Goal: Task Accomplishment & Management: Manage account settings

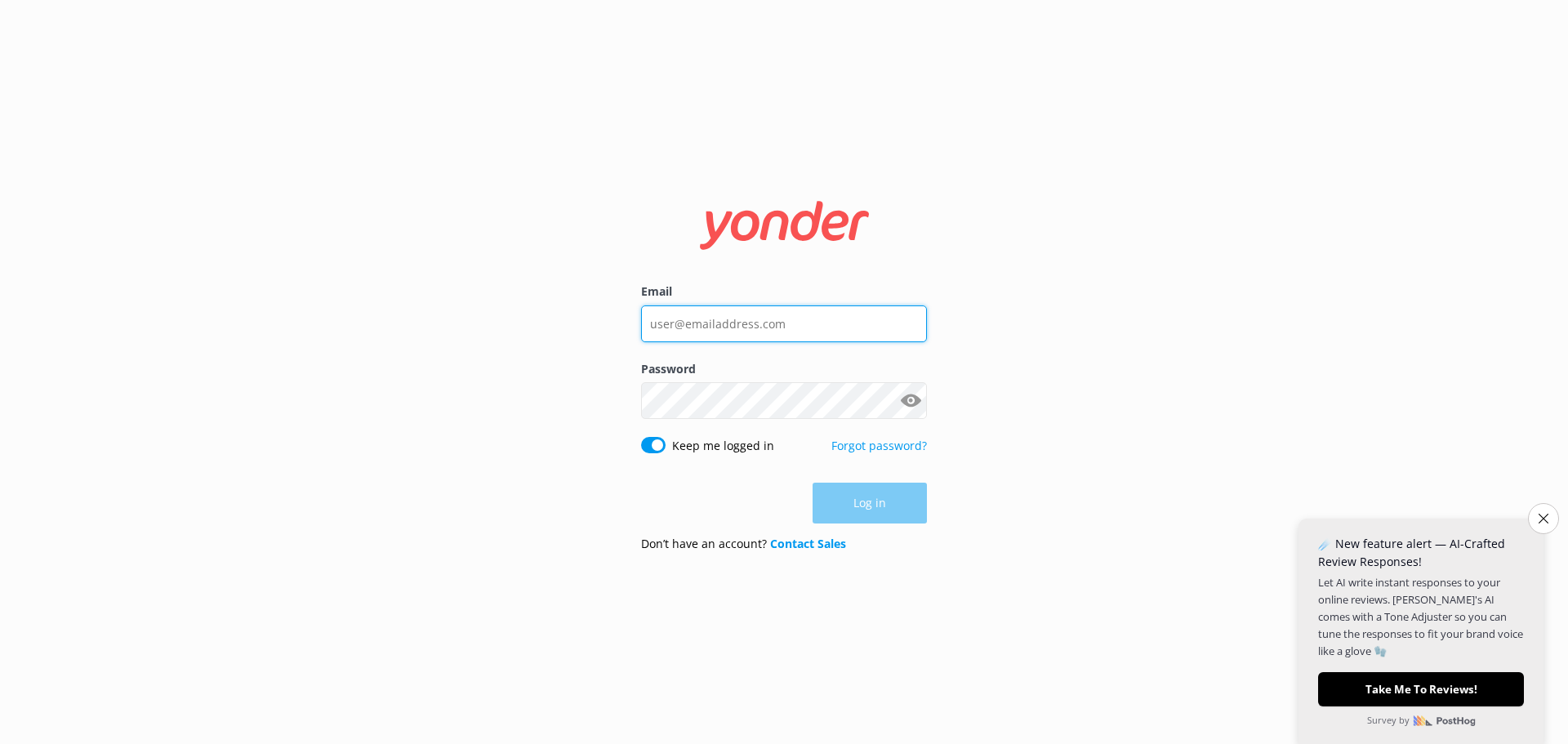
type input "[EMAIL_ADDRESS][DOMAIN_NAME]"
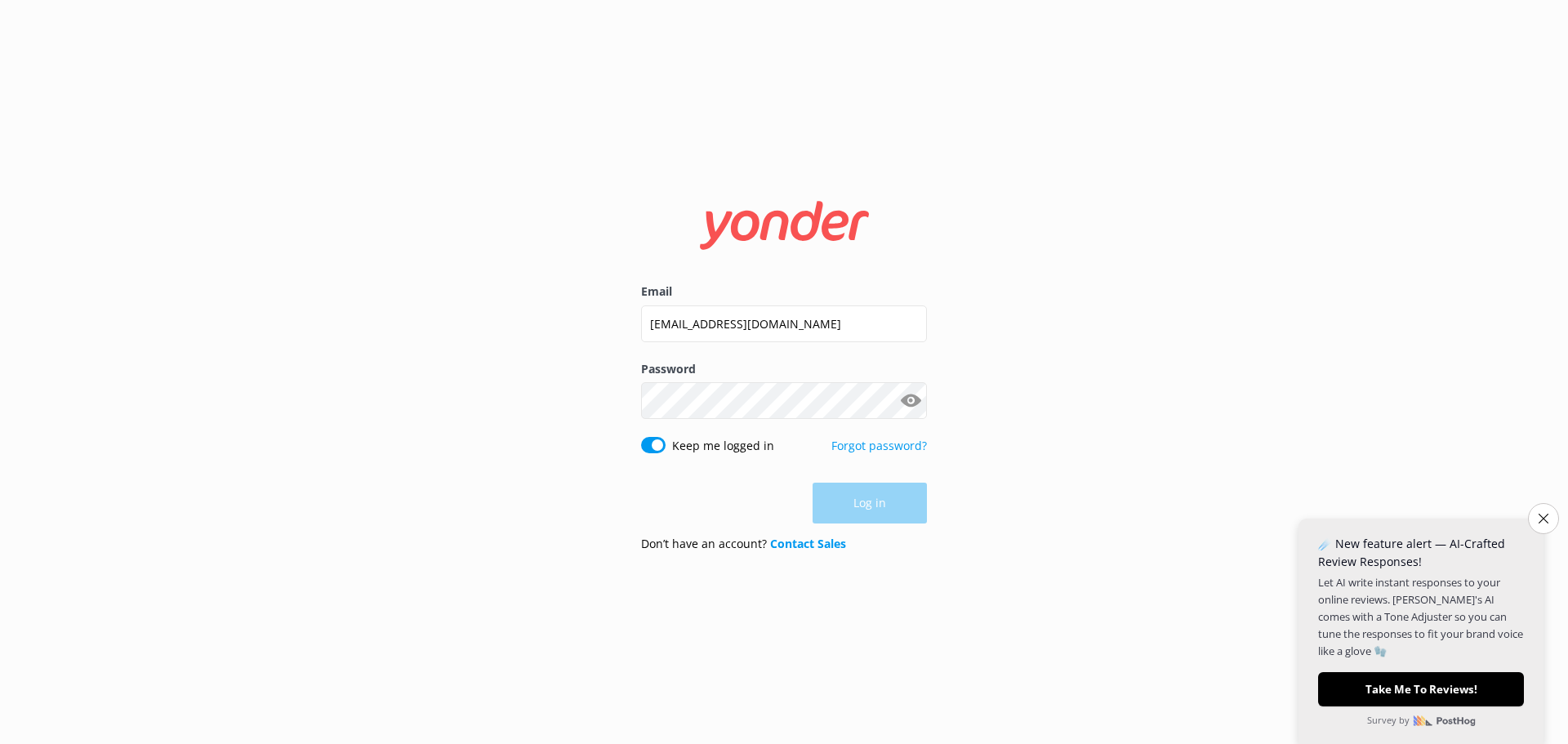
click at [885, 522] on div "Log in" at bounding box center [784, 502] width 285 height 41
click at [881, 513] on button "Log in" at bounding box center [869, 503] width 114 height 41
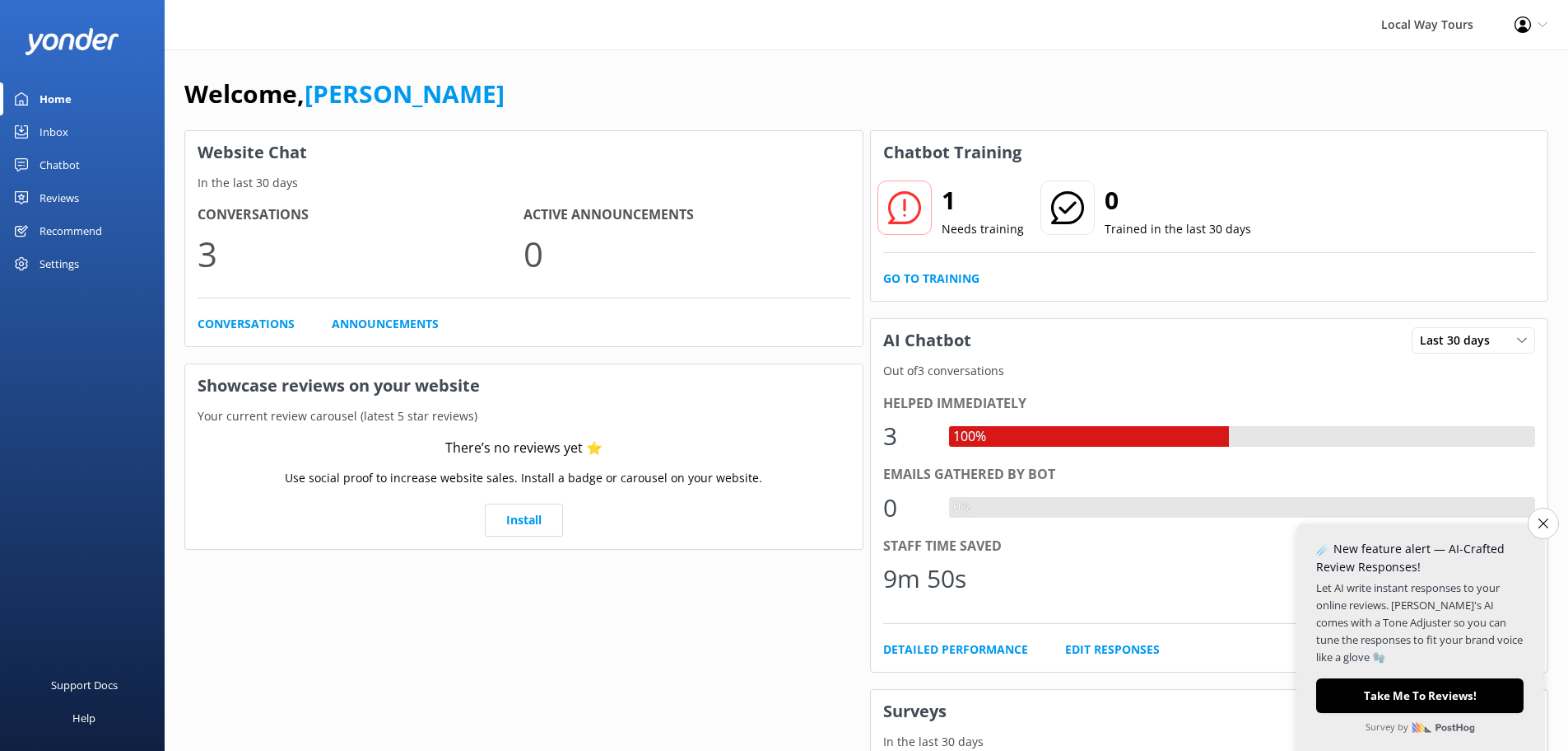
drag, startPoint x: 1454, startPoint y: 8, endPoint x: 306, endPoint y: 656, distance: 1318.3
click at [306, 656] on div "Website Chat In the last 30 days Conversations 3 Active Announcements 0 Convers…" at bounding box center [524, 591] width 686 height 928
click at [88, 167] on link "Chatbot" at bounding box center [82, 164] width 165 height 33
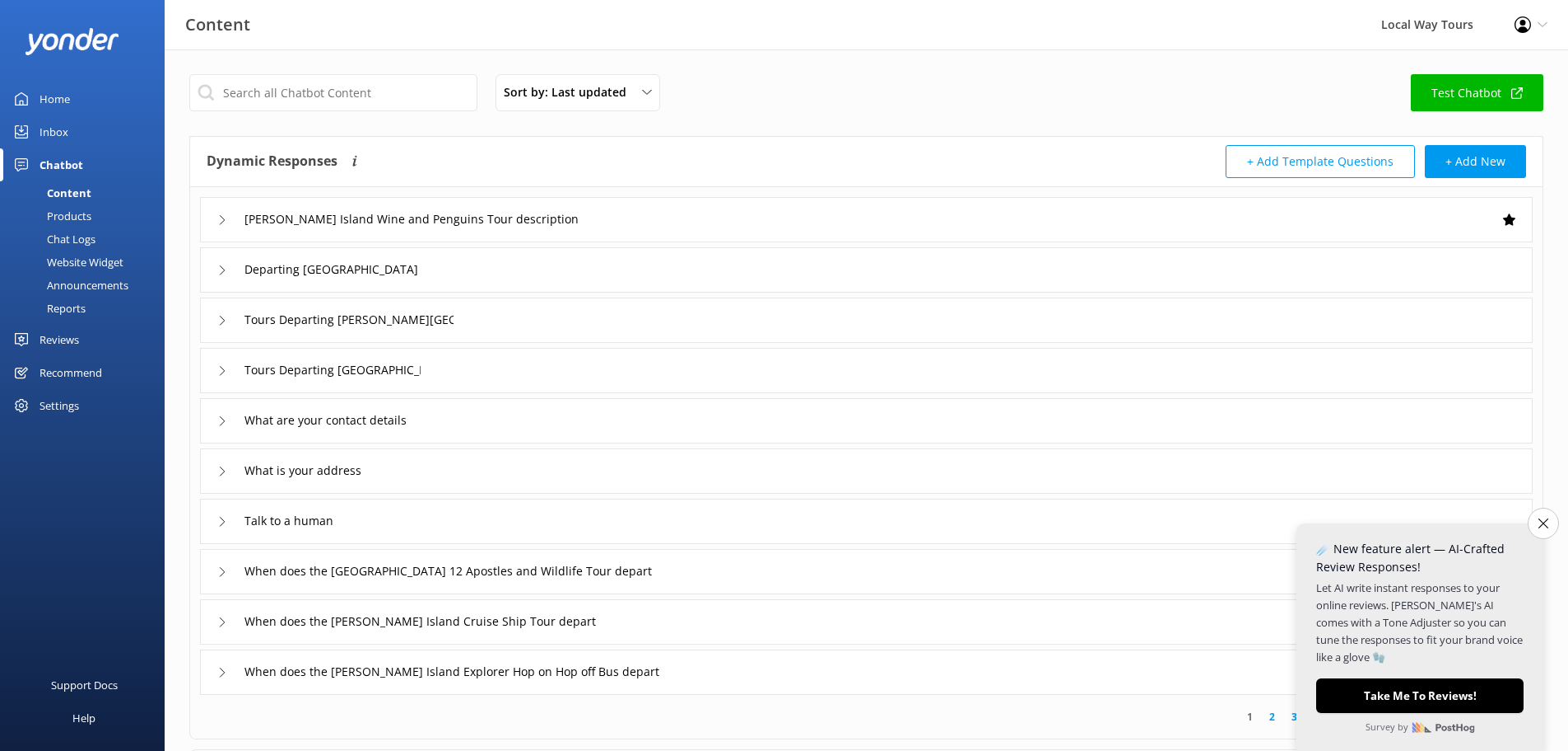
click at [105, 259] on div "Website Widget" at bounding box center [67, 261] width 114 height 23
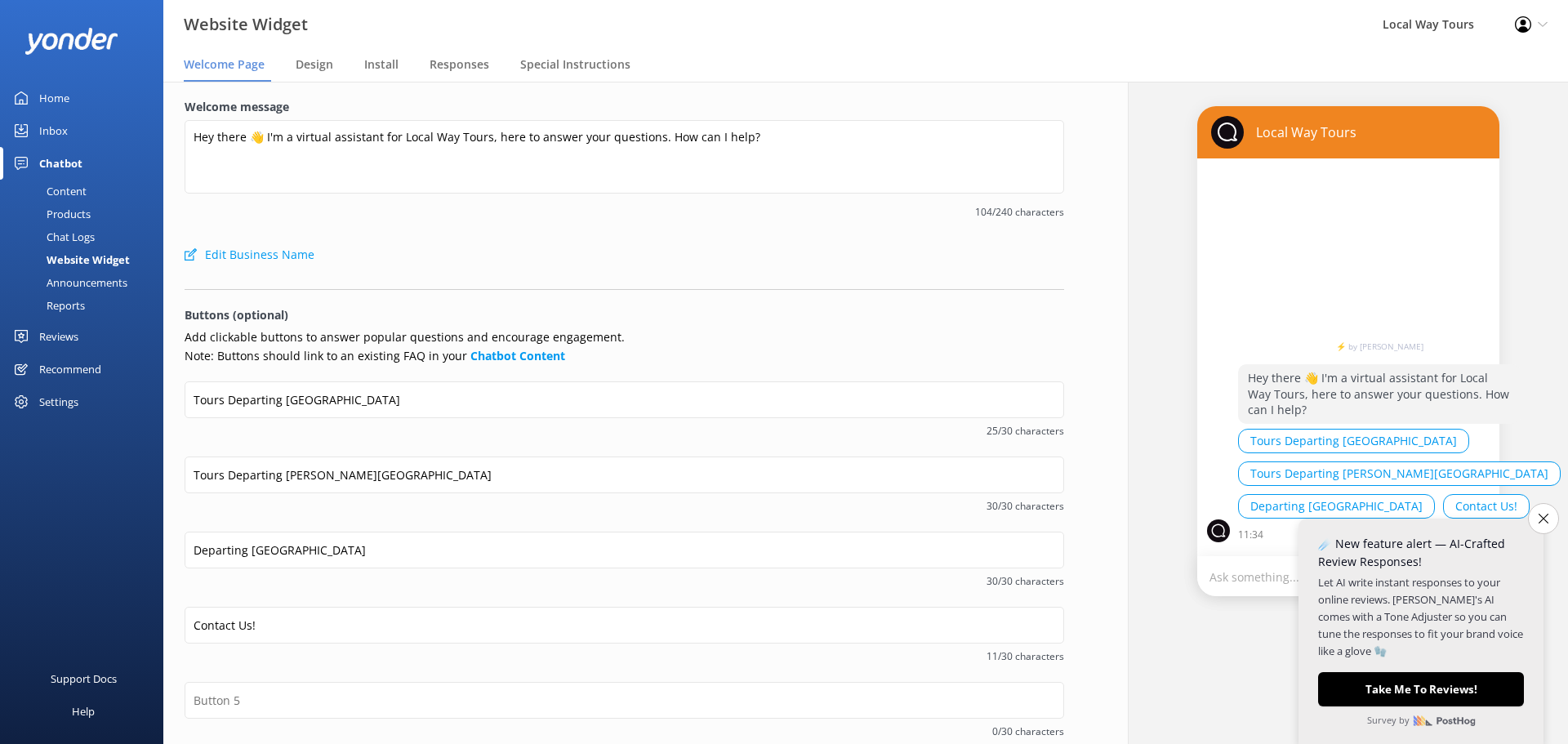
click at [87, 285] on div "Announcements" at bounding box center [68, 282] width 118 height 23
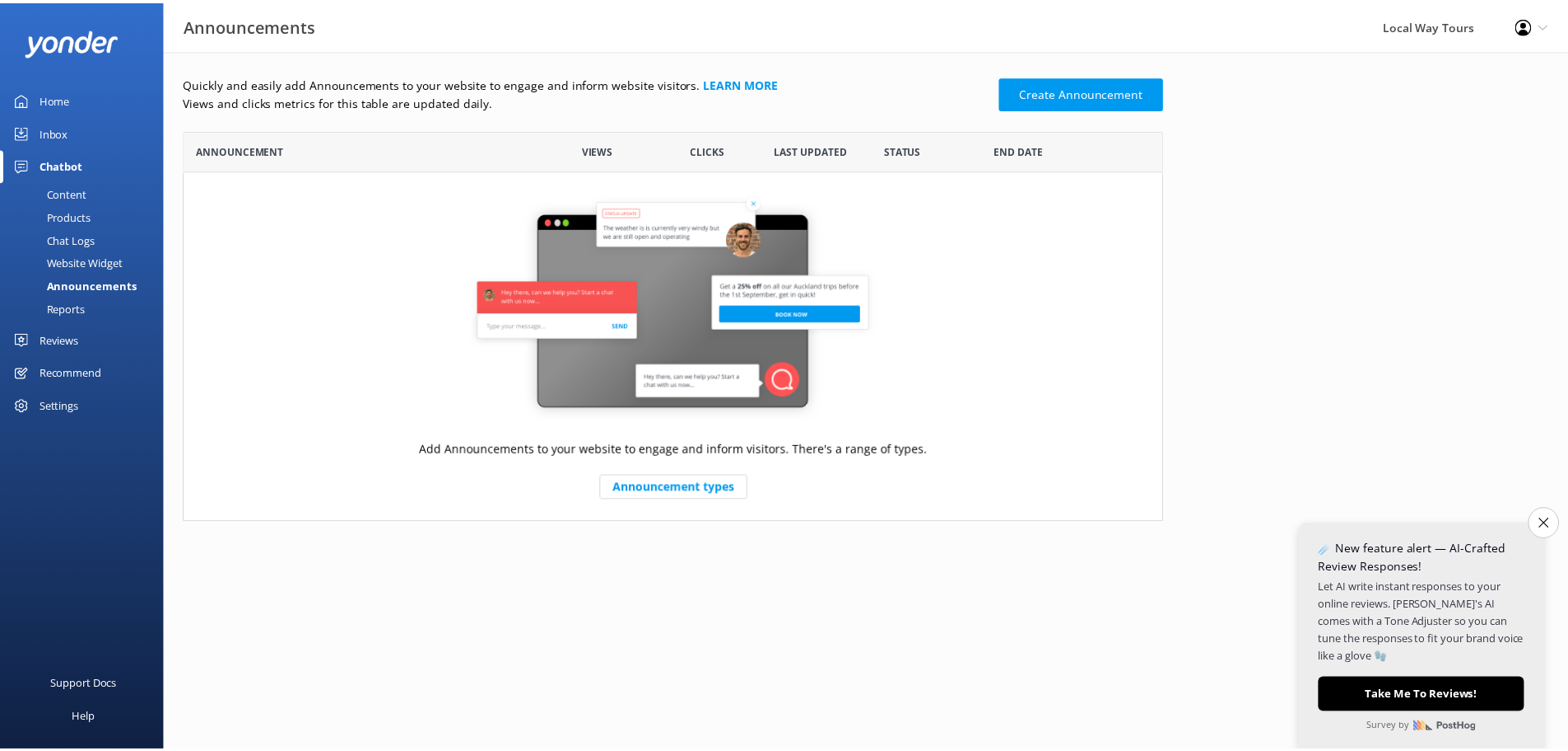
scroll to position [380, 975]
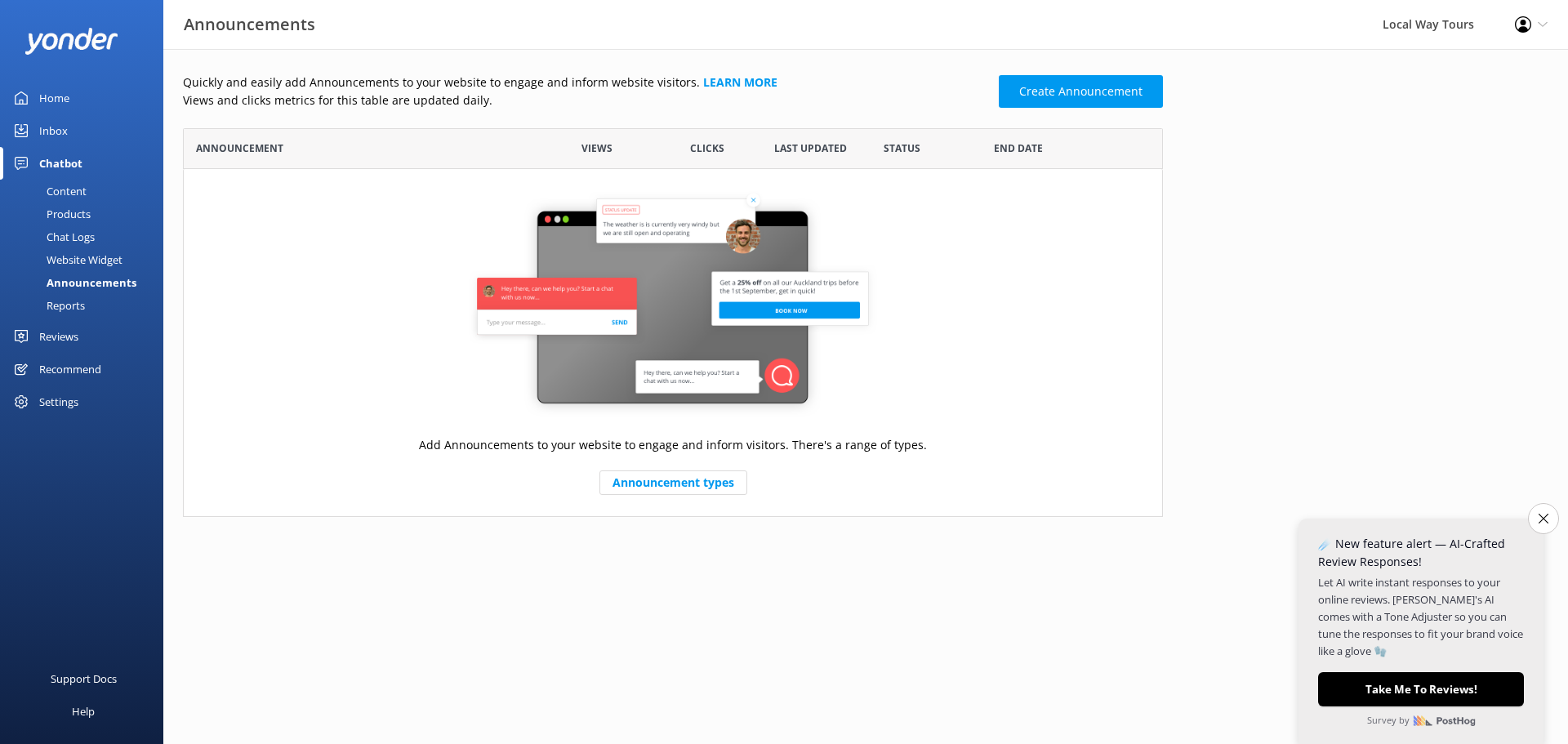
click at [75, 303] on div "Reports" at bounding box center [48, 305] width 75 height 23
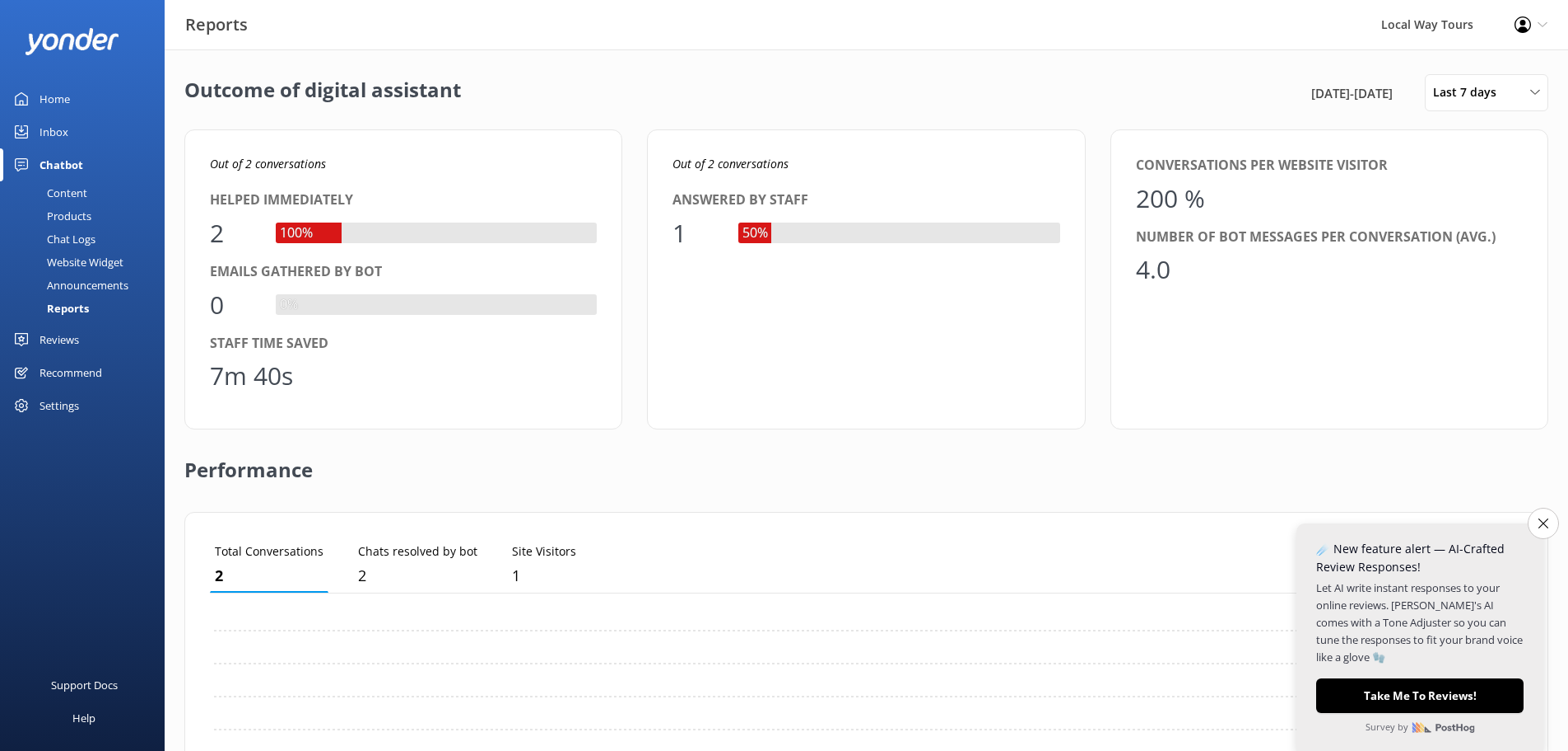
scroll to position [153, 1301]
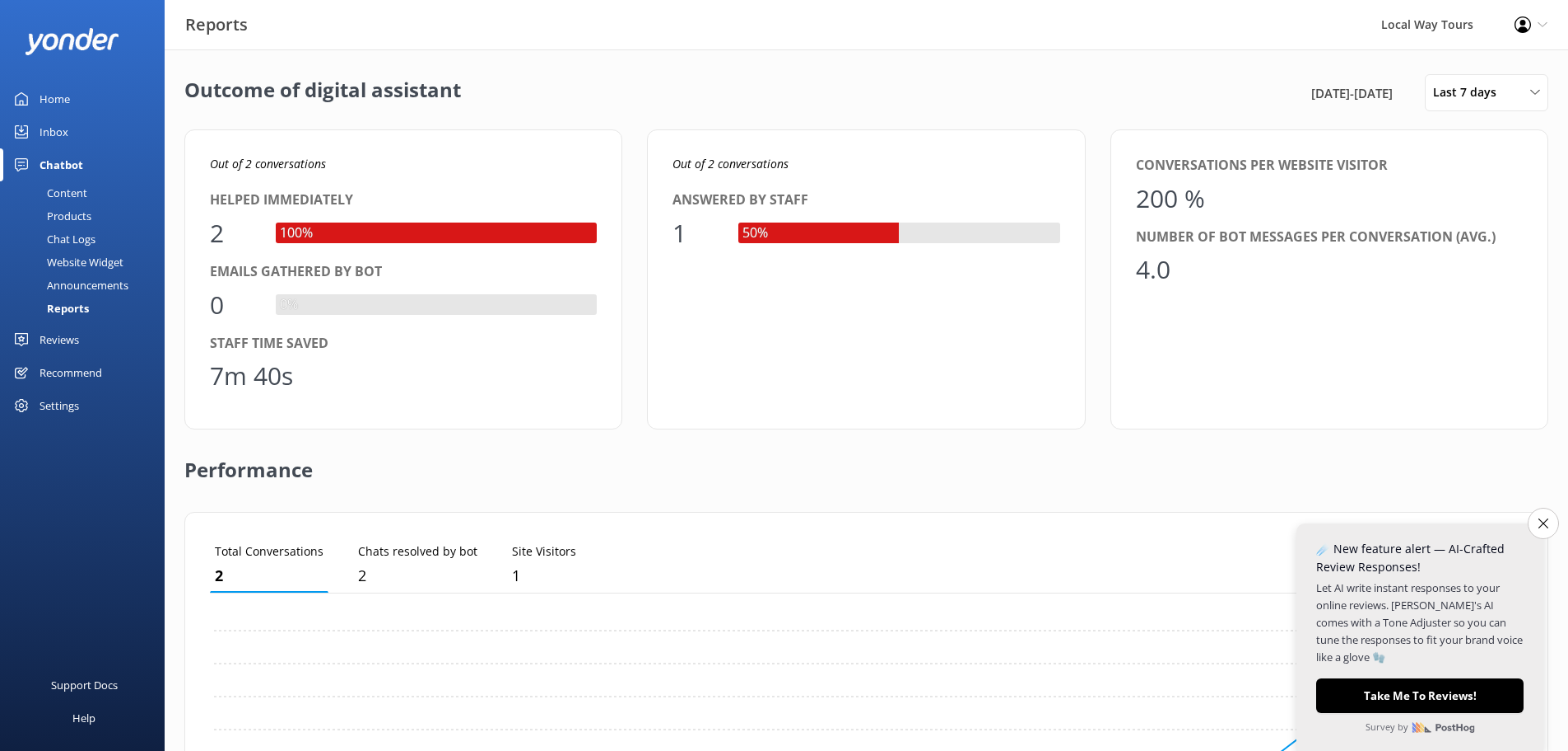
click at [80, 222] on div "Products" at bounding box center [51, 215] width 82 height 23
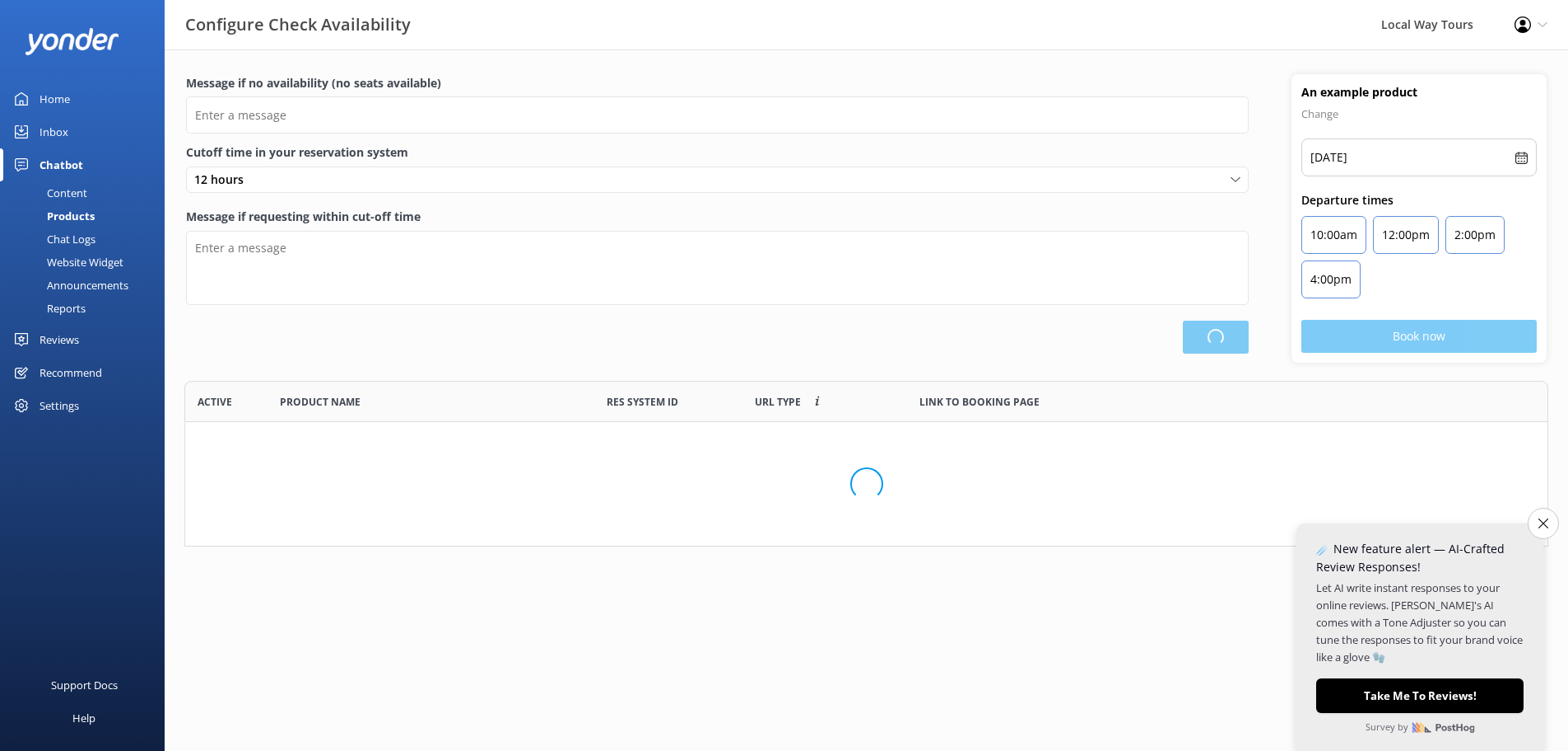
scroll to position [483, 1350]
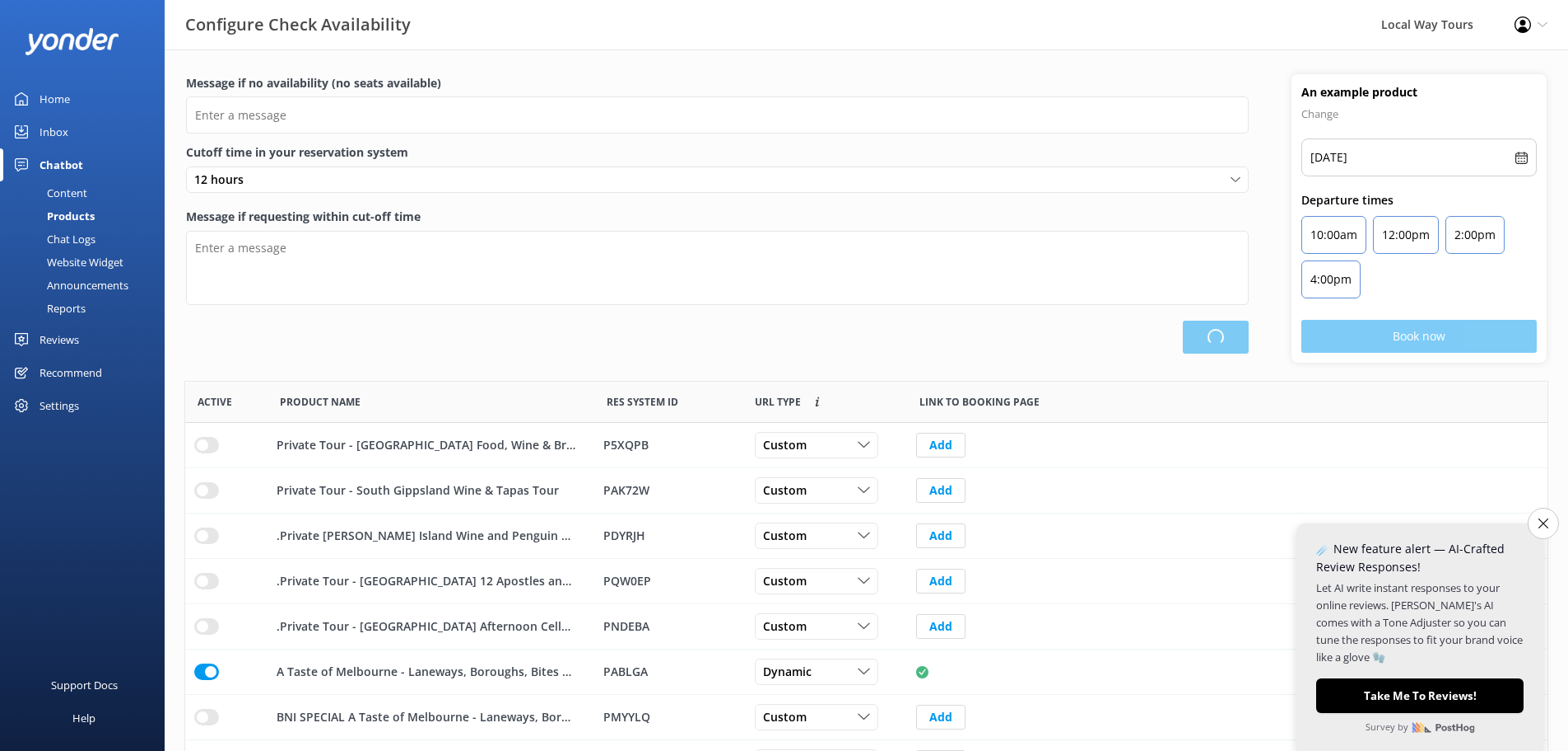
type input "There are no seats available, please check an alternative day"
type textarea "Our online booking system closes {hours} prior to departure. Please contact us …"
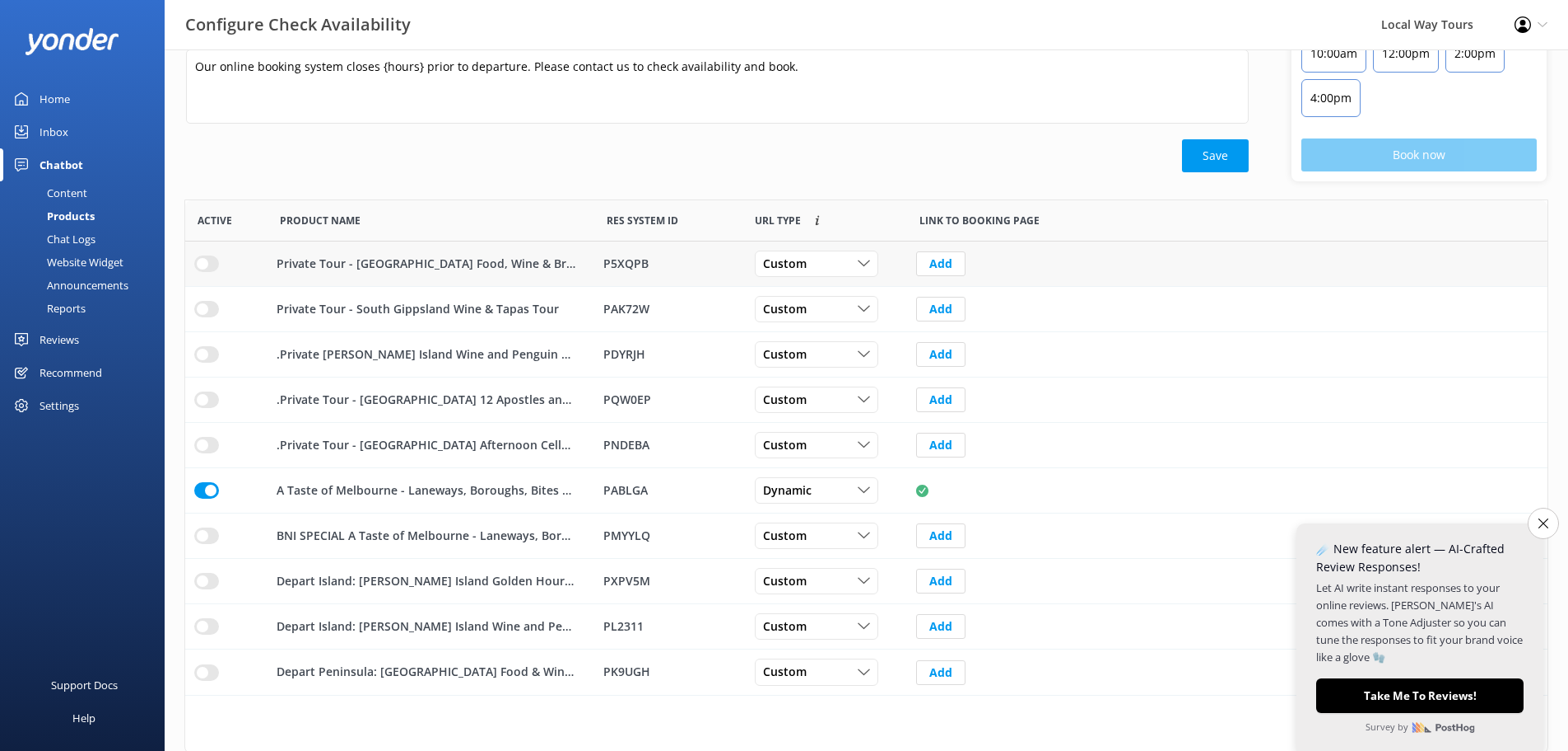
scroll to position [184, 0]
click at [73, 198] on div "Content" at bounding box center [48, 192] width 77 height 23
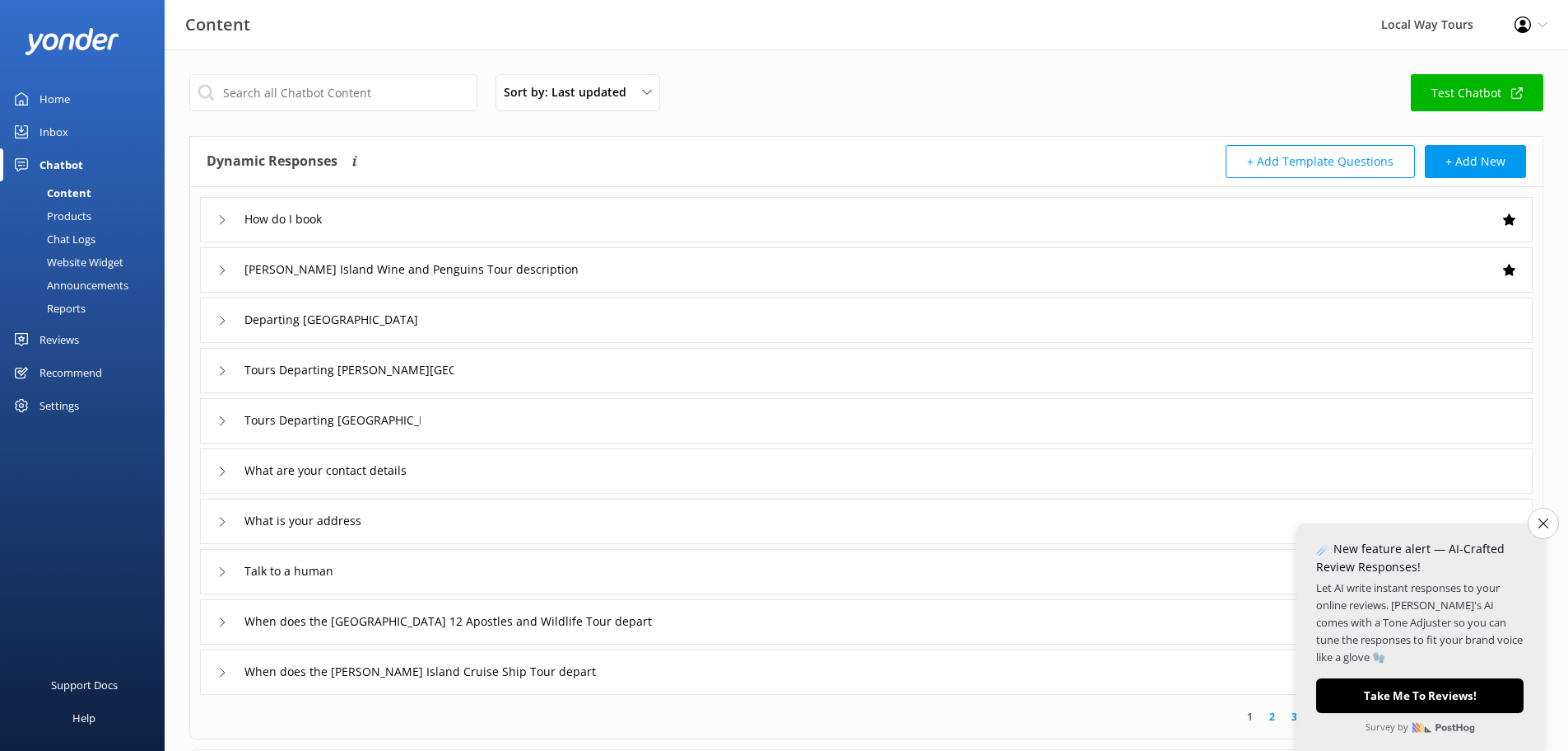
click at [222, 274] on icon at bounding box center [223, 270] width 10 height 10
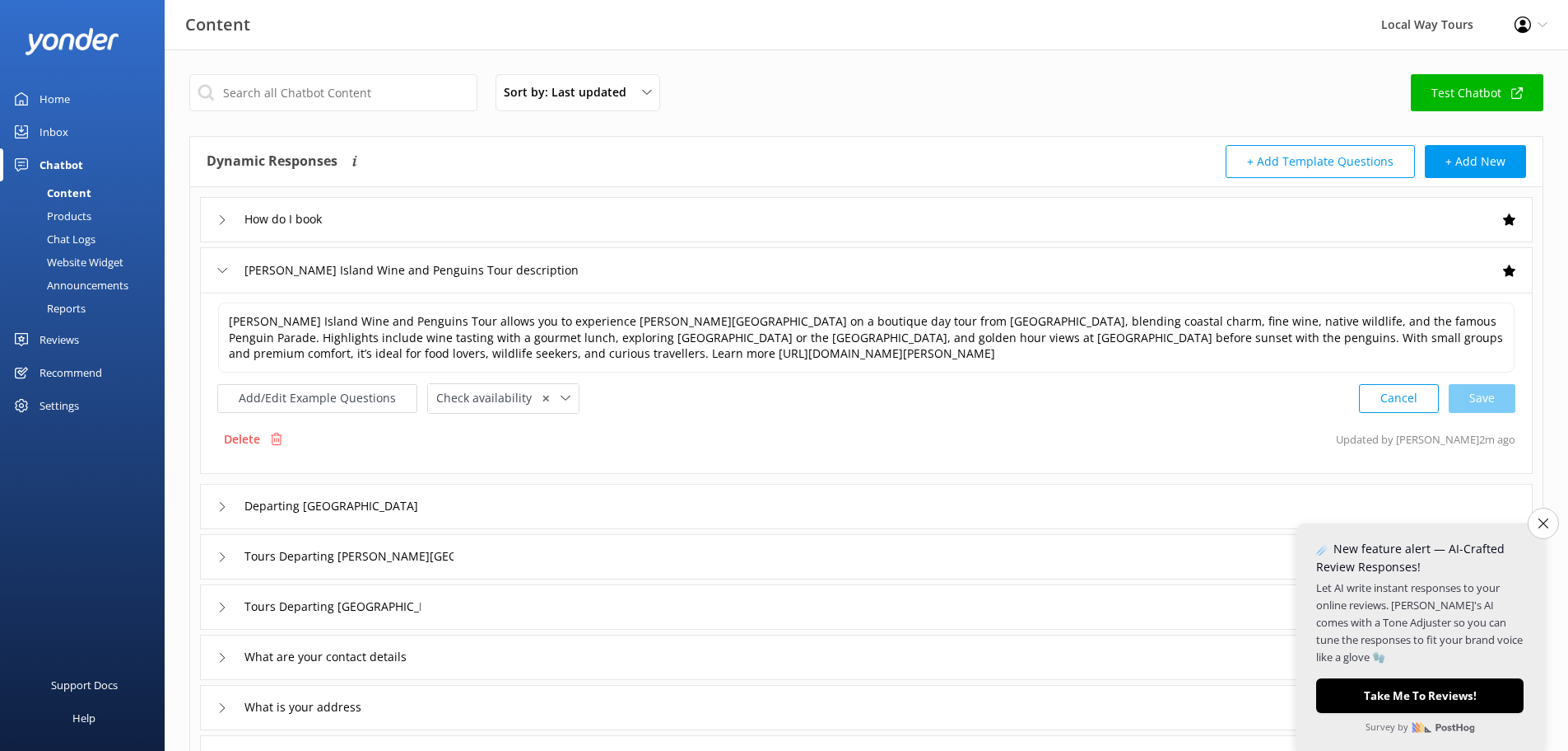
click at [222, 274] on icon at bounding box center [223, 270] width 10 height 10
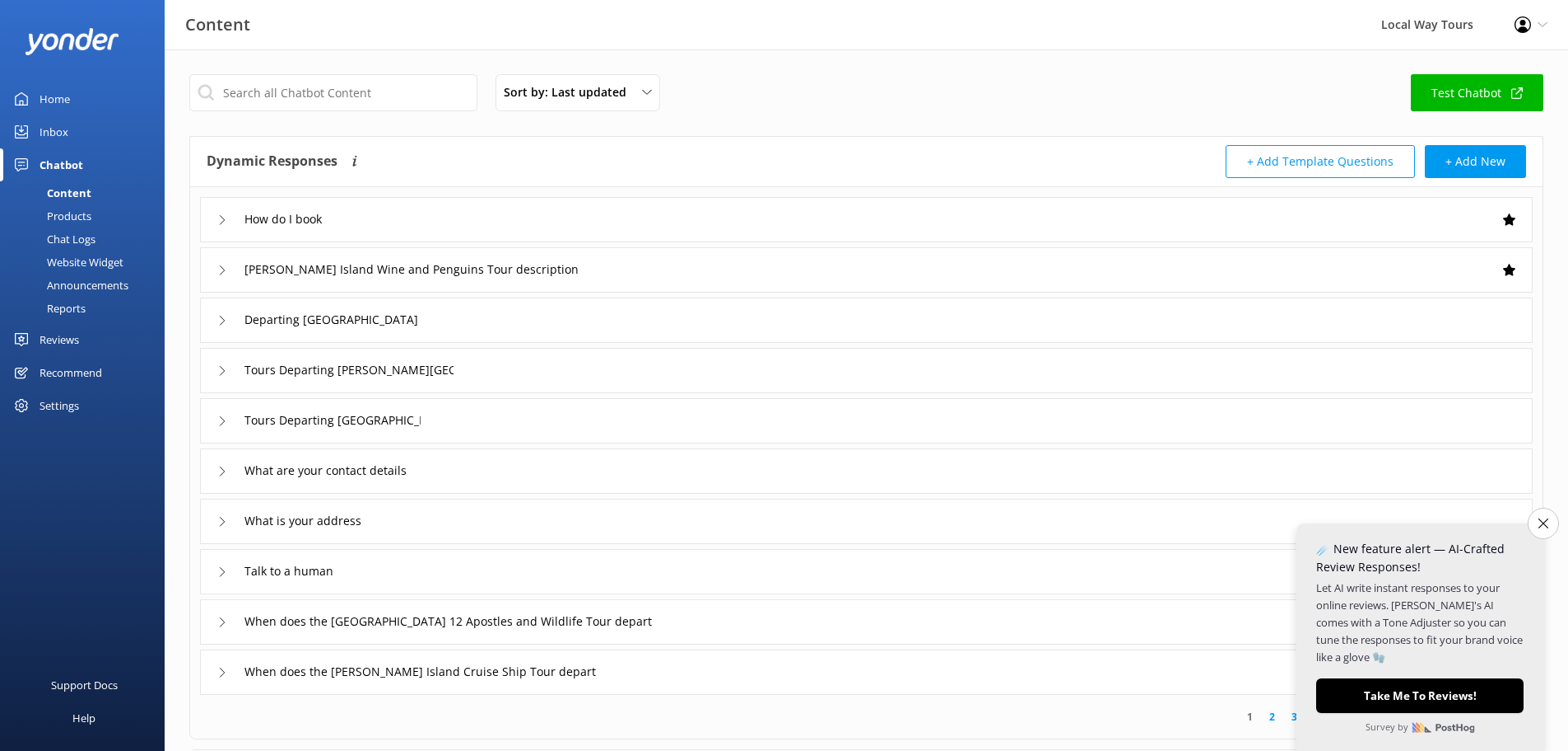
click at [222, 274] on icon at bounding box center [223, 270] width 10 height 10
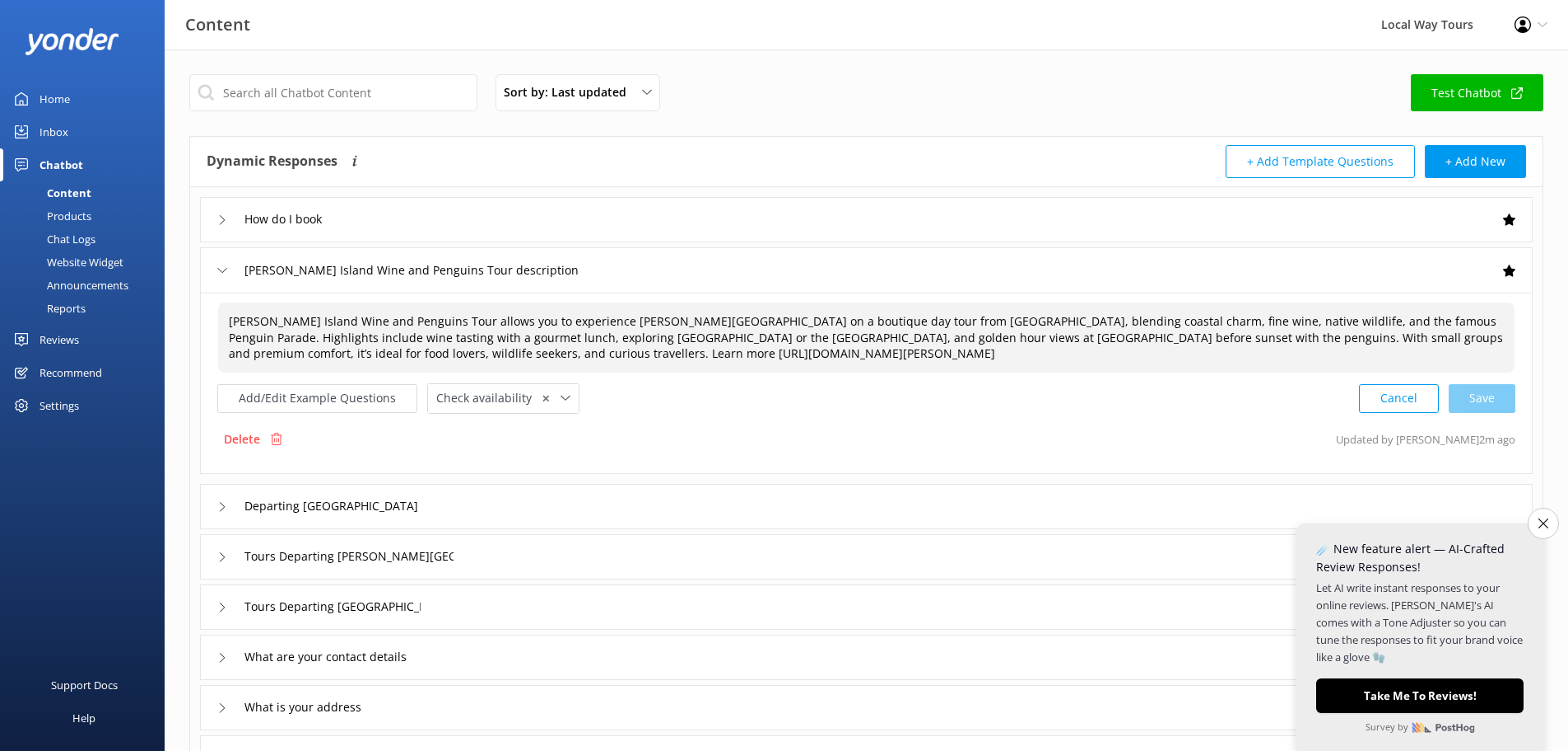
click at [230, 314] on span "[PERSON_NAME] Island Wine and Penguins Tour allows you to experience [PERSON_NA…" at bounding box center [865, 337] width 1274 height 48
click at [236, 320] on textarea "[PERSON_NAME] Island Wine and Penguins Tour allows you to experience [PERSON_NA…" at bounding box center [866, 337] width 1295 height 68
click at [848, 109] on div "Sort by: Last updated Title (A-Z) Last updated Test Chatbot" at bounding box center [865, 97] width 1354 height 47
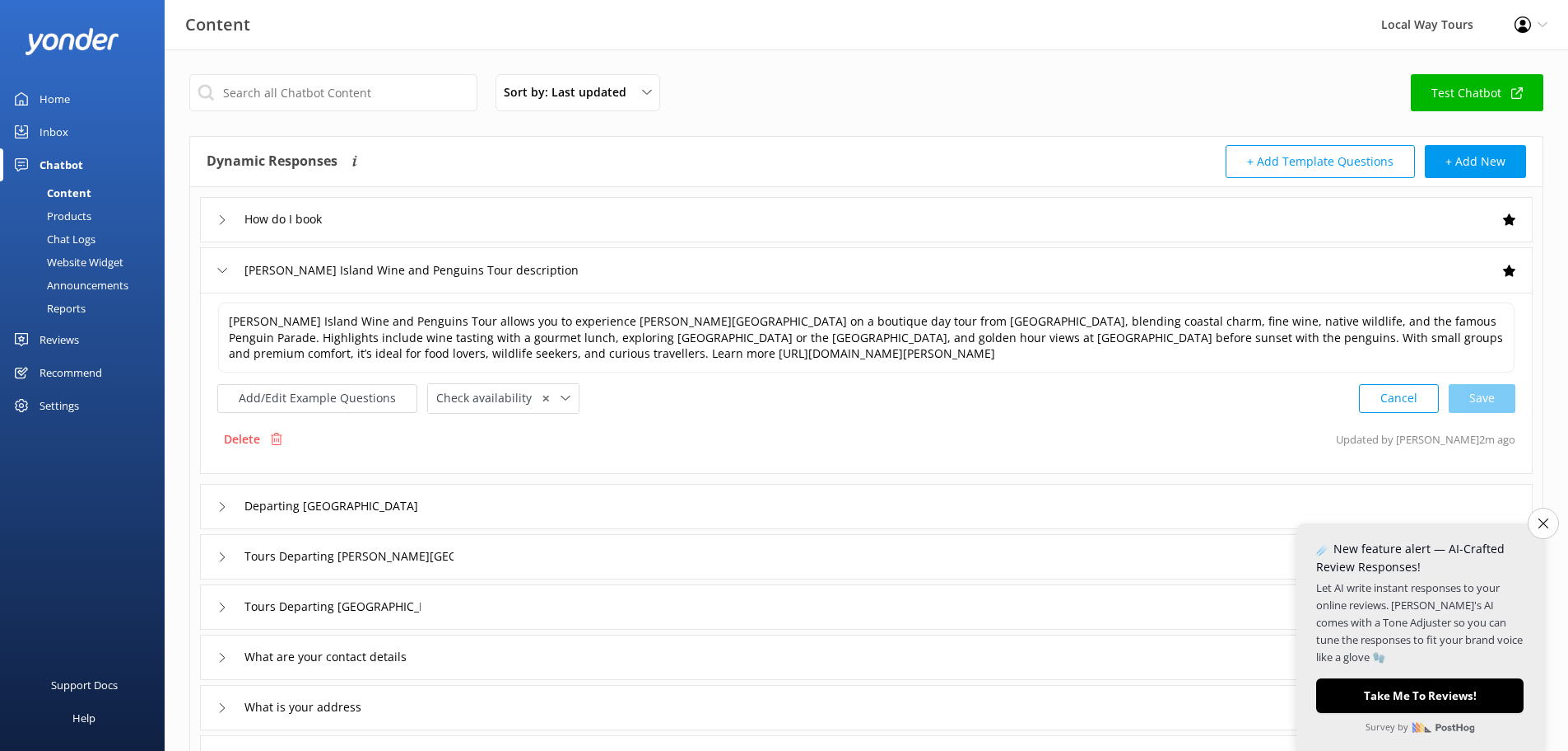
click at [78, 218] on div "Products" at bounding box center [51, 215] width 82 height 23
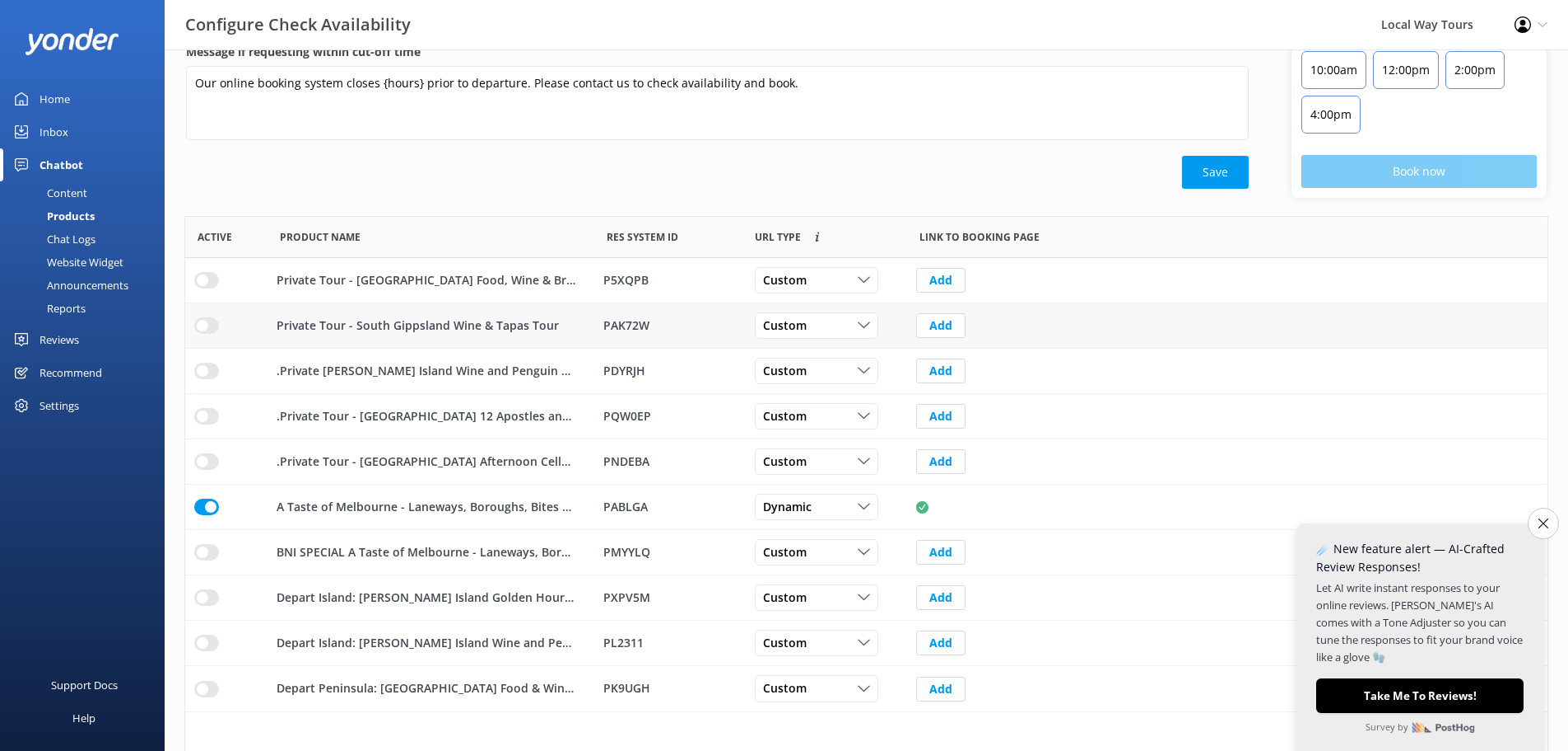
scroll to position [184, 0]
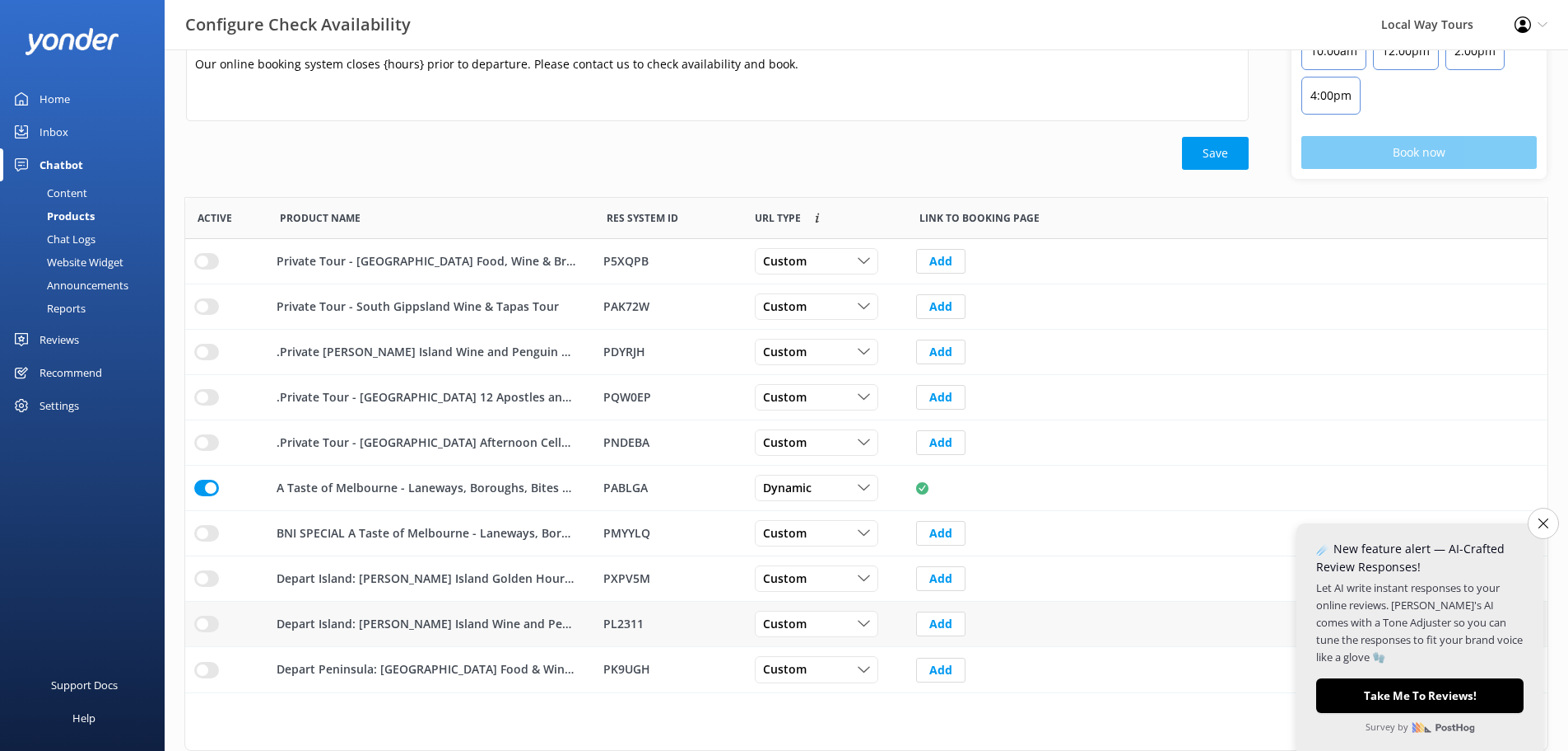
click at [209, 623] on input "row" at bounding box center [206, 623] width 25 height 16
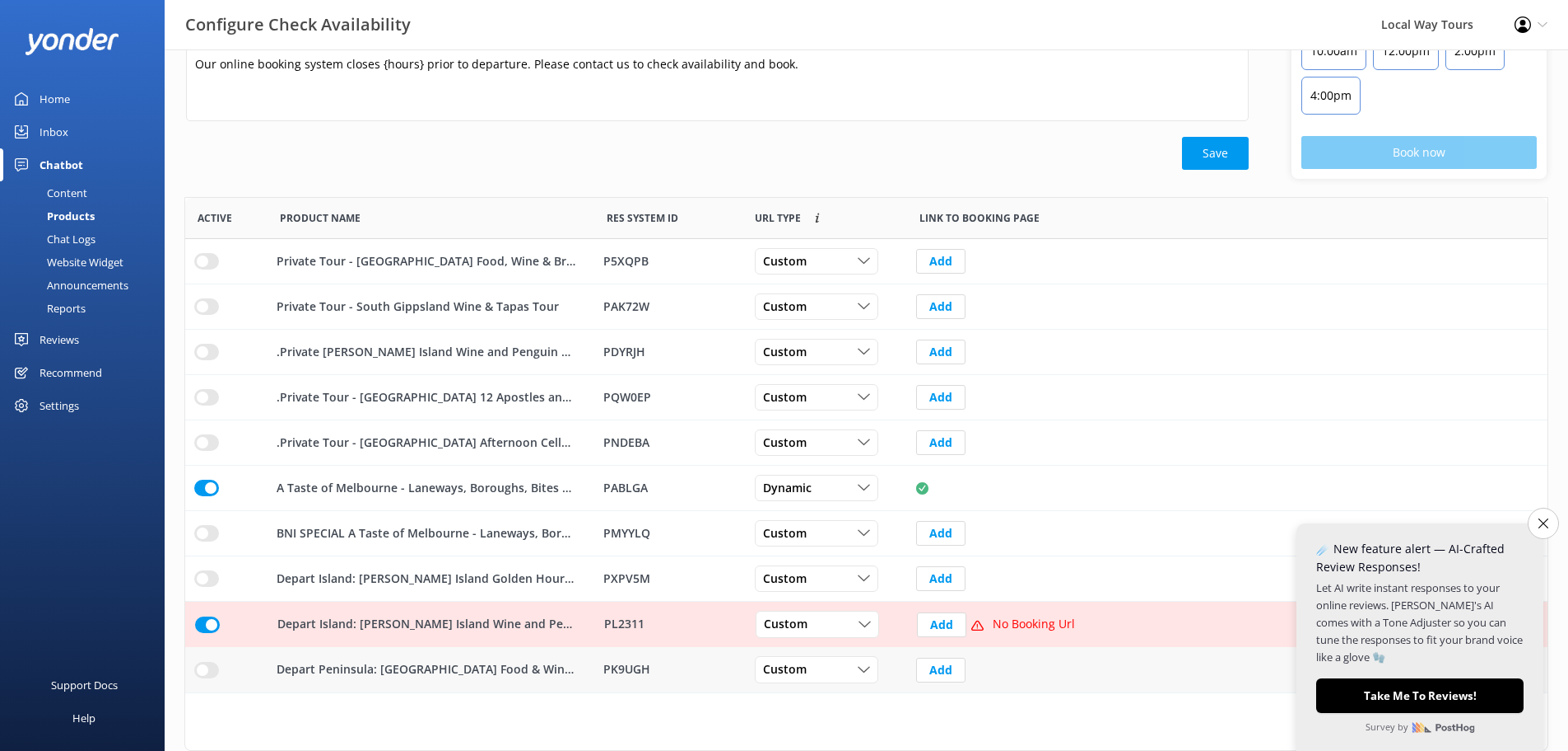
drag, startPoint x: 195, startPoint y: 665, endPoint x: 193, endPoint y: 655, distance: 10.2
click at [195, 664] on input "row" at bounding box center [206, 670] width 25 height 16
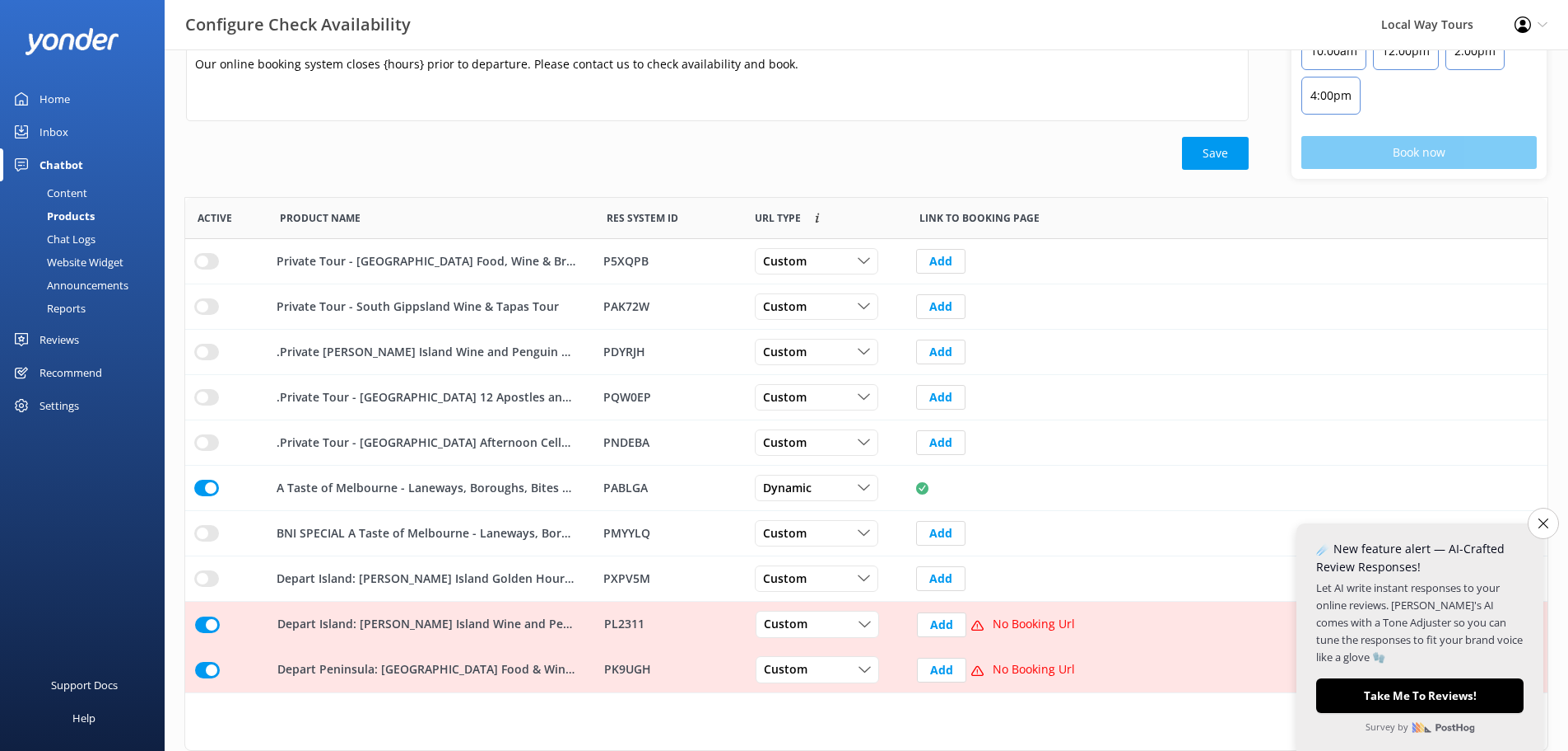
click at [180, 564] on div "Message if no availability (no seats available) There are no seats available, p…" at bounding box center [866, 308] width 1404 height 885
click at [194, 575] on div "row" at bounding box center [226, 578] width 82 height 45
click at [200, 574] on input "row" at bounding box center [206, 578] width 25 height 16
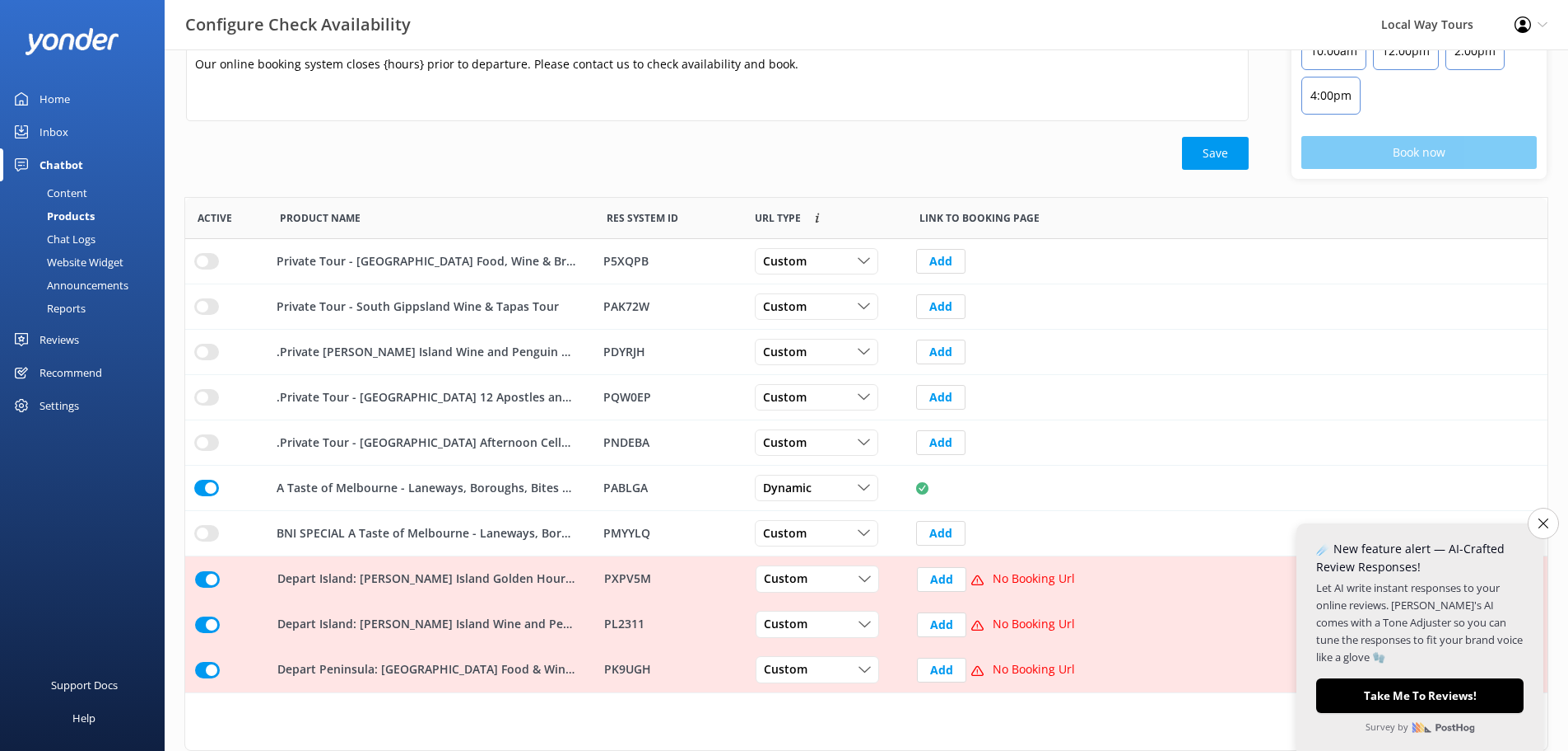
click at [202, 609] on div "row" at bounding box center [226, 623] width 82 height 45
click at [206, 622] on input "row" at bounding box center [207, 624] width 25 height 16
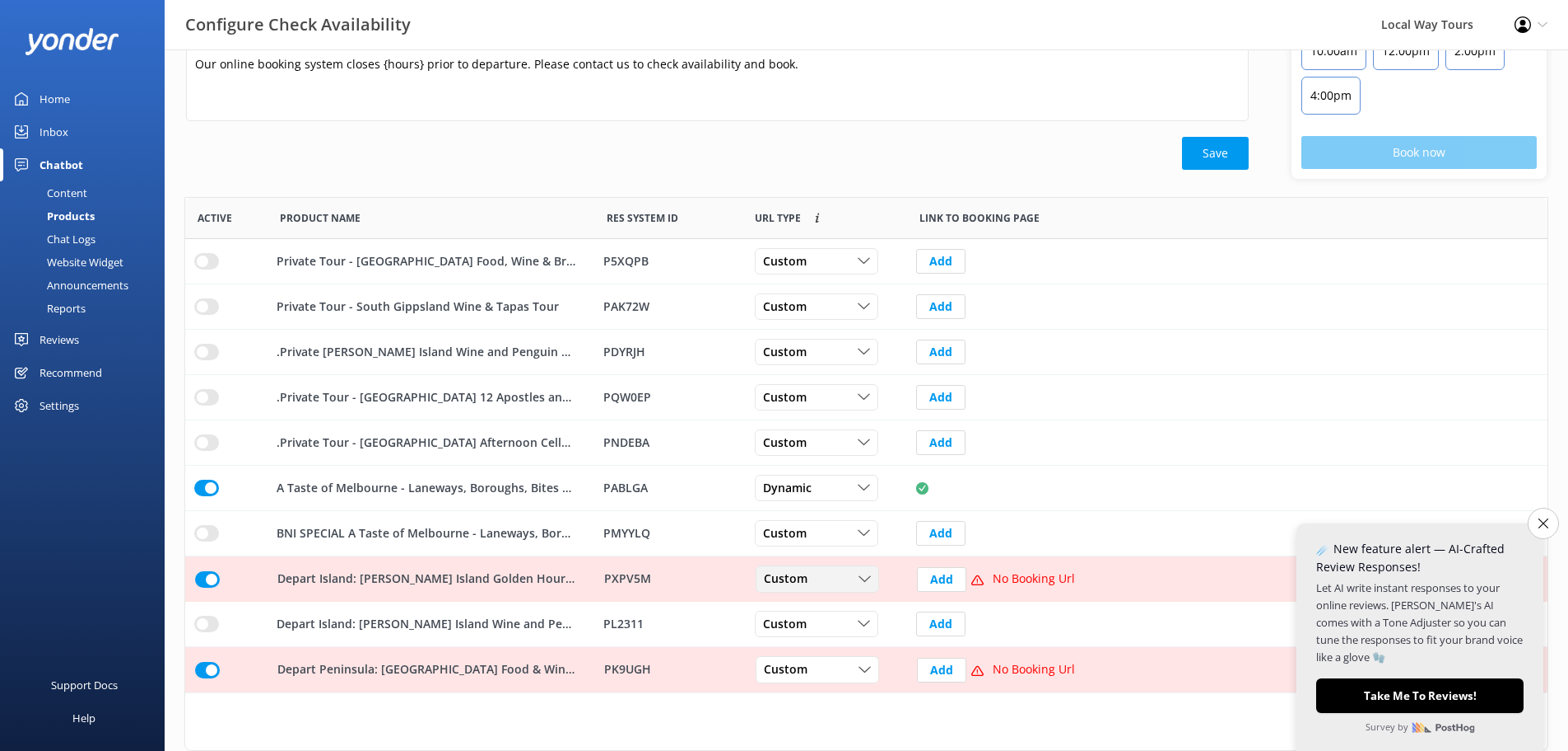
click at [872, 588] on div "Custom Custom Dynamic" at bounding box center [817, 579] width 124 height 26
click at [842, 650] on link "Dynamic" at bounding box center [829, 645] width 147 height 33
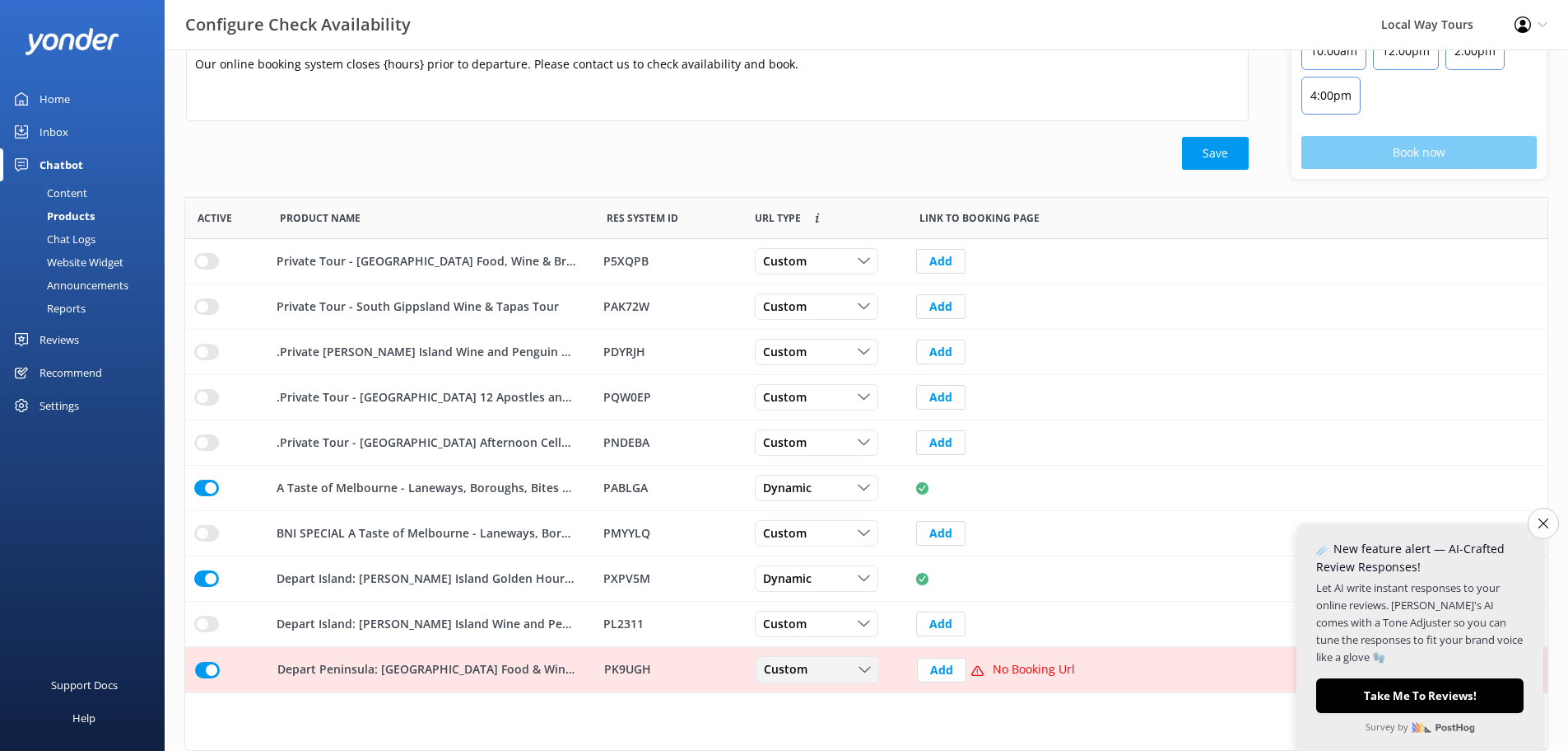
click at [833, 670] on div "Custom" at bounding box center [816, 670] width 115 height 18
click at [801, 734] on div "Dynamic" at bounding box center [784, 736] width 41 height 16
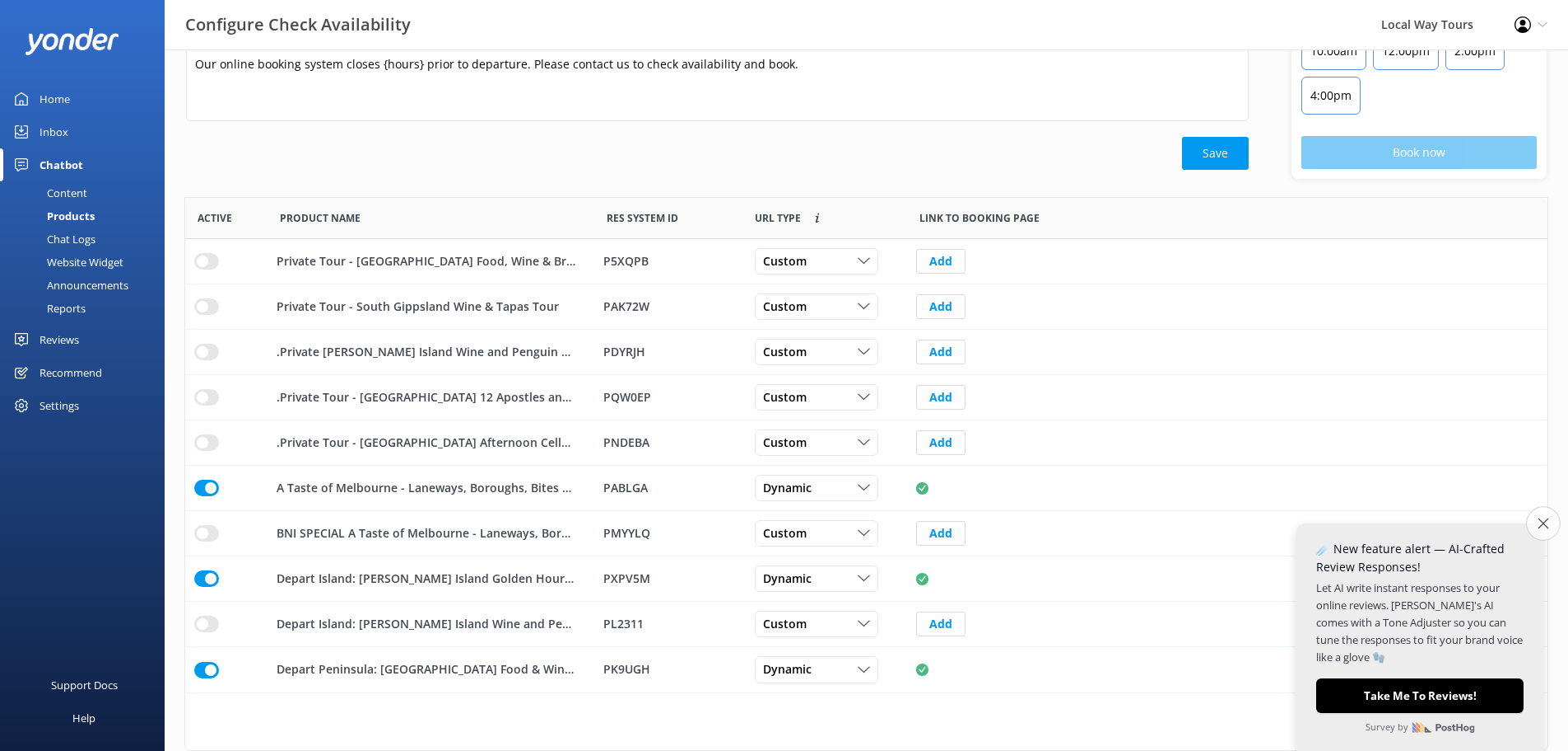
click at [1536, 524] on button "Close survey" at bounding box center [1543, 523] width 35 height 35
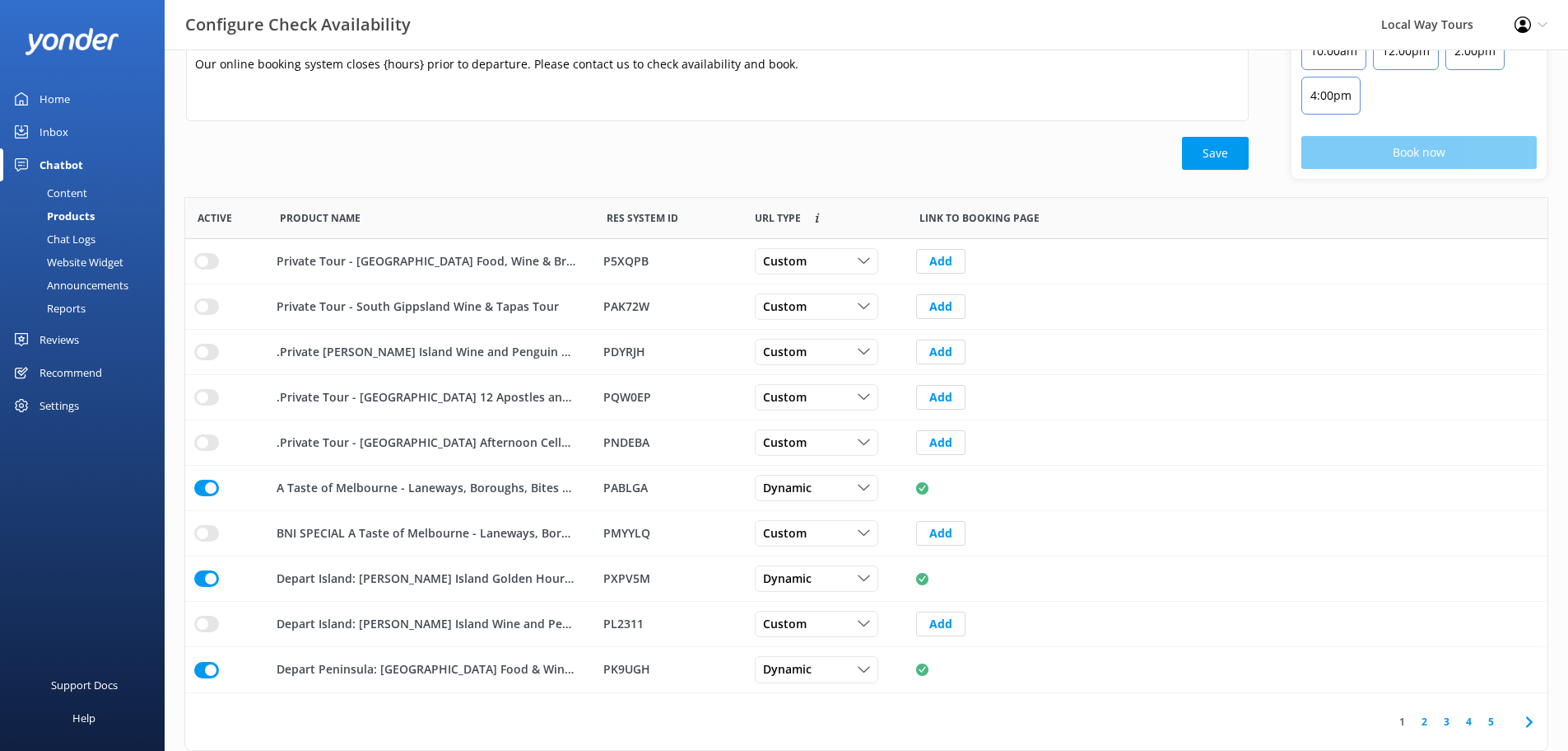
click at [1428, 722] on link "2" at bounding box center [1425, 721] width 22 height 16
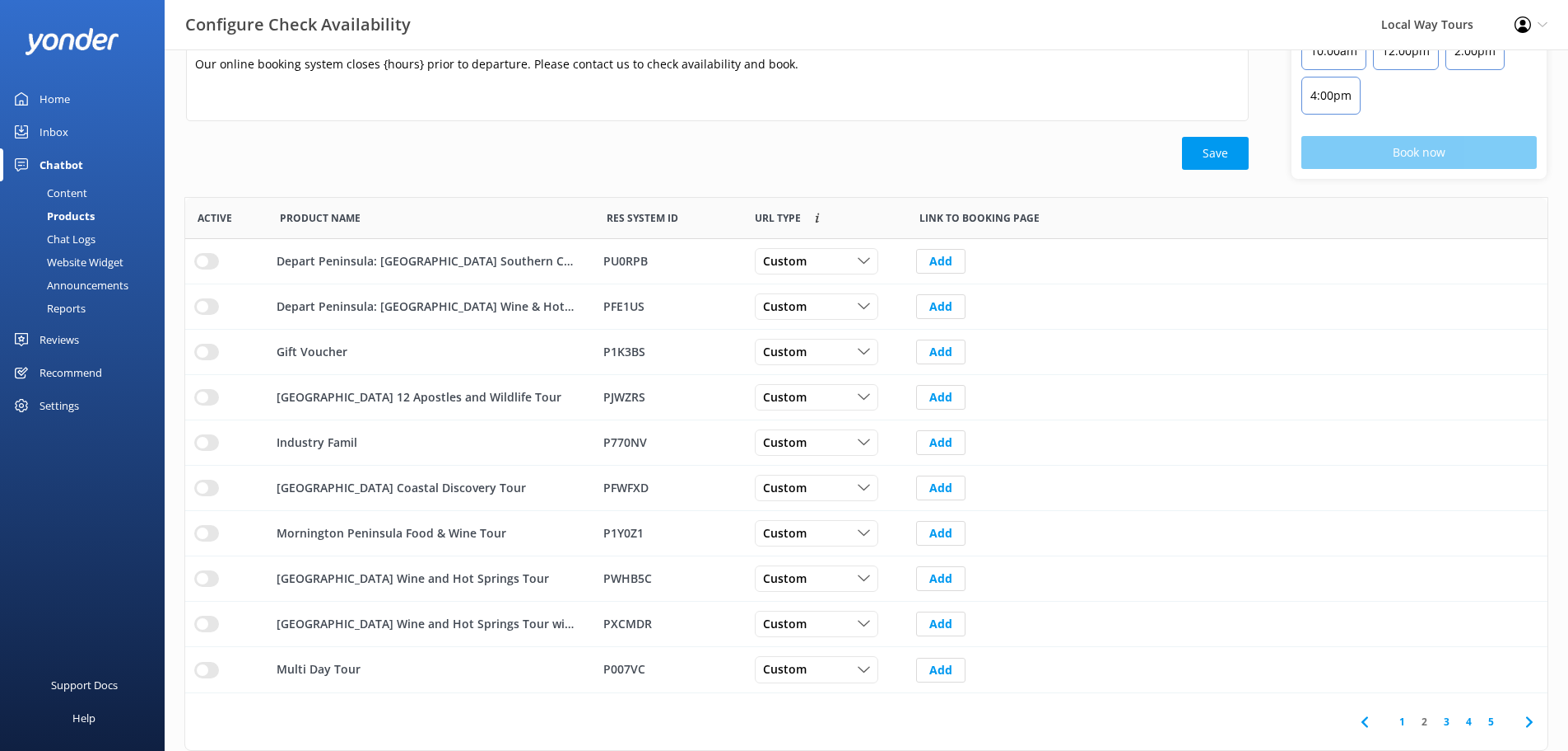
click at [1408, 724] on link "1" at bounding box center [1402, 721] width 22 height 16
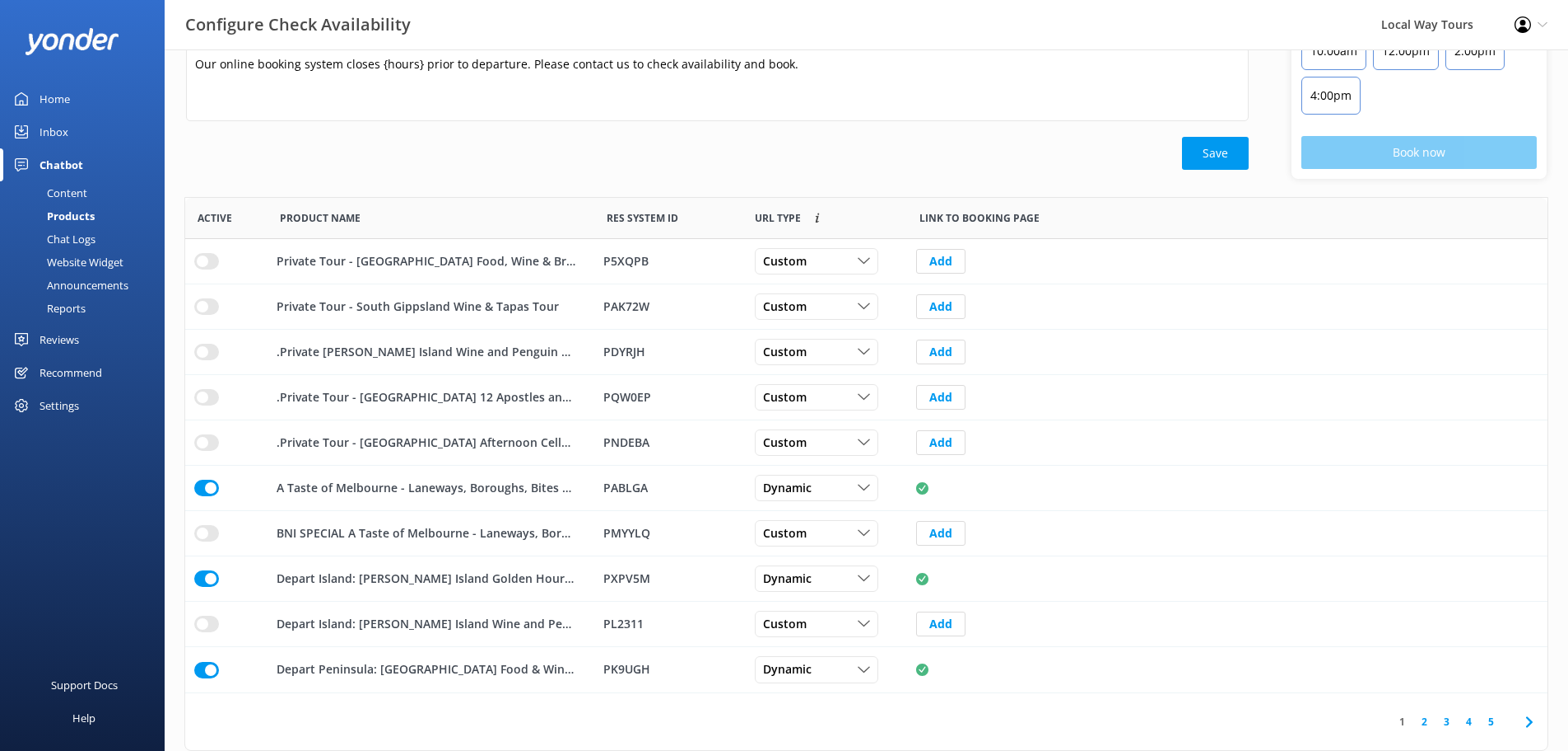
click at [1435, 724] on link "2" at bounding box center [1425, 721] width 22 height 16
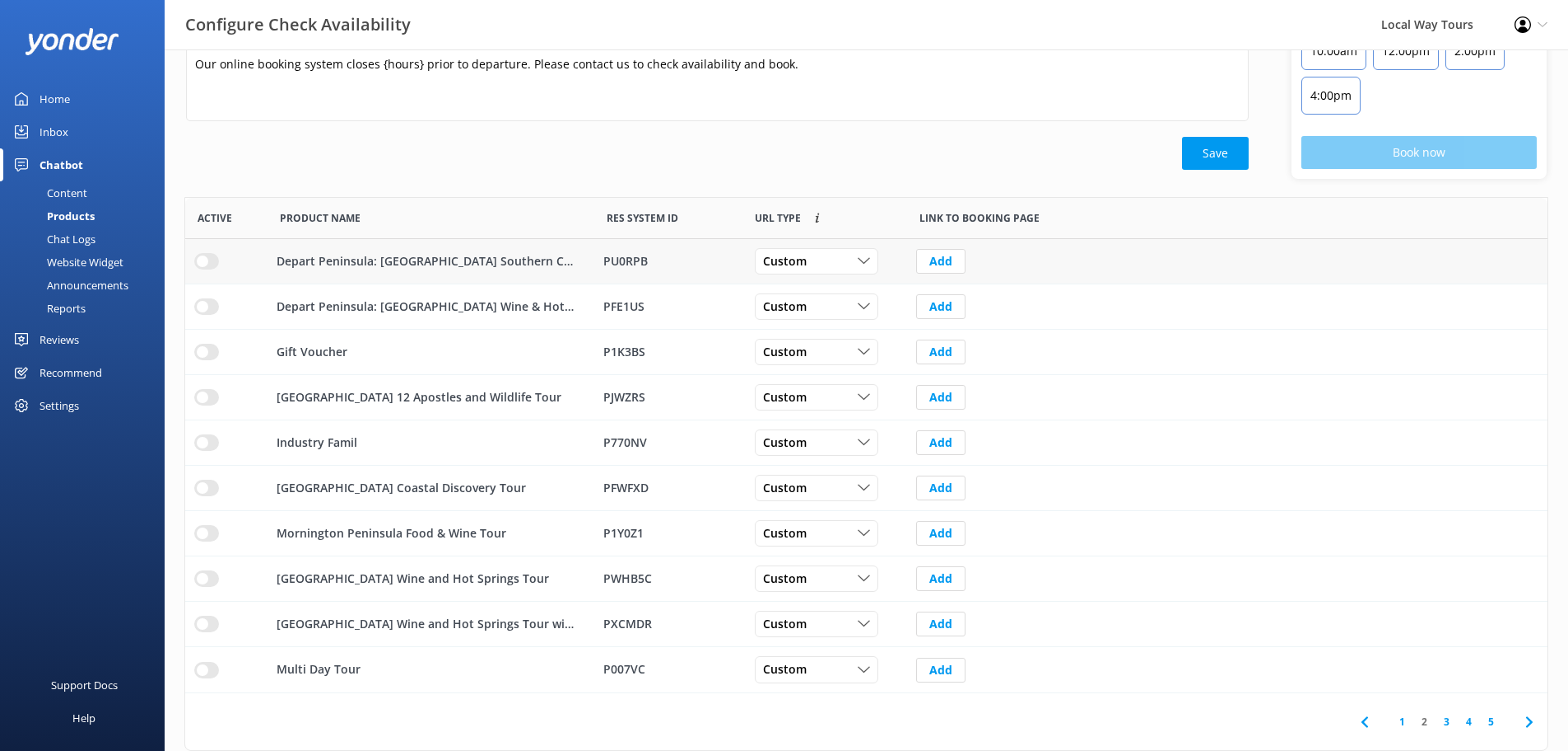
click at [208, 264] on input "row" at bounding box center [206, 261] width 25 height 16
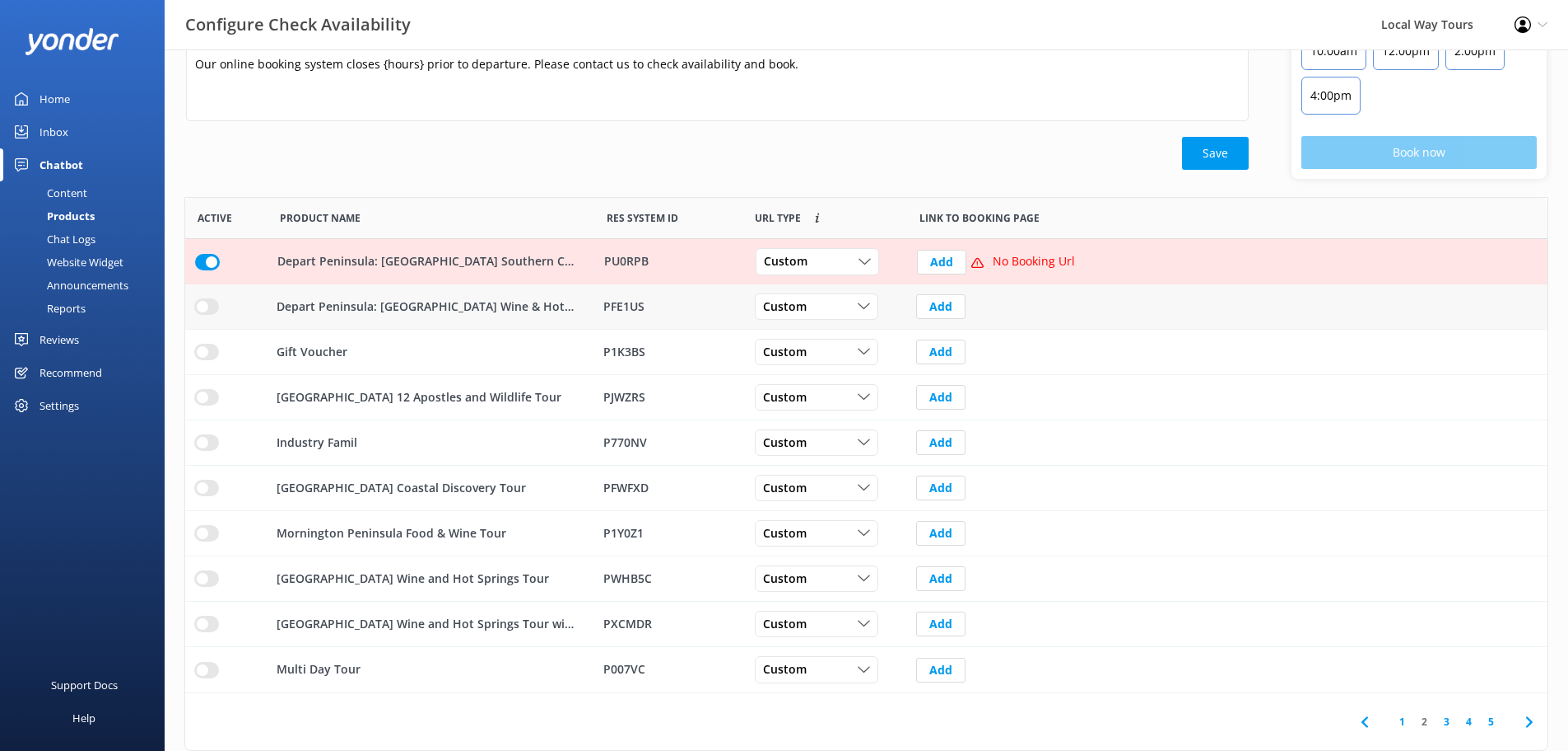
click at [203, 302] on input "row" at bounding box center [206, 306] width 25 height 16
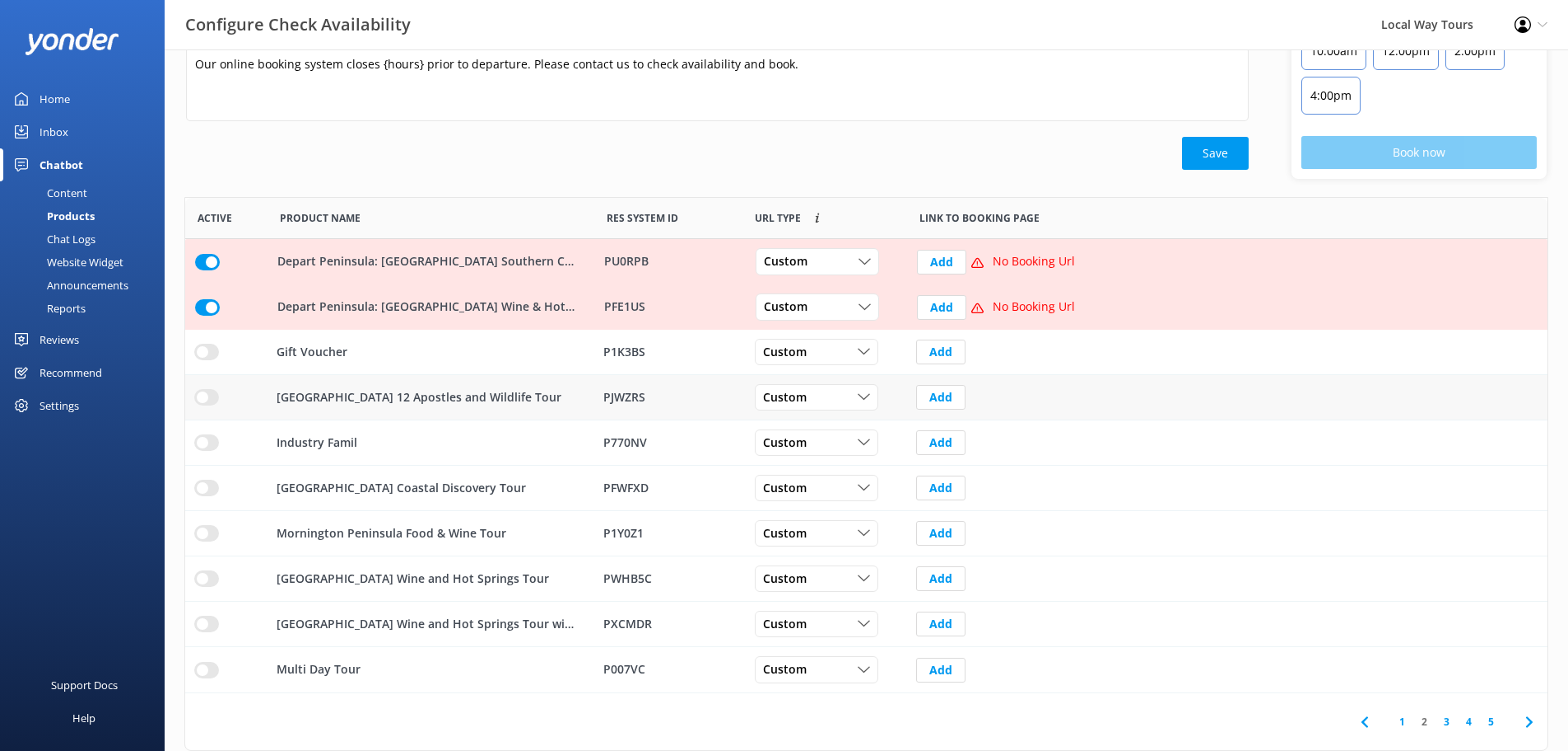
click at [208, 400] on input "row" at bounding box center [206, 397] width 25 height 16
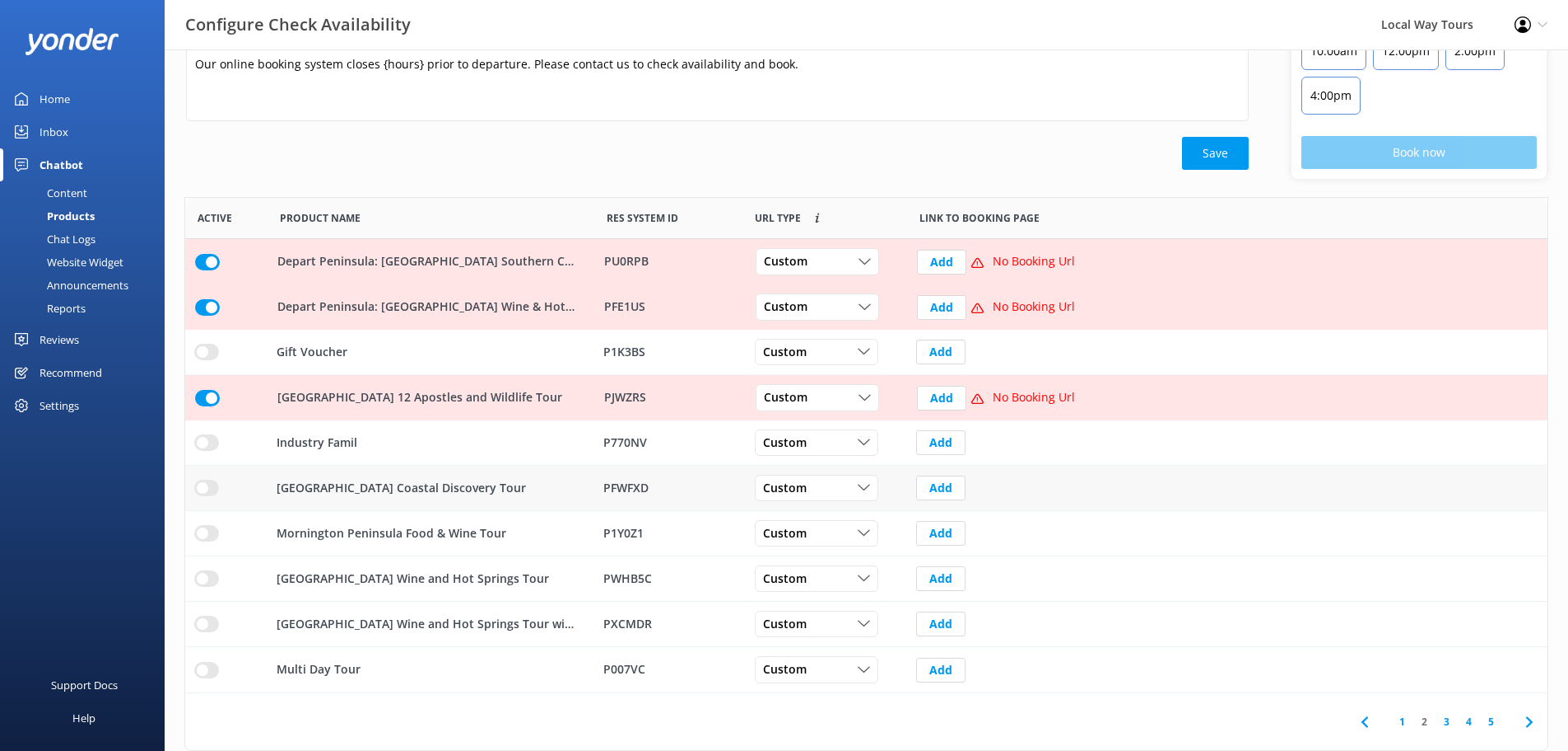
click at [205, 475] on div "row" at bounding box center [226, 487] width 82 height 45
click at [203, 487] on input "row" at bounding box center [206, 487] width 25 height 16
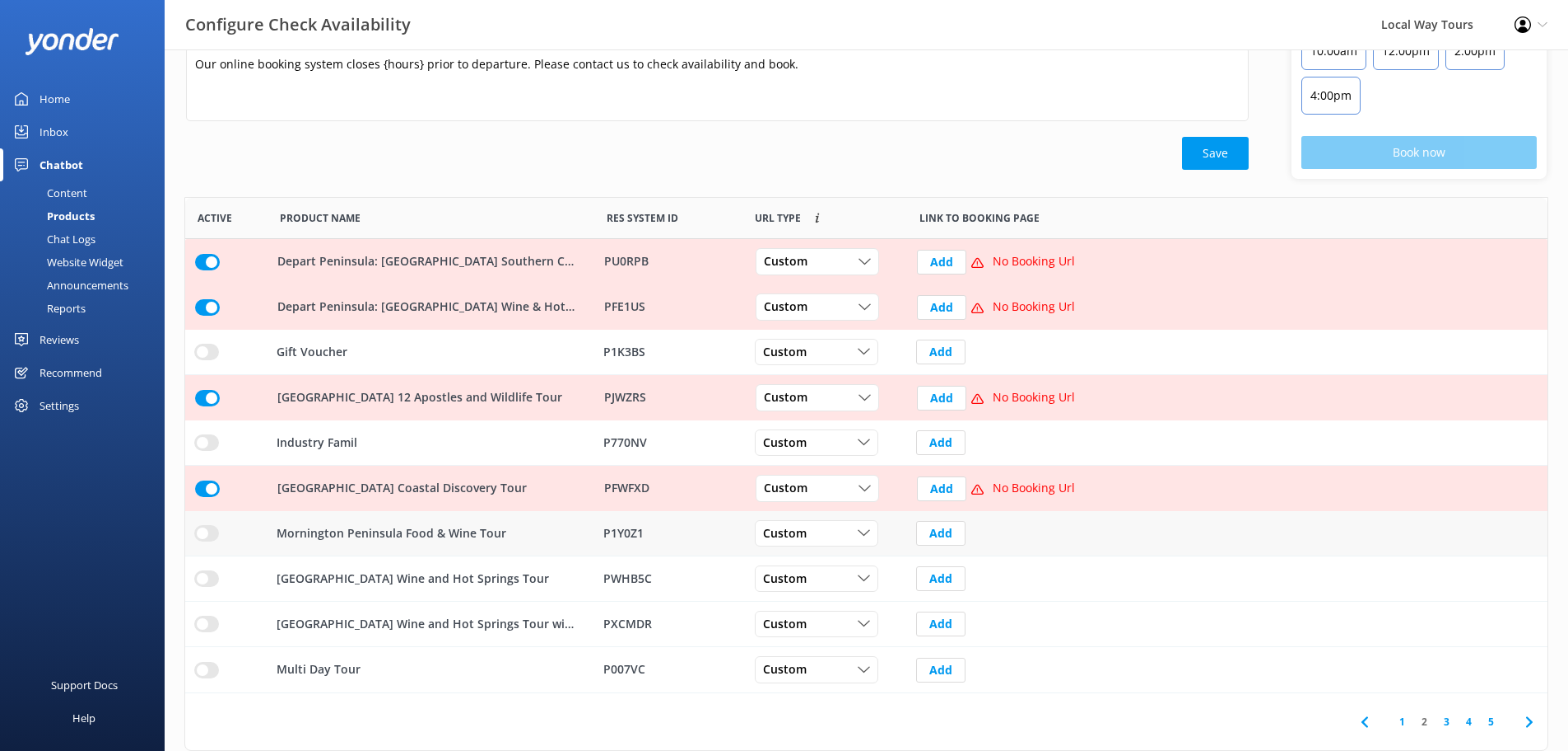
click at [201, 530] on input "row" at bounding box center [206, 533] width 25 height 16
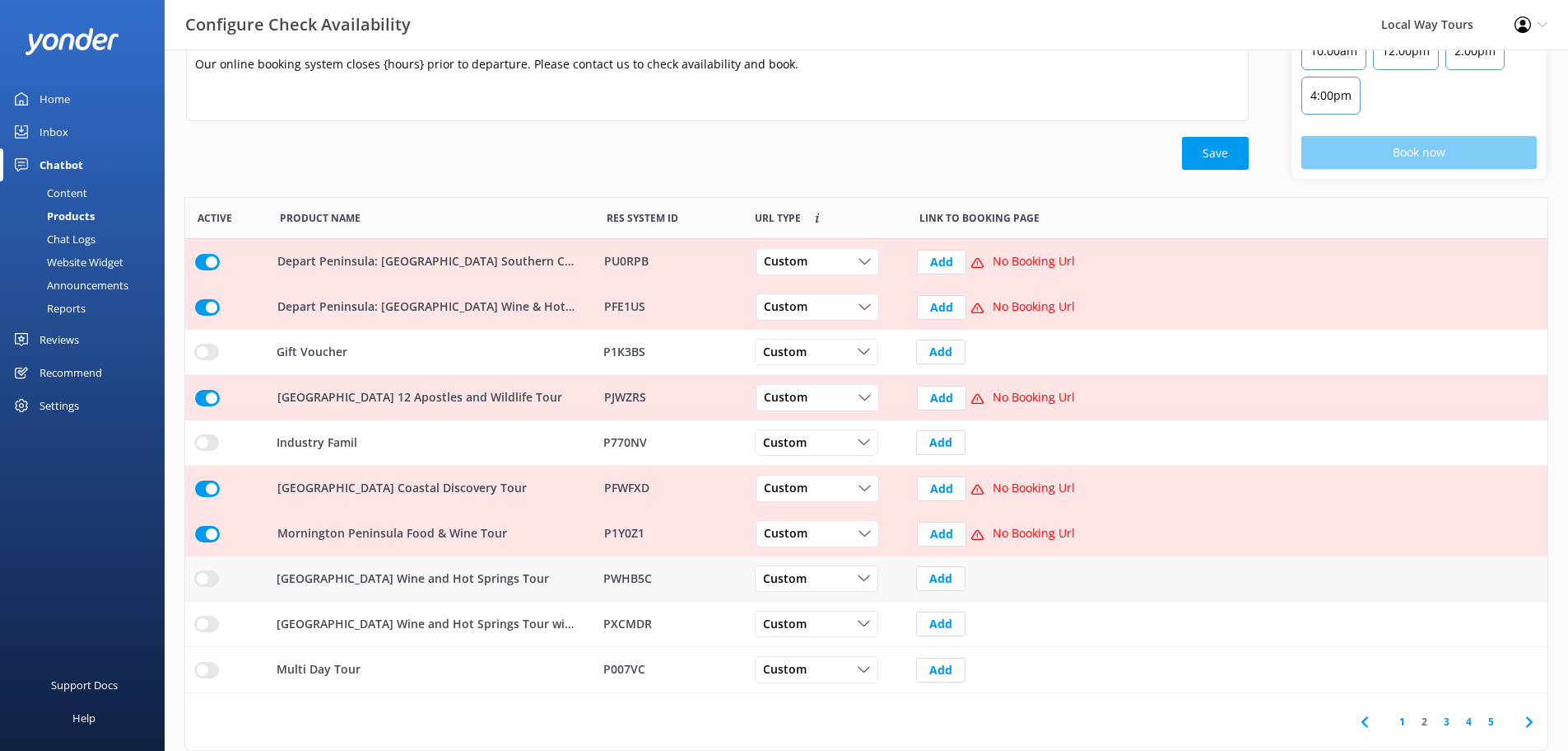
click at [197, 573] on input "row" at bounding box center [206, 578] width 25 height 16
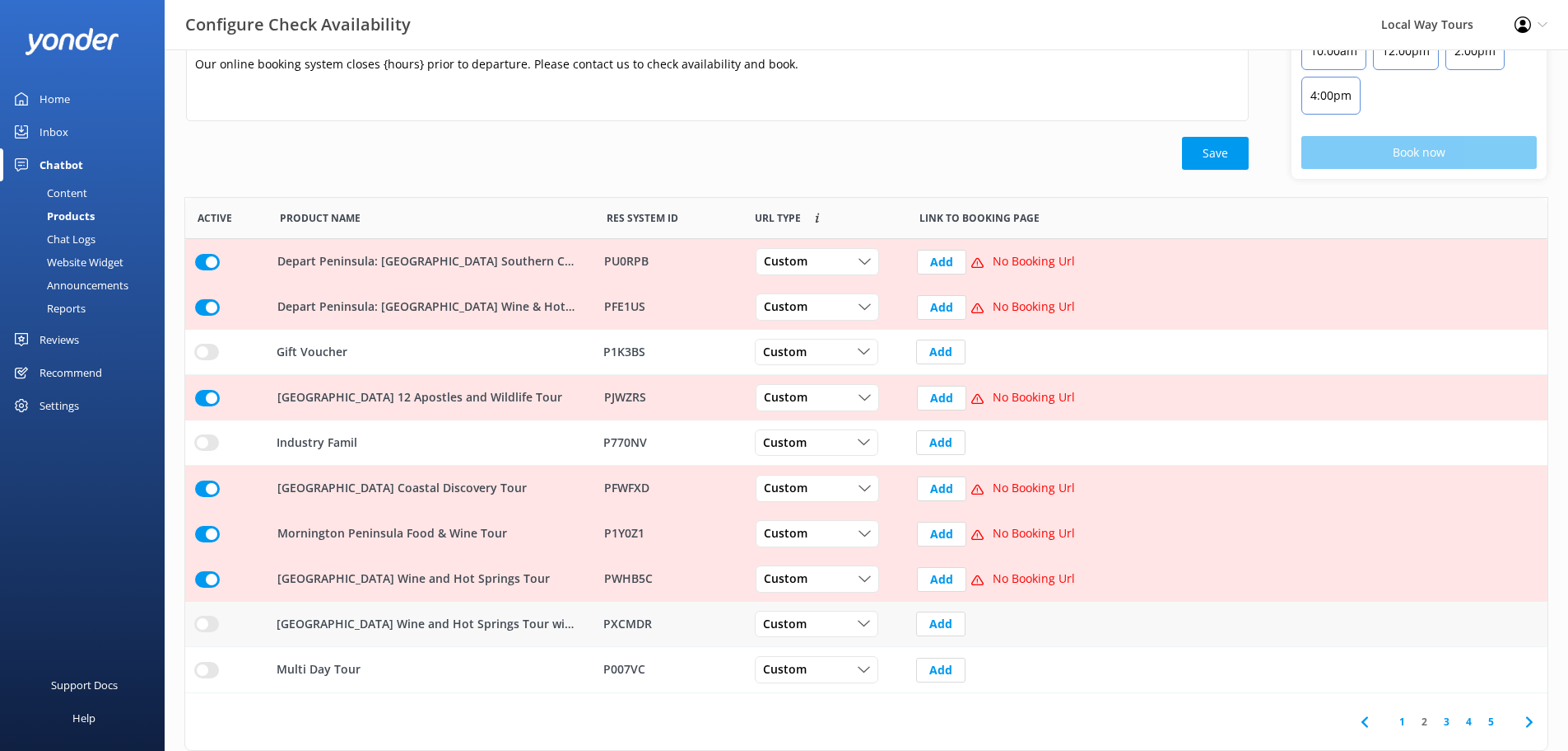
click at [205, 629] on input "row" at bounding box center [206, 623] width 25 height 16
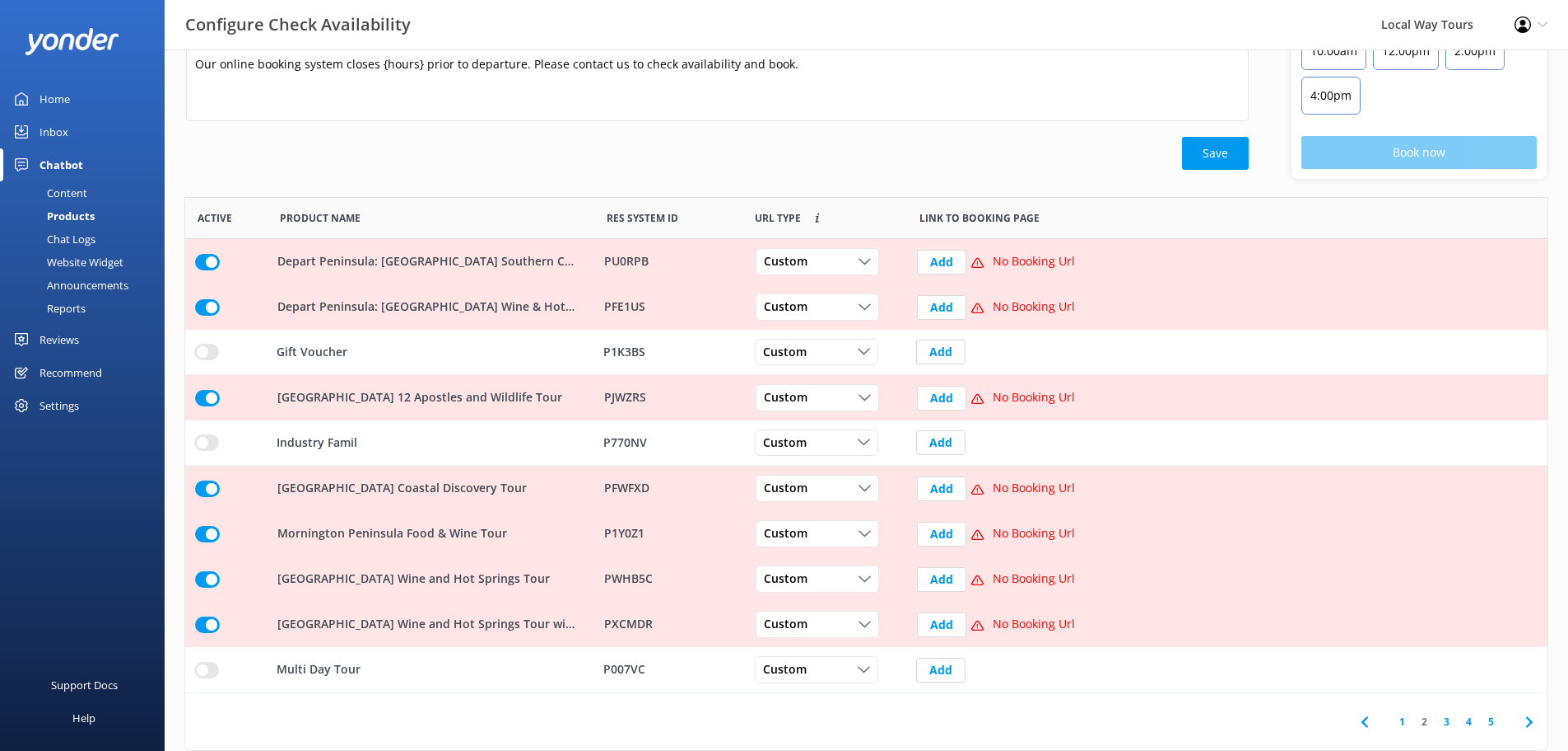
click at [200, 628] on input "row" at bounding box center [207, 624] width 25 height 16
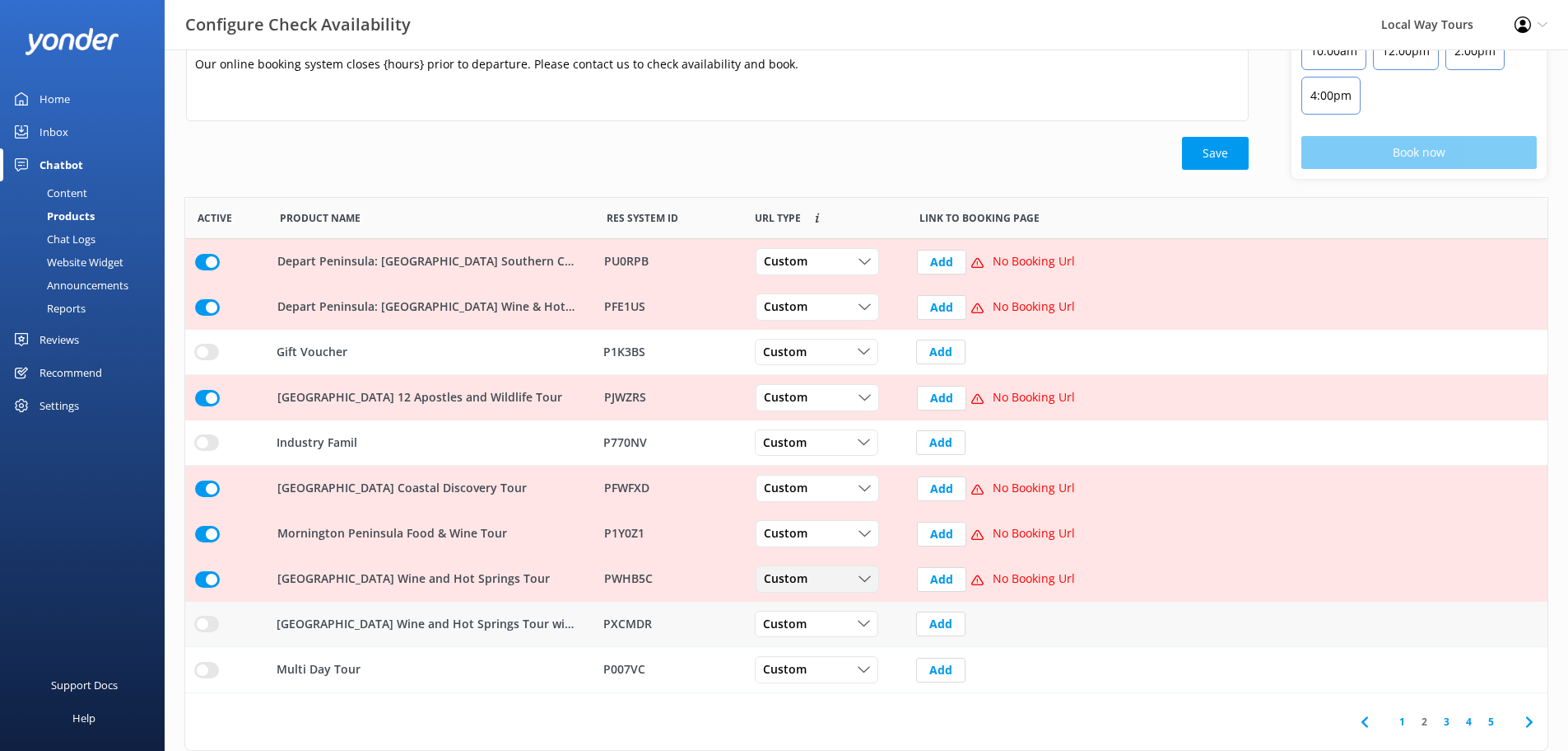
click at [855, 582] on div "Custom" at bounding box center [816, 579] width 115 height 18
click at [812, 652] on link "Dynamic" at bounding box center [829, 645] width 147 height 33
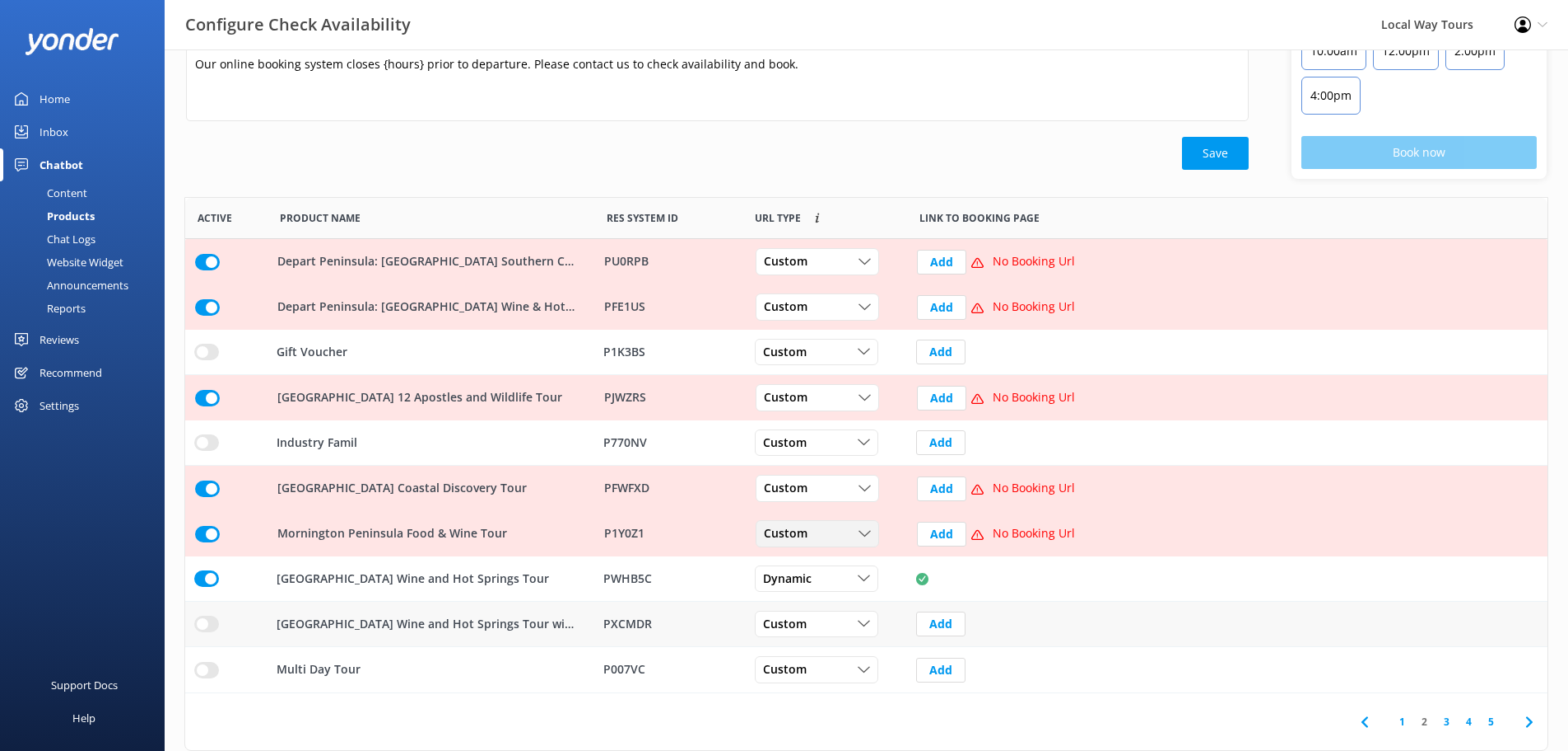
click at [810, 540] on span "Custom" at bounding box center [791, 534] width 54 height 18
click at [806, 592] on div "Dynamic" at bounding box center [784, 600] width 41 height 16
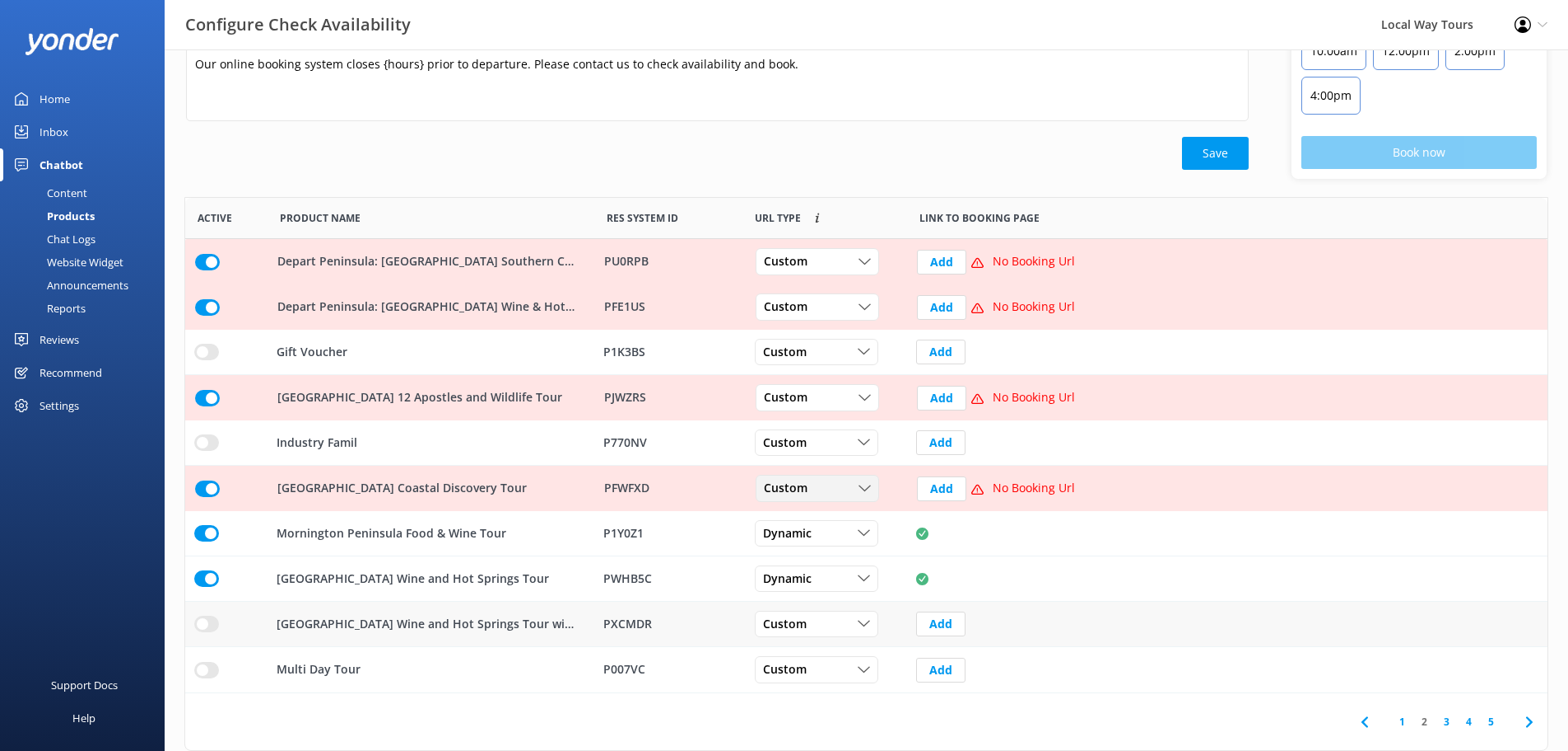
click at [807, 492] on span "Custom" at bounding box center [791, 488] width 54 height 18
drag, startPoint x: 811, startPoint y: 557, endPoint x: 810, endPoint y: 474, distance: 83.0
click at [812, 554] on link "Dynamic" at bounding box center [829, 555] width 147 height 33
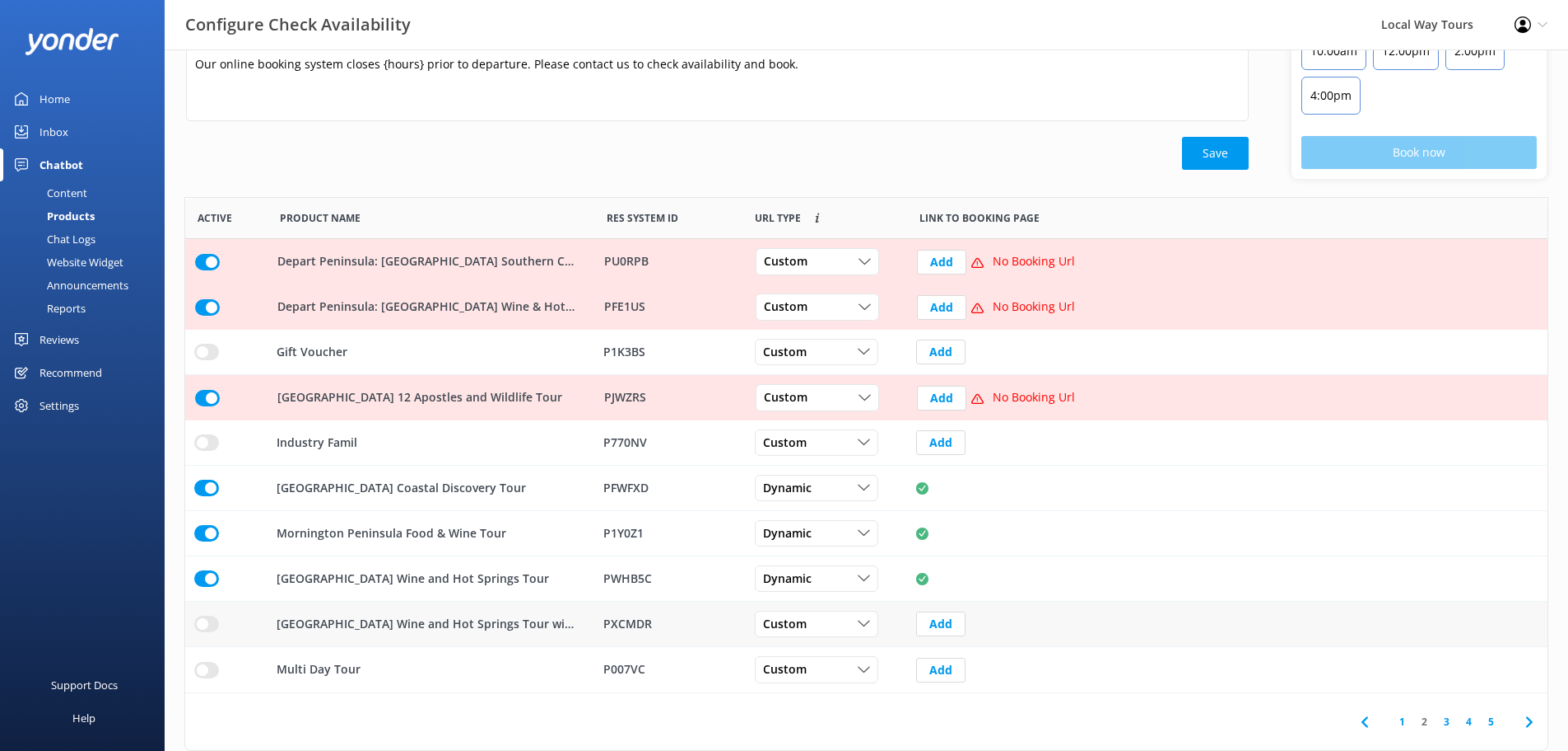
drag, startPoint x: 799, startPoint y: 393, endPoint x: 797, endPoint y: 411, distance: 18.1
click at [799, 392] on span "Custom" at bounding box center [791, 398] width 54 height 18
click at [797, 469] on div "Dynamic" at bounding box center [784, 464] width 41 height 16
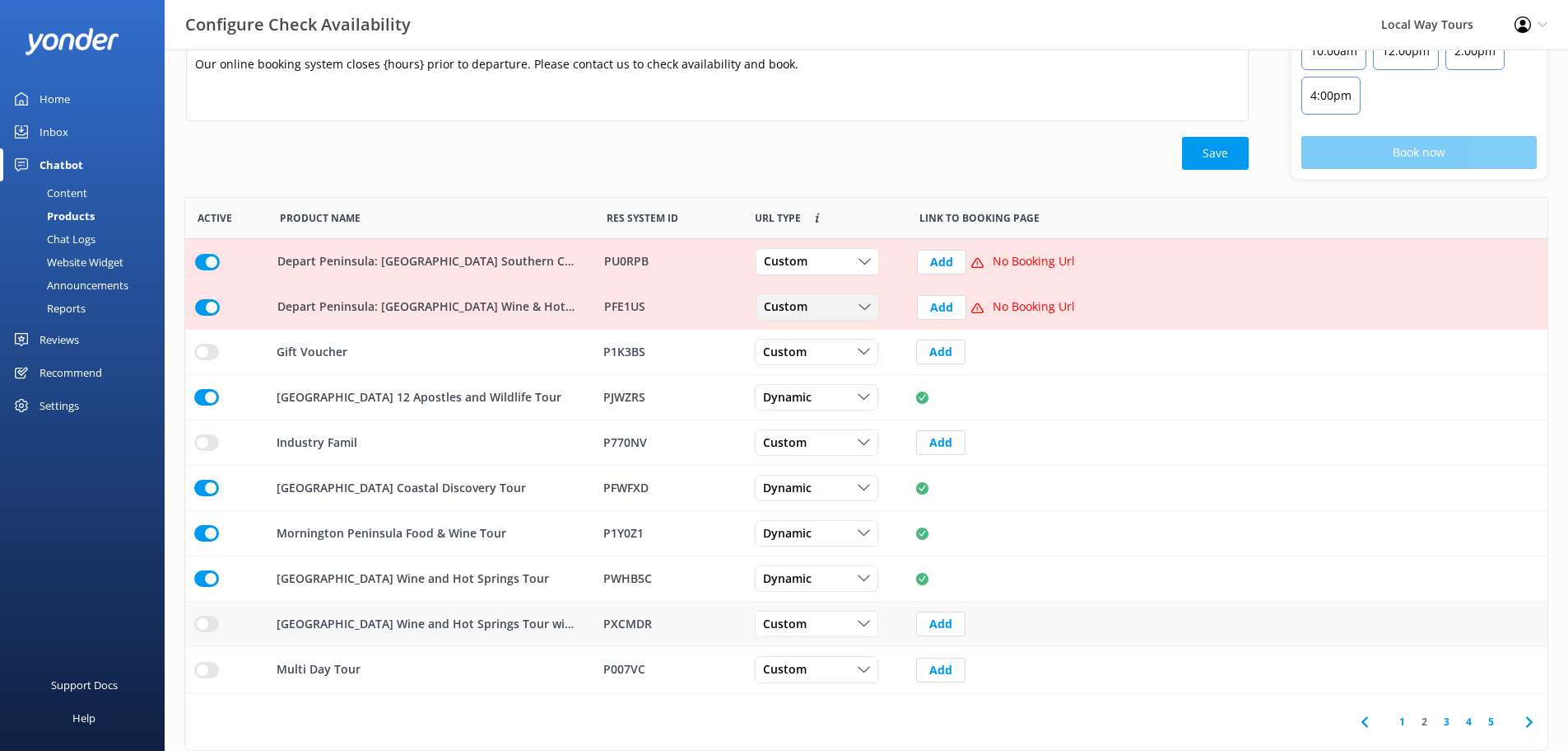
click at [797, 312] on span "Custom" at bounding box center [791, 307] width 54 height 18
click at [791, 363] on link "Dynamic" at bounding box center [829, 374] width 147 height 33
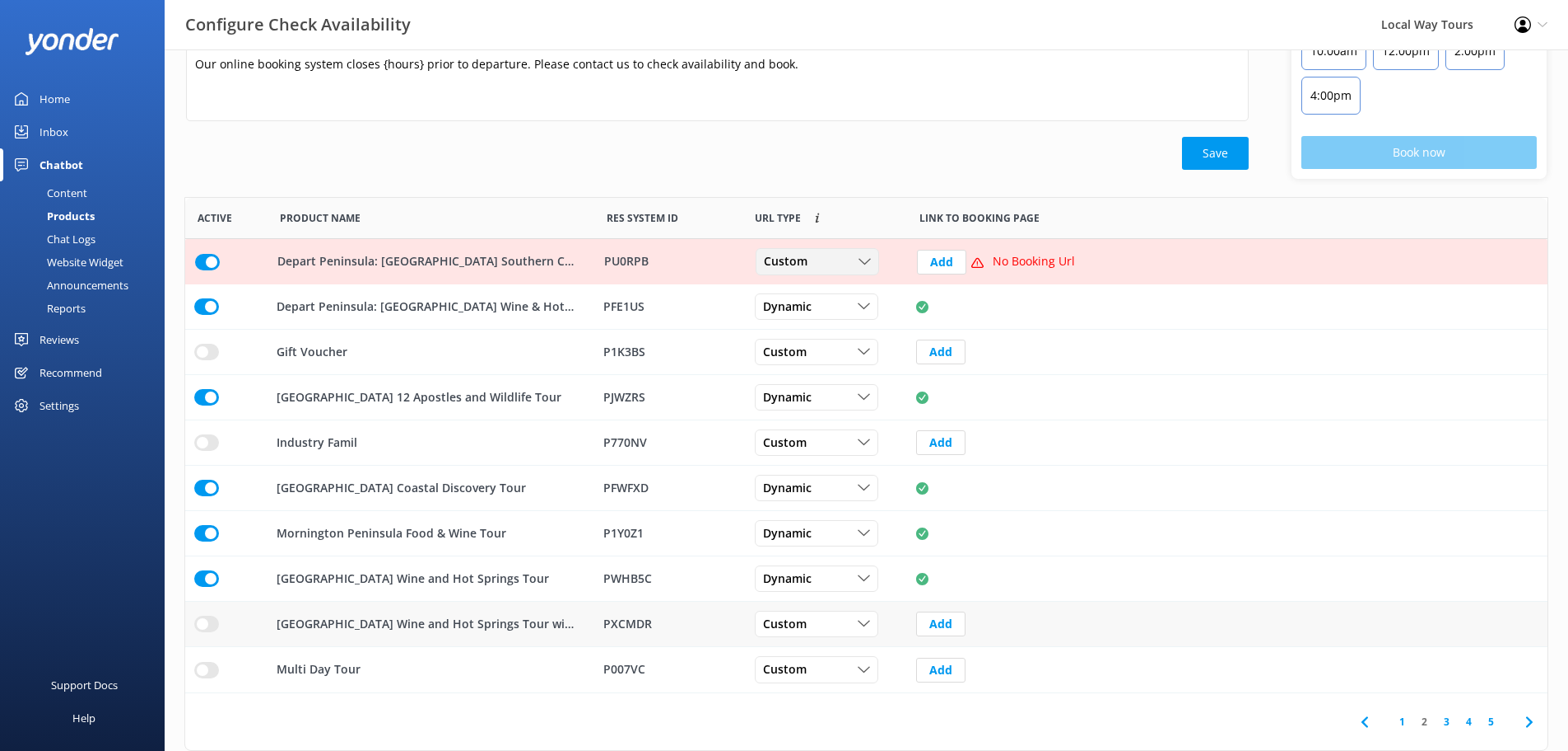
click at [787, 269] on span "Custom" at bounding box center [791, 262] width 54 height 18
click at [799, 333] on div "Dynamic" at bounding box center [784, 328] width 41 height 16
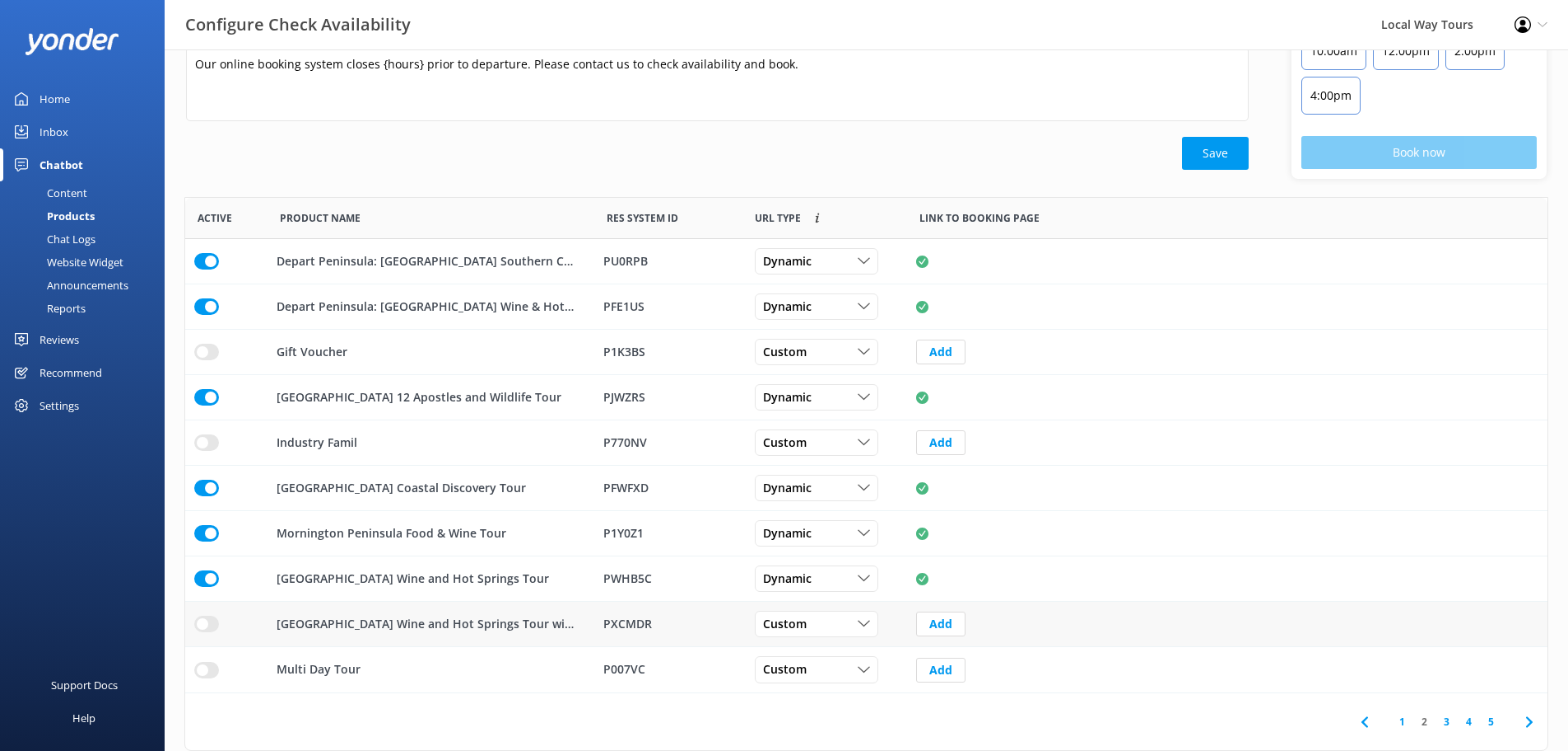
click at [1446, 723] on link "3" at bounding box center [1447, 721] width 22 height 16
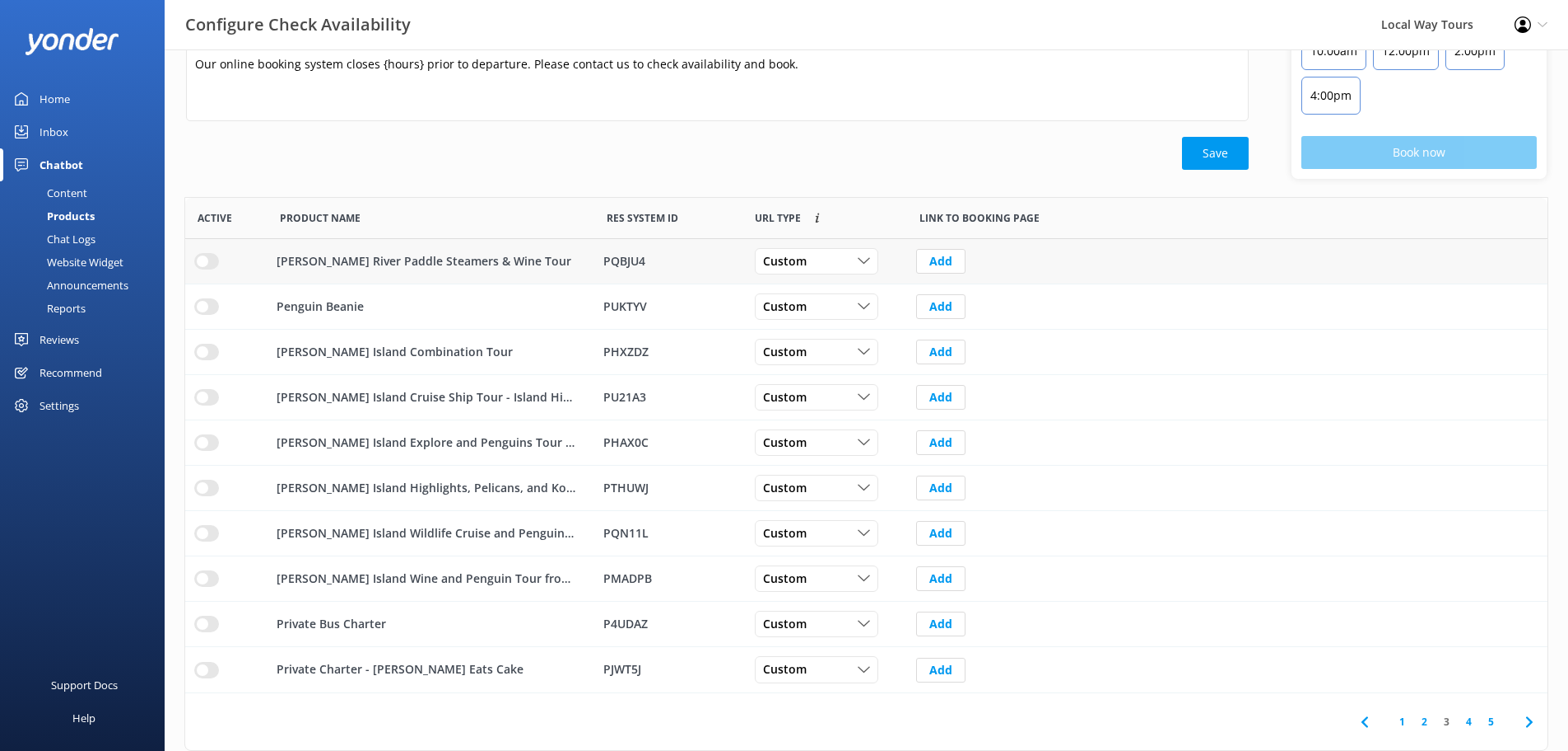
click at [197, 264] on input "row" at bounding box center [206, 261] width 25 height 16
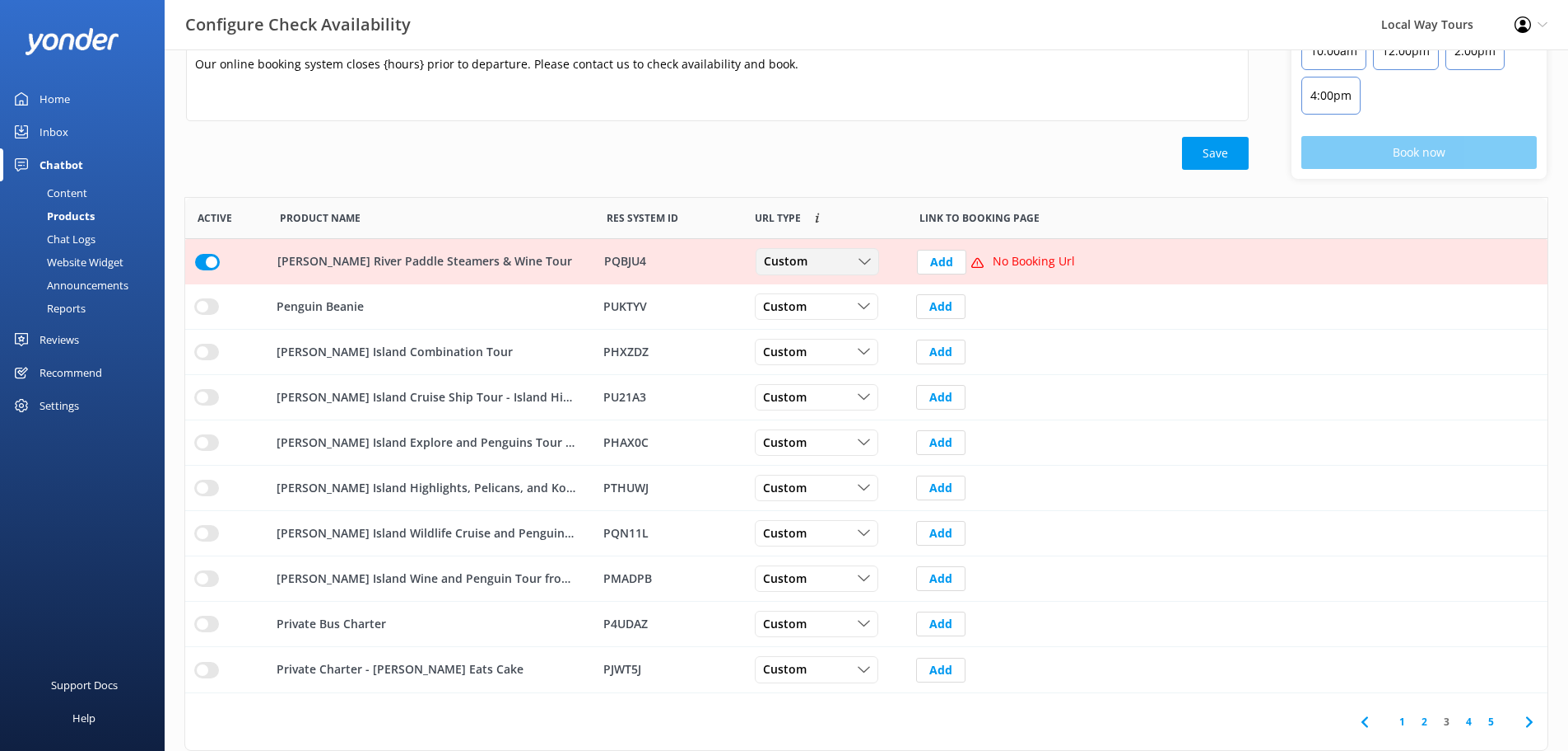
click at [865, 261] on icon "row" at bounding box center [864, 261] width 12 height 12
click at [843, 324] on link "Dynamic" at bounding box center [829, 328] width 147 height 33
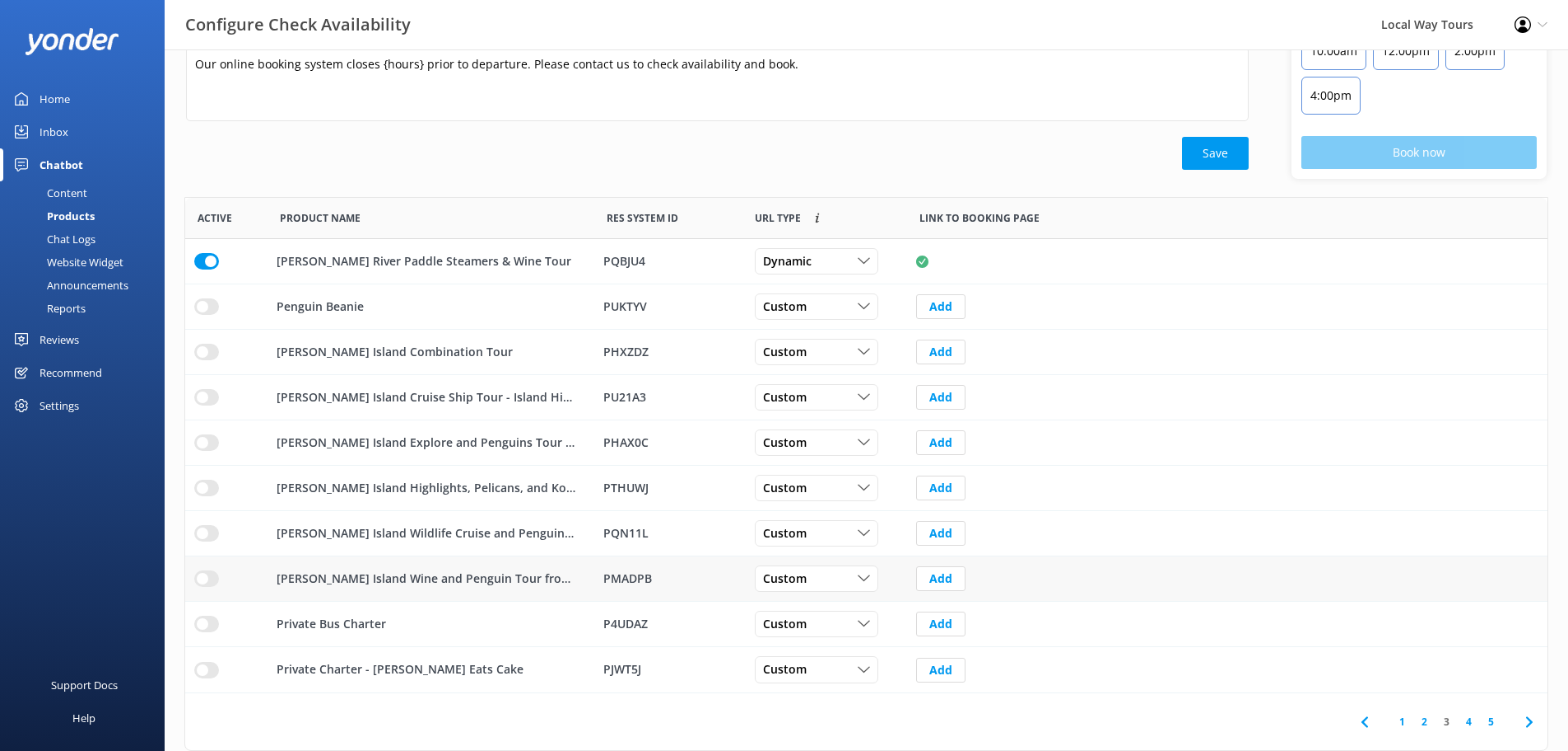
click at [213, 582] on input "row" at bounding box center [206, 578] width 25 height 16
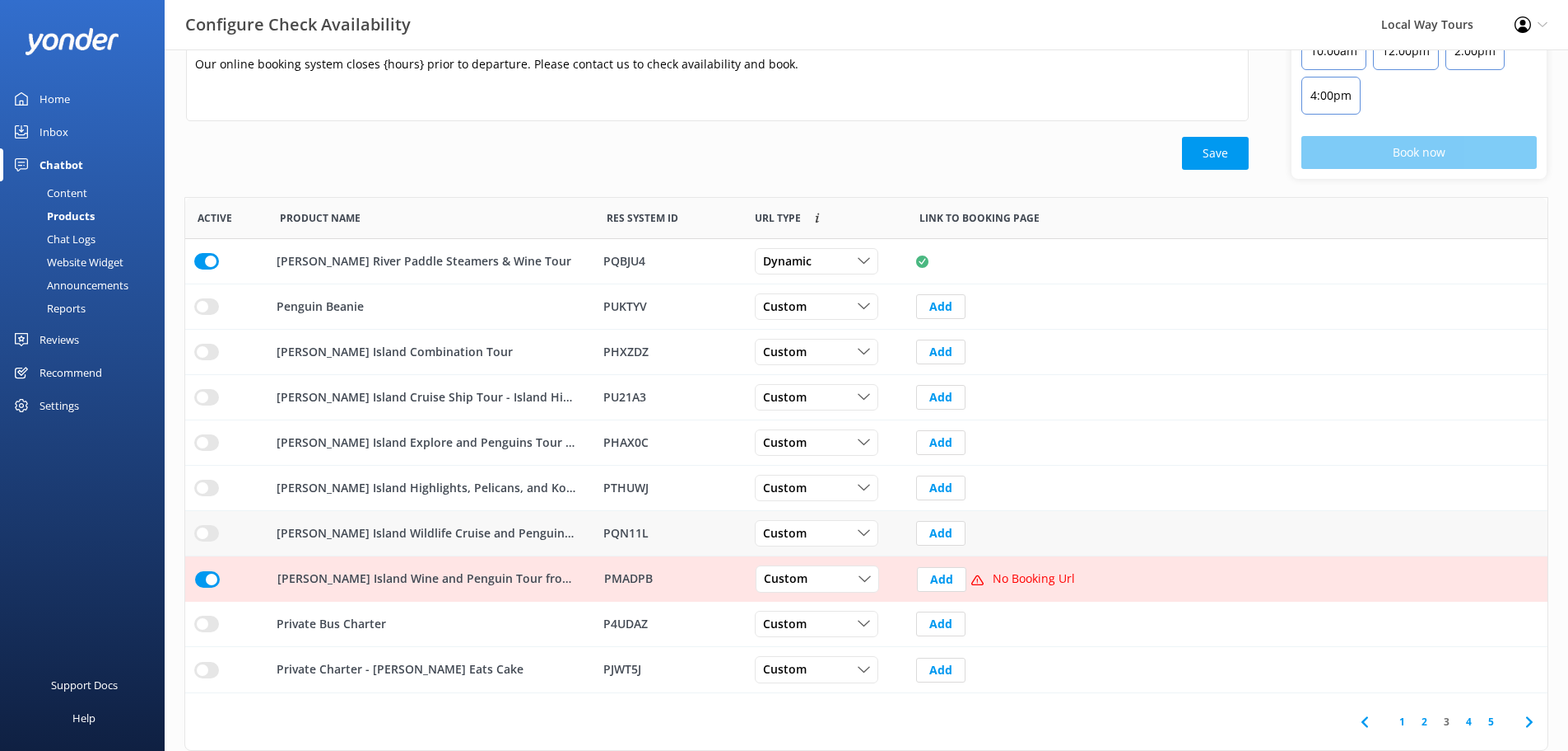
click at [212, 540] on input "row" at bounding box center [206, 533] width 25 height 16
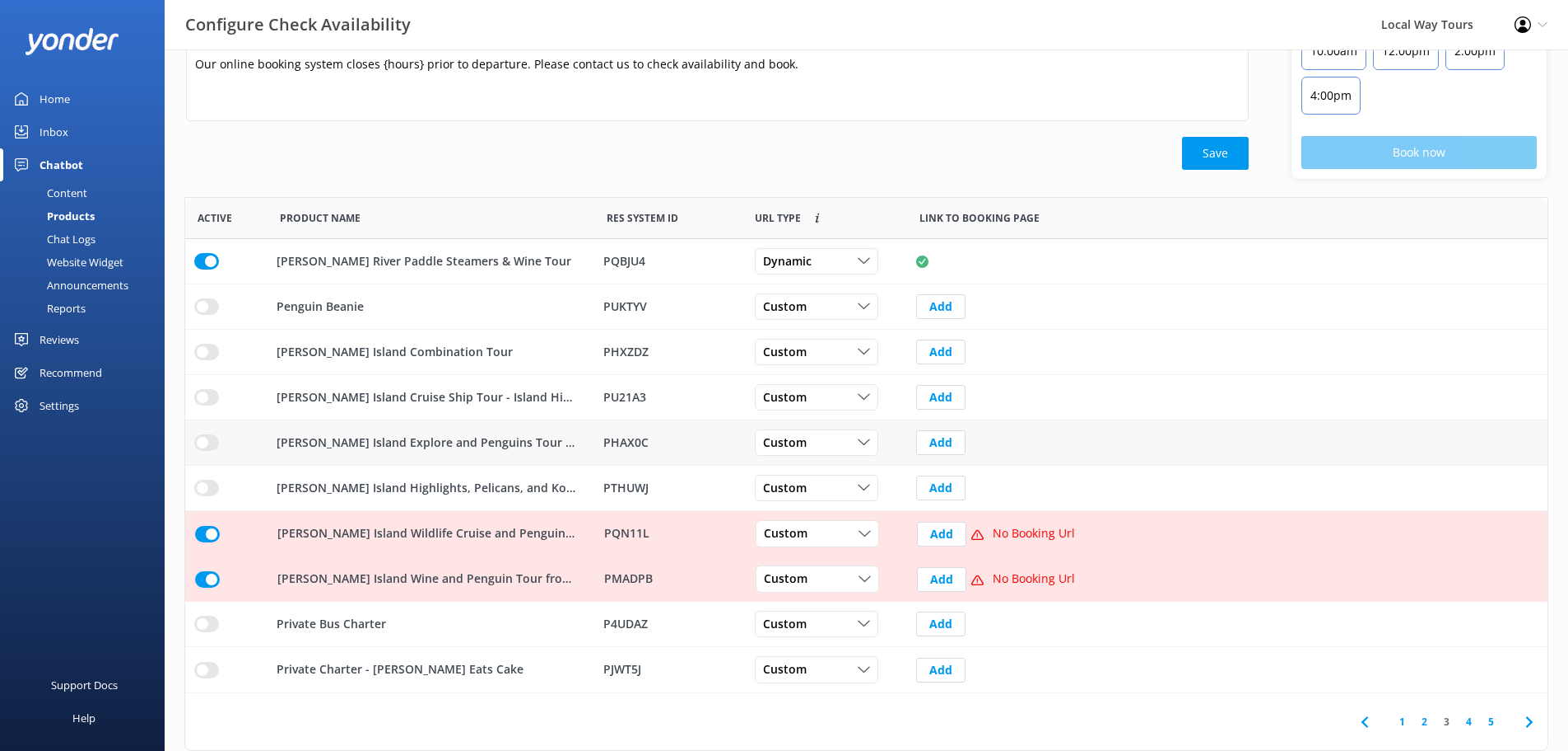
click at [207, 451] on div "row" at bounding box center [226, 442] width 82 height 45
click at [203, 439] on input "row" at bounding box center [206, 442] width 25 height 16
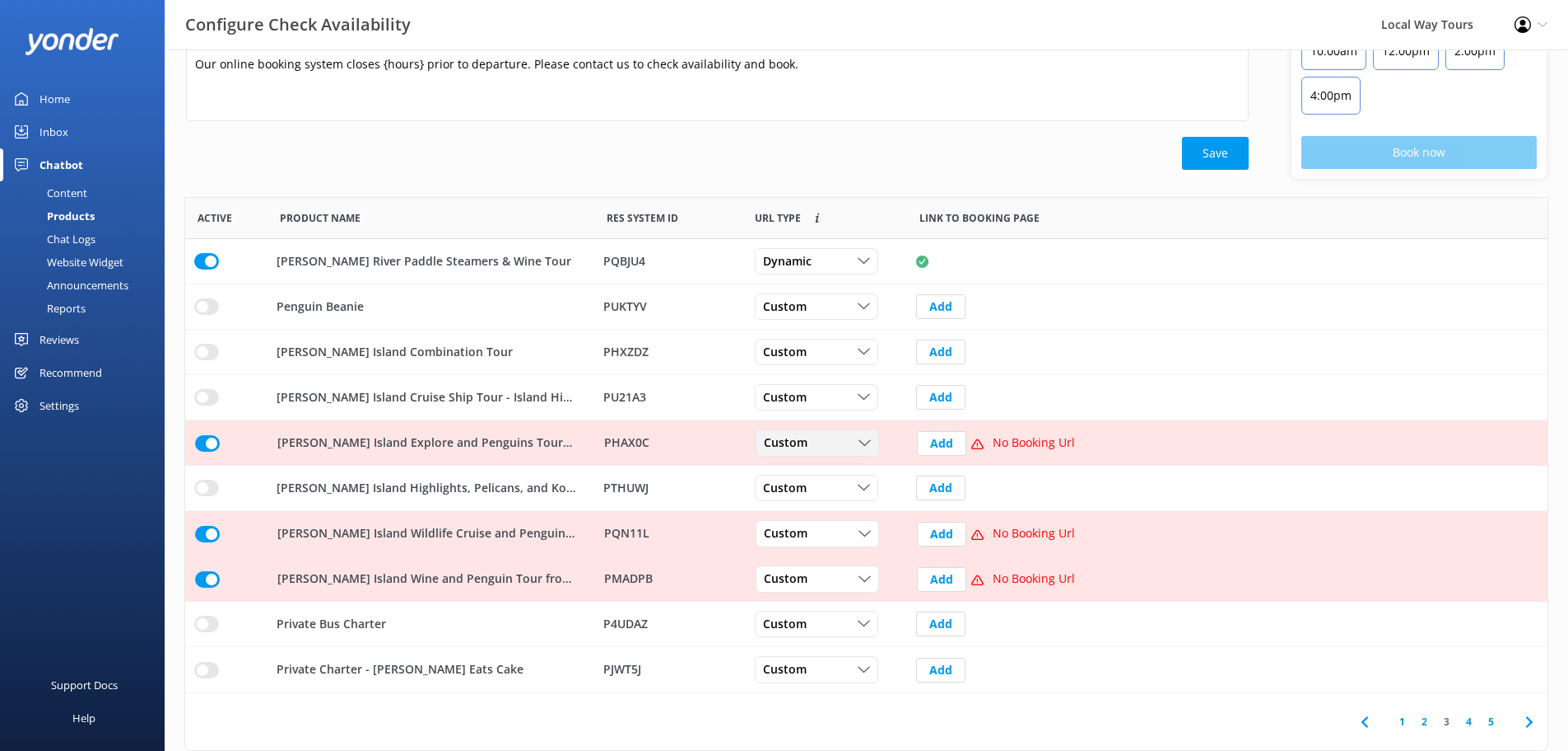
click at [847, 451] on div "Custom" at bounding box center [816, 443] width 115 height 18
click at [809, 503] on link "Dynamic" at bounding box center [829, 510] width 147 height 33
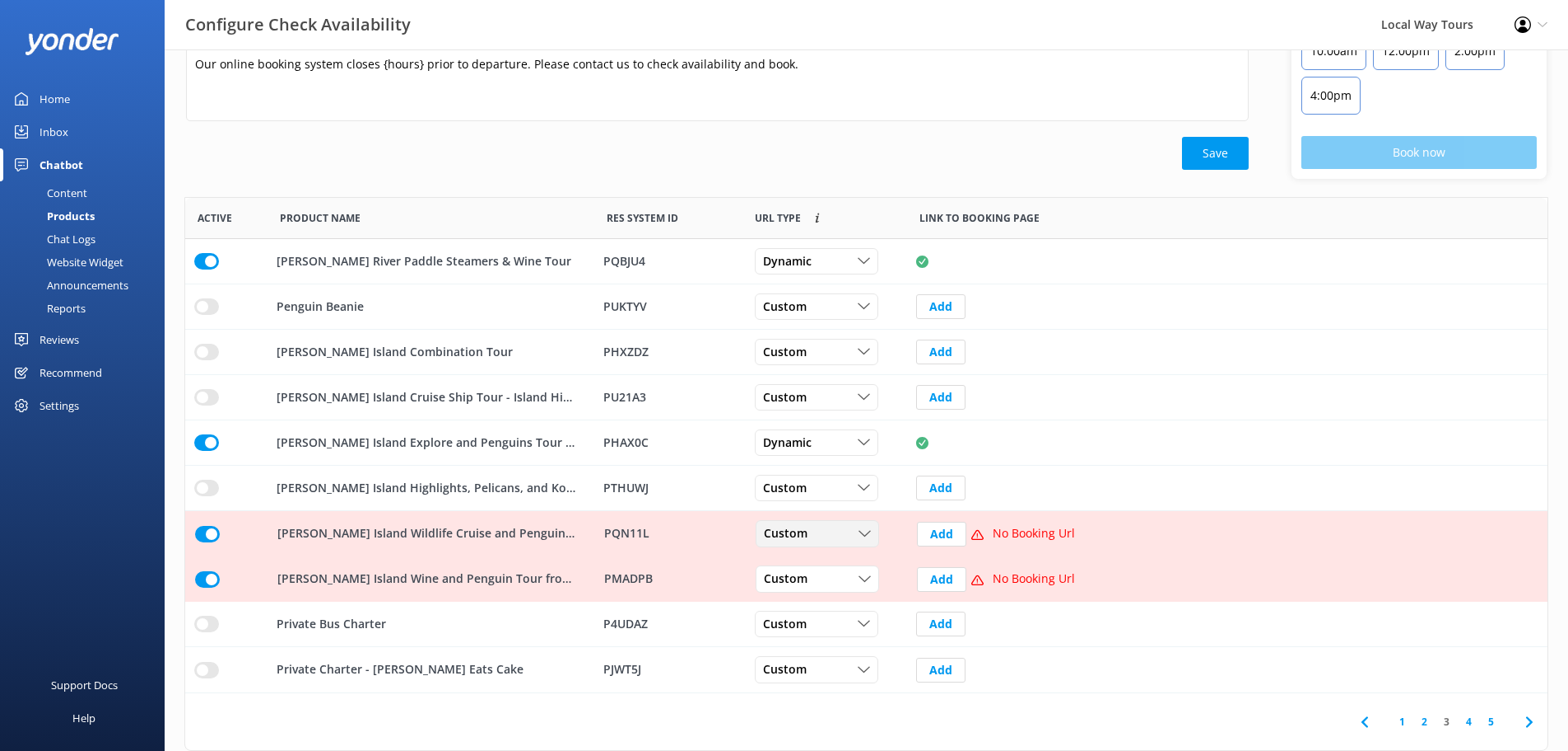
click at [792, 525] on span "Custom" at bounding box center [791, 534] width 54 height 18
click at [798, 596] on div "Dynamic" at bounding box center [784, 600] width 41 height 16
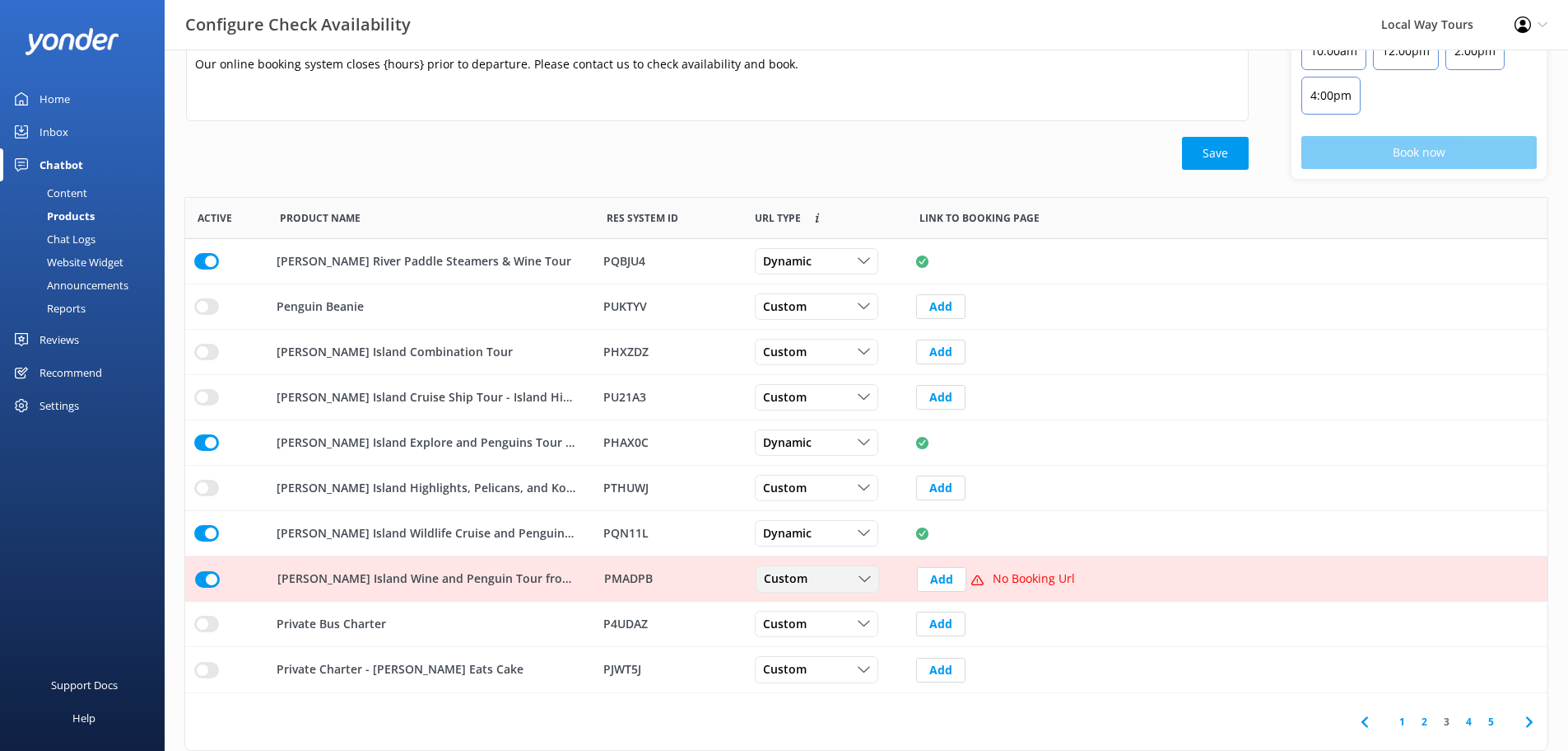
click at [797, 583] on span "Custom" at bounding box center [791, 579] width 54 height 18
click at [792, 639] on div "Dynamic" at bounding box center [784, 646] width 41 height 16
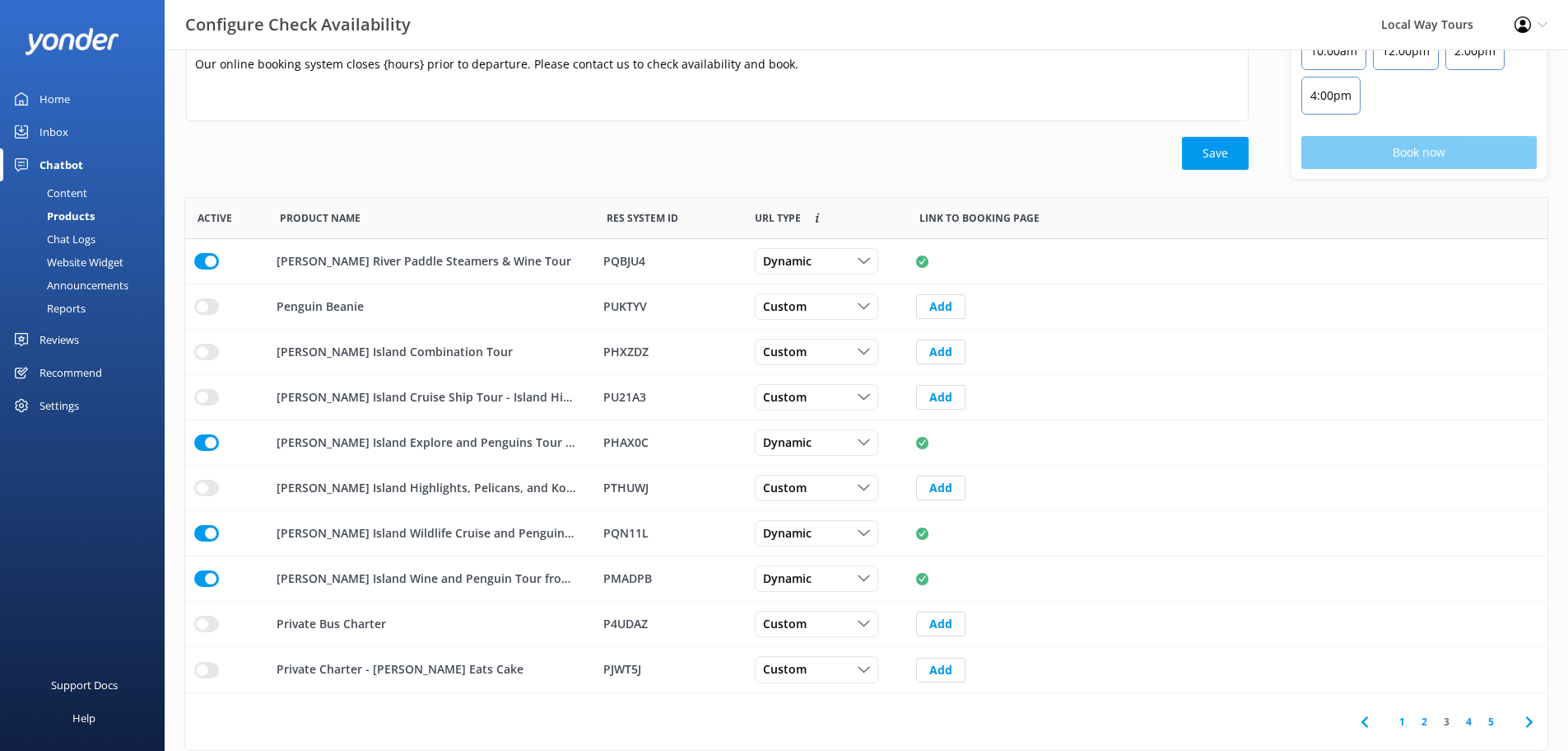
click at [1472, 723] on link "4" at bounding box center [1469, 721] width 22 height 16
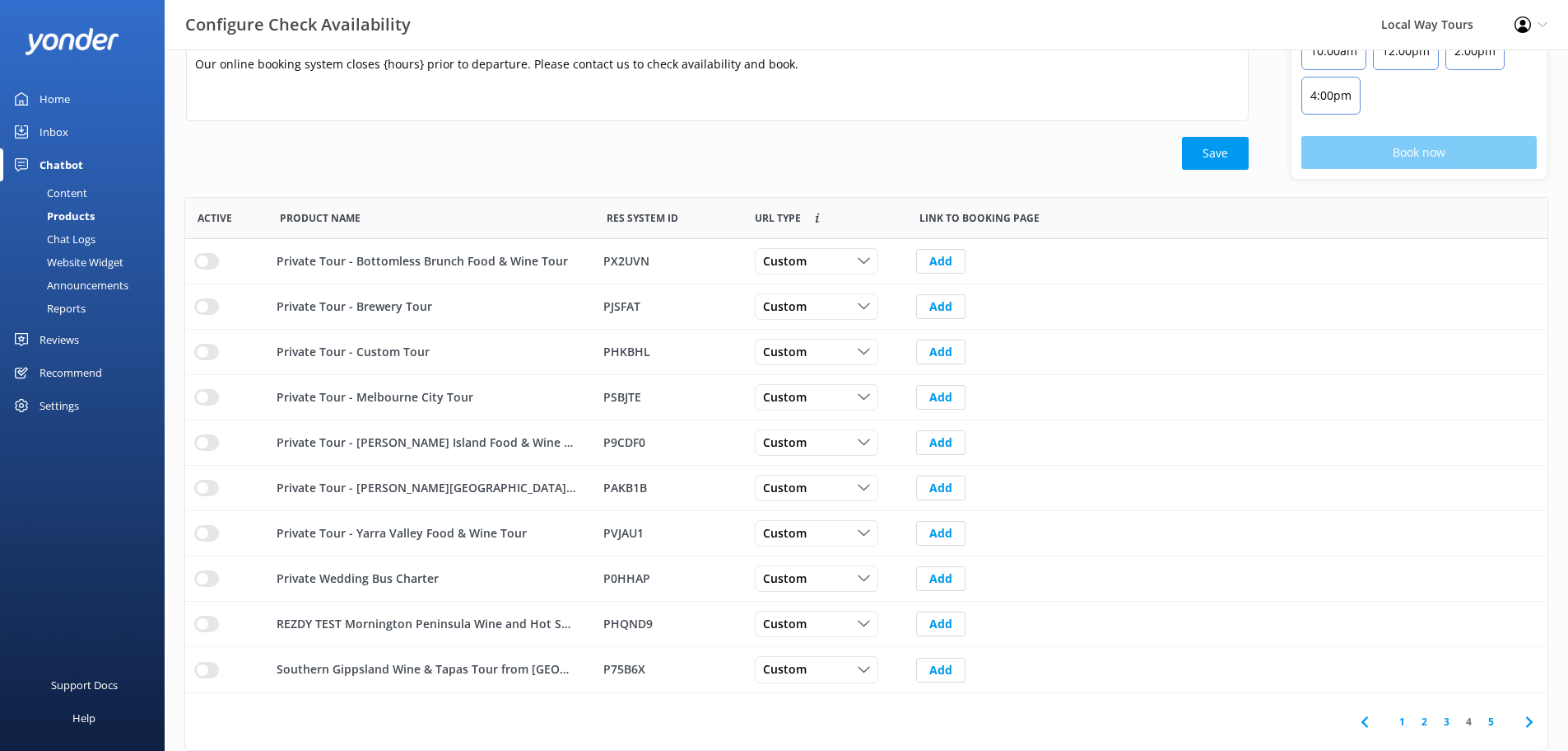
click at [1489, 723] on link "5" at bounding box center [1491, 721] width 22 height 16
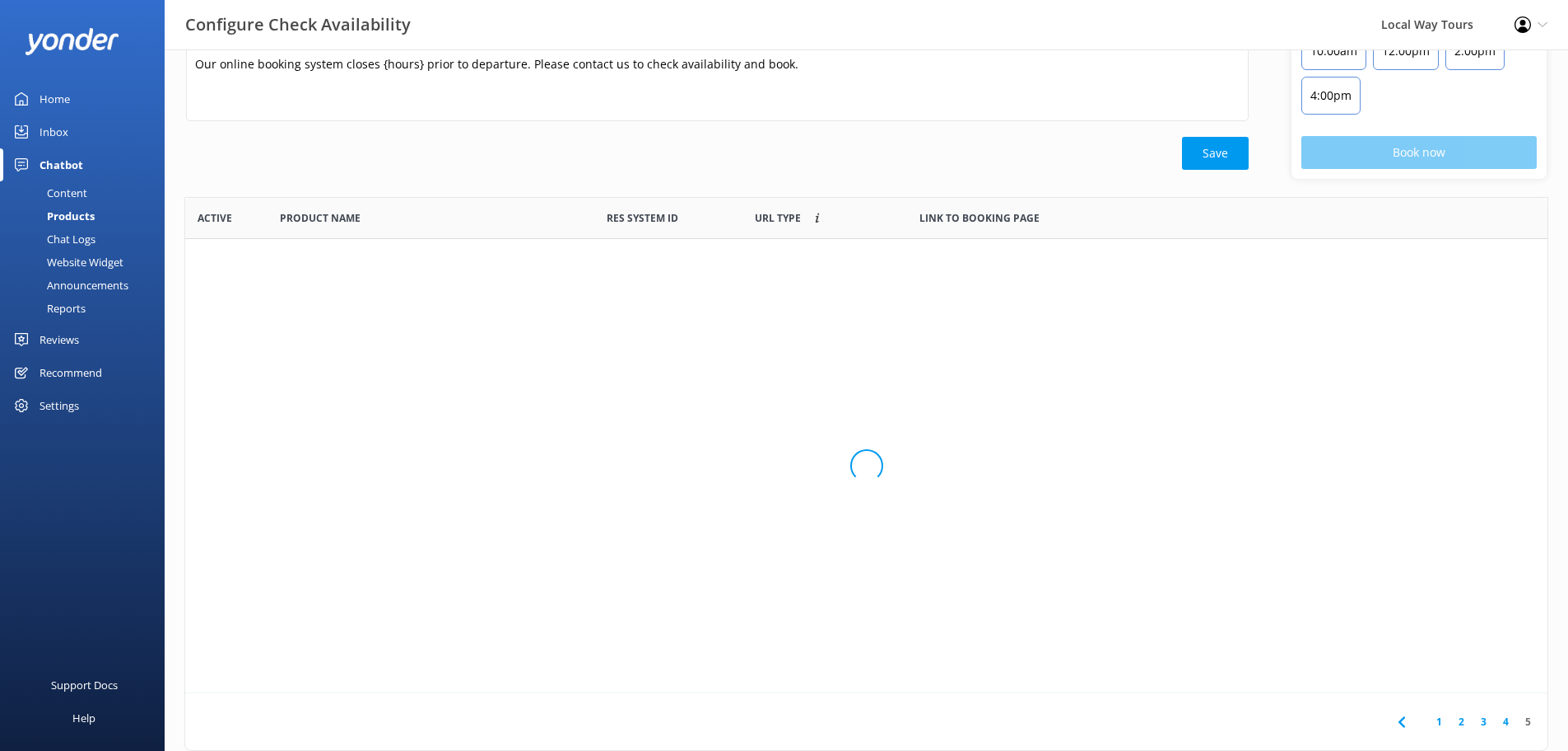
scroll to position [13, 13]
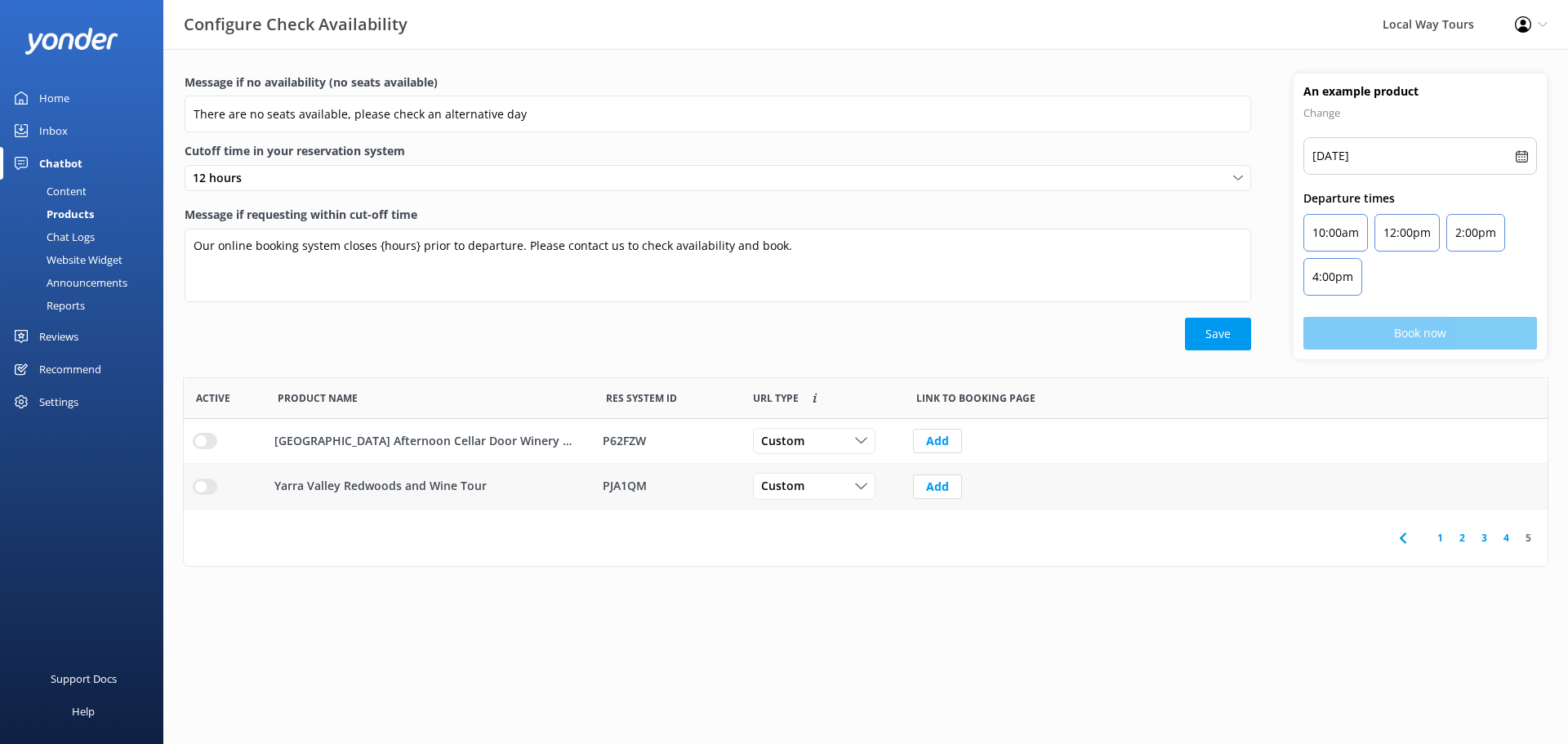
click at [208, 486] on input "row" at bounding box center [204, 486] width 25 height 16
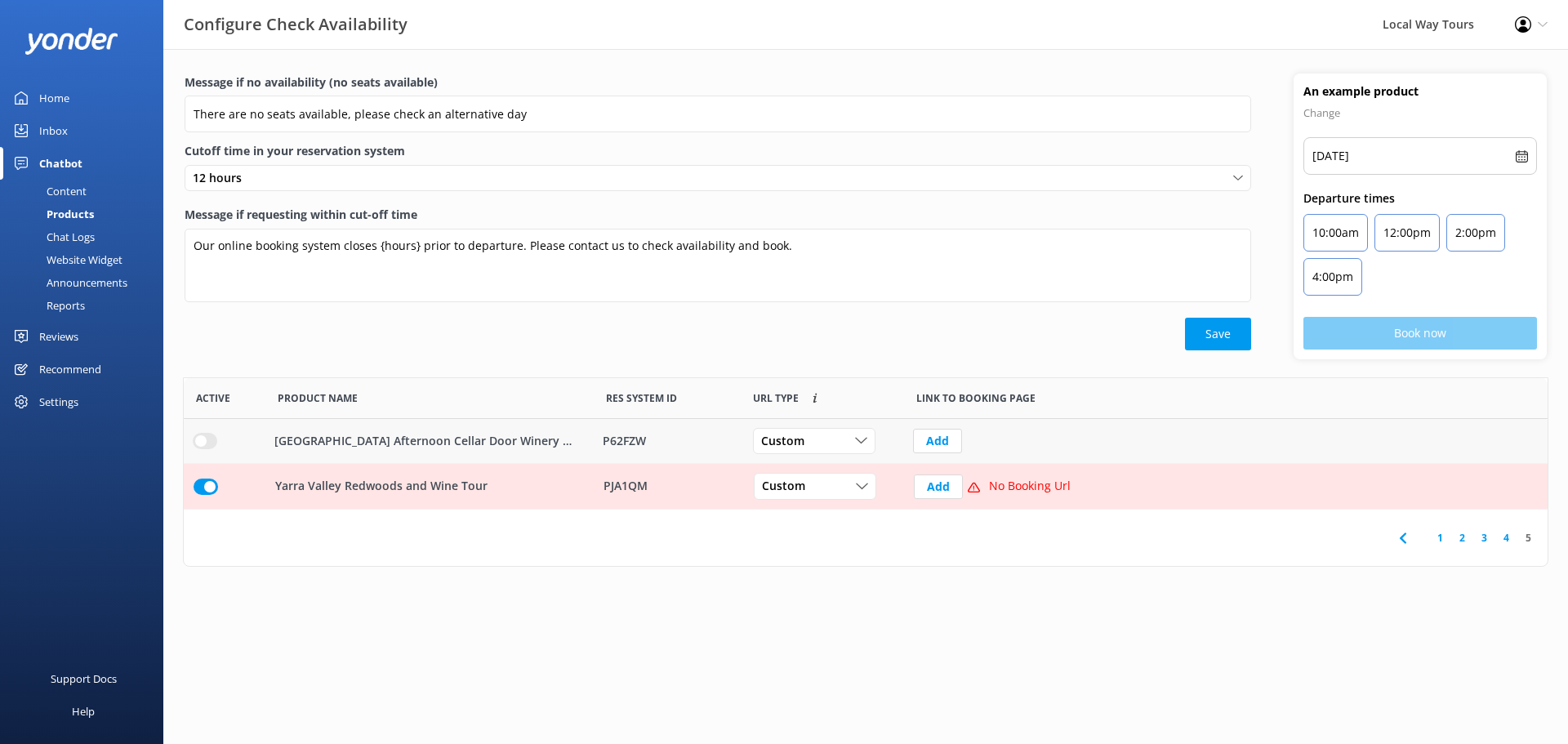
click at [206, 445] on input "row" at bounding box center [204, 441] width 25 height 16
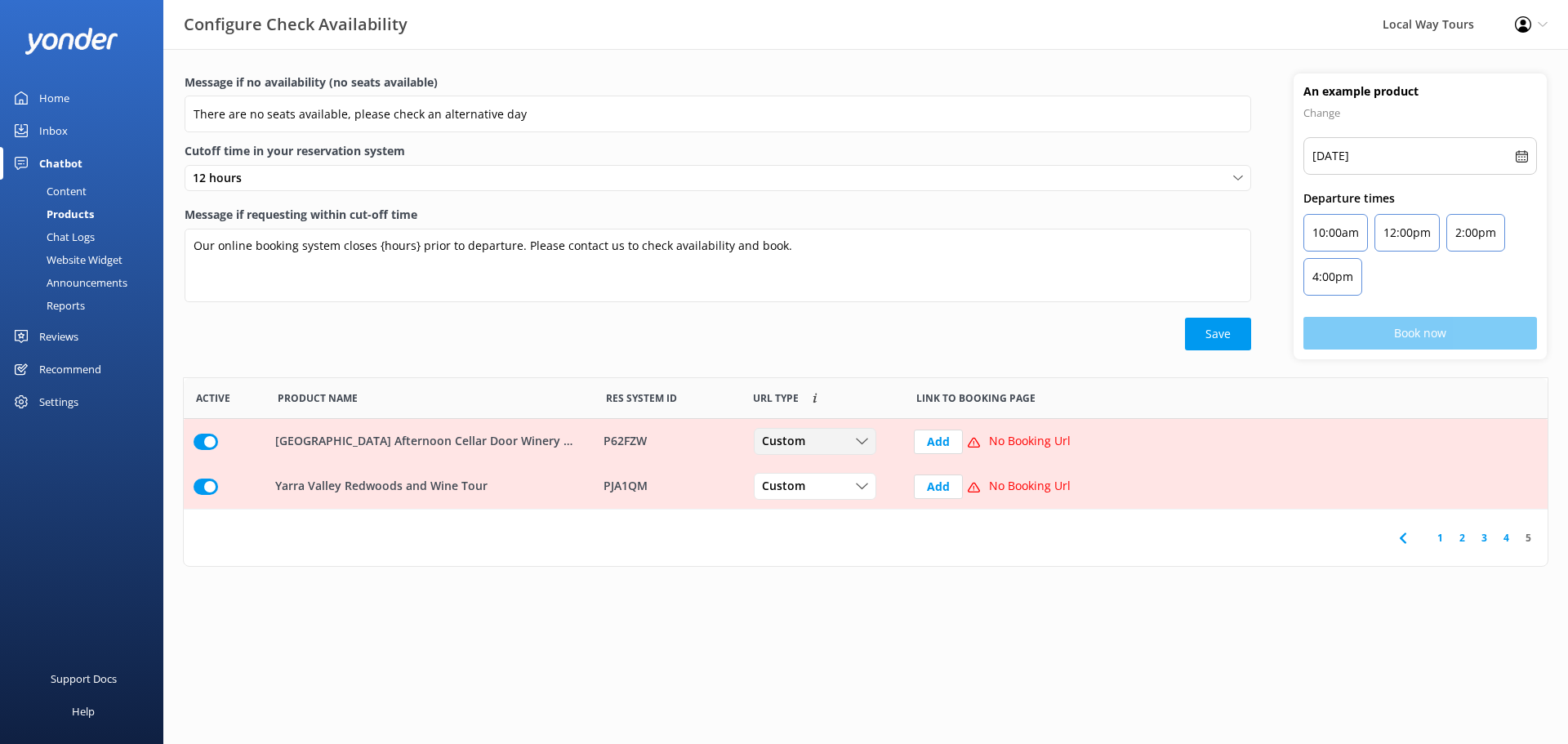
click at [807, 435] on span "Custom" at bounding box center [789, 442] width 54 height 18
click at [798, 507] on div "Dynamic" at bounding box center [782, 507] width 41 height 16
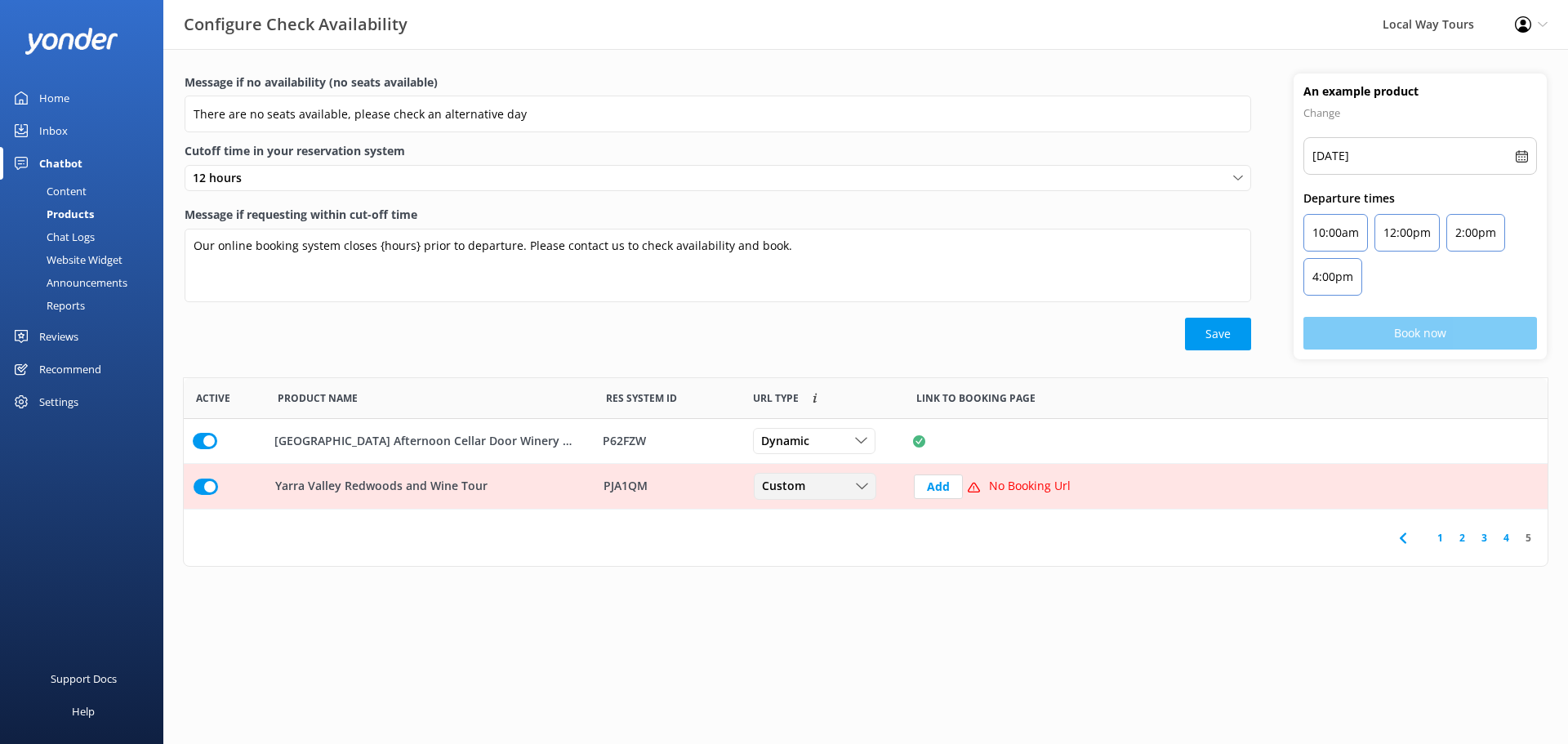
click at [802, 494] on span "Custom" at bounding box center [789, 486] width 54 height 18
click at [795, 547] on div "Dynamic" at bounding box center [782, 553] width 41 height 16
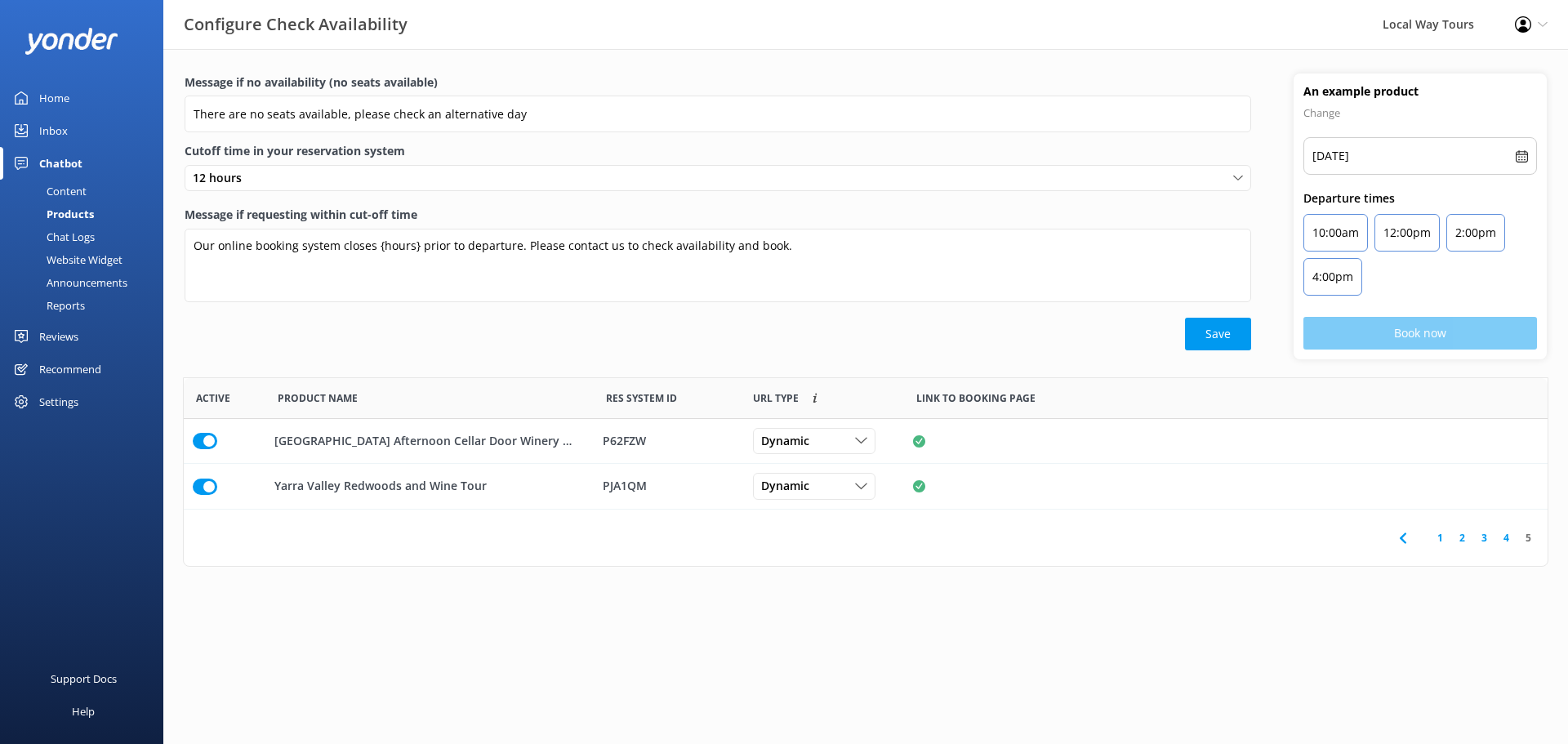
drag, startPoint x: 776, startPoint y: 616, endPoint x: 779, endPoint y: 598, distance: 18.2
click at [775, 616] on main "Message if no availability (no seats available) There are no seats available, p…" at bounding box center [865, 395] width 1404 height 694
click at [73, 192] on div "Content" at bounding box center [48, 190] width 76 height 23
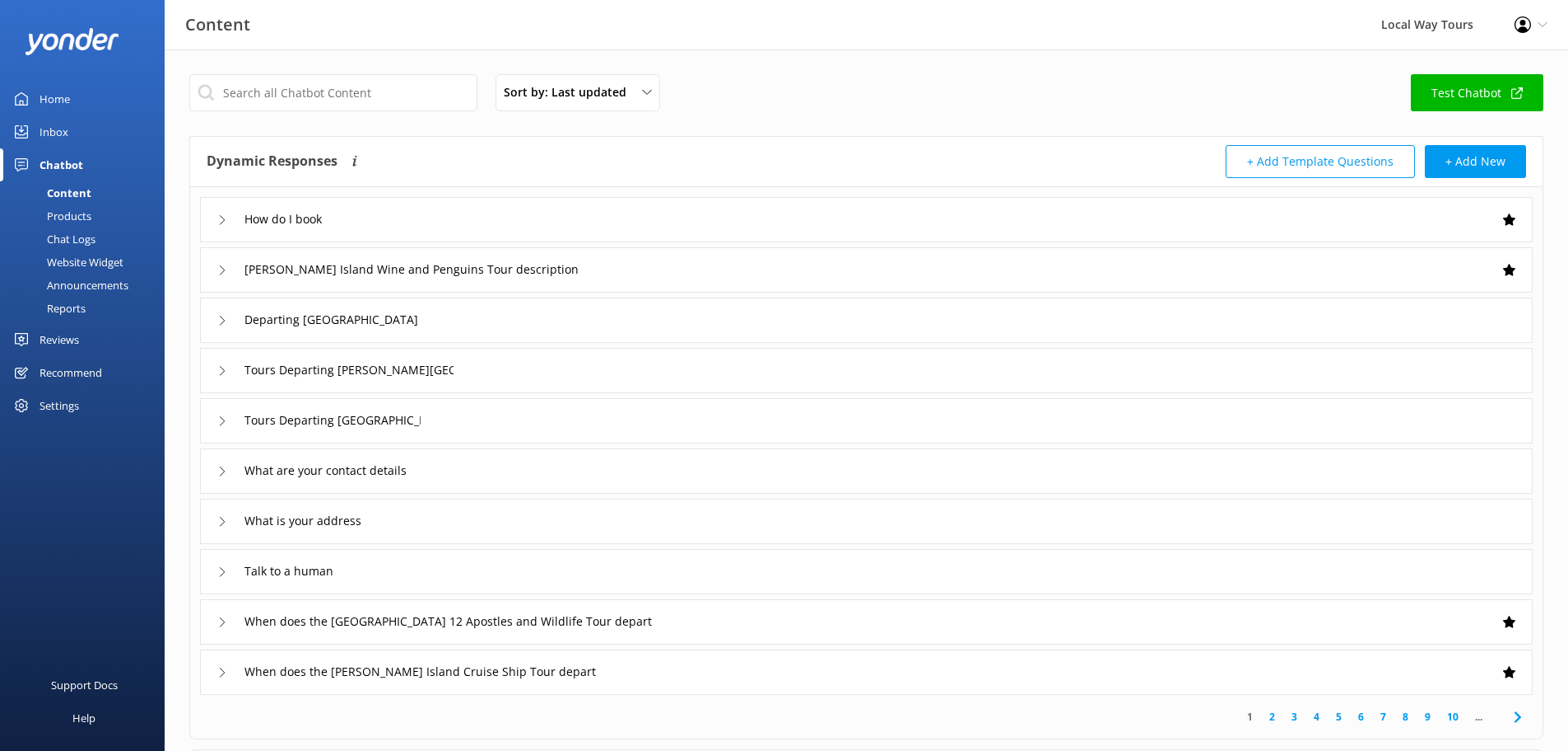
click at [76, 184] on div "Content" at bounding box center [51, 192] width 82 height 23
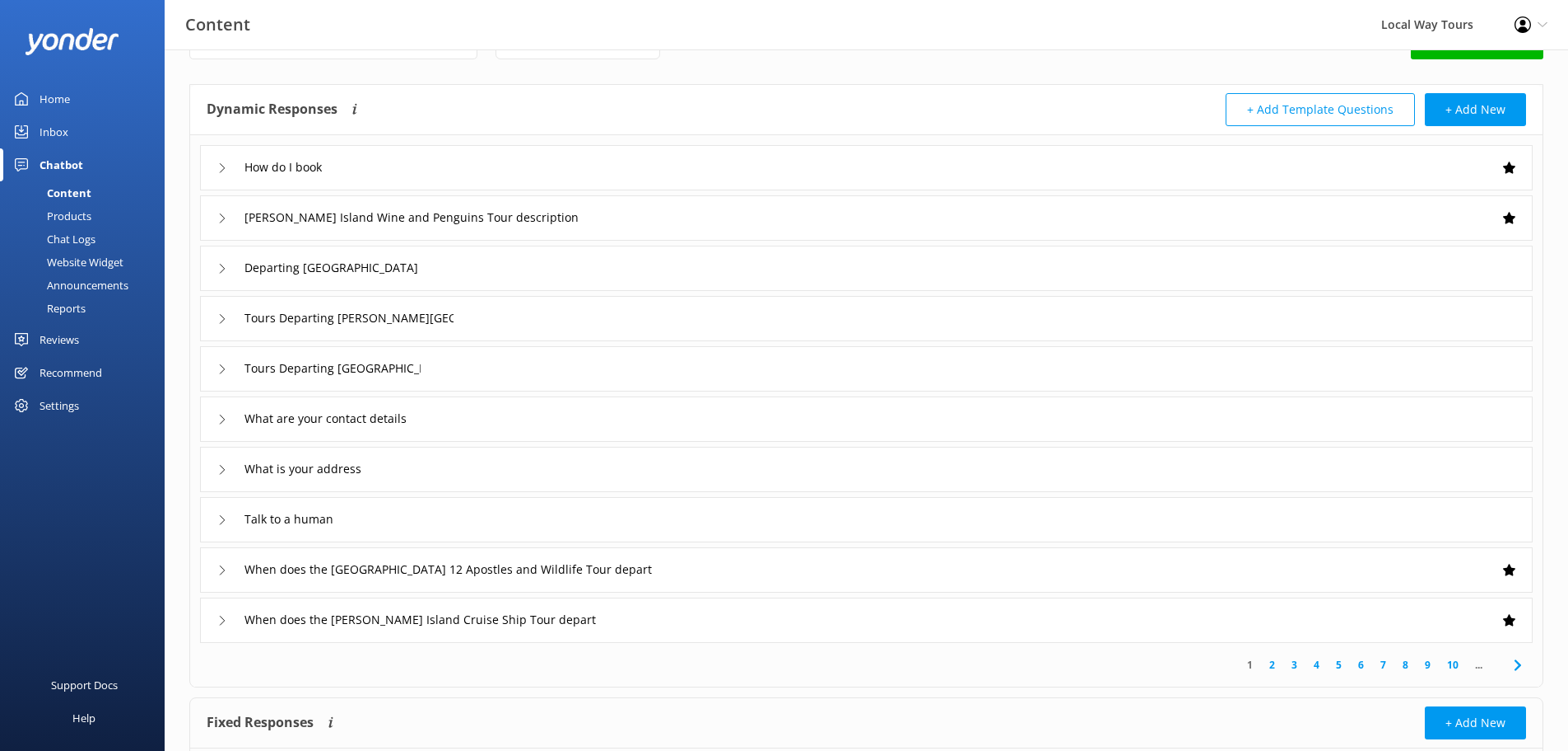
scroll to position [118, 0]
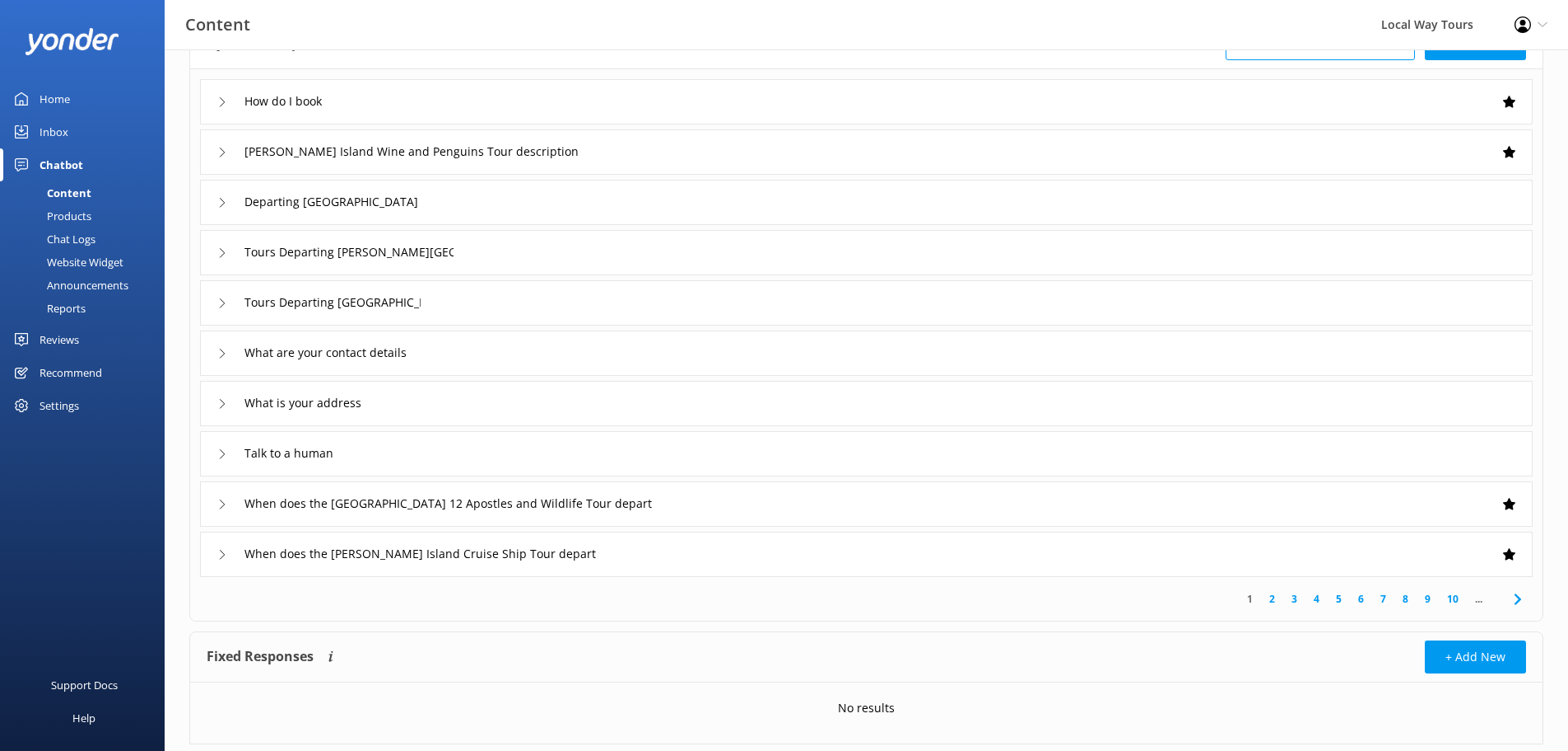
click at [227, 458] on div "Talk to a human" at bounding box center [280, 453] width 125 height 27
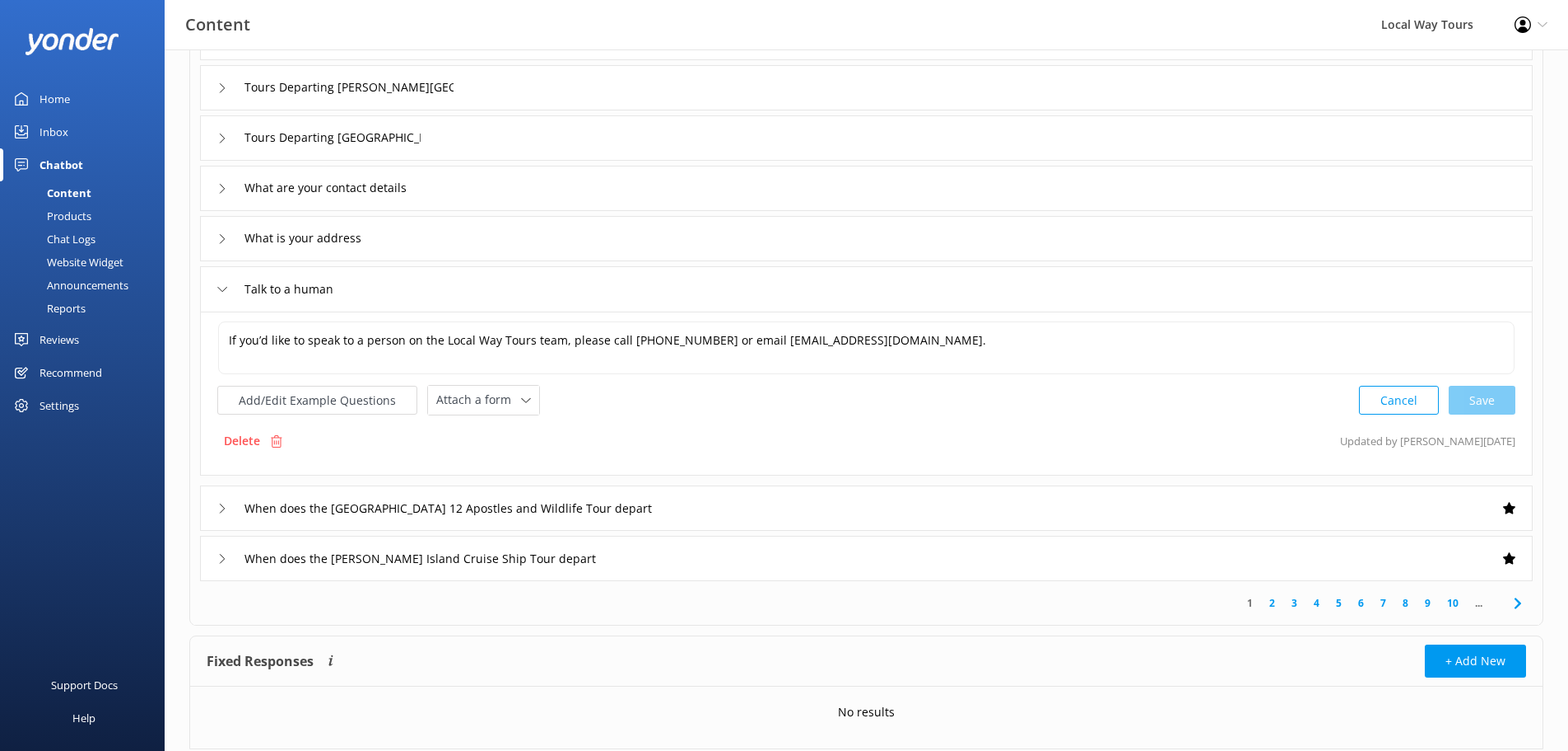
scroll to position [288, 0]
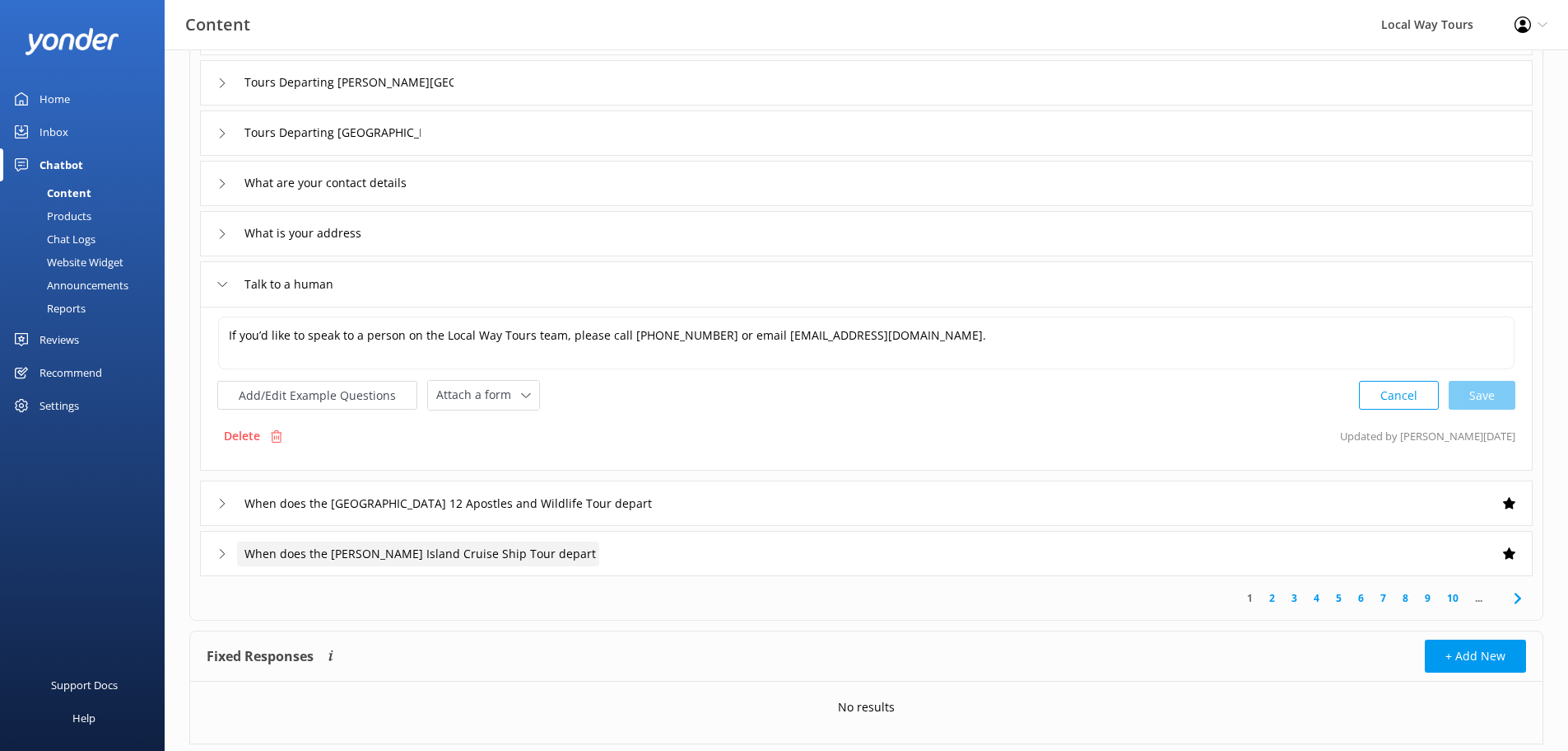
click at [461, 560] on span "When does the [PERSON_NAME] Island Cruise Ship Tour depart" at bounding box center [421, 554] width 352 height 18
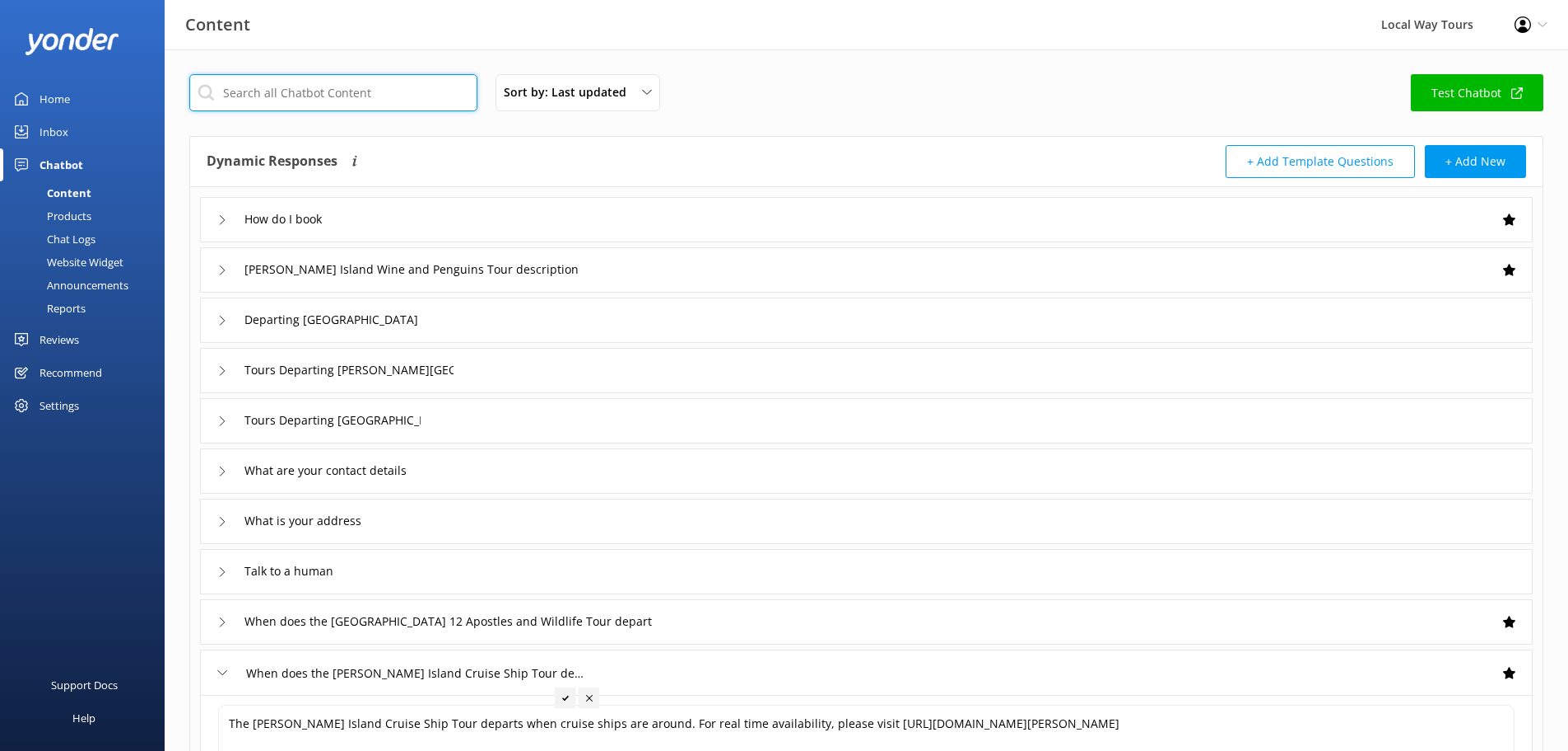
click at [342, 94] on input "text" at bounding box center [333, 92] width 288 height 37
type input "cost"
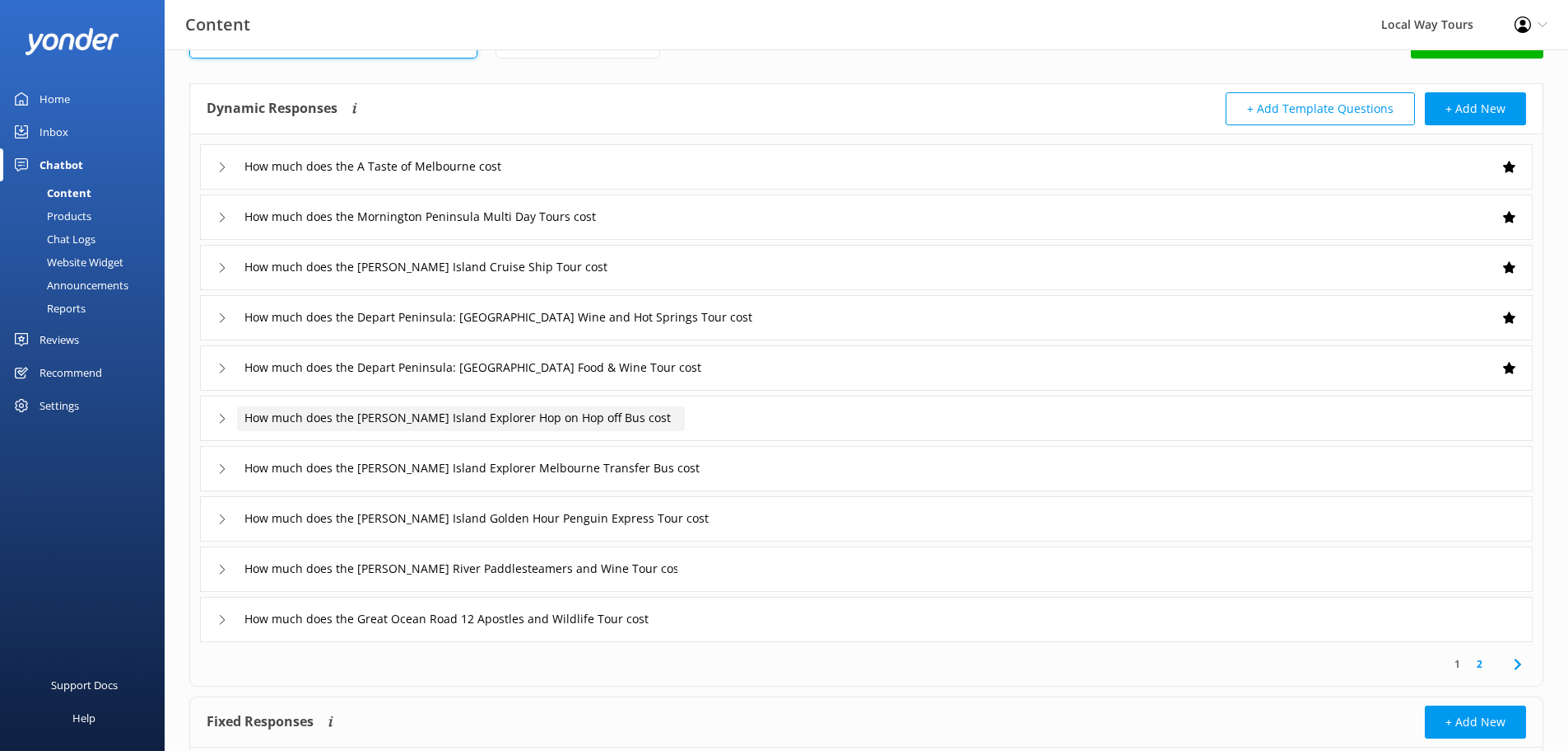
scroll to position [82, 0]
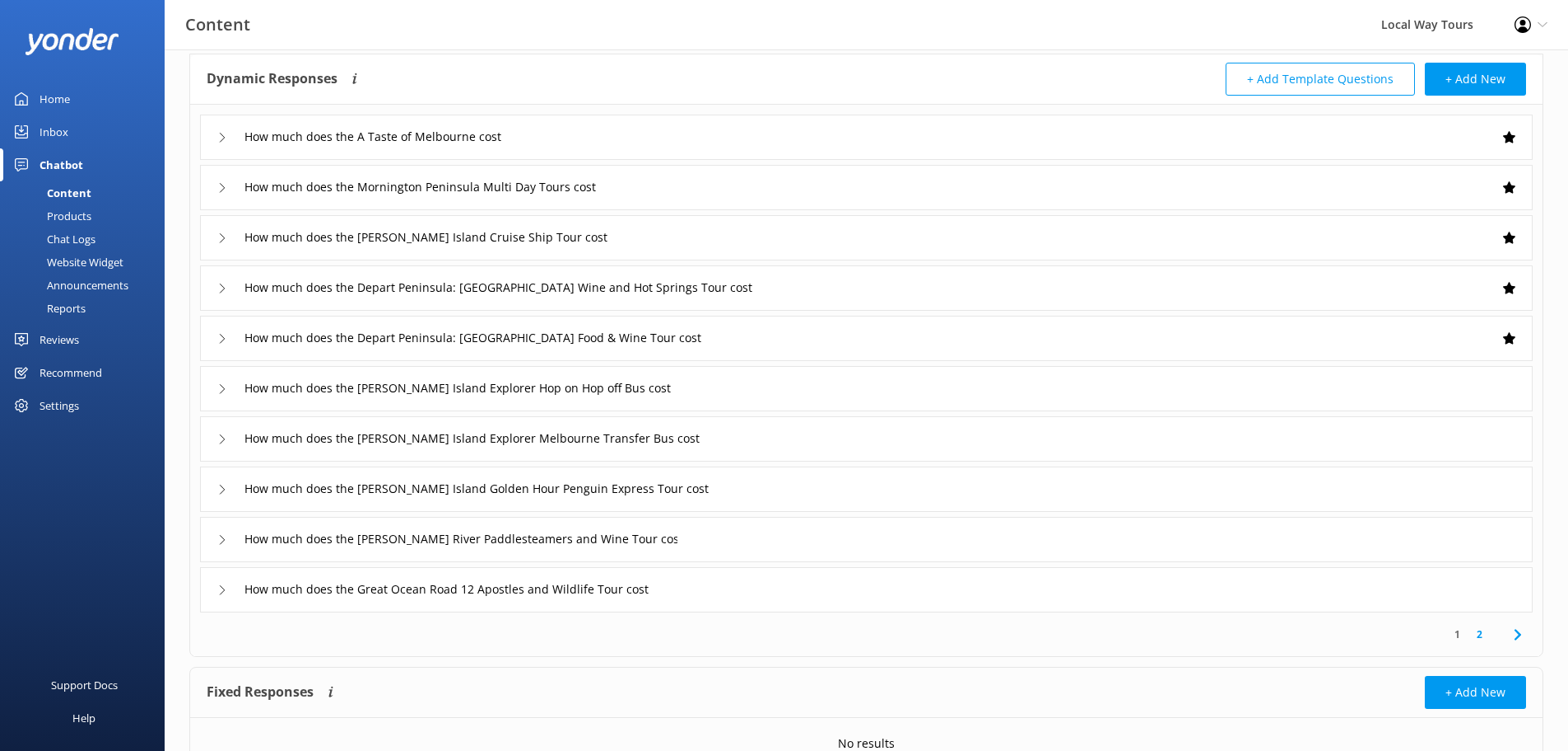
click at [217, 129] on div "How much does the A Taste of Melbourne cost" at bounding box center [866, 137] width 1333 height 45
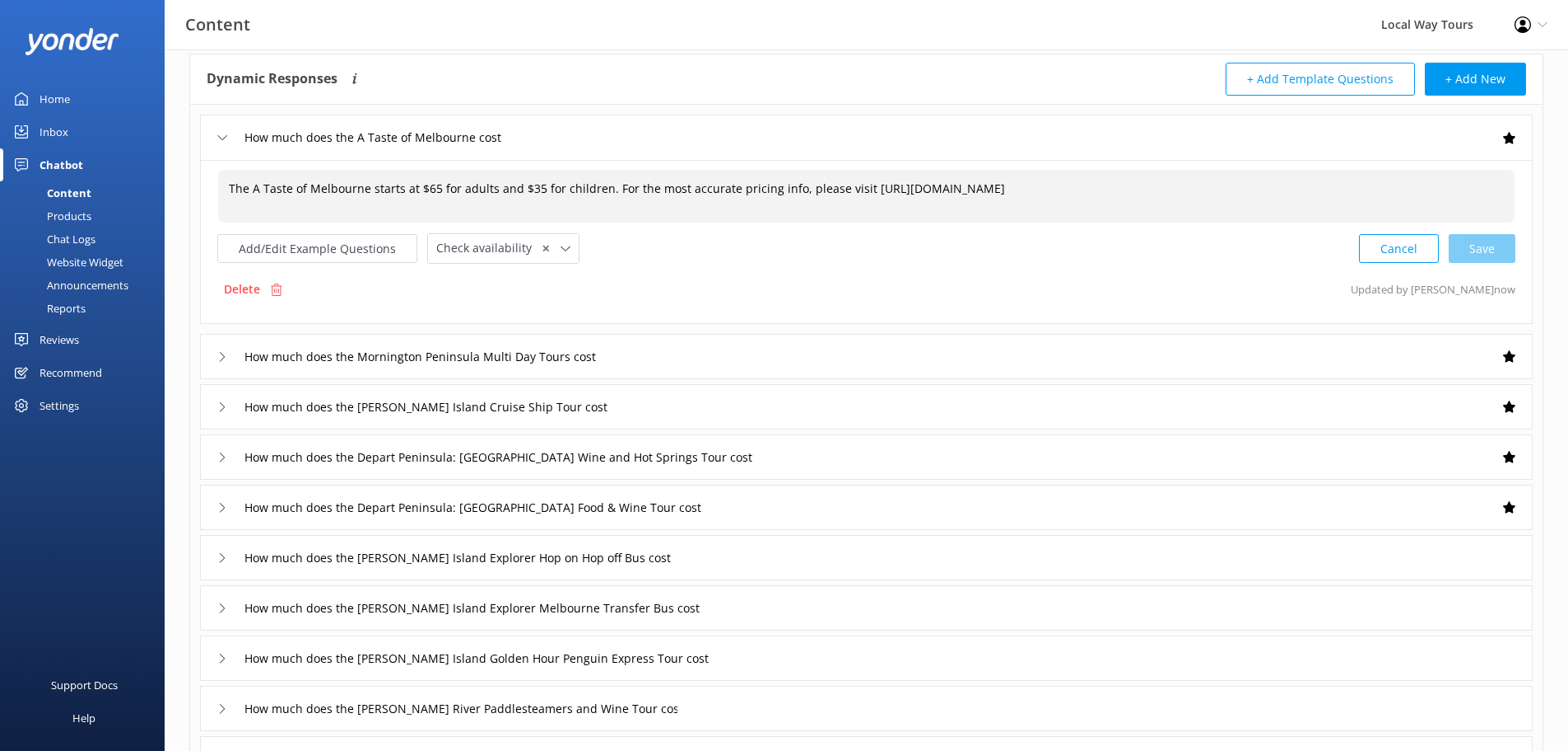
click at [453, 193] on span "The A Taste of Melbourne starts at $65 for adults and $35 for children. For the…" at bounding box center [617, 188] width 777 height 16
drag, startPoint x: 606, startPoint y: 189, endPoint x: 423, endPoint y: 184, distance: 183.1
click at [423, 184] on textarea "The A Taste of Melbourne starts at $65 for adults and $35 for children. For the…" at bounding box center [866, 196] width 1295 height 51
click at [423, 183] on textarea "The A Taste of Melbourne starts at $65 for adults and $35 for children. For the…" at bounding box center [866, 196] width 1295 height 51
click at [537, 195] on textarea "The A Taste of Melbourne starts at $135 for adults and $35 for children. For th…" at bounding box center [866, 196] width 1295 height 51
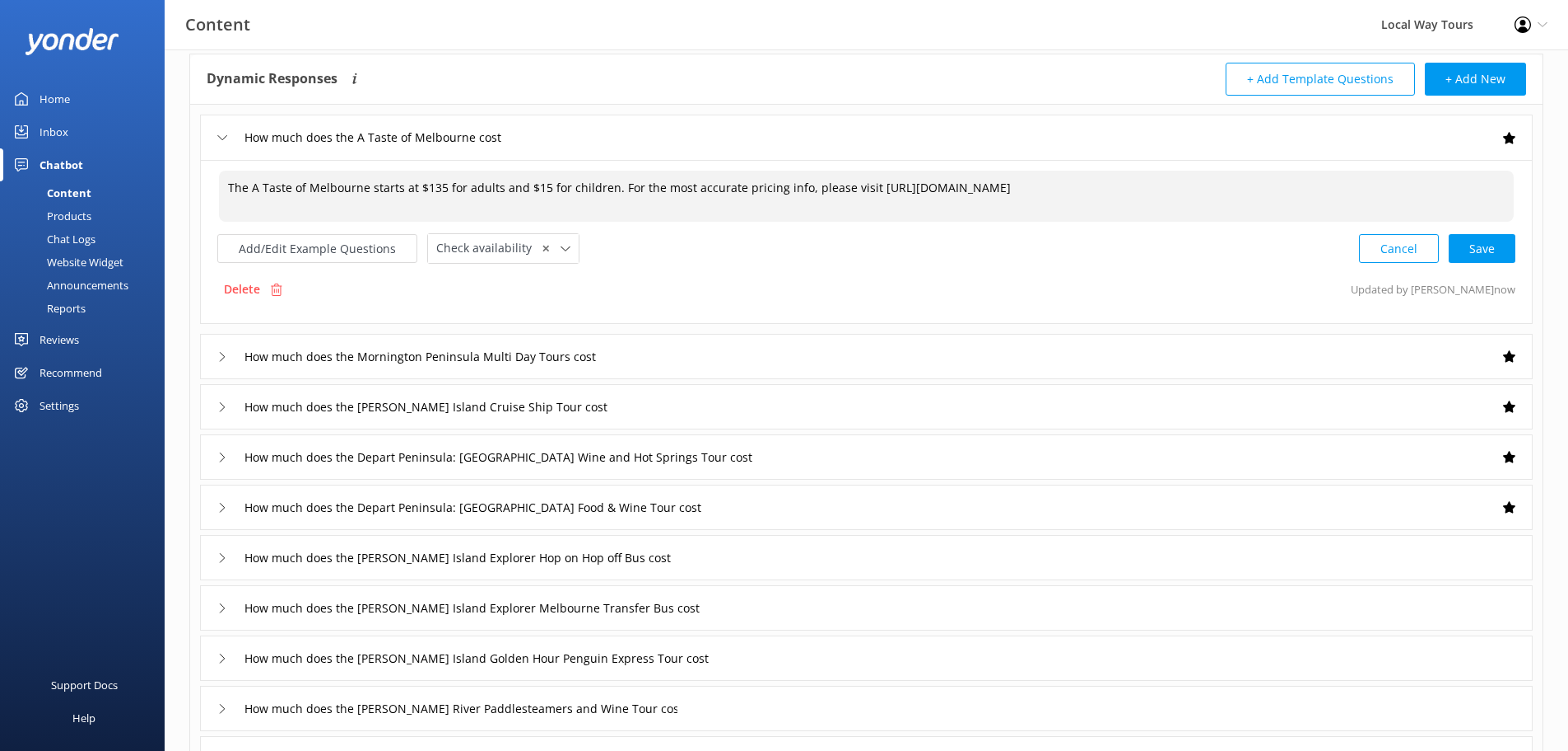
type textarea "The A Taste of Melbourne starts at $135 for adults and $105 for children. For t…"
click at [1480, 252] on div "Cancel Loading.." at bounding box center [1438, 247] width 156 height 30
click at [482, 251] on span "Check availability" at bounding box center [489, 246] width 105 height 18
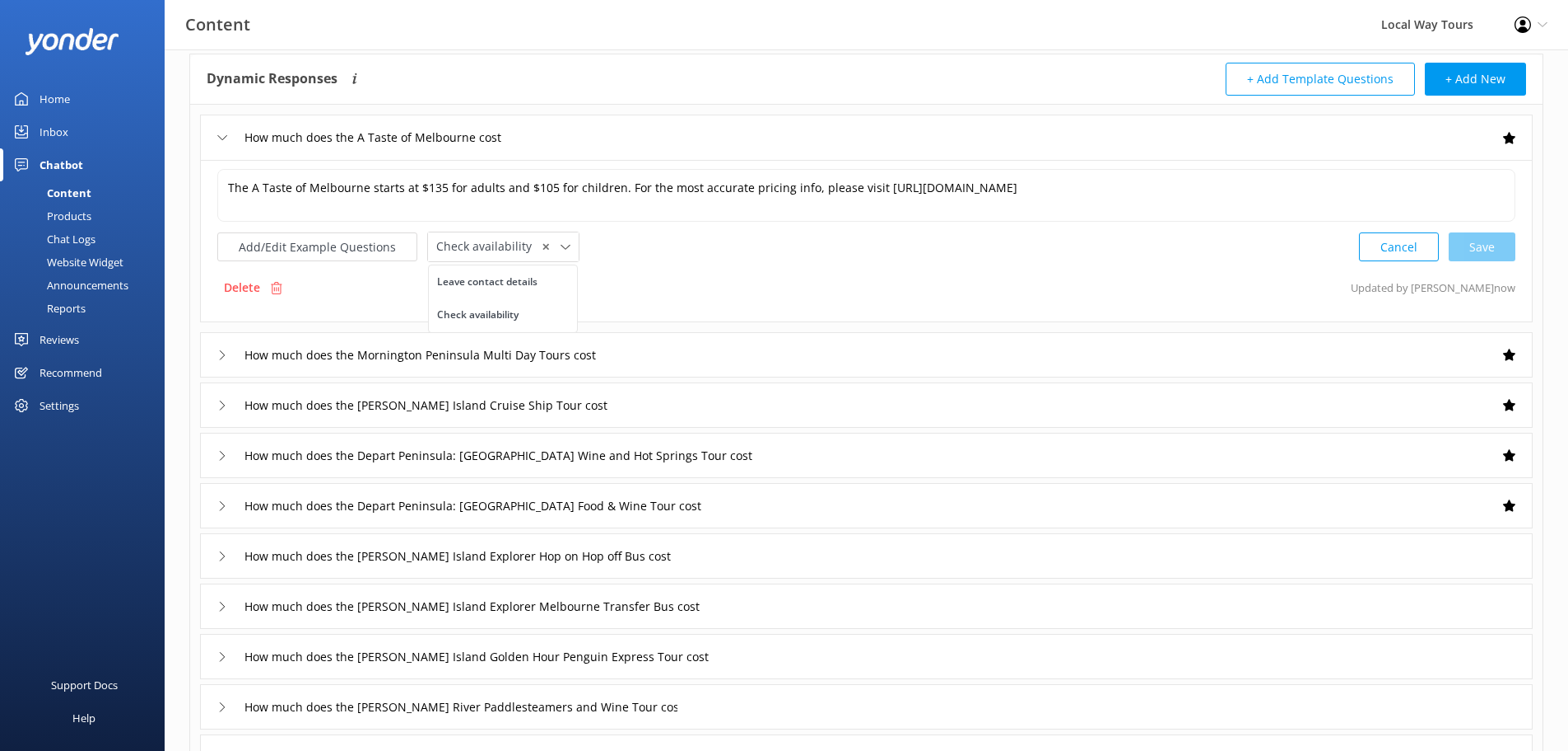
click at [642, 273] on div "Delete Updated by [PERSON_NAME] now" at bounding box center [866, 287] width 1298 height 31
click at [513, 368] on div "How much does the Mornington Peninsula Multi Day Tours cost" at bounding box center [422, 354] width 409 height 27
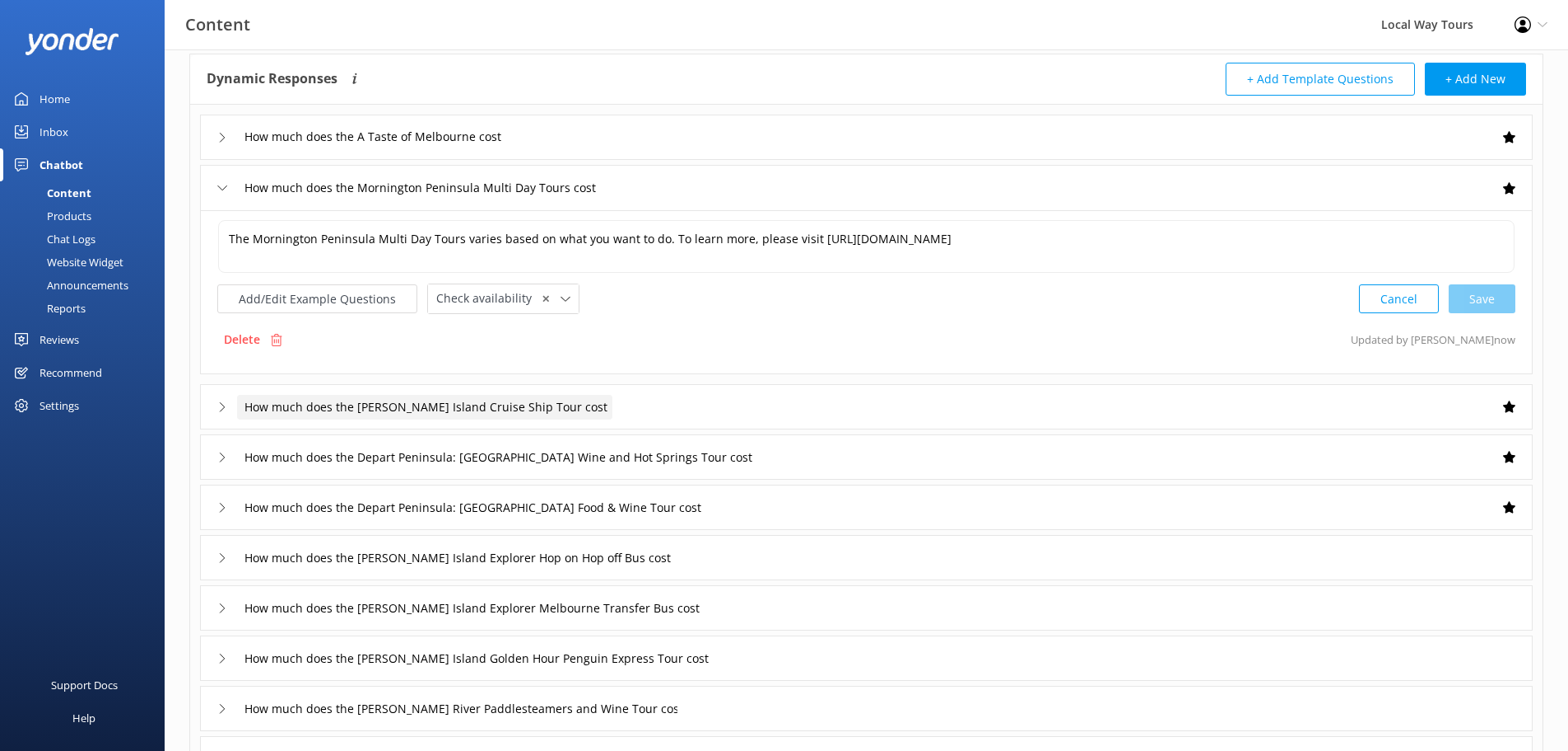
click at [478, 403] on span "How much does the [PERSON_NAME] Island Cruise Ship Tour cost" at bounding box center [426, 407] width 363 height 18
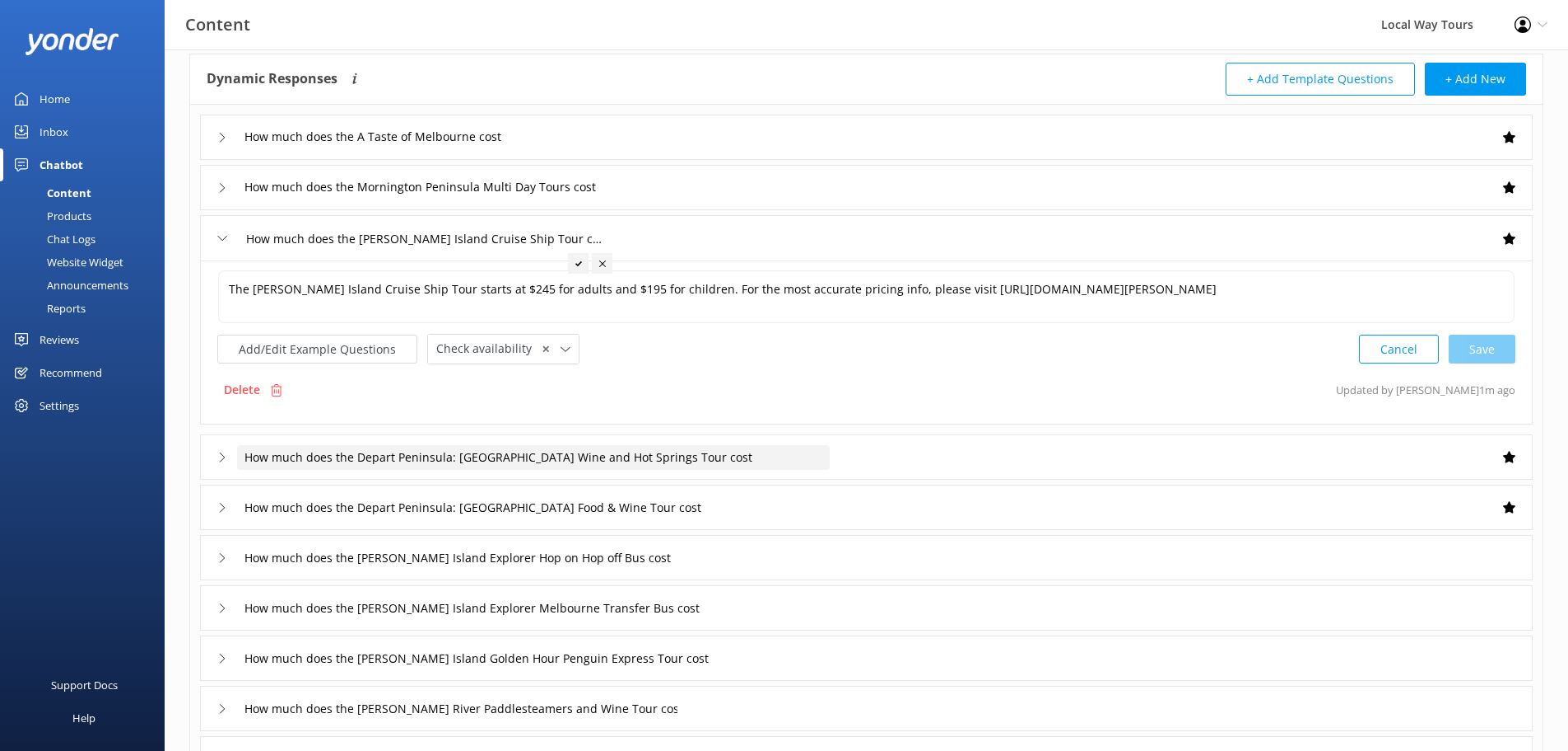
click at [470, 451] on span "How much does the Depart Peninsula: [GEOGRAPHIC_DATA] Wine and Hot Springs Tour…" at bounding box center [499, 457] width 508 height 18
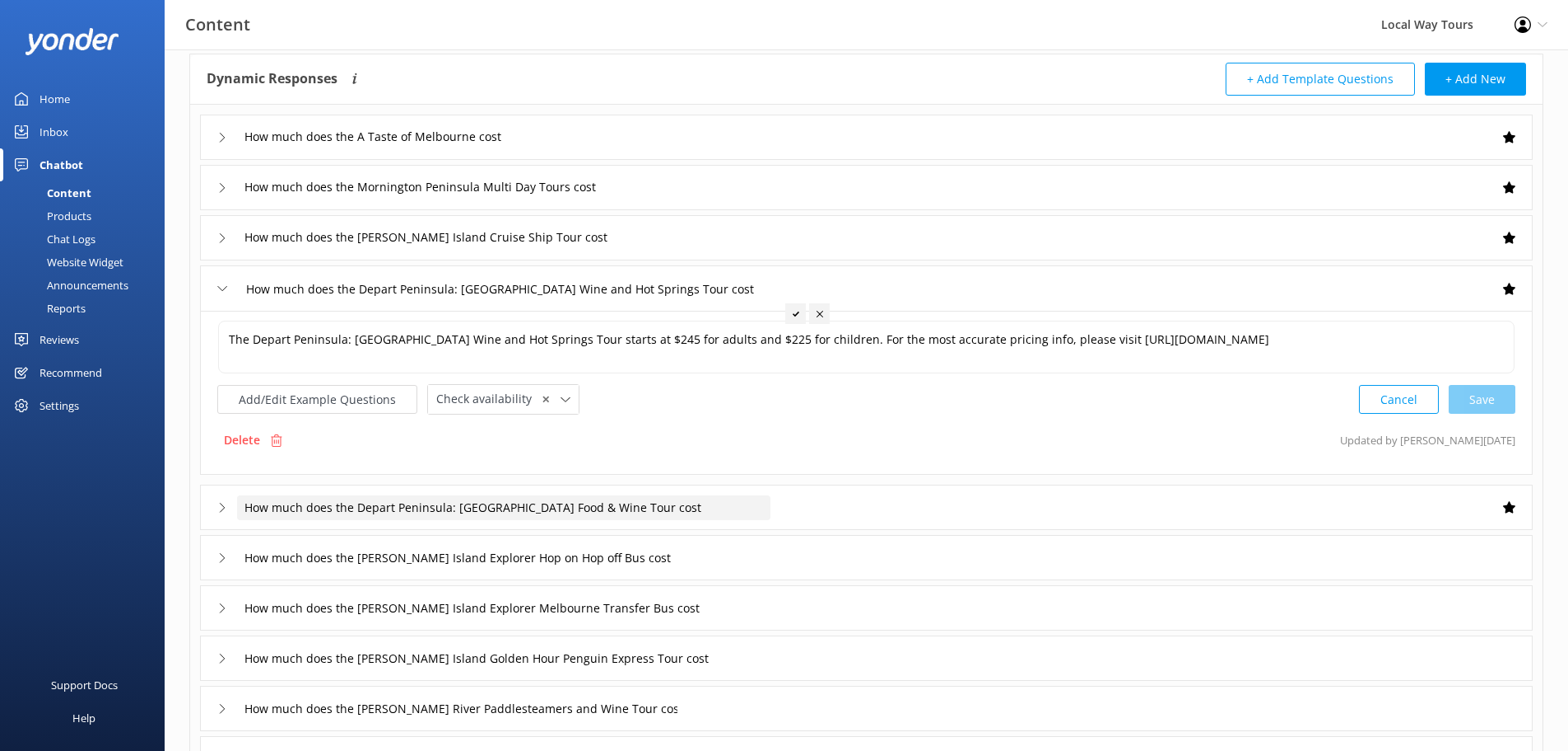
click at [476, 516] on span "How much does the Depart Peninsula: [GEOGRAPHIC_DATA] Food & Wine Tour cost" at bounding box center [473, 507] width 457 height 18
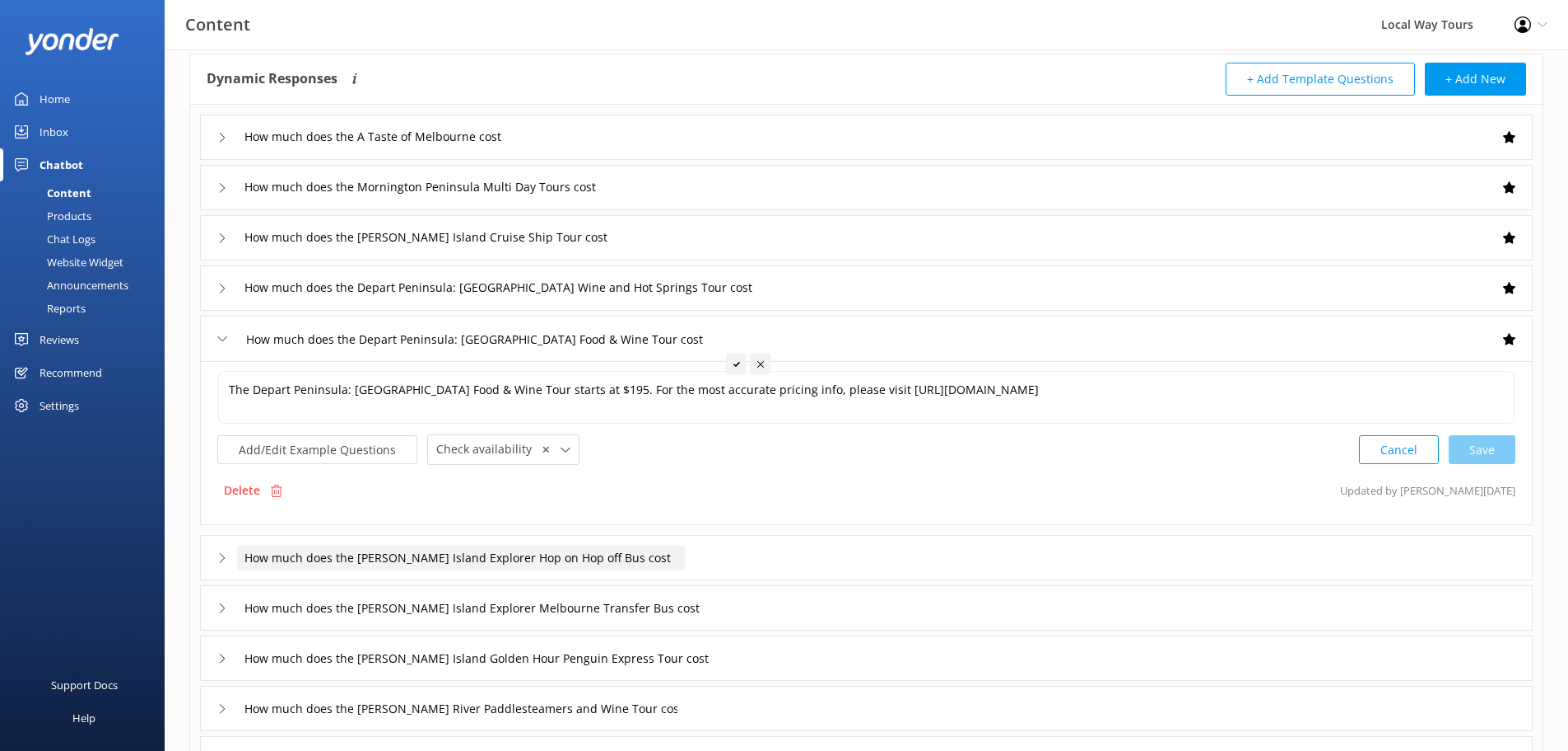
click at [477, 564] on span "How much does the [PERSON_NAME] Island Explorer Hop on Hop off Bus cost" at bounding box center [458, 558] width 427 height 18
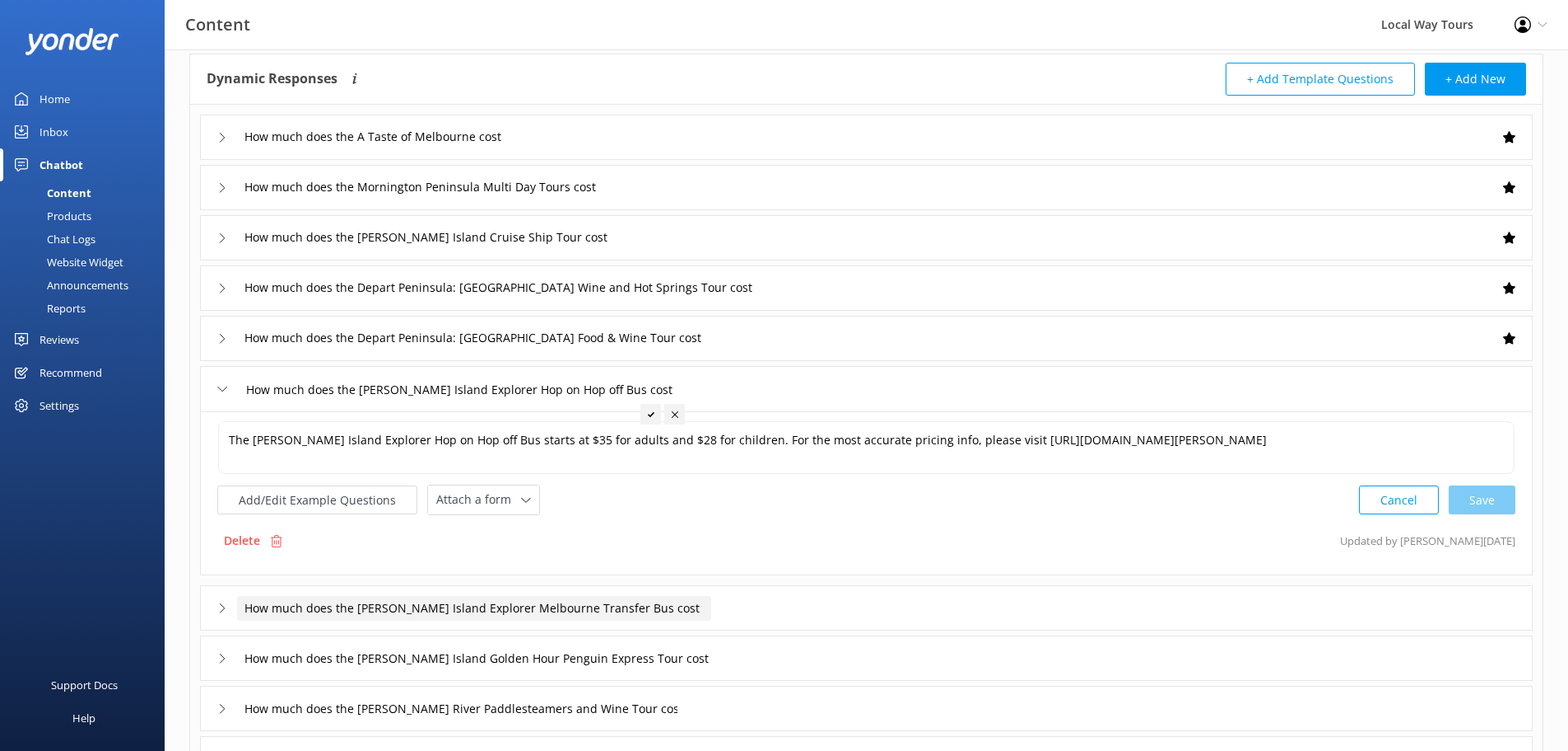
click at [470, 615] on span "How much does the [PERSON_NAME] Island Explorer Melbourne Transfer Bus cost" at bounding box center [473, 608] width 456 height 18
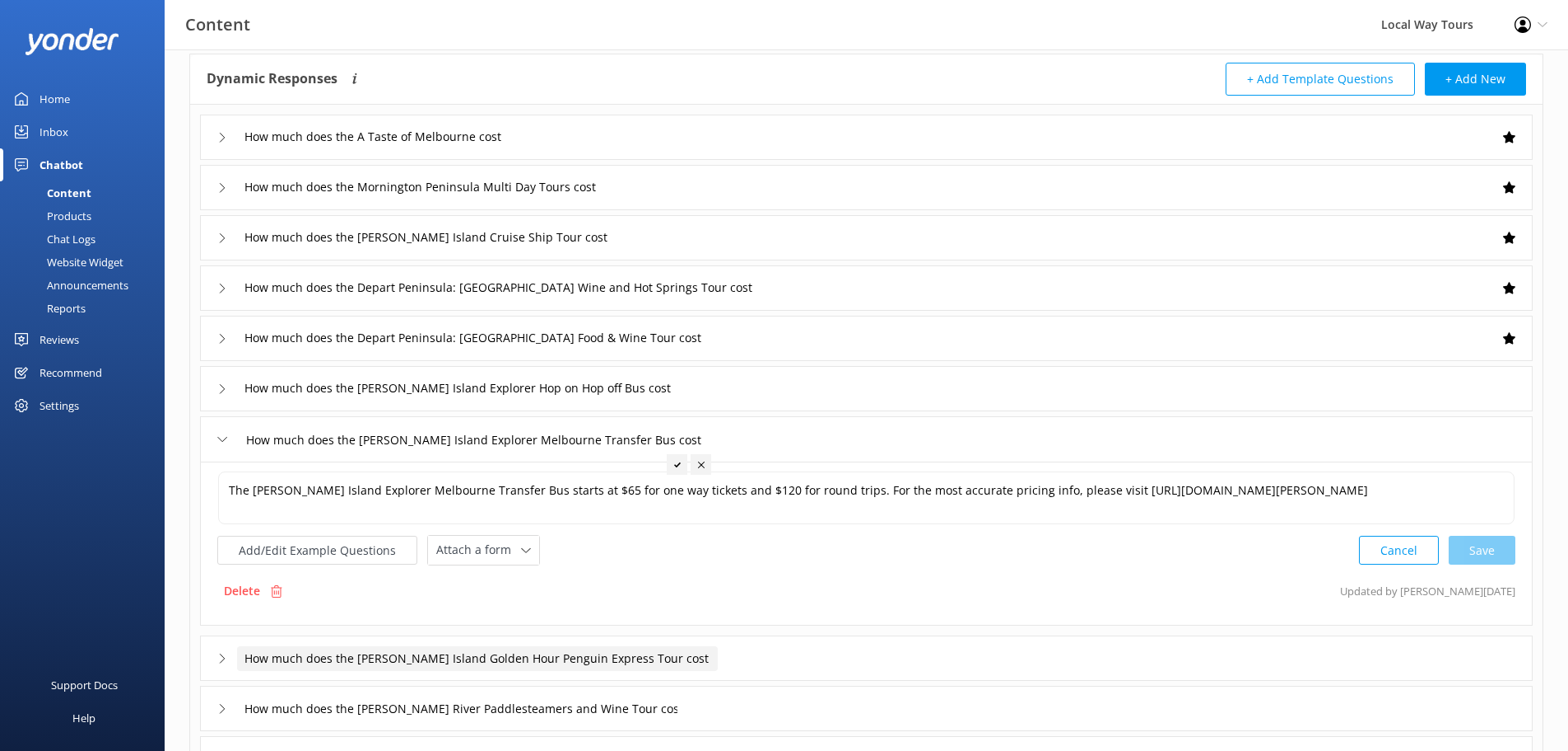
click at [377, 660] on span "How much does the [PERSON_NAME] Island Golden Hour Penguin Express Tour cost" at bounding box center [477, 658] width 465 height 18
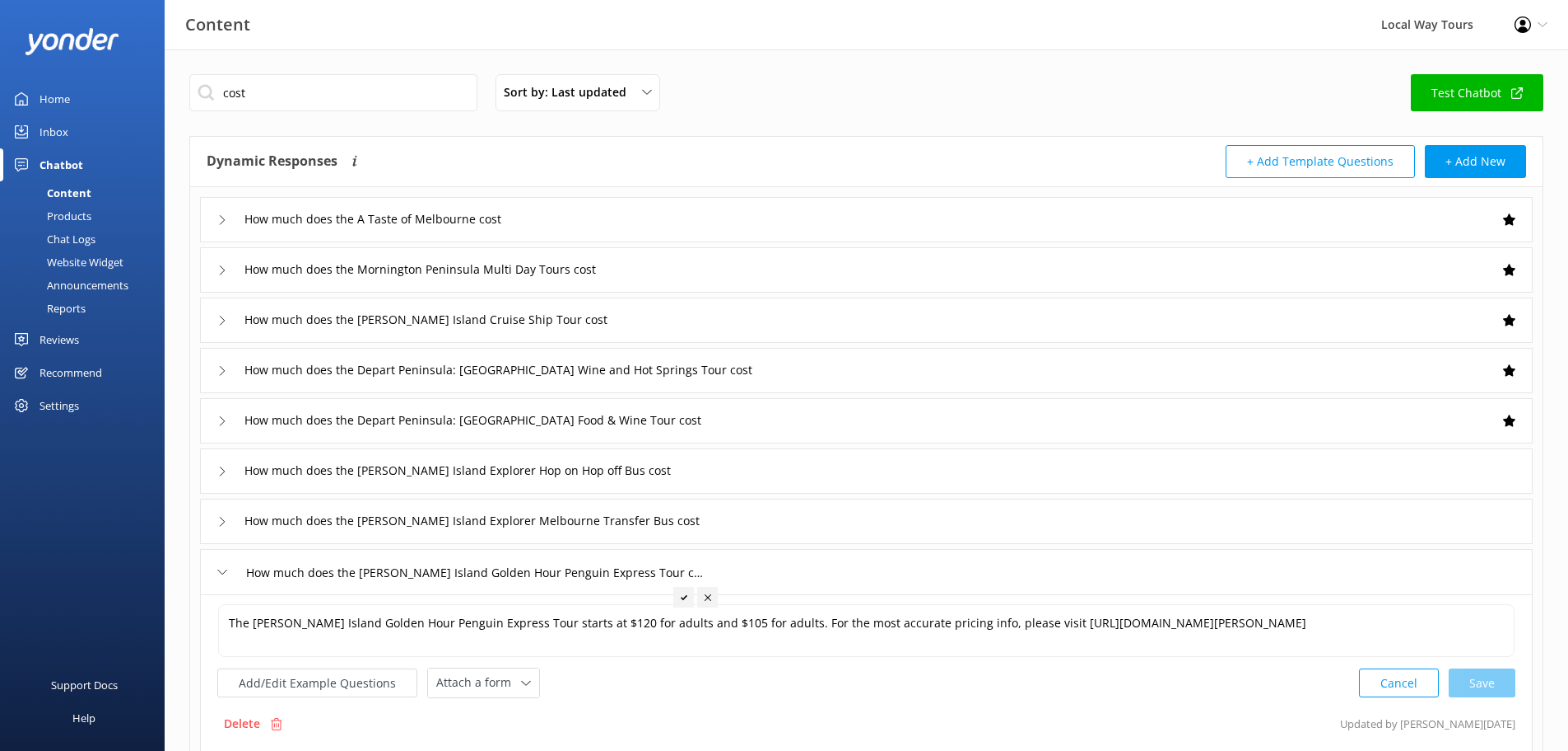
click at [78, 241] on div "Chat Logs" at bounding box center [53, 238] width 86 height 23
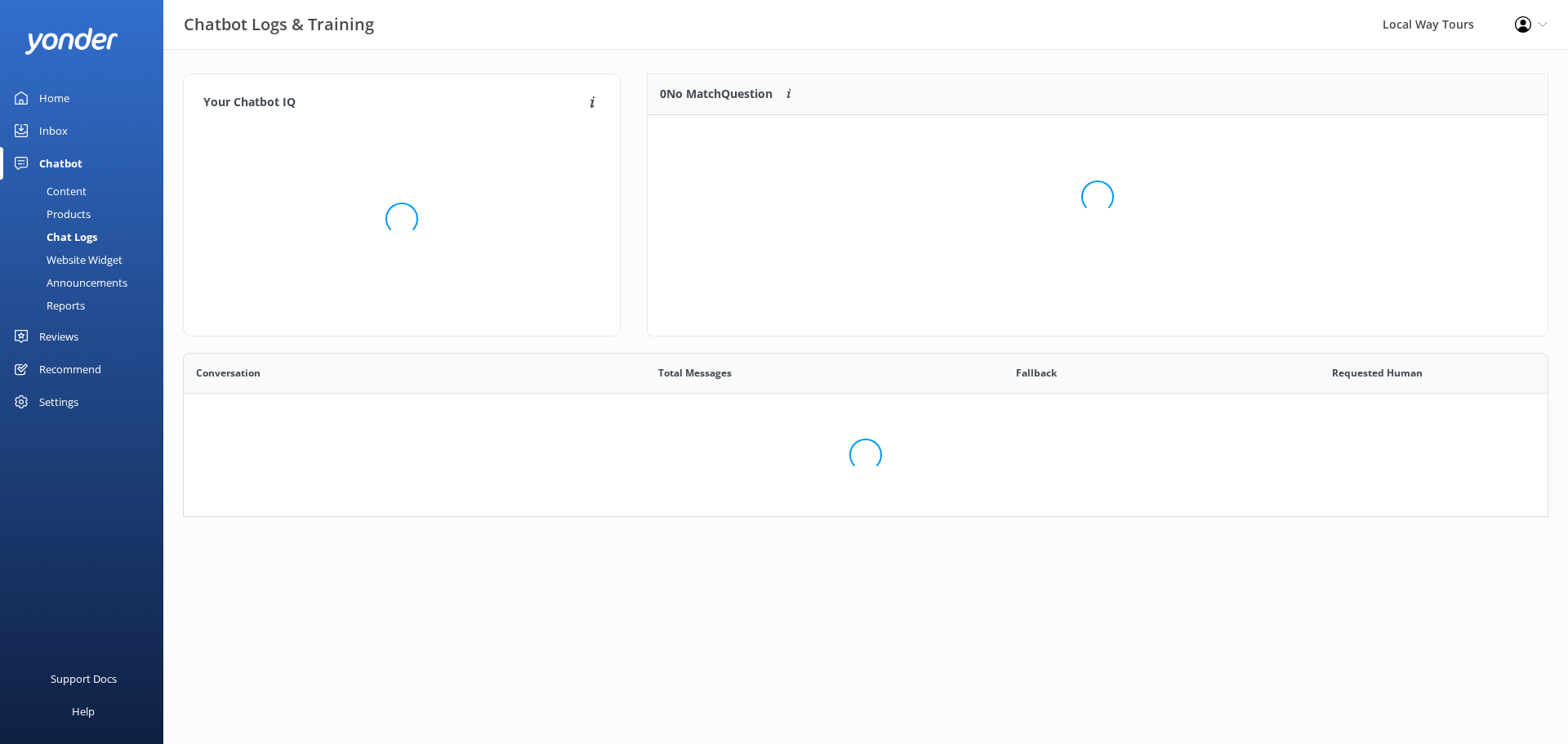
scroll to position [188, 1353]
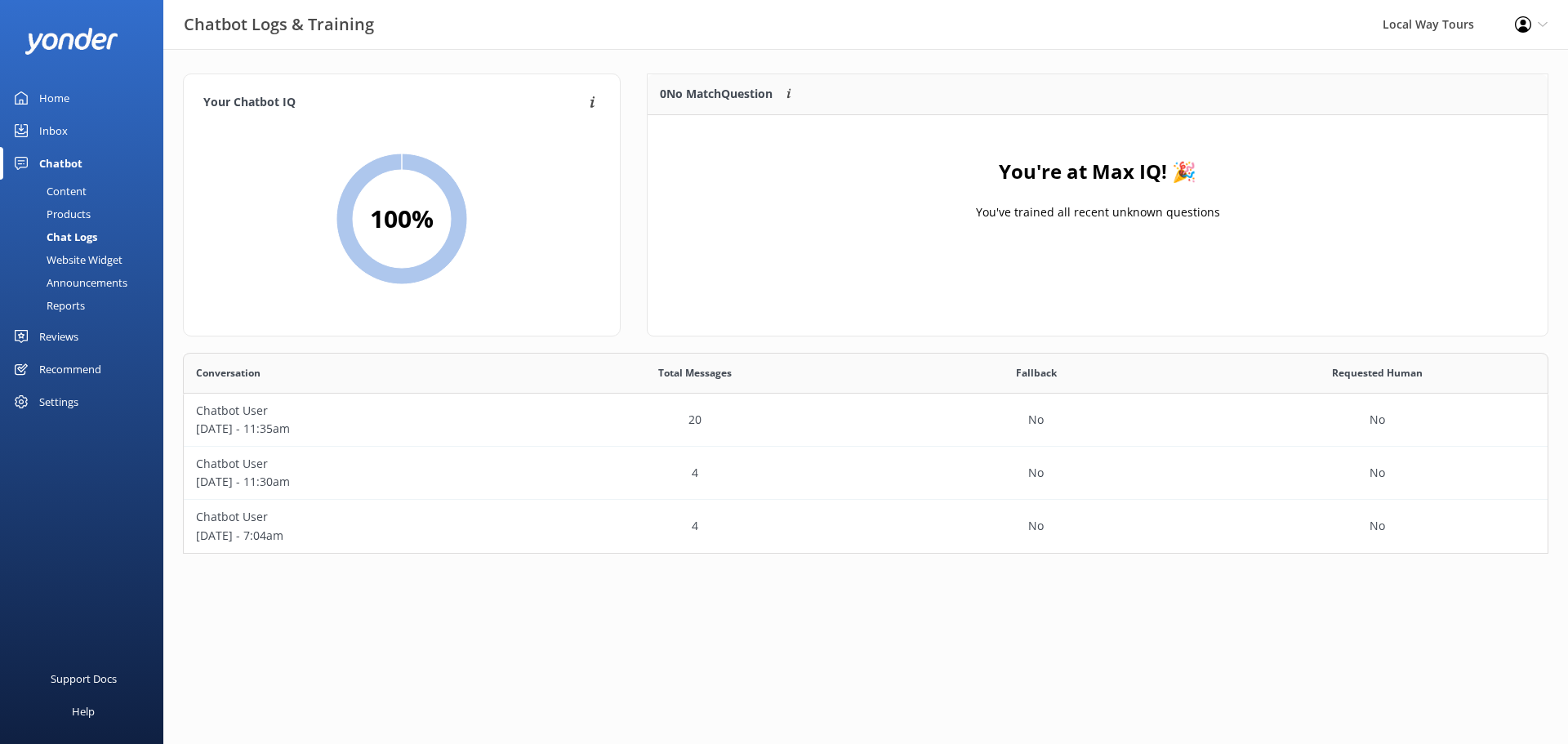
click at [95, 258] on div "Website Widget" at bounding box center [66, 259] width 113 height 23
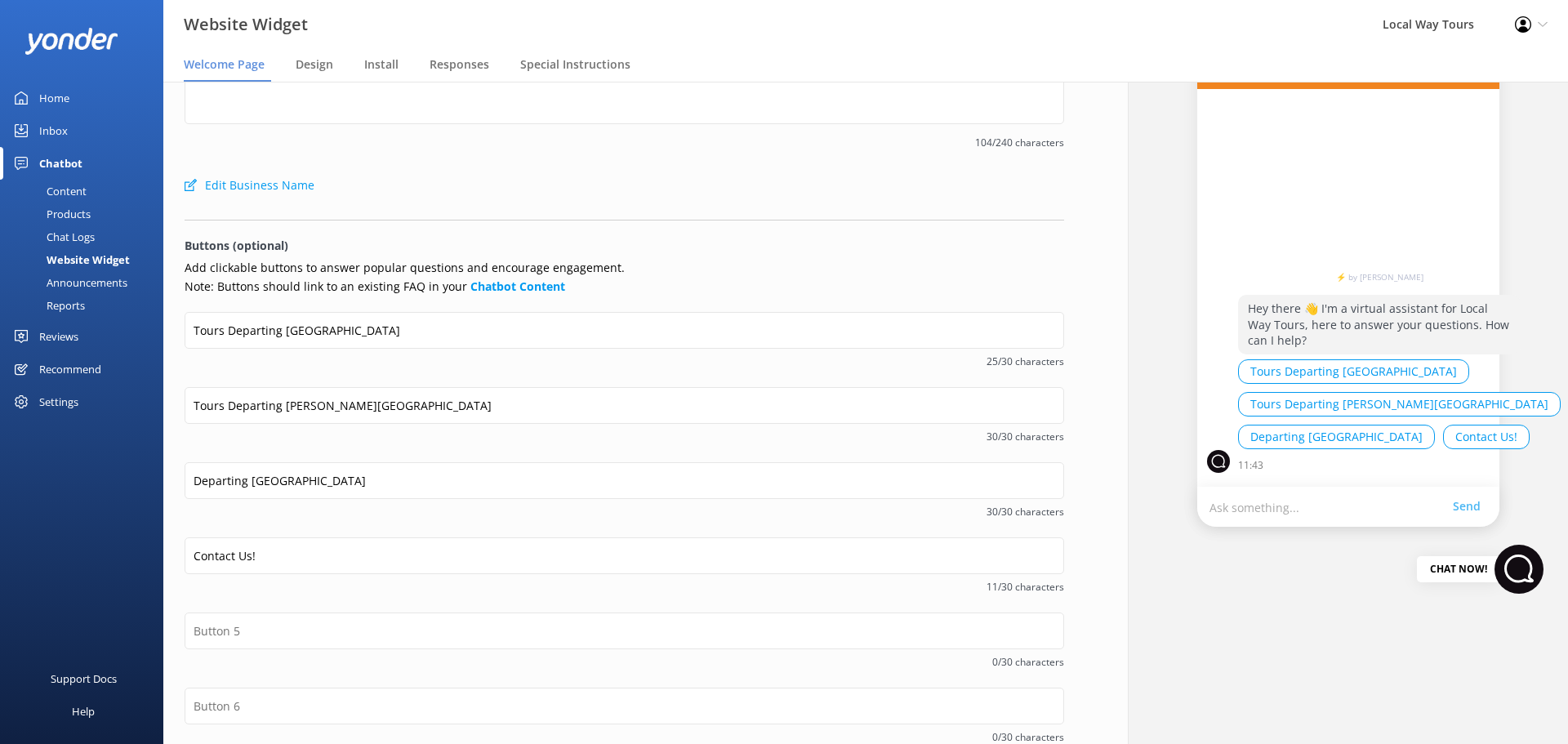
scroll to position [161, 0]
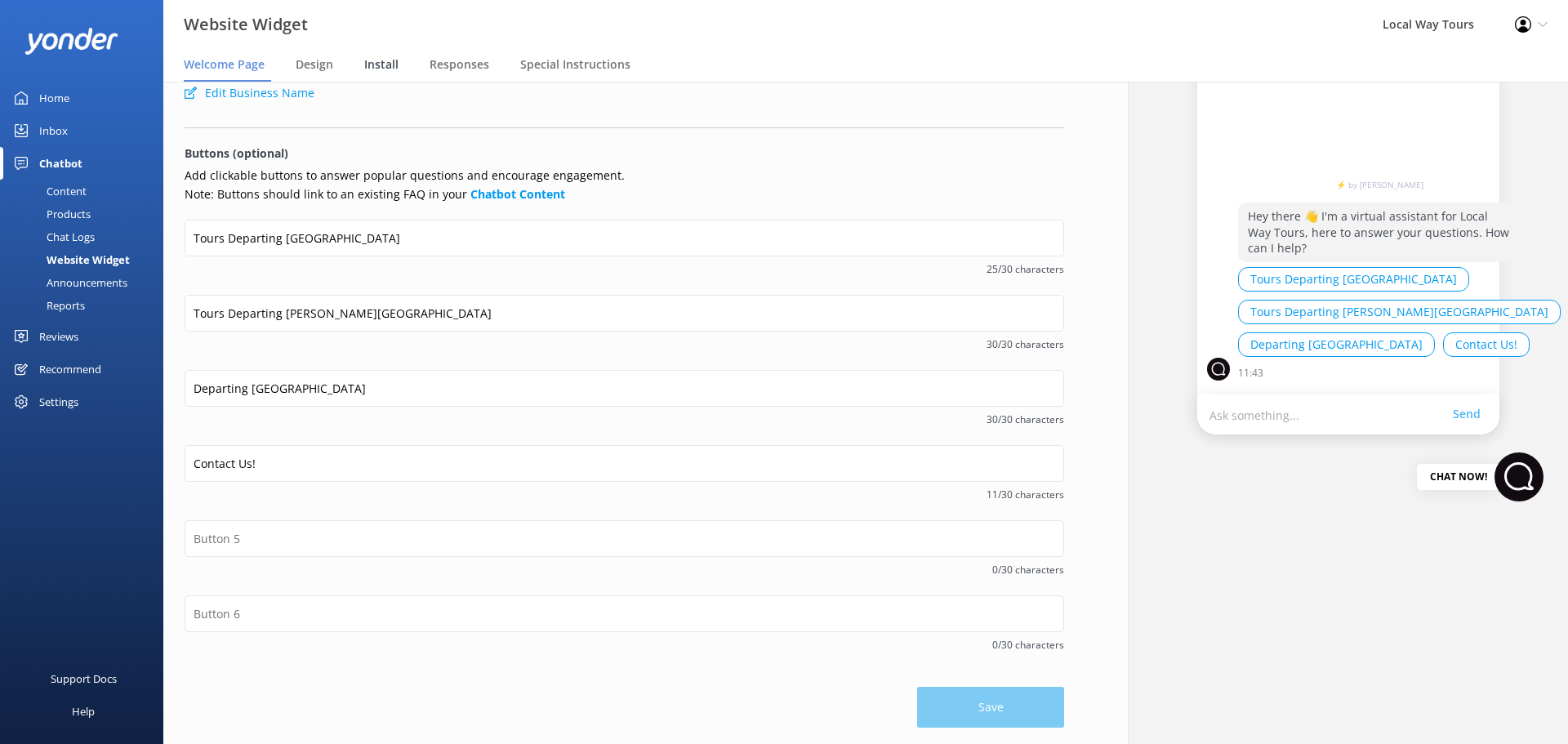
click at [381, 73] on div "Install" at bounding box center [384, 64] width 41 height 33
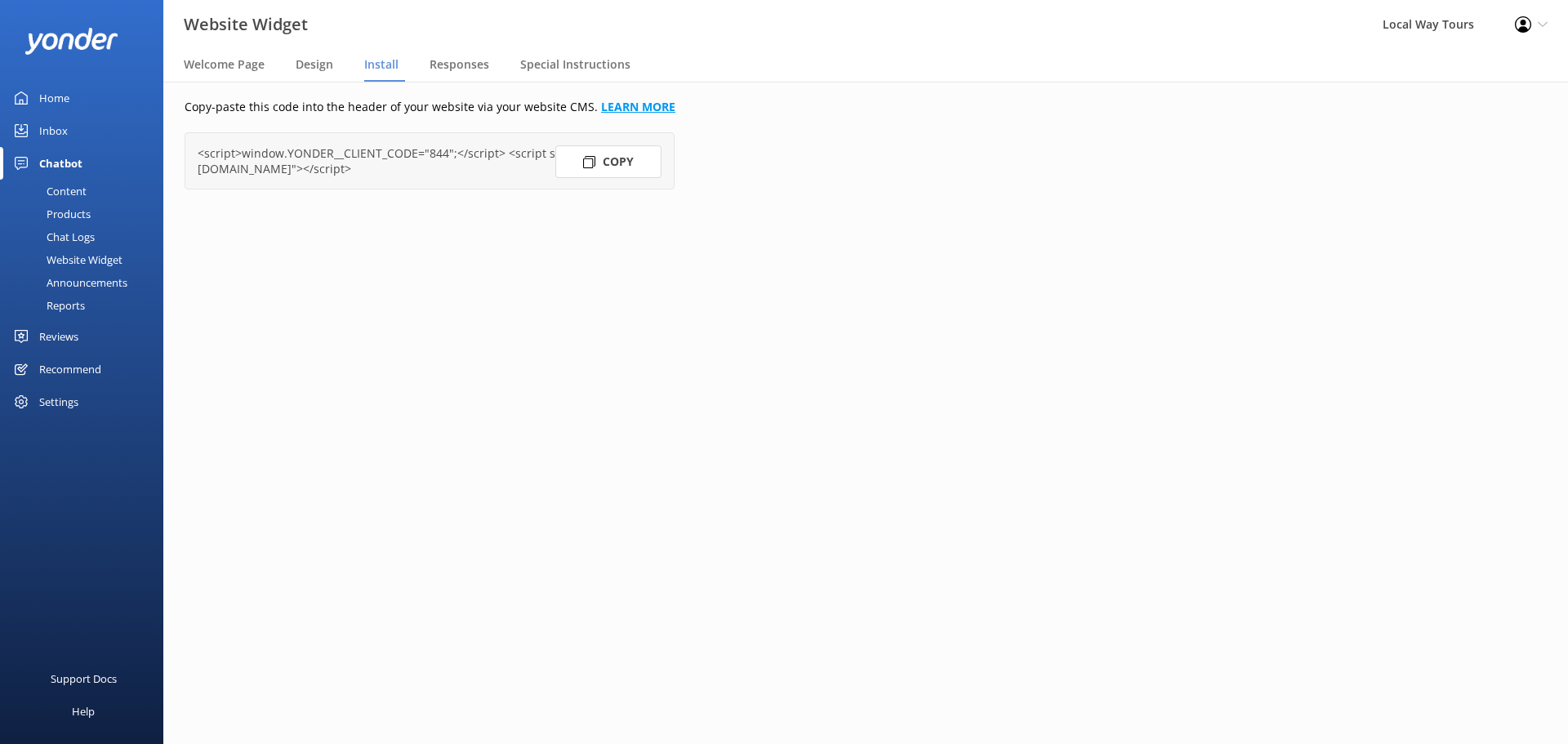
click at [625, 106] on link "LEARN MORE" at bounding box center [637, 107] width 74 height 16
click at [112, 178] on link "Chatbot" at bounding box center [81, 162] width 164 height 33
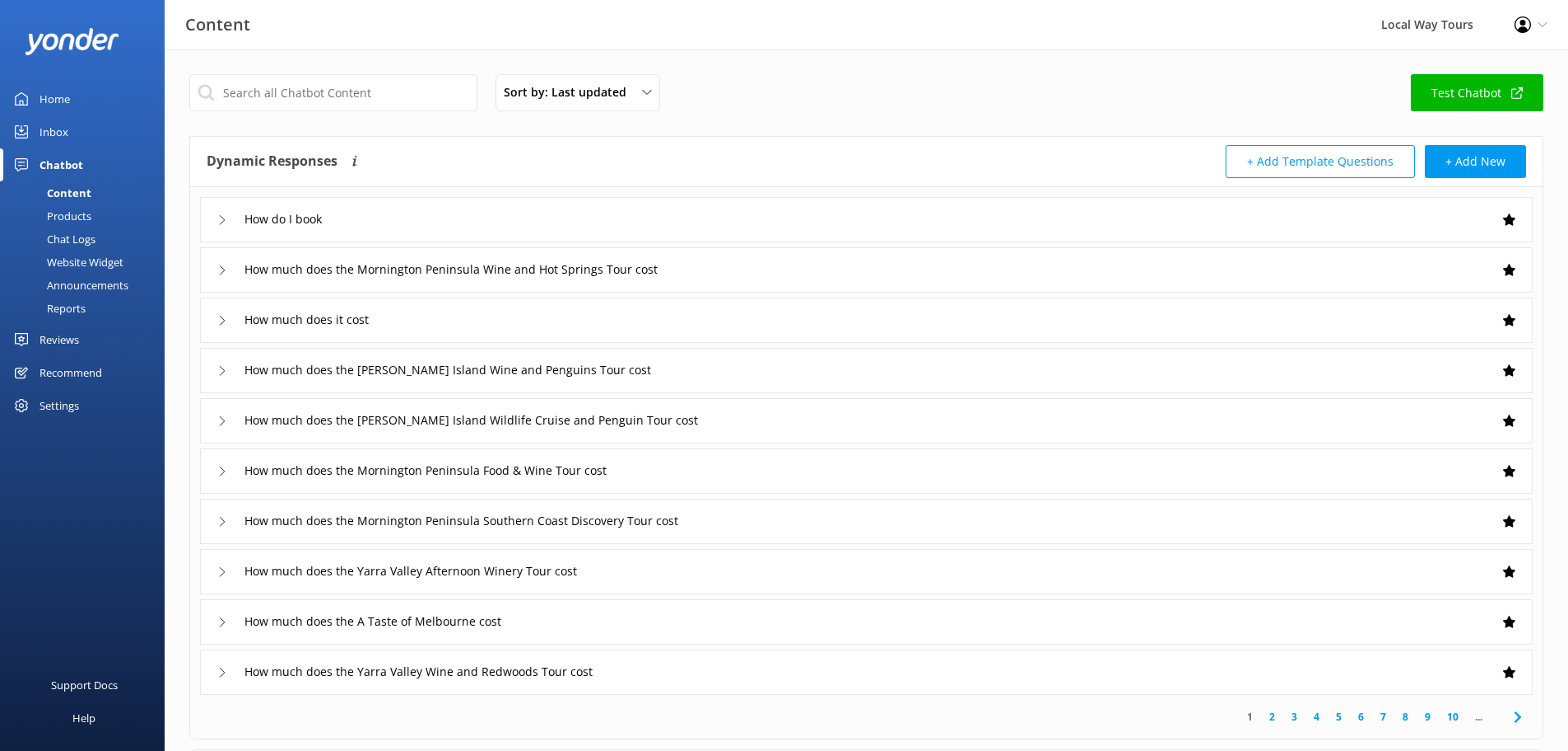
click at [86, 231] on div "Chat Logs" at bounding box center [53, 238] width 86 height 23
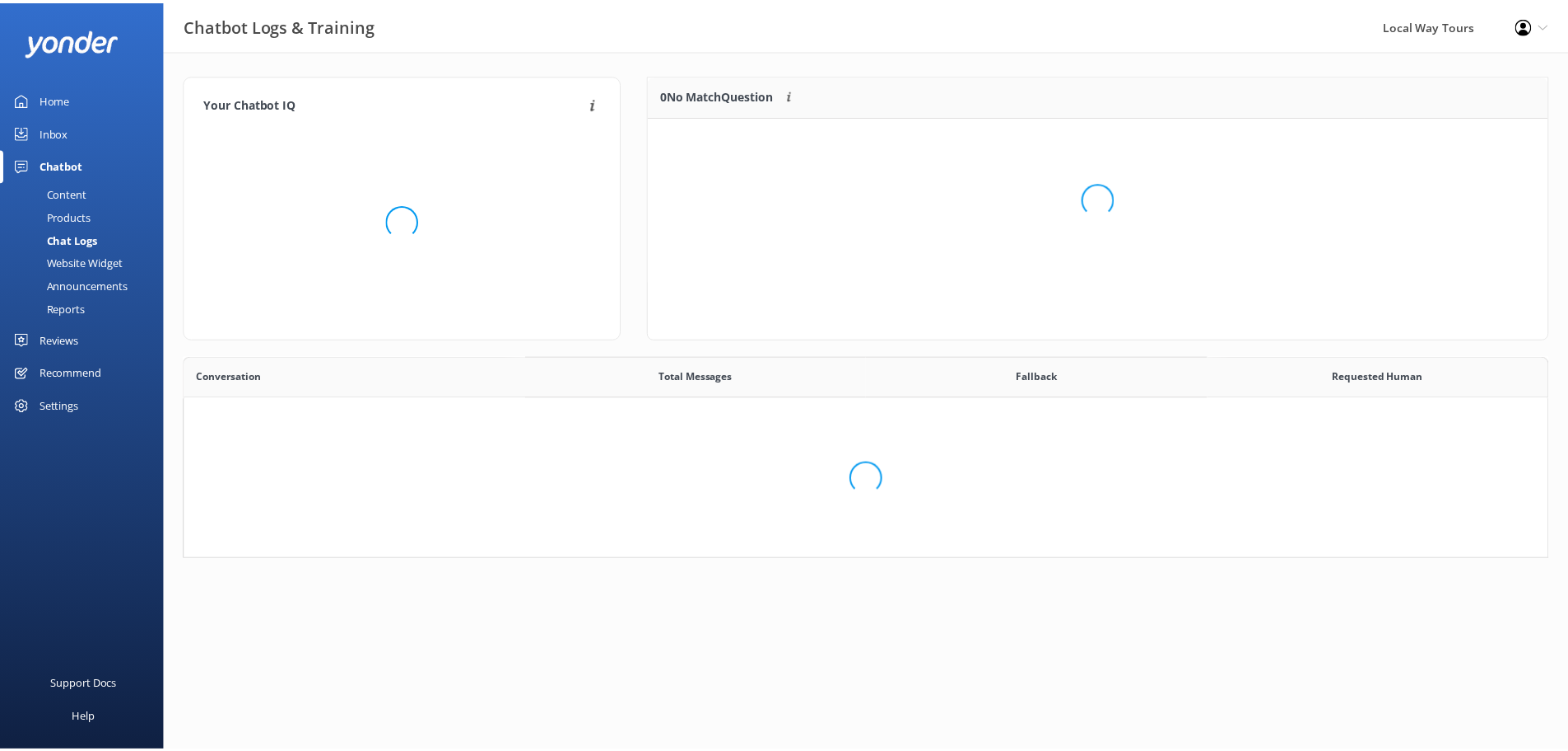
scroll to position [190, 1364]
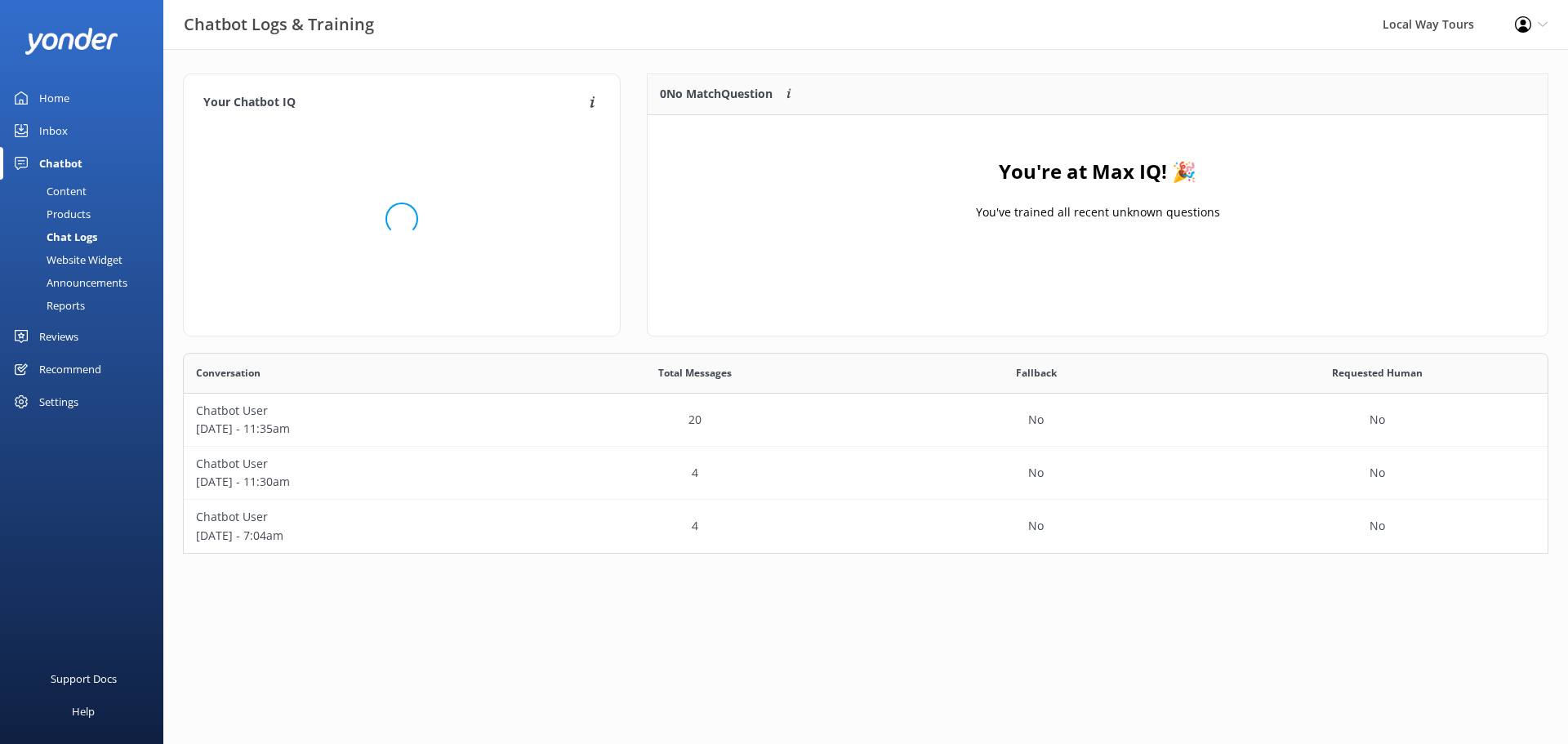
click at [87, 220] on div "Products" at bounding box center [51, 213] width 81 height 23
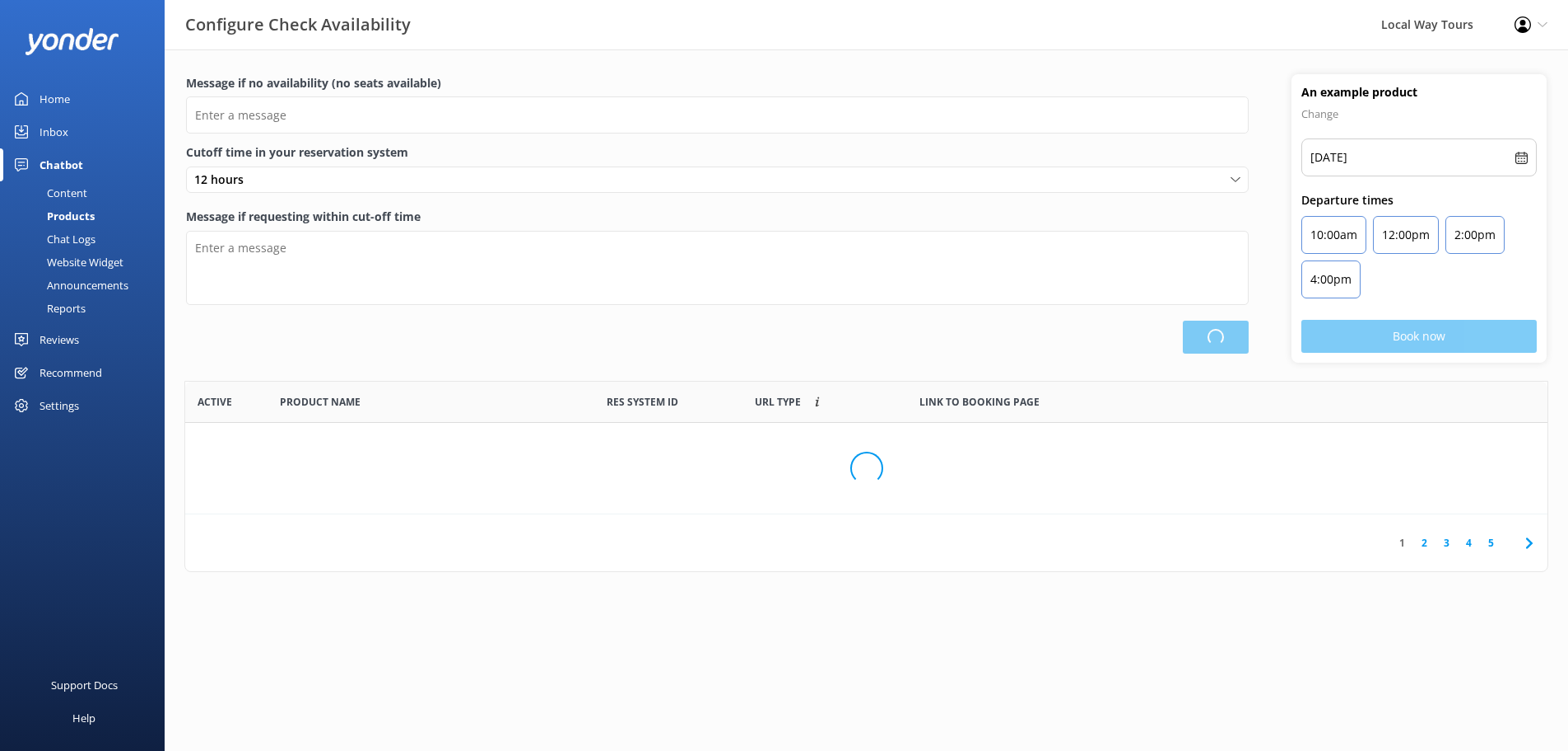
type input "There are no seats available, please check an alternative day"
type textarea "Our online booking system closes {hours} prior to departure. Please contact us …"
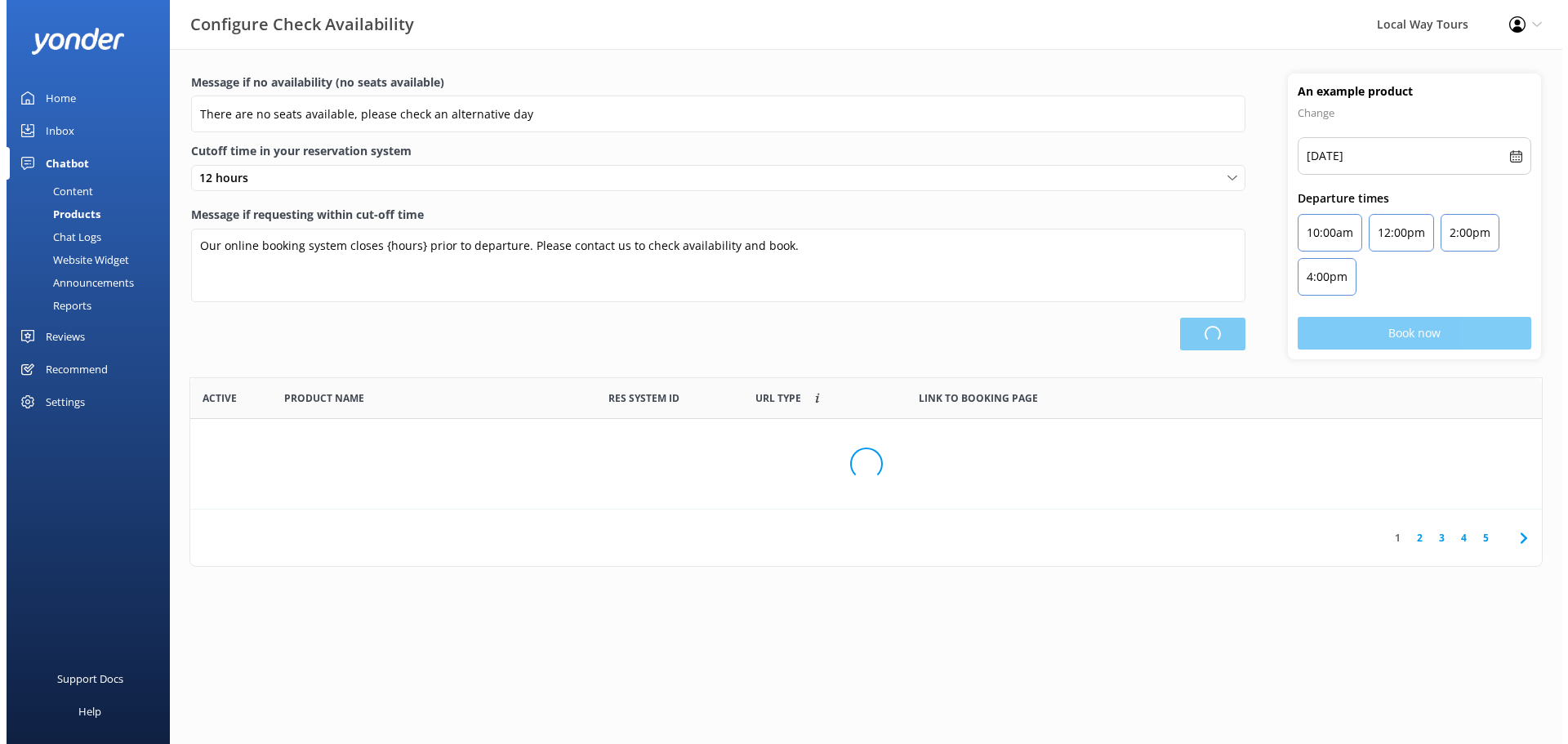
scroll to position [478, 1339]
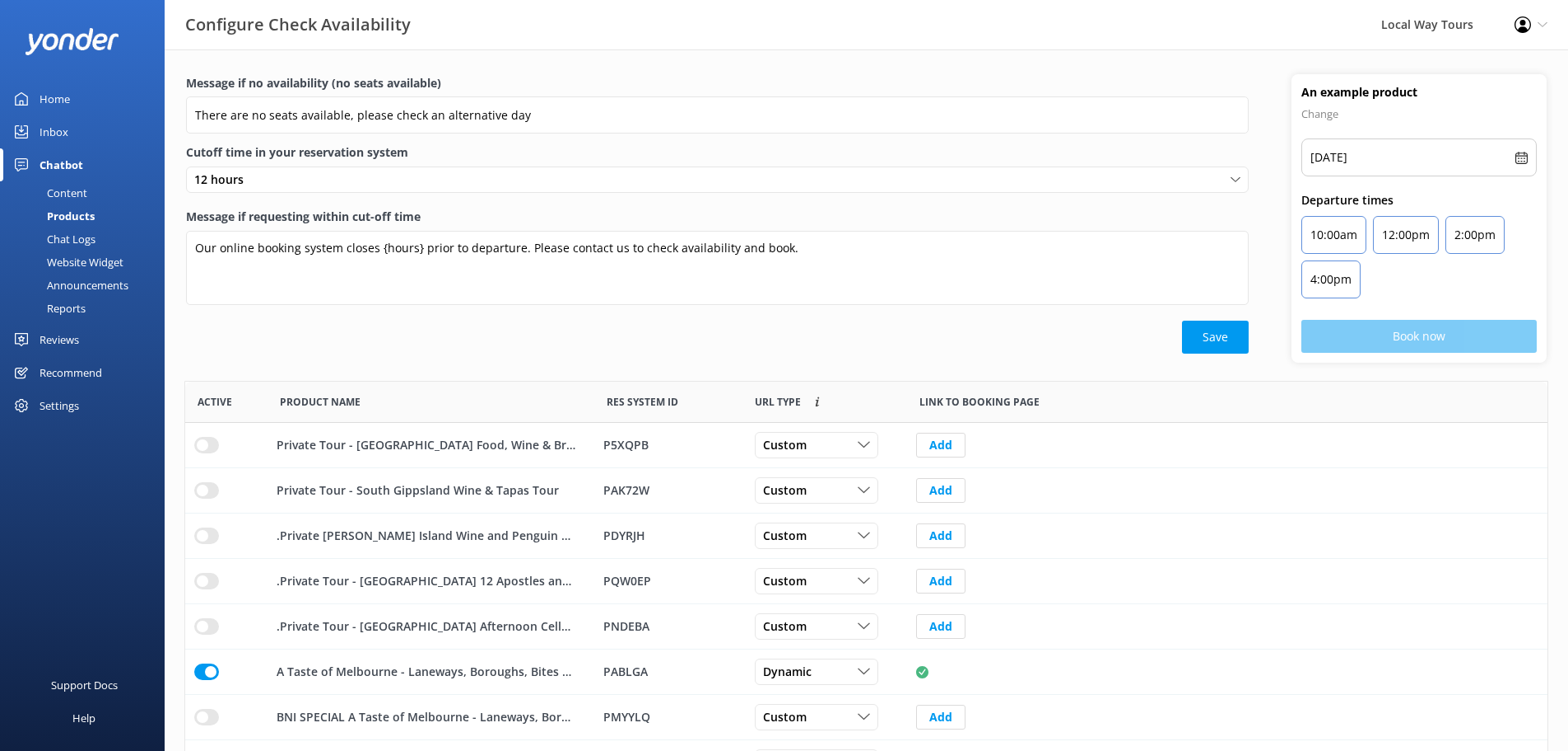
click at [71, 253] on div "Website Widget" at bounding box center [67, 261] width 114 height 23
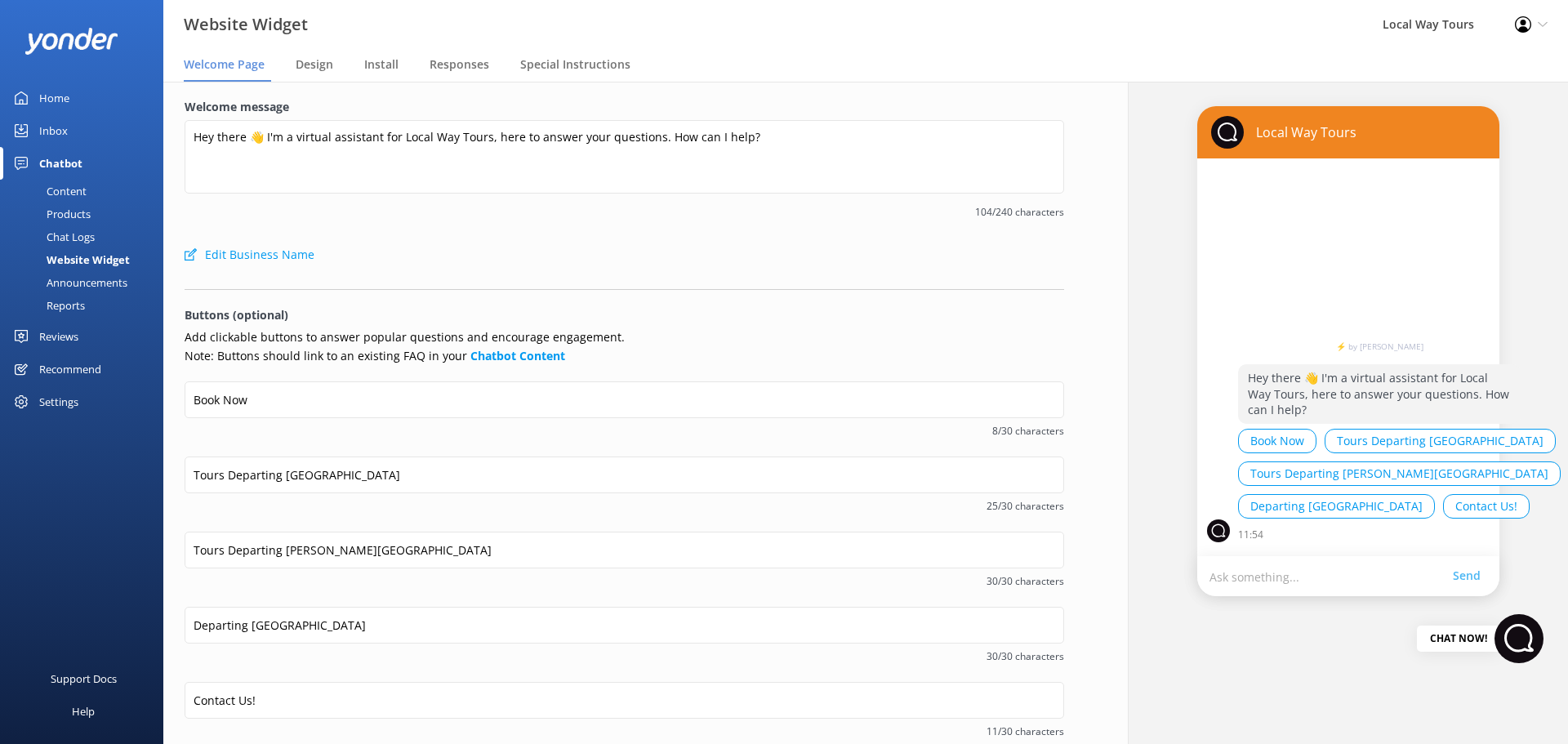
click at [80, 240] on div "Chat Logs" at bounding box center [53, 236] width 85 height 23
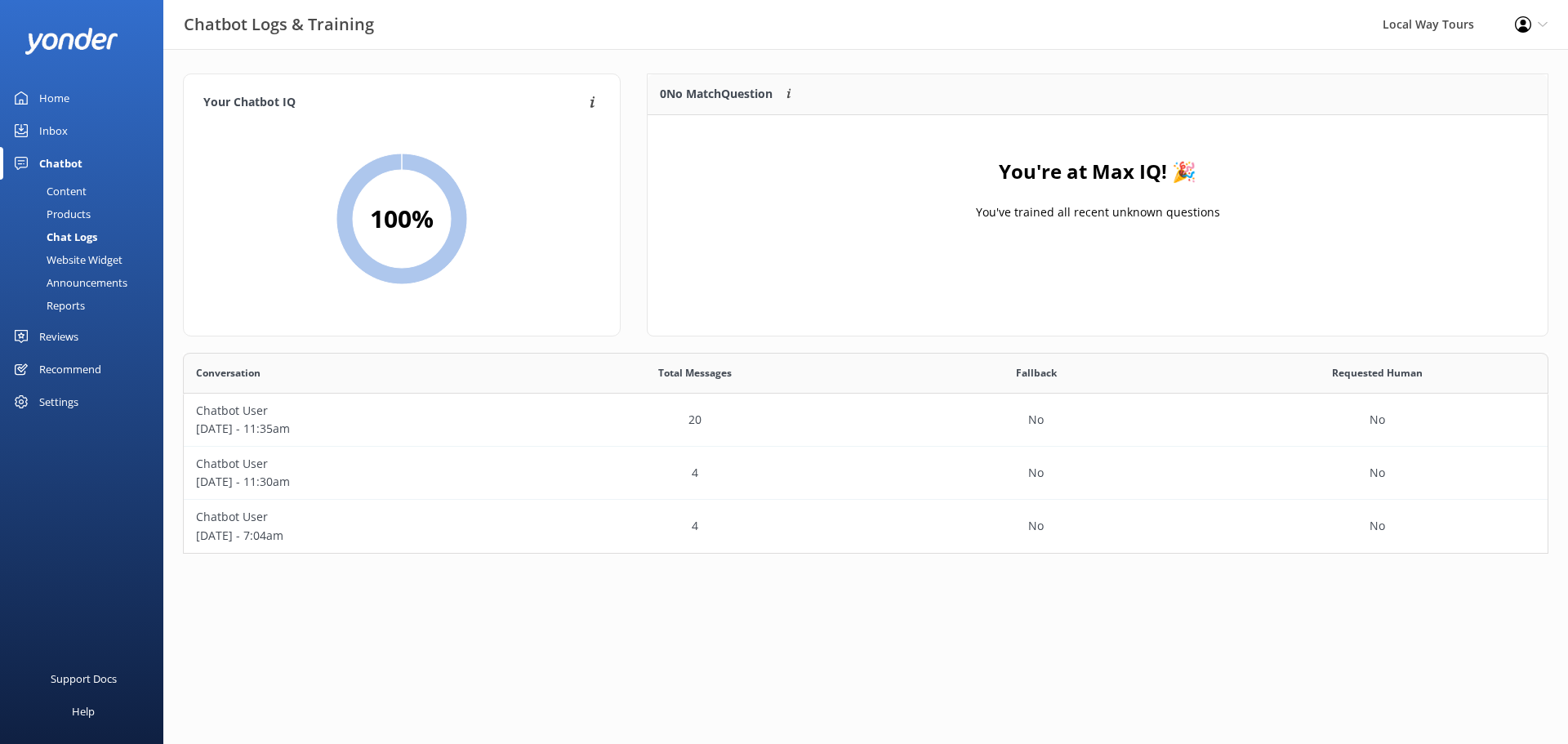
scroll to position [188, 1353]
click at [80, 261] on div "Website Widget" at bounding box center [66, 259] width 113 height 23
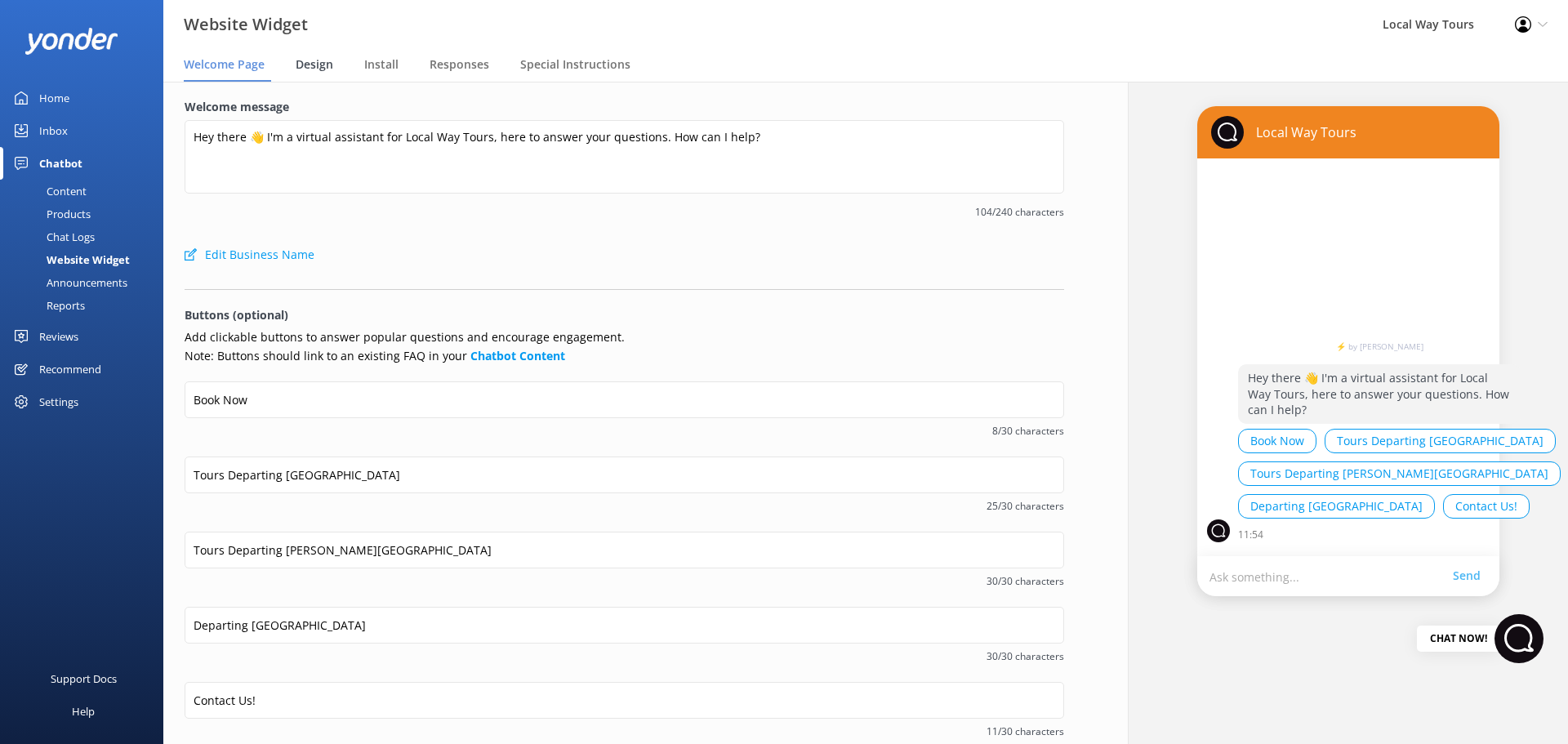
click at [305, 64] on span "Design" at bounding box center [314, 64] width 38 height 16
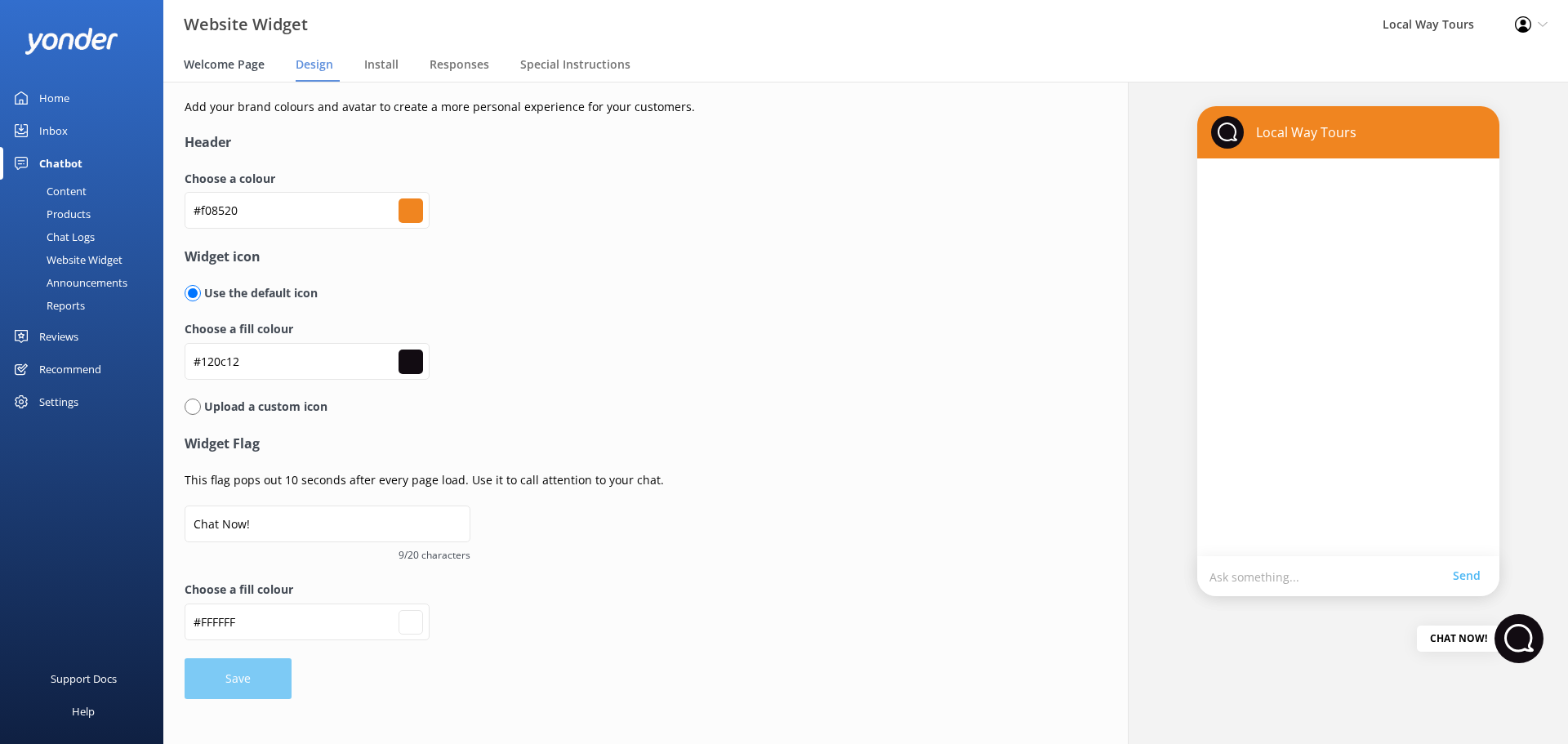
click at [225, 59] on span "Welcome Page" at bounding box center [224, 64] width 81 height 16
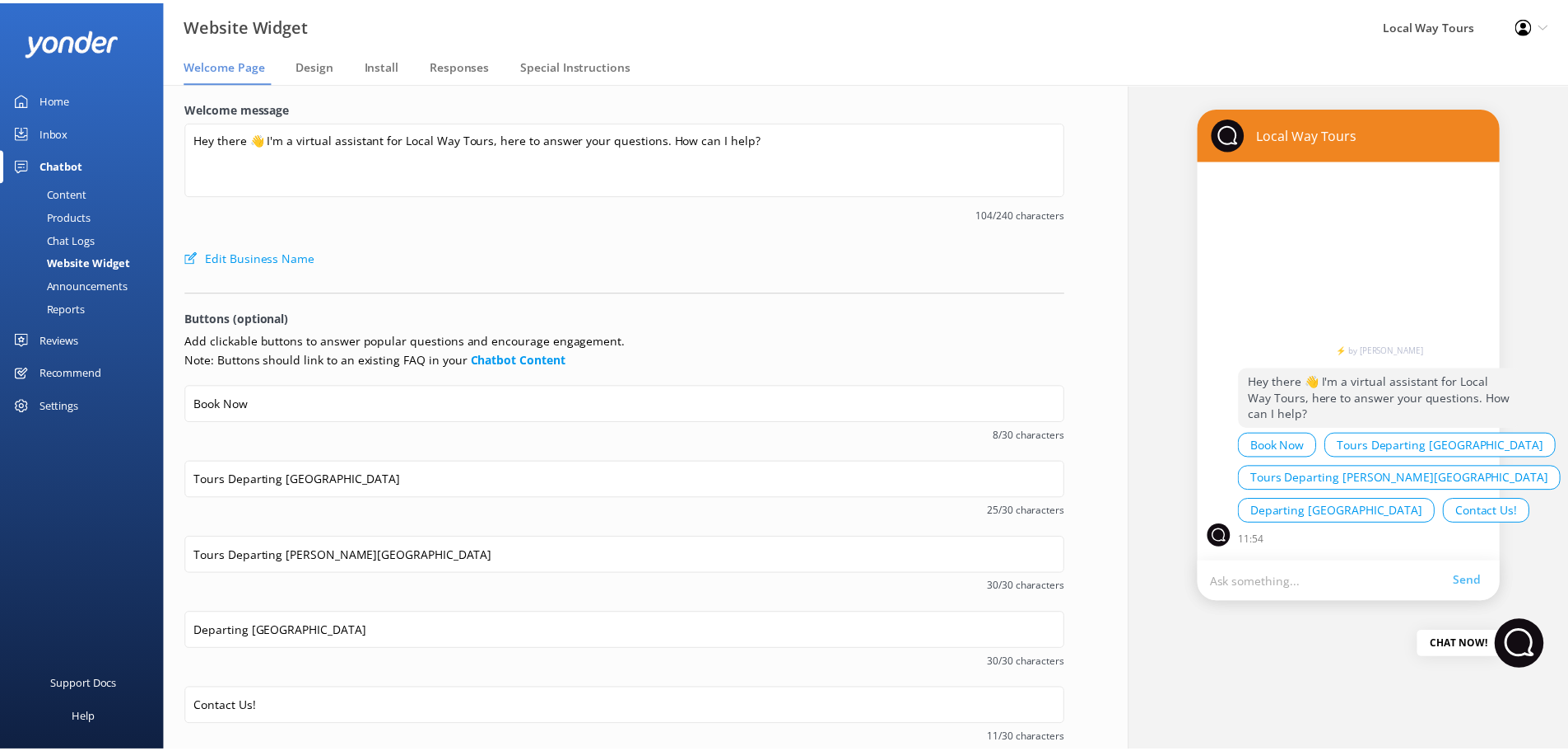
scroll to position [163, 0]
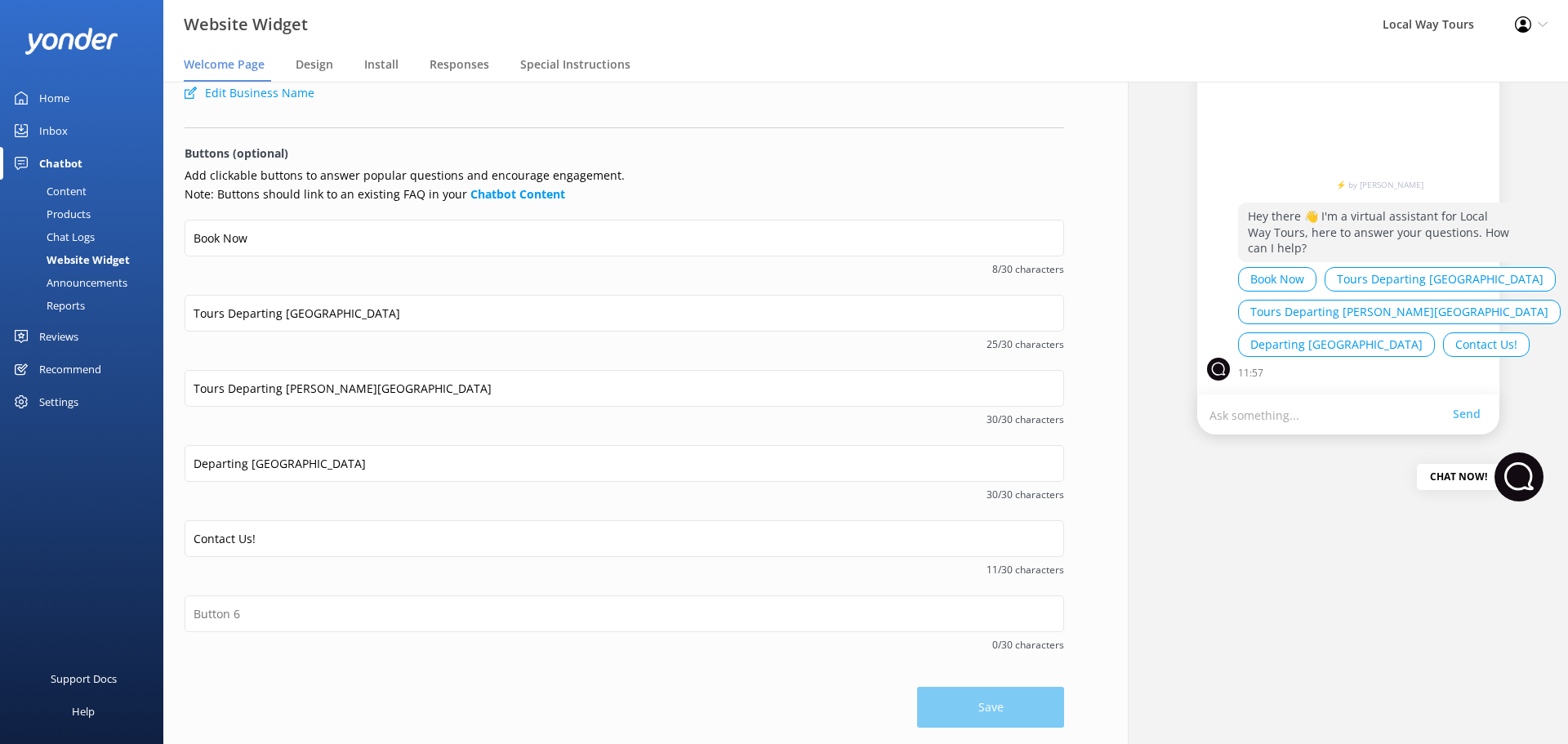
click at [68, 335] on div "Reviews" at bounding box center [59, 336] width 40 height 33
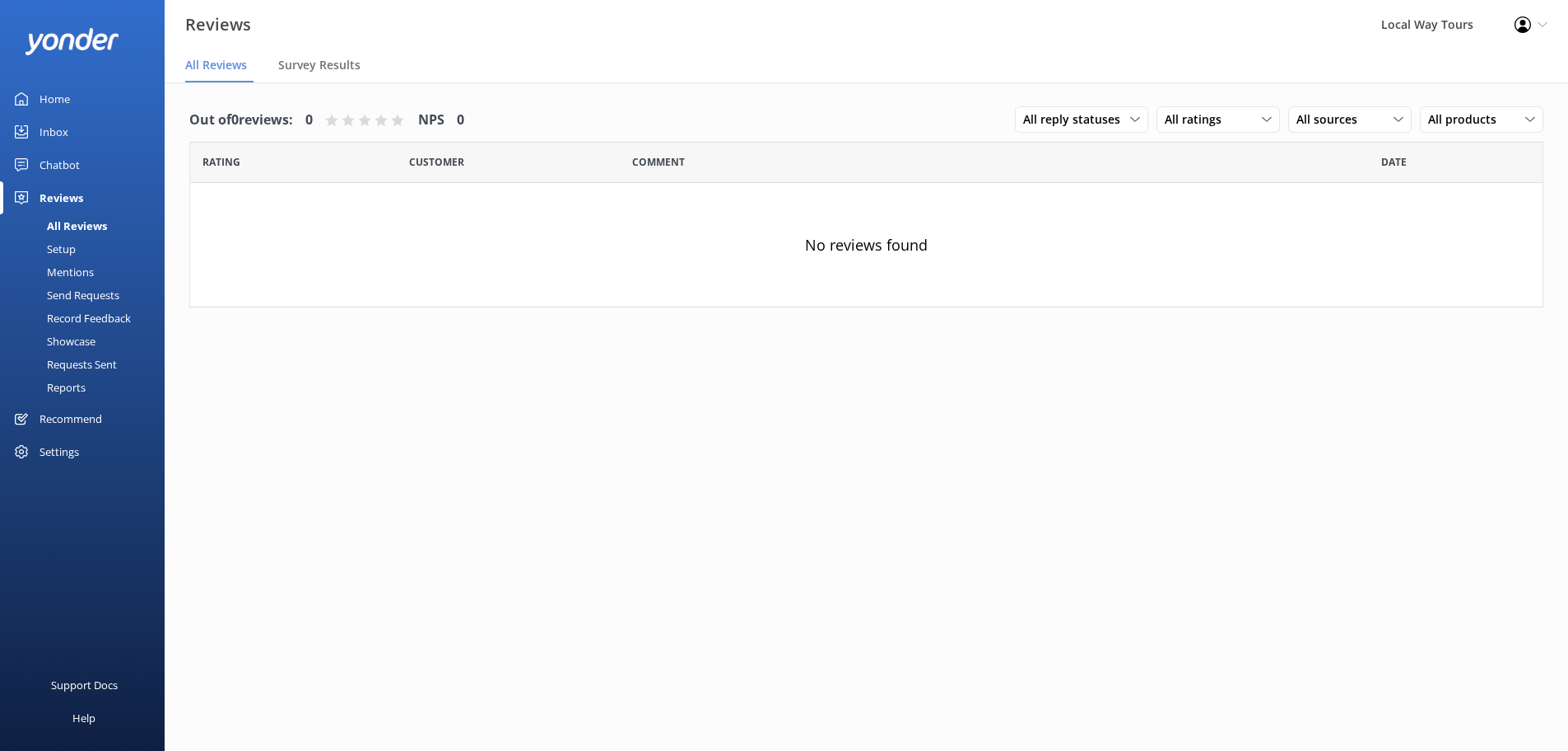
click at [66, 252] on div "Setup" at bounding box center [43, 248] width 66 height 23
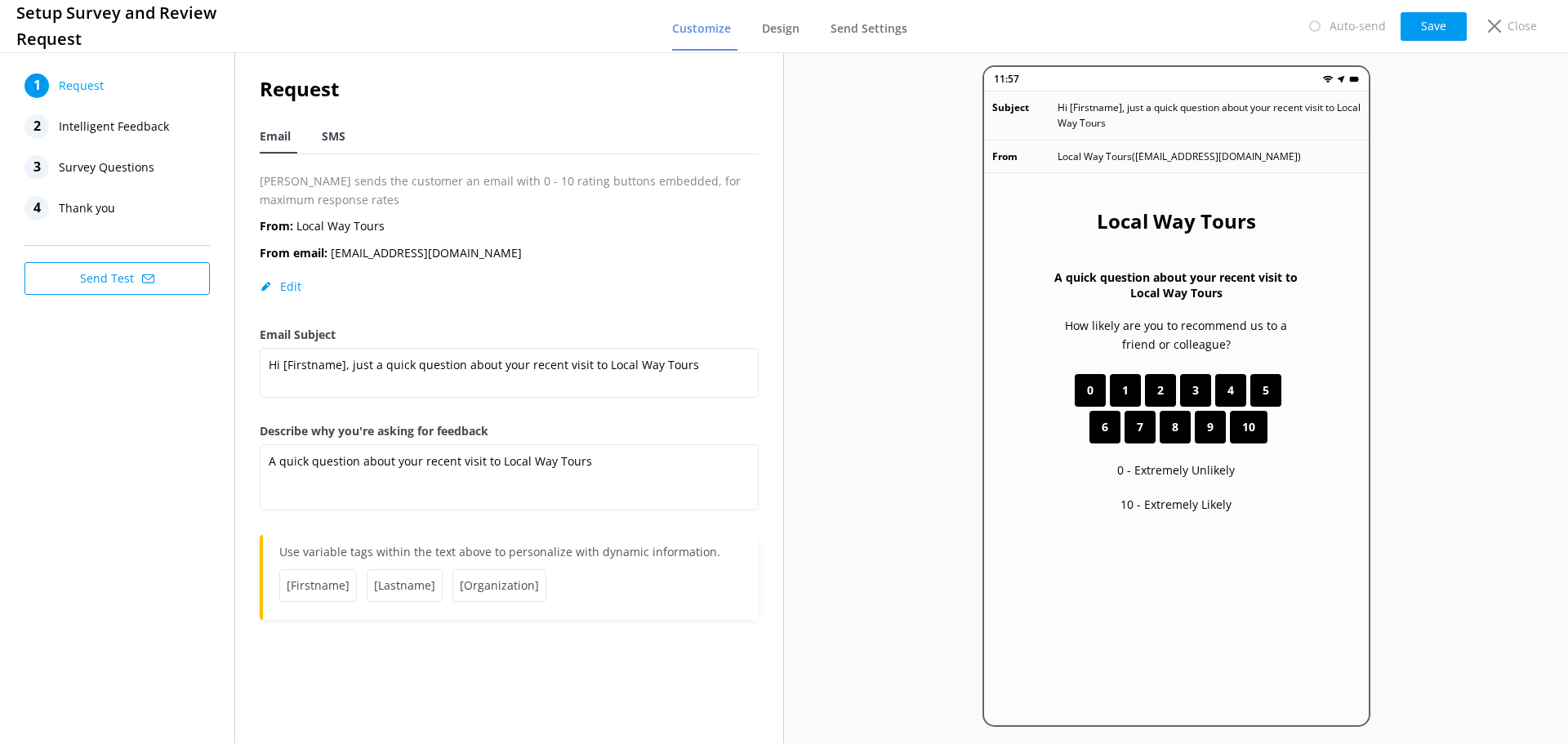
click at [333, 141] on span "SMS" at bounding box center [334, 136] width 24 height 16
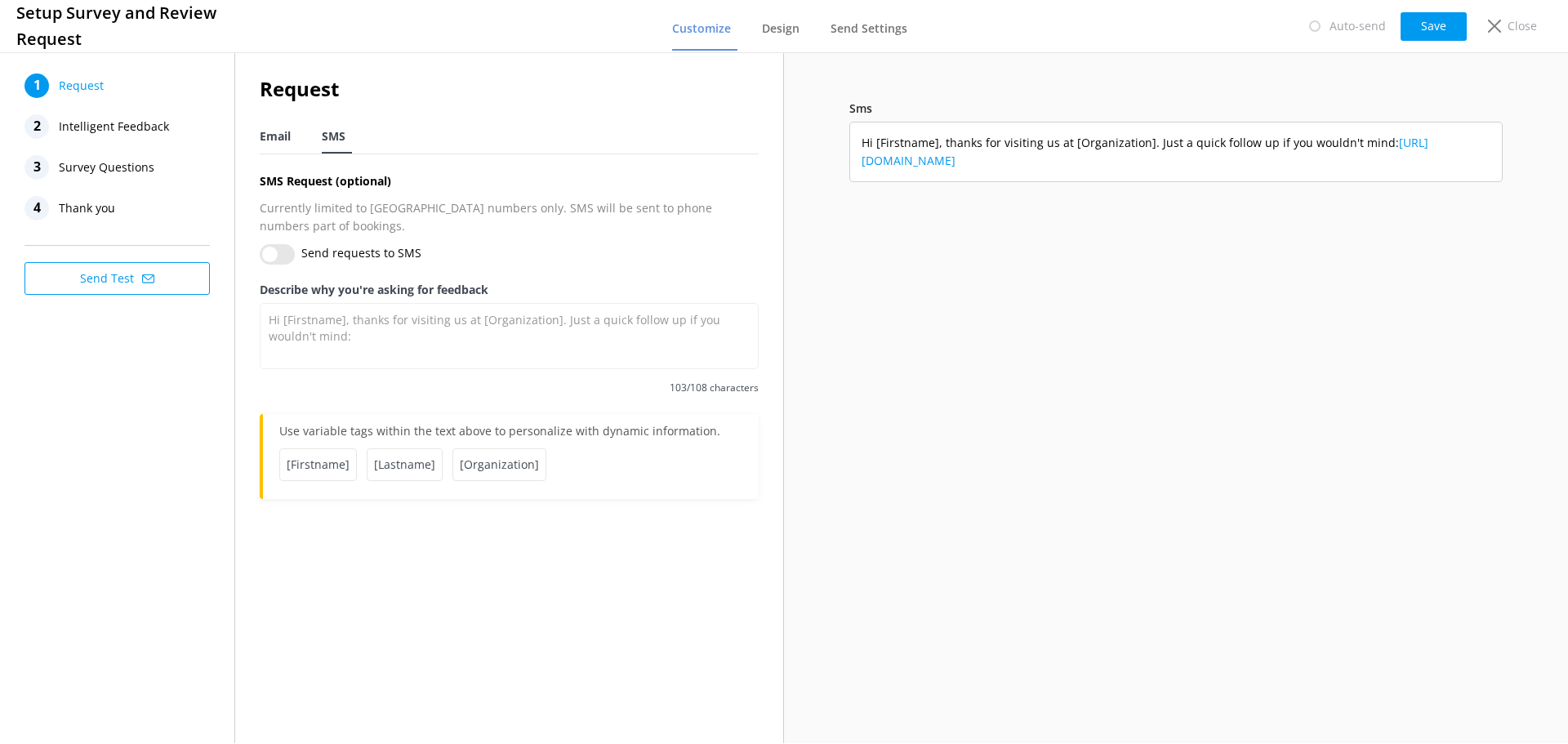
click at [278, 135] on span "Email" at bounding box center [275, 136] width 31 height 16
type textarea "A quick question about your recent visit to Local Way Tours"
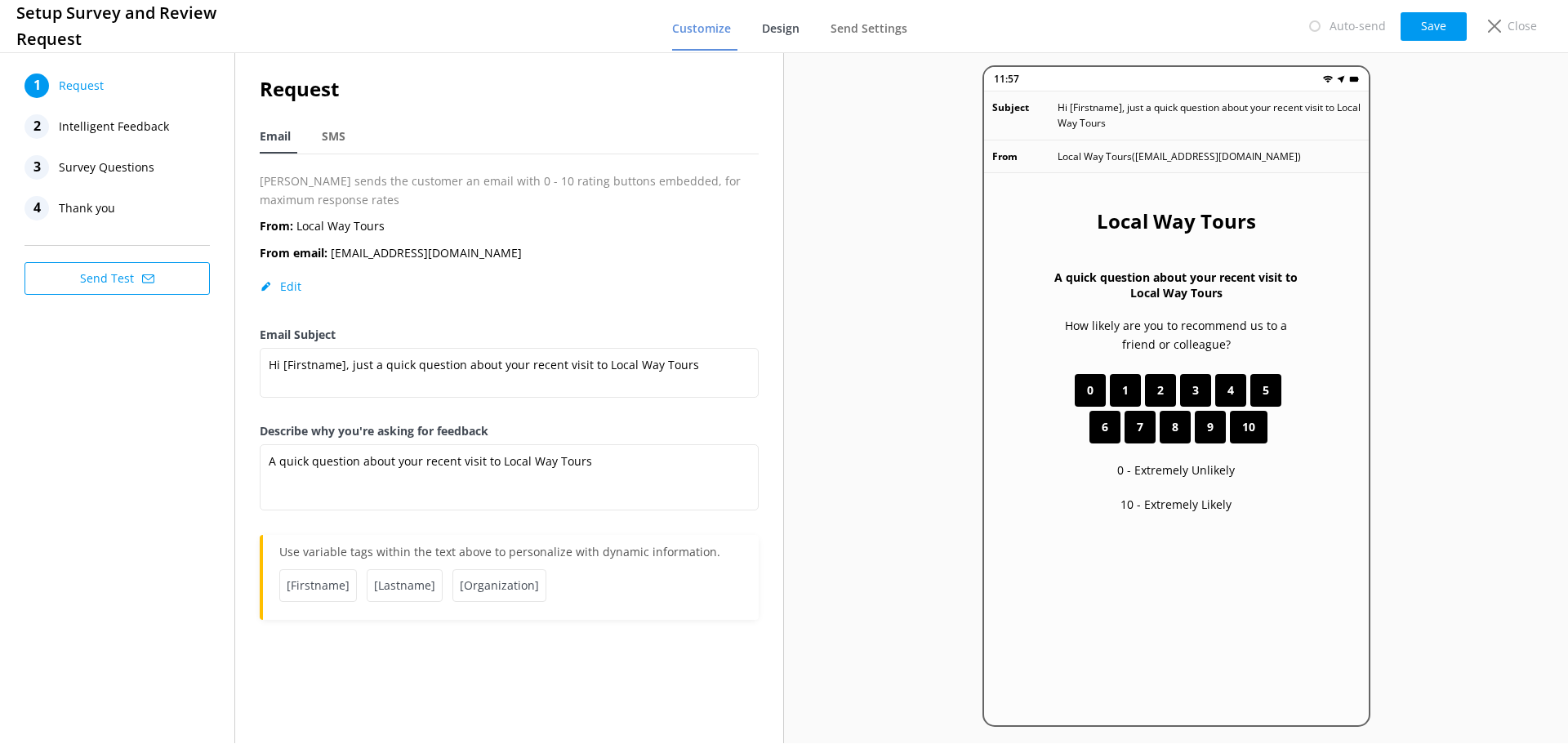
click at [782, 40] on link "Design" at bounding box center [784, 29] width 44 height 43
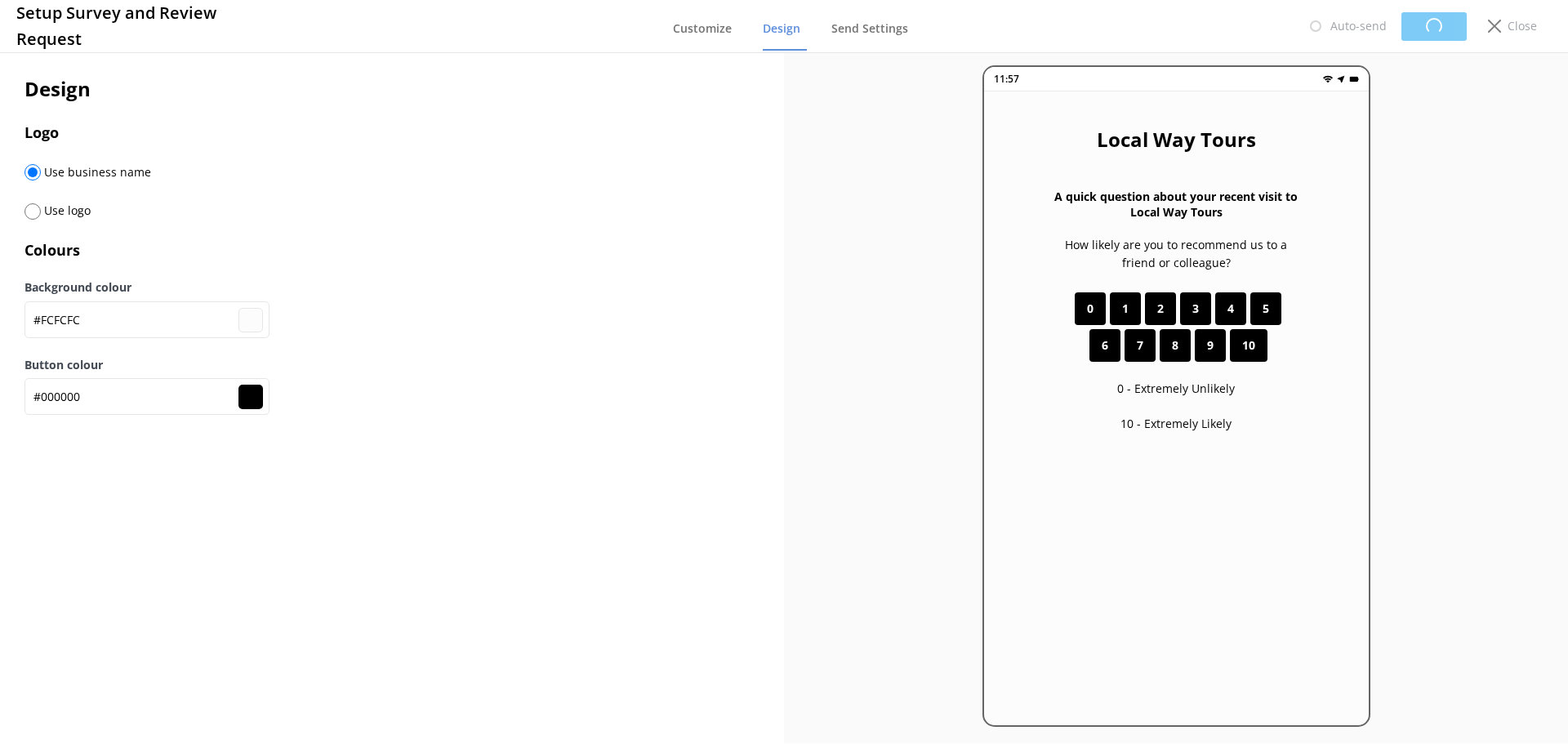
type input "#fcfcfc"
click at [860, 24] on span "Send Settings" at bounding box center [868, 29] width 76 height 16
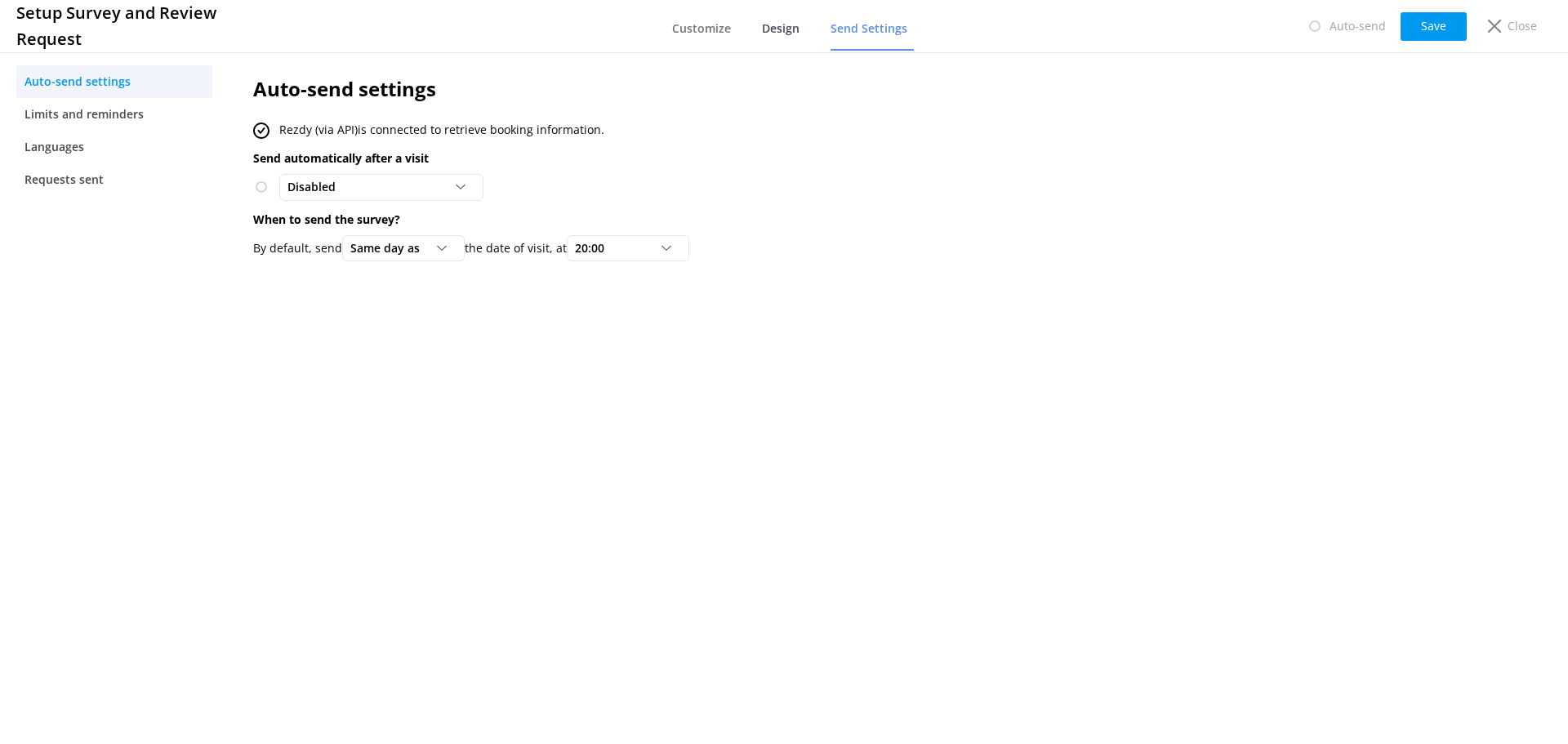
click at [781, 30] on span "Design" at bounding box center [781, 29] width 38 height 16
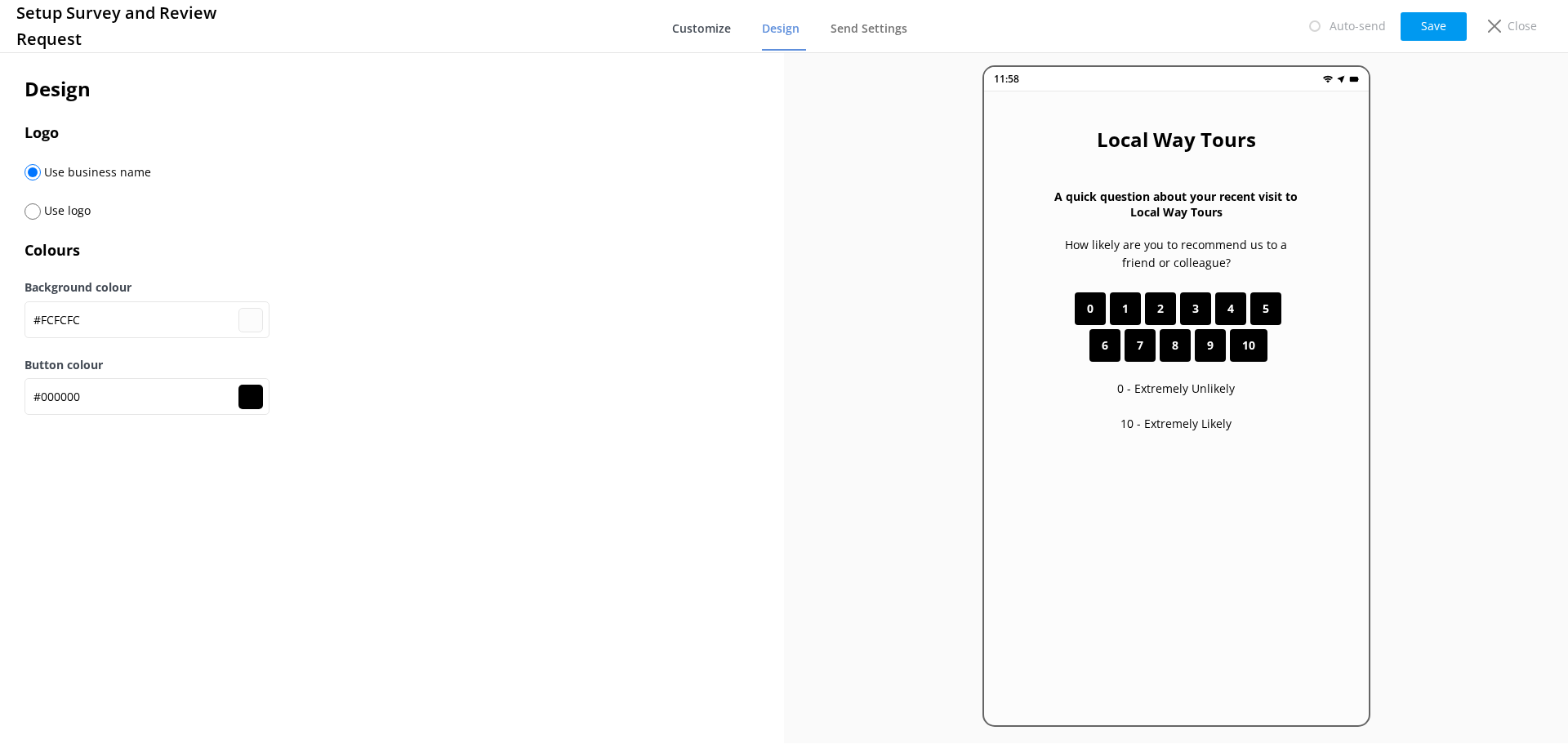
click at [721, 31] on span "Customize" at bounding box center [701, 29] width 58 height 16
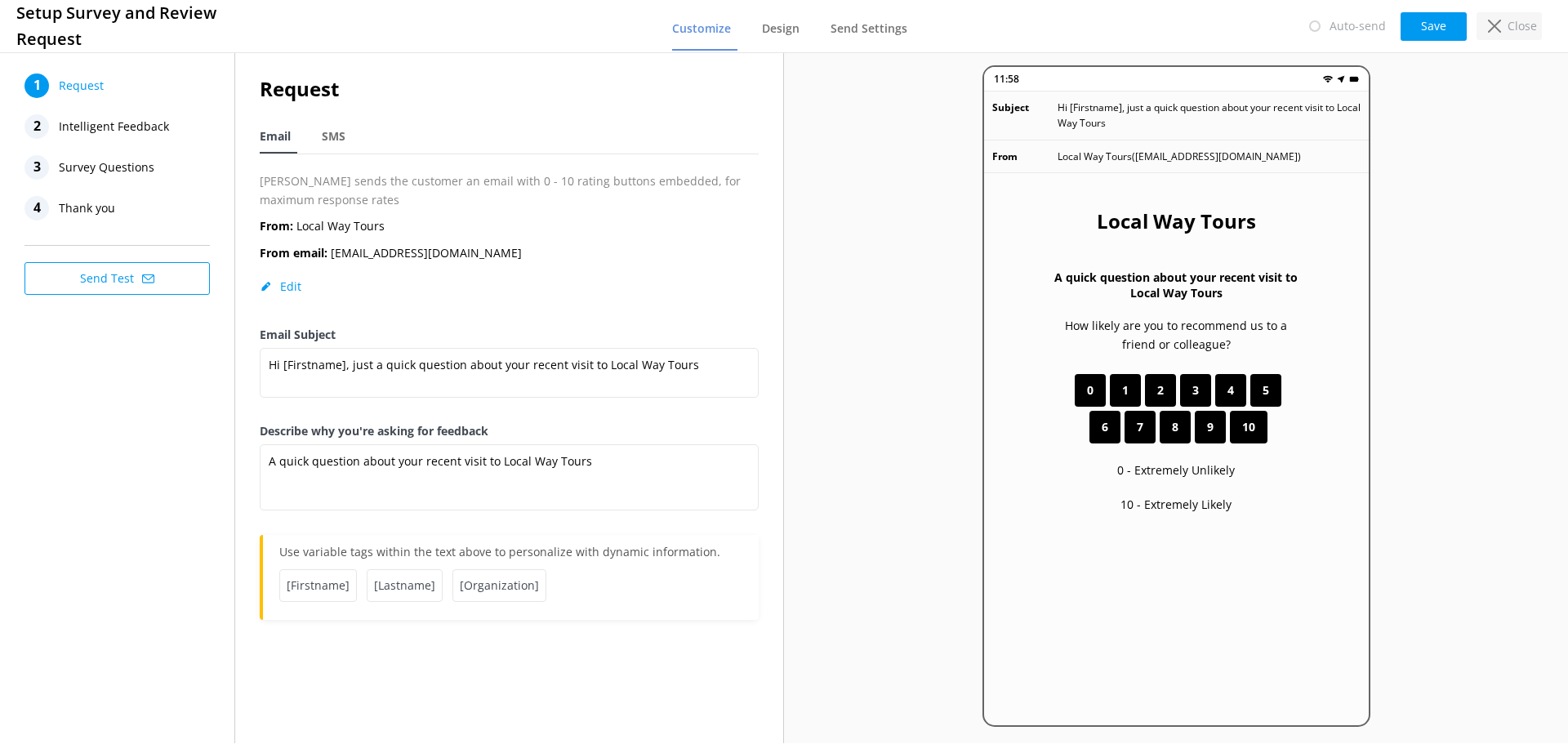
click at [1491, 22] on icon at bounding box center [1494, 26] width 13 height 13
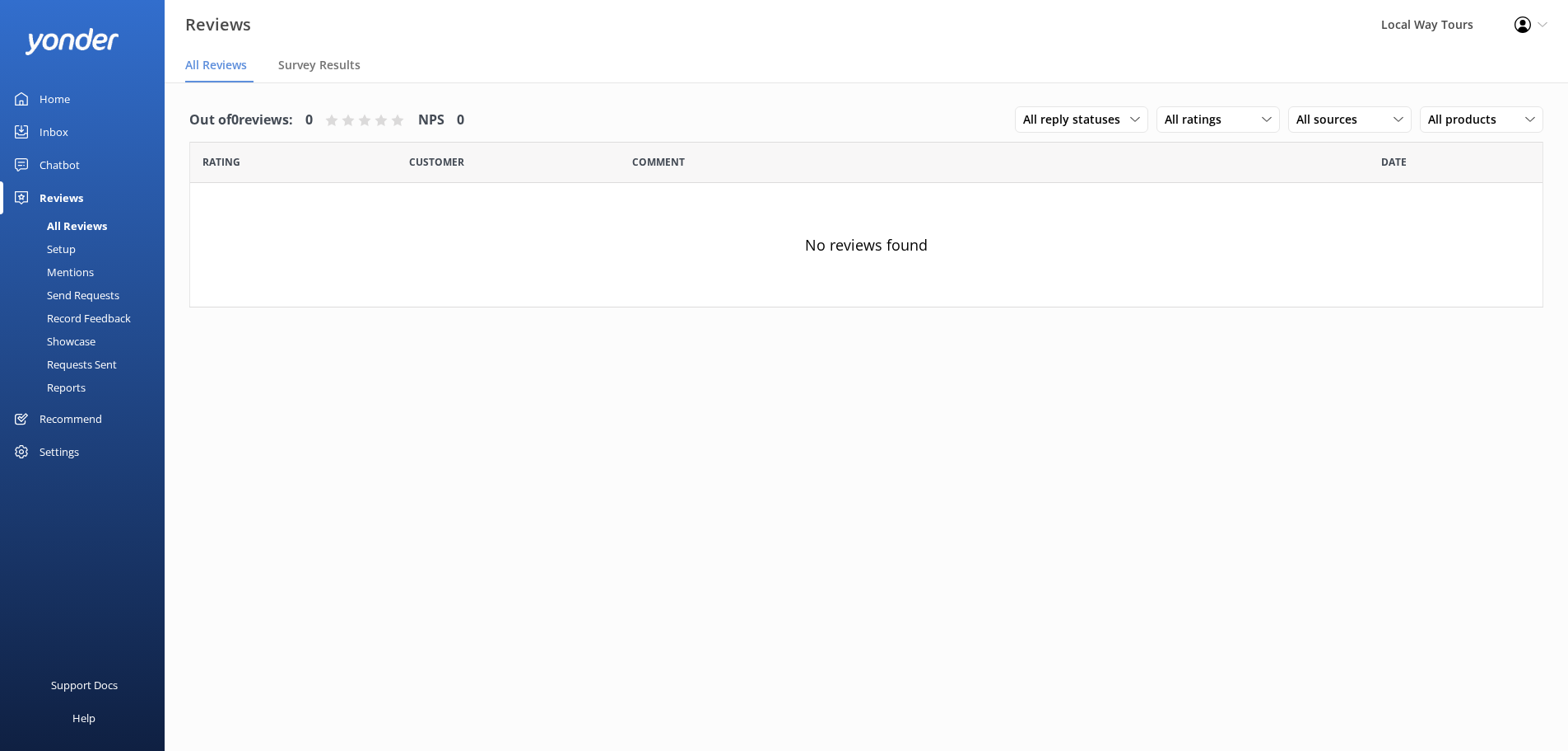
click at [72, 423] on div "Recommend" at bounding box center [71, 418] width 63 height 33
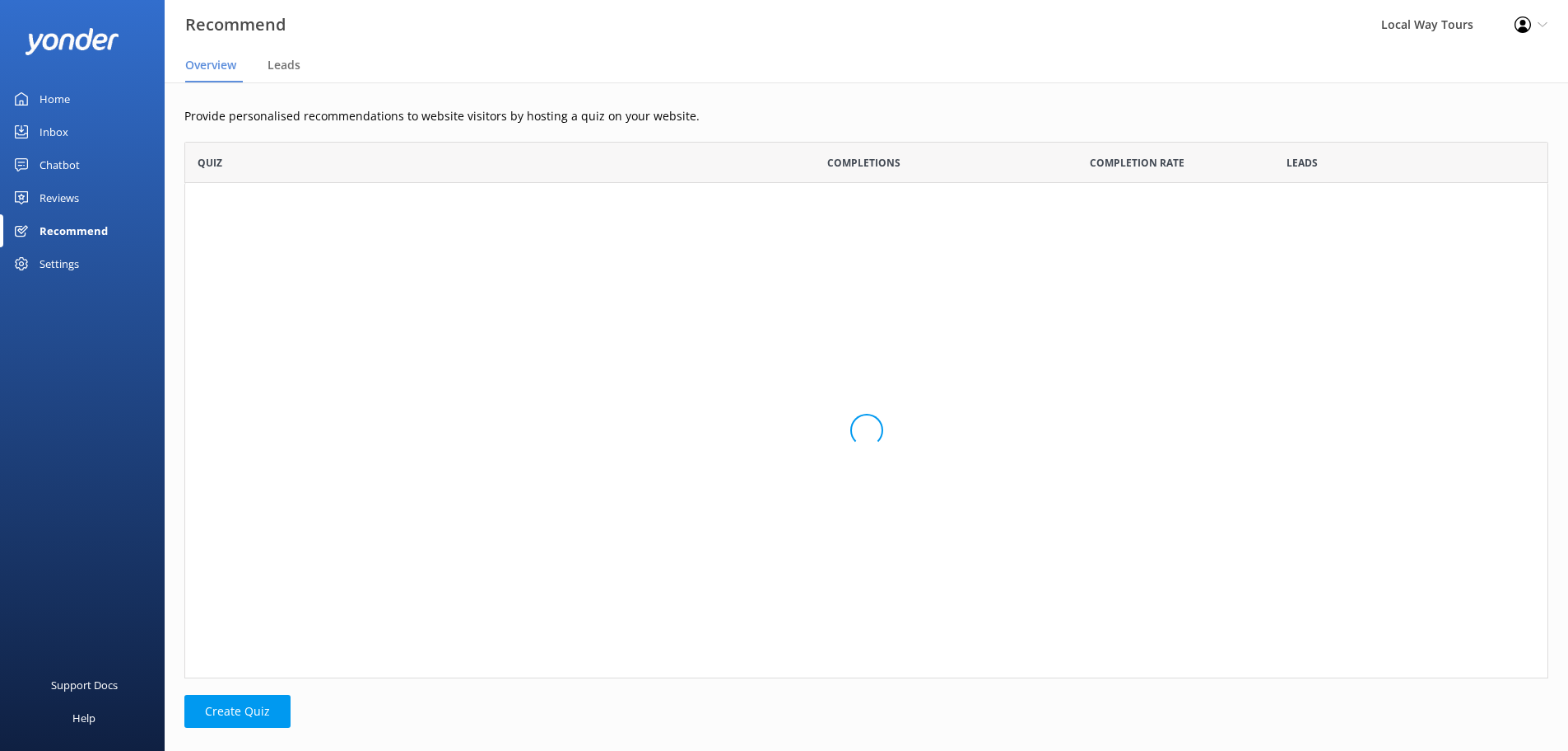
scroll to position [524, 1352]
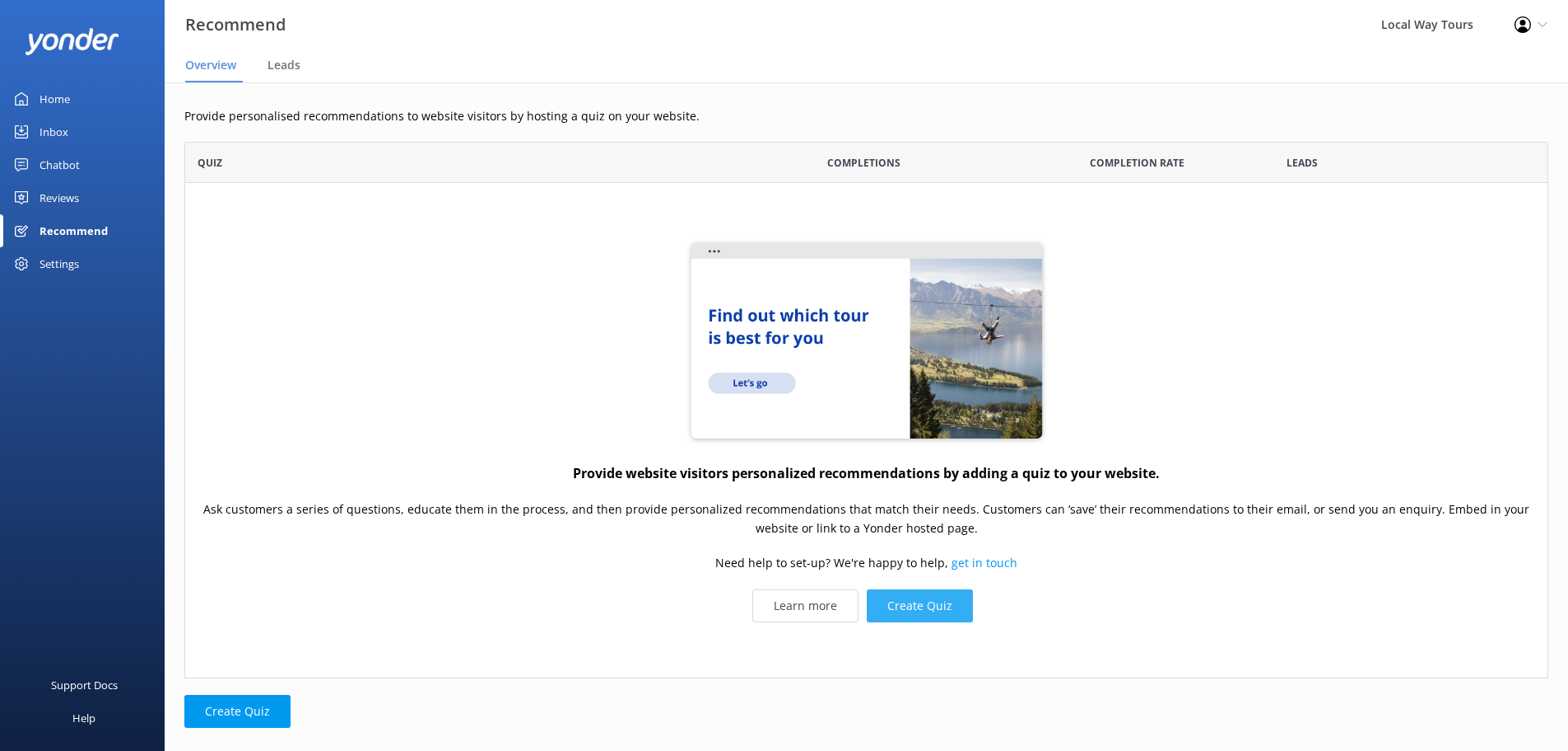
click at [913, 611] on button "Create Quiz" at bounding box center [920, 605] width 106 height 33
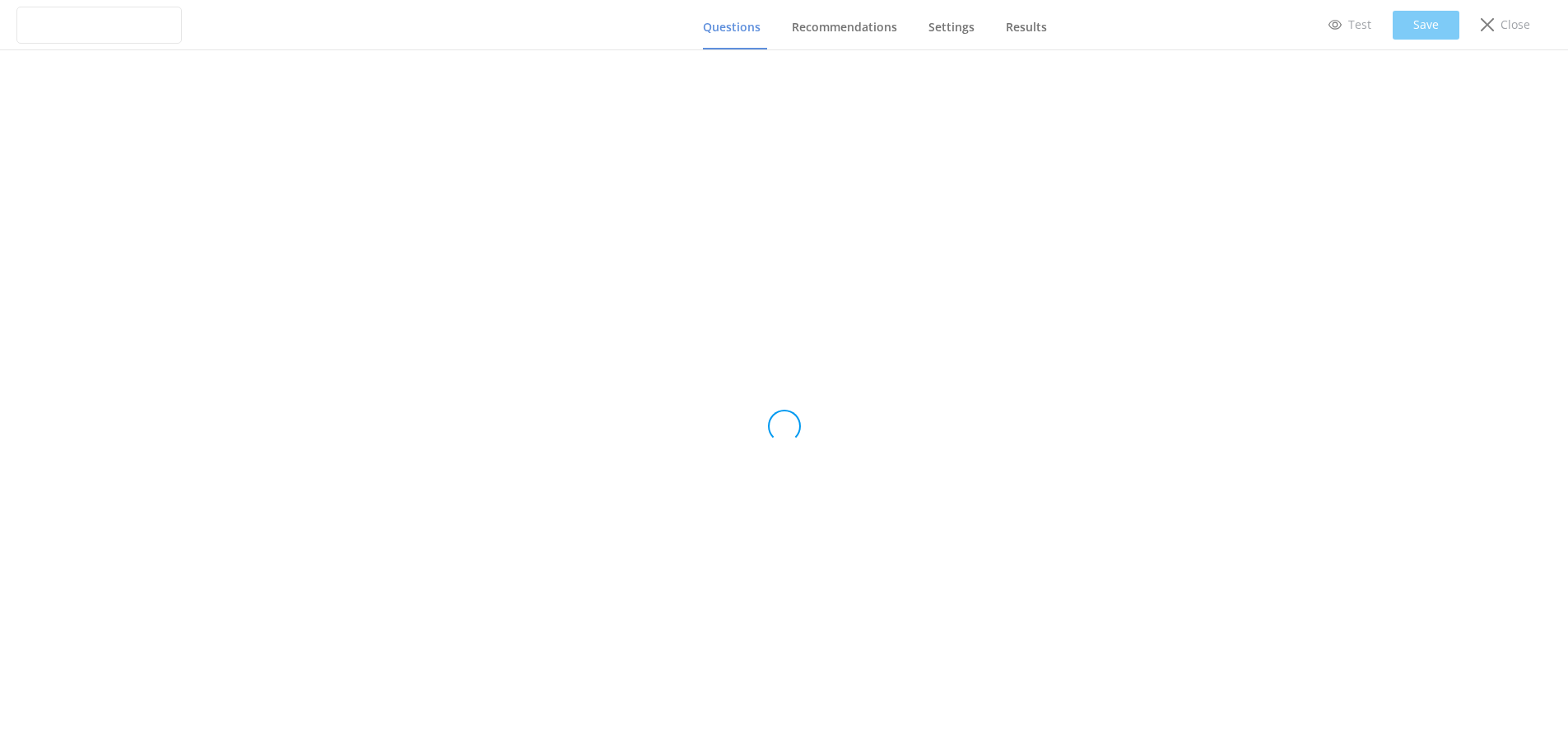
type input "Untitled Quiz"
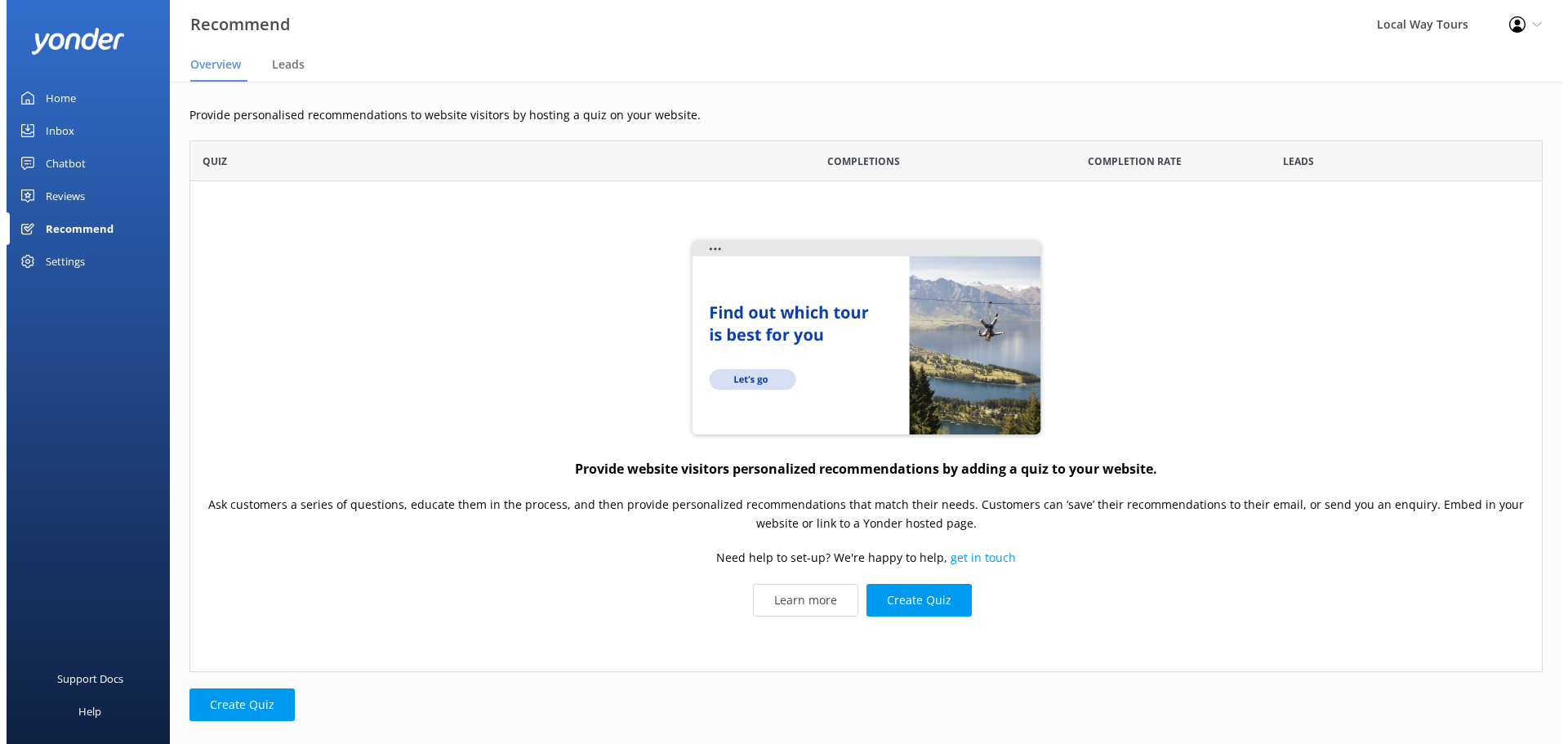
scroll to position [519, 1341]
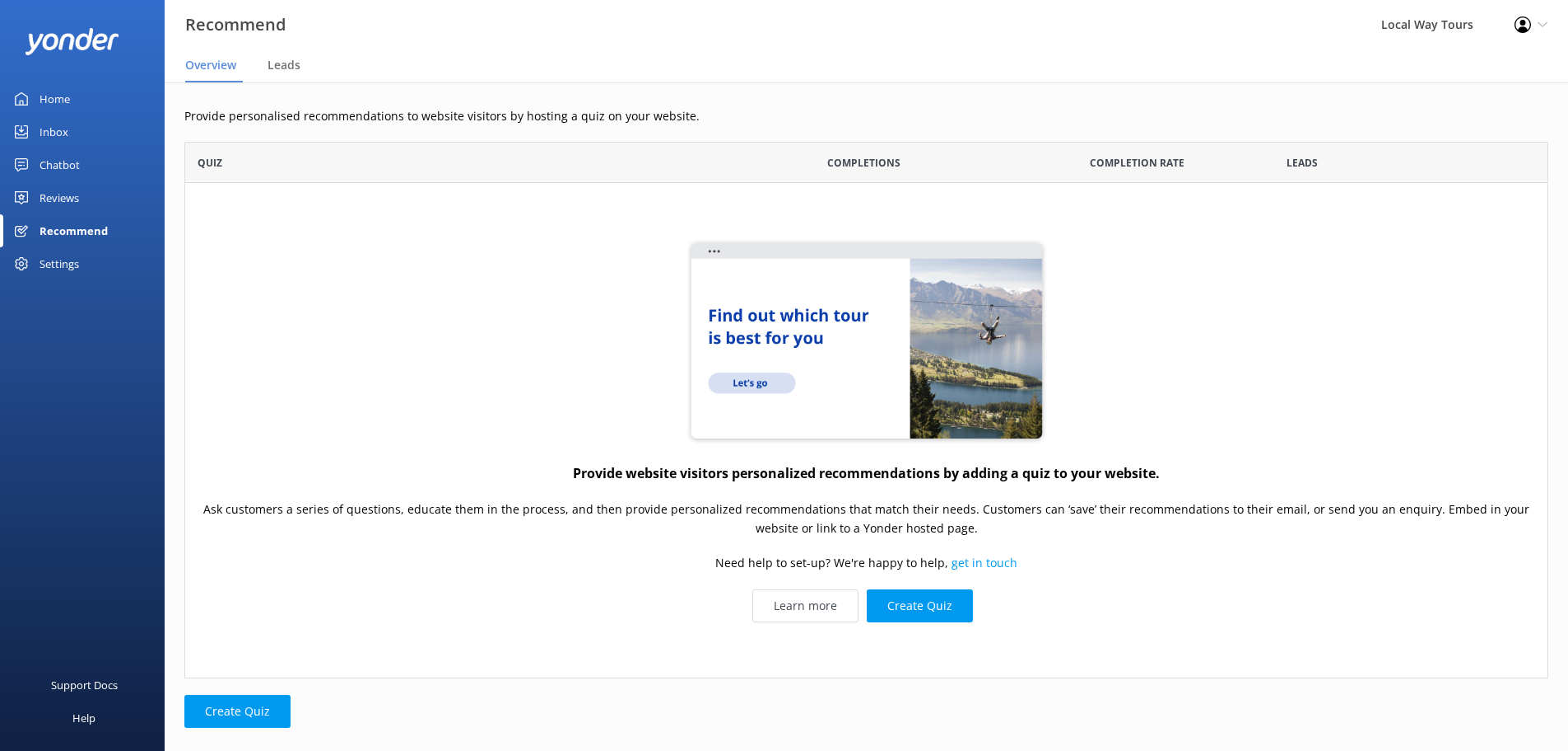
click at [67, 264] on div "Settings" at bounding box center [60, 263] width 40 height 33
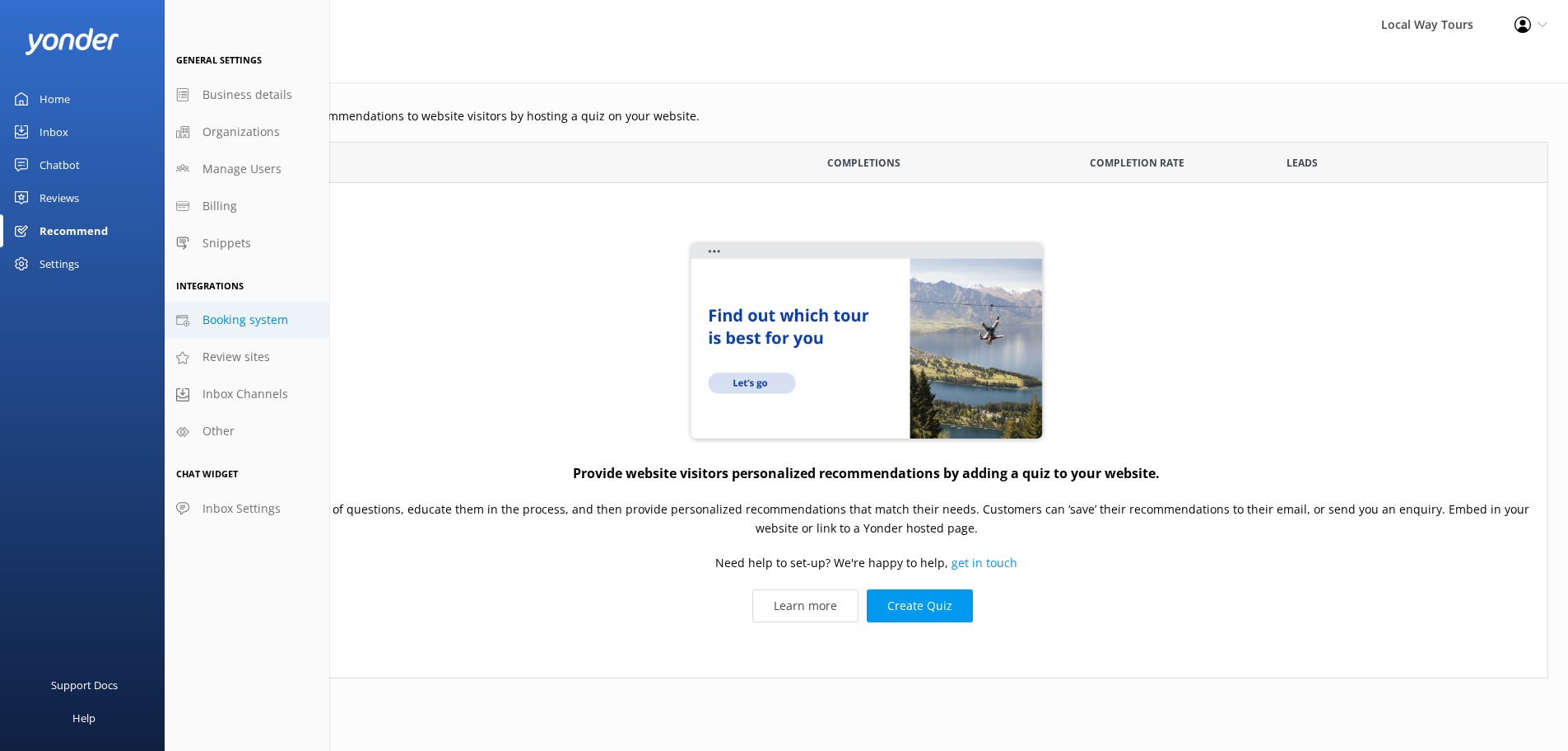
click at [266, 324] on span "Booking system" at bounding box center [246, 320] width 86 height 18
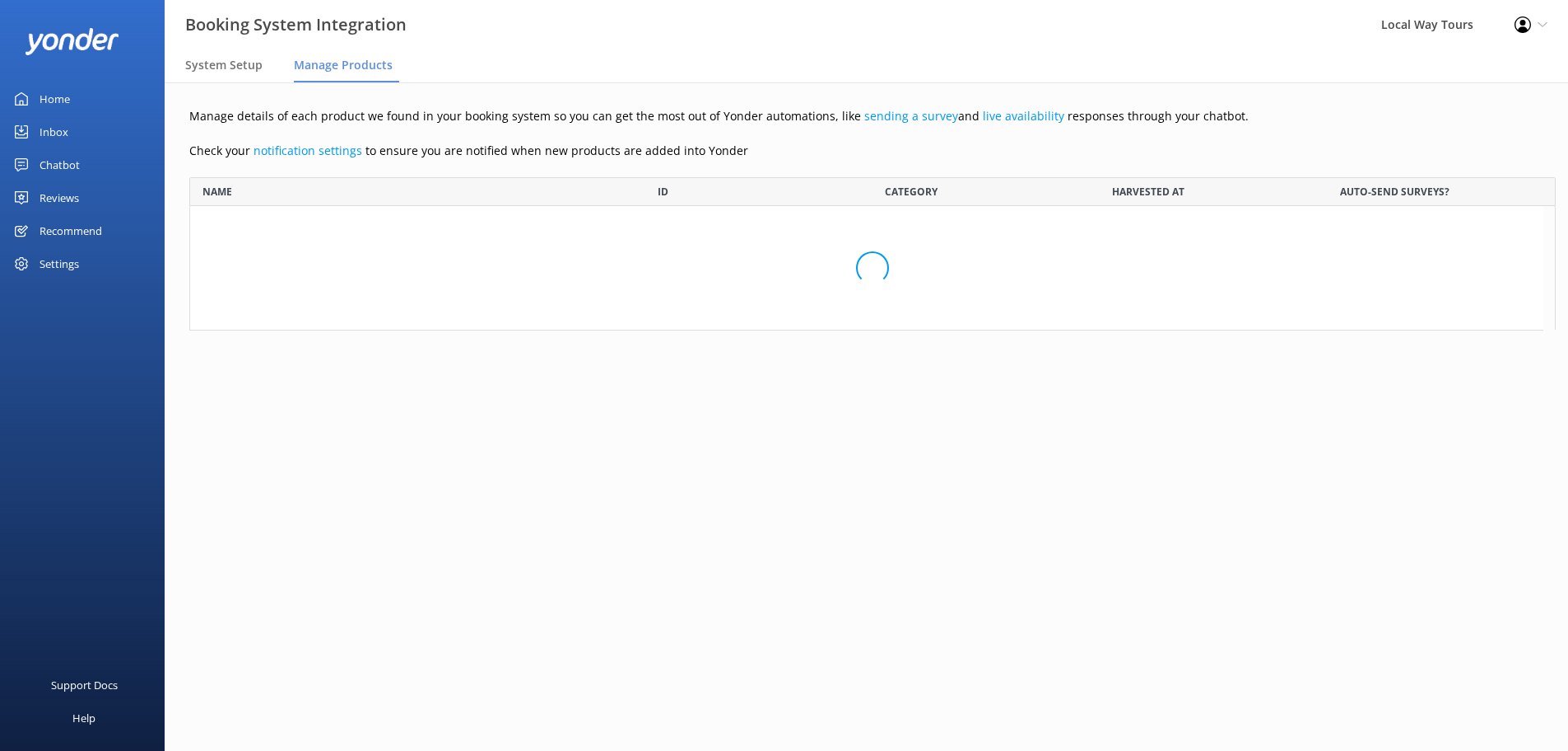
scroll to position [1747, 1342]
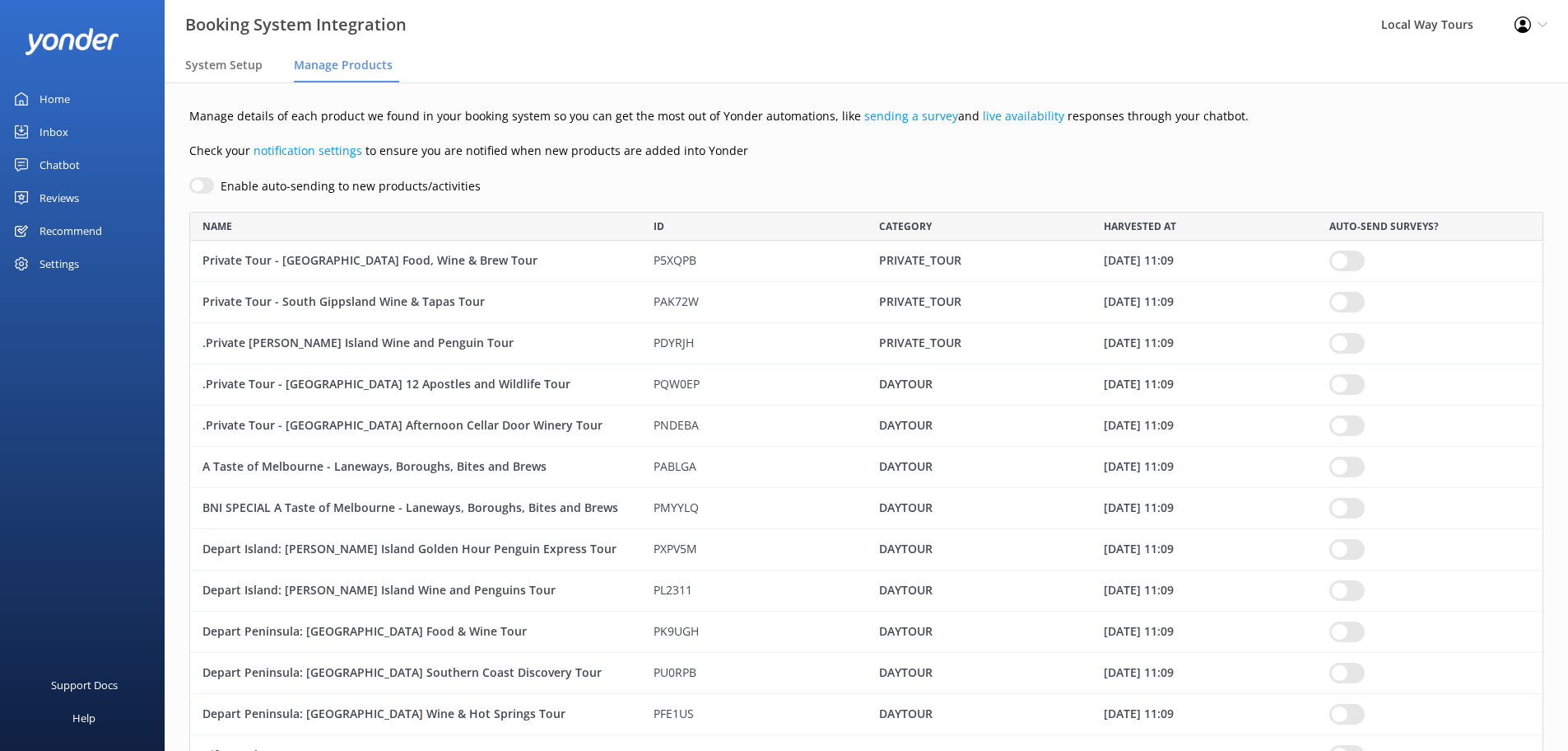
click at [73, 273] on div "Settings" at bounding box center [60, 263] width 40 height 33
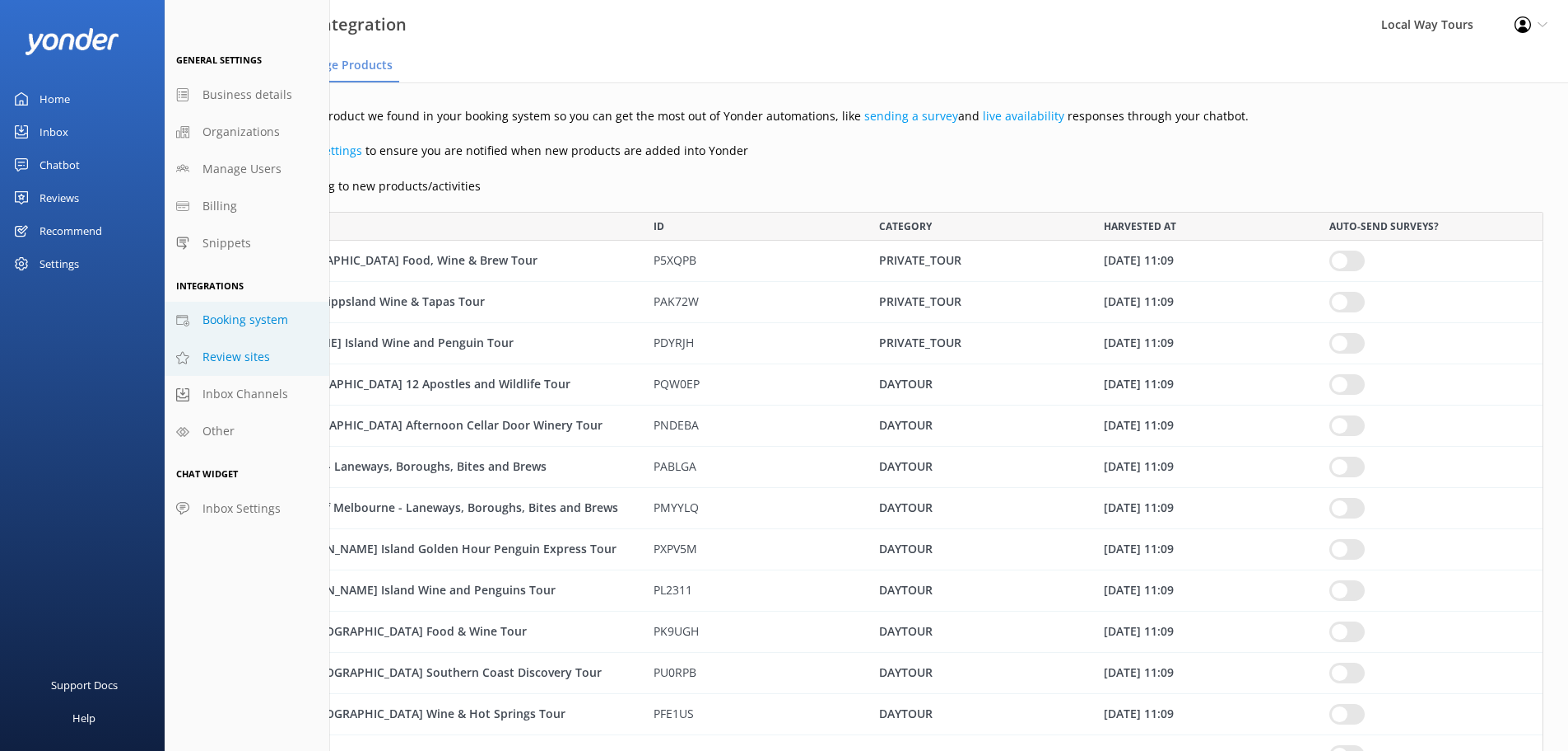
click at [214, 363] on span "Review sites" at bounding box center [237, 357] width 68 height 18
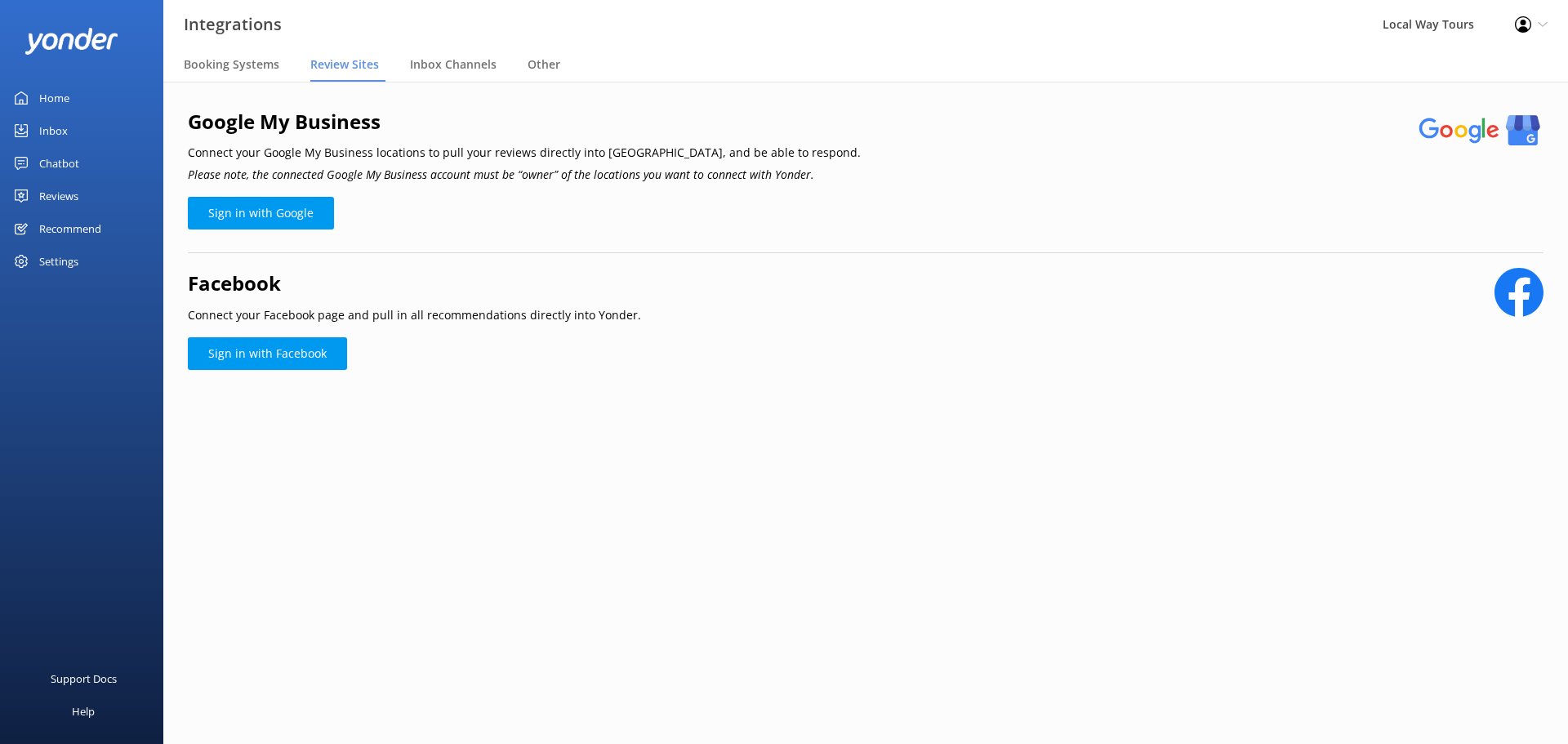
click at [73, 258] on div "Settings" at bounding box center [59, 261] width 40 height 33
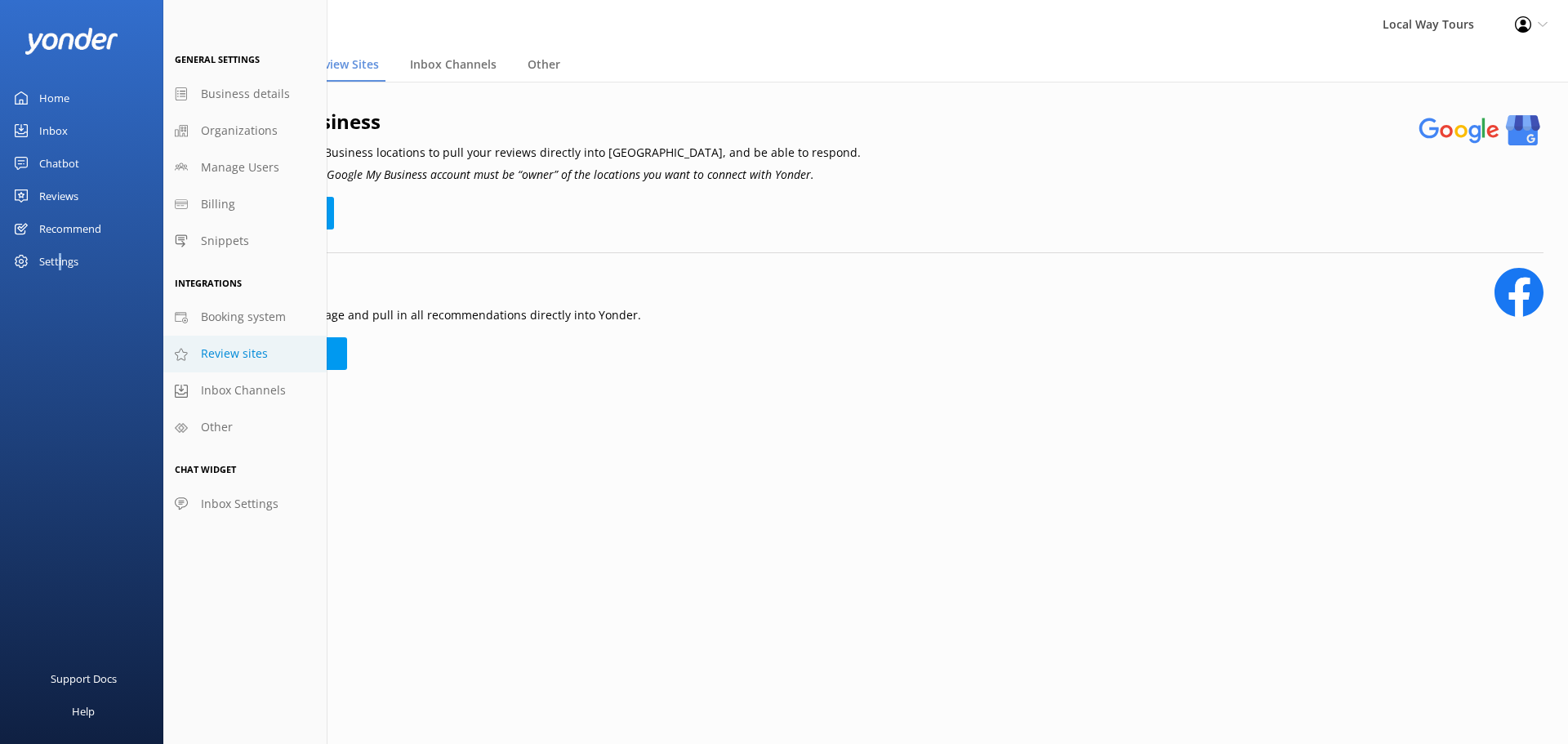
click at [60, 328] on div "Home Inbox Chatbot Content Products Chat Logs Website Widget Announcements Repo…" at bounding box center [81, 186] width 164 height 372
click at [509, 292] on h2 "Facebook" at bounding box center [413, 282] width 453 height 31
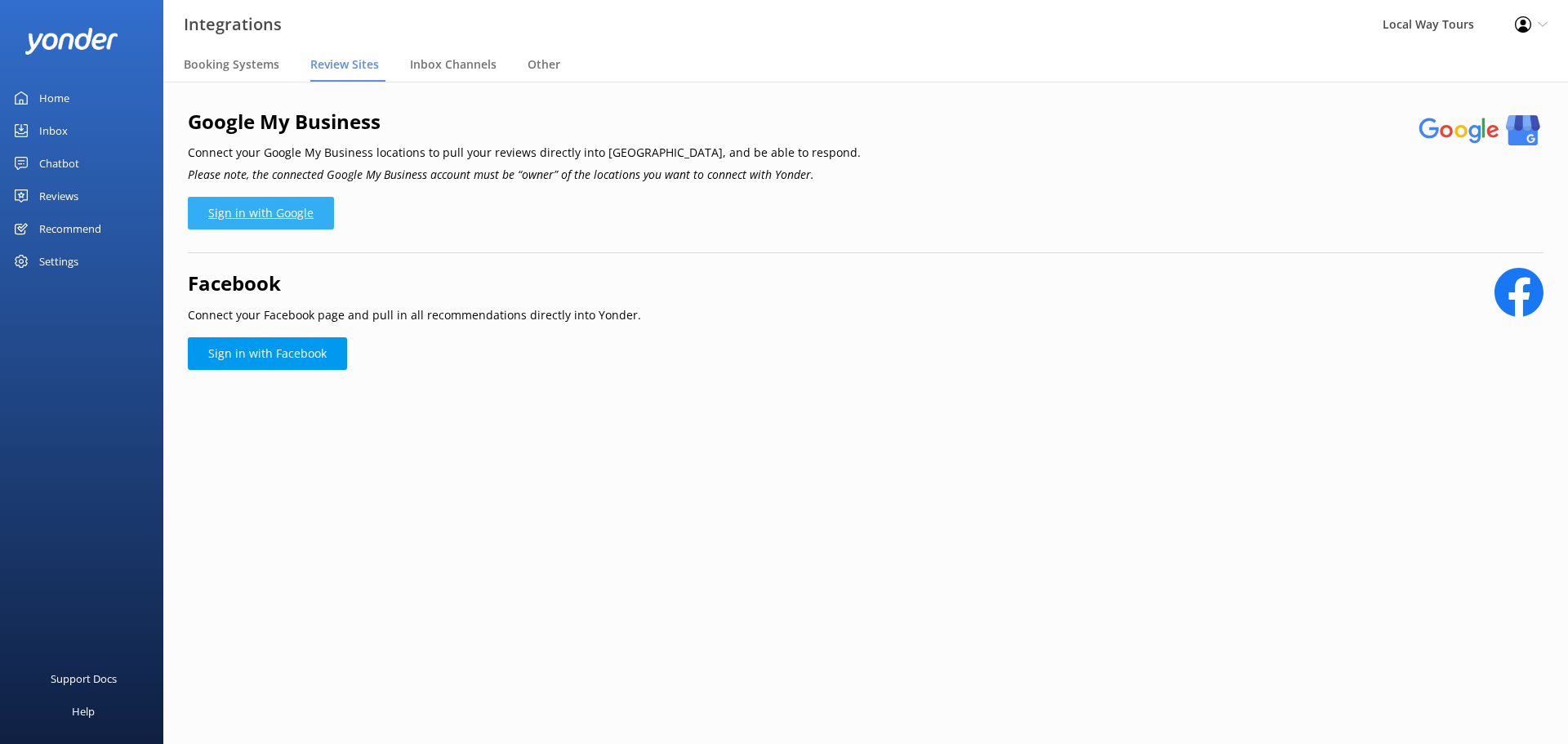
click at [296, 216] on link "Sign in with Google" at bounding box center [260, 213] width 146 height 33
click at [461, 61] on span "Inbox Channels" at bounding box center [453, 64] width 86 height 16
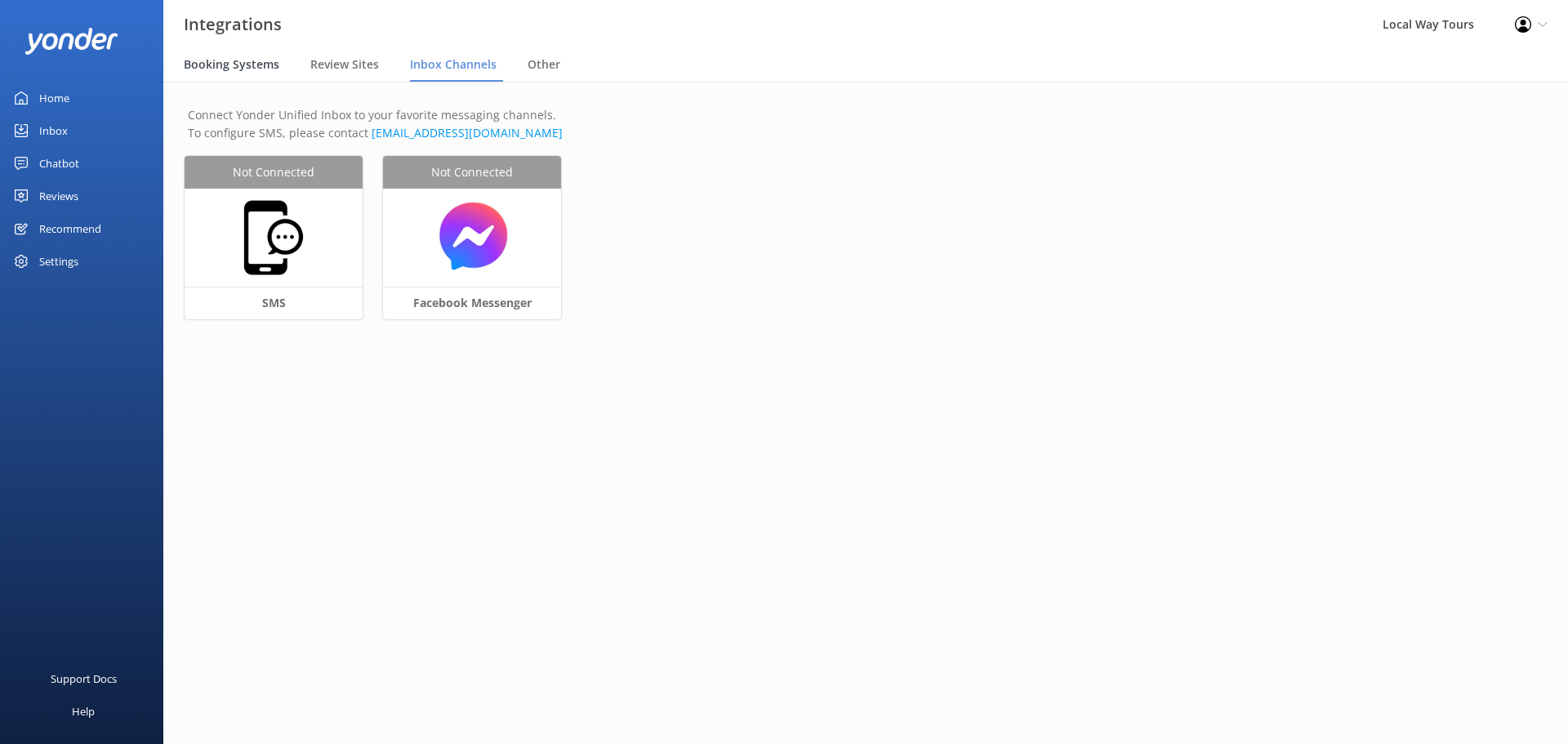
click at [245, 55] on div "Booking Systems" at bounding box center [234, 64] width 102 height 33
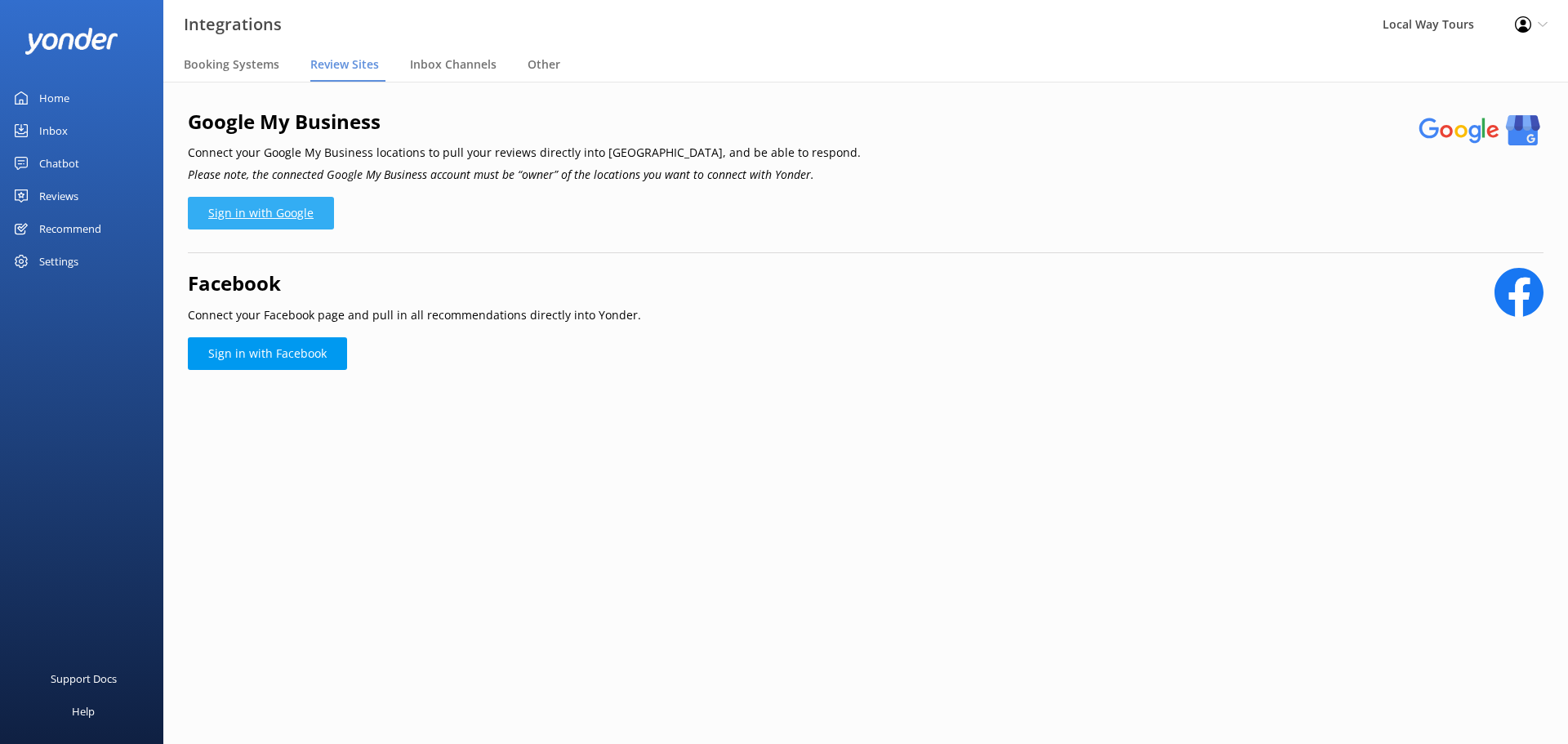
click at [277, 218] on link "Sign in with Google" at bounding box center [260, 213] width 146 height 33
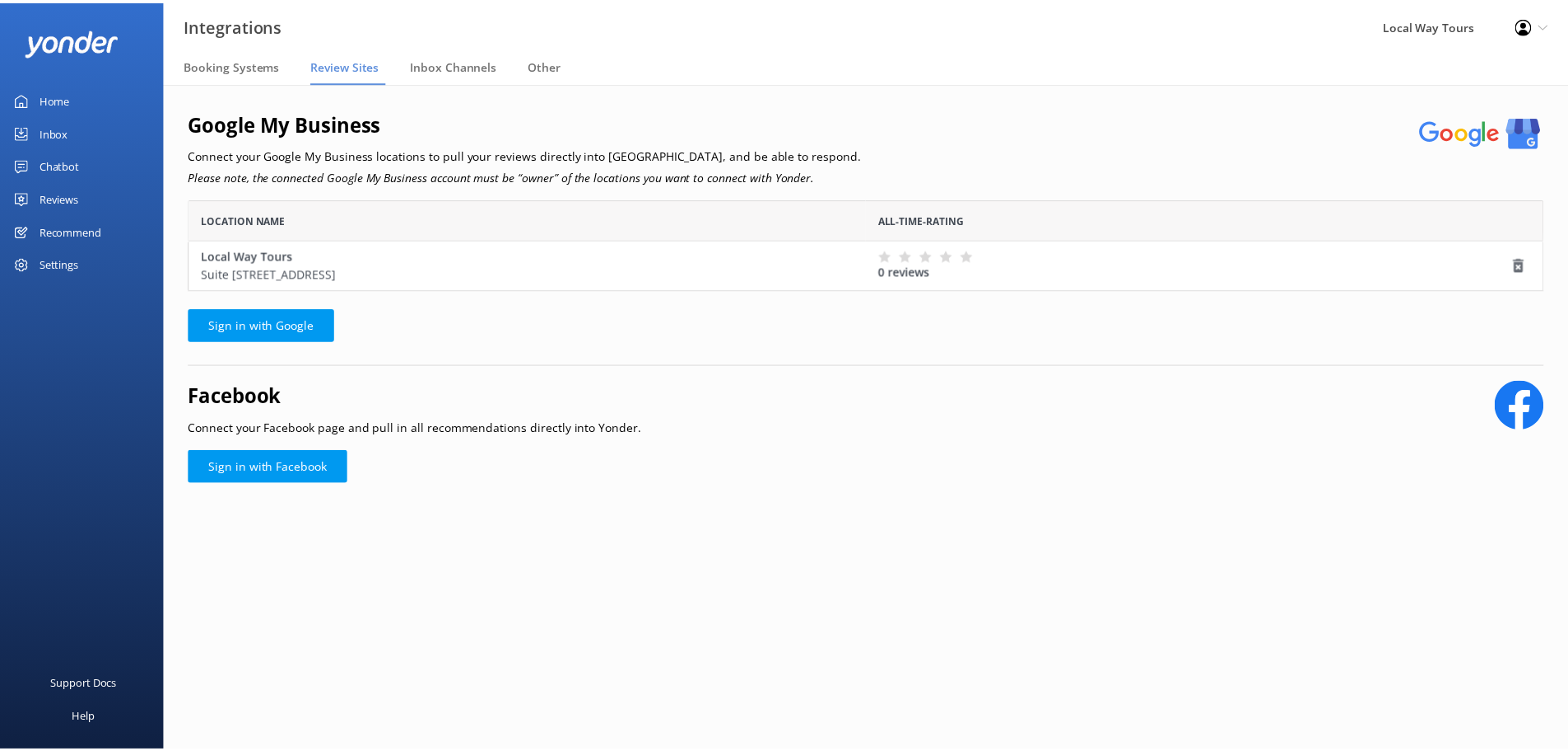
scroll to position [79, 1354]
click at [49, 269] on div "Settings" at bounding box center [60, 263] width 40 height 33
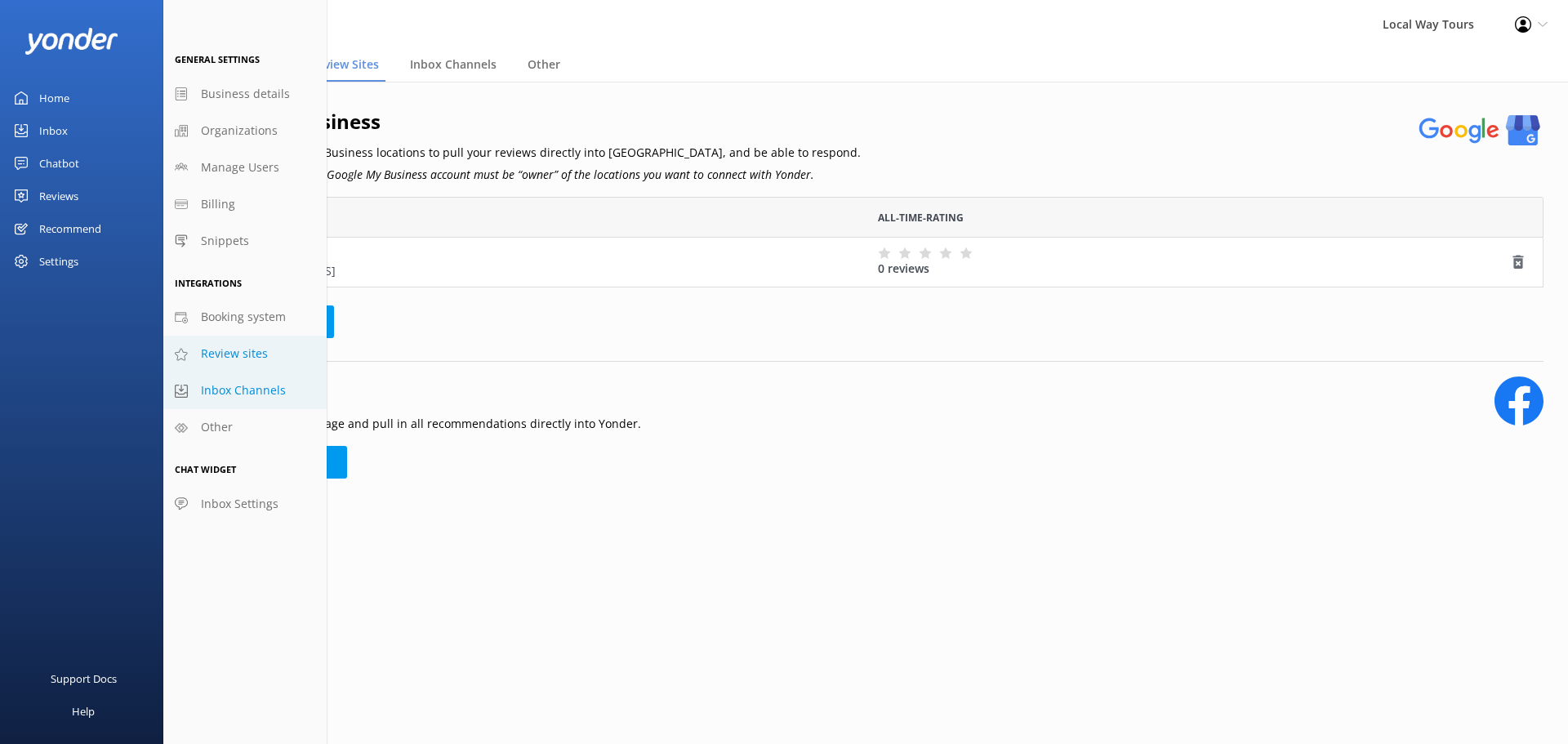
click at [240, 391] on span "Inbox Channels" at bounding box center [244, 390] width 85 height 18
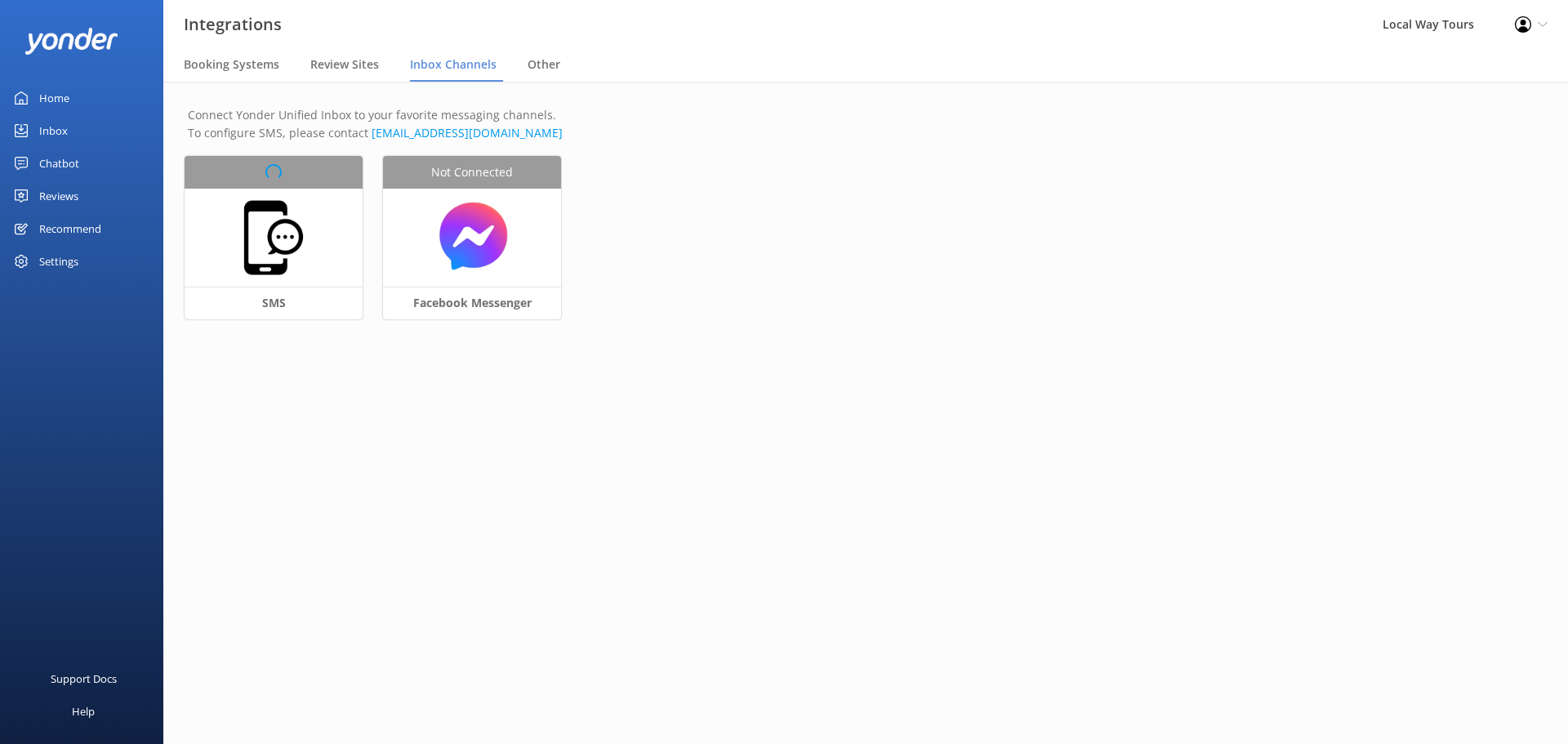
click at [70, 259] on div "Settings" at bounding box center [59, 261] width 40 height 33
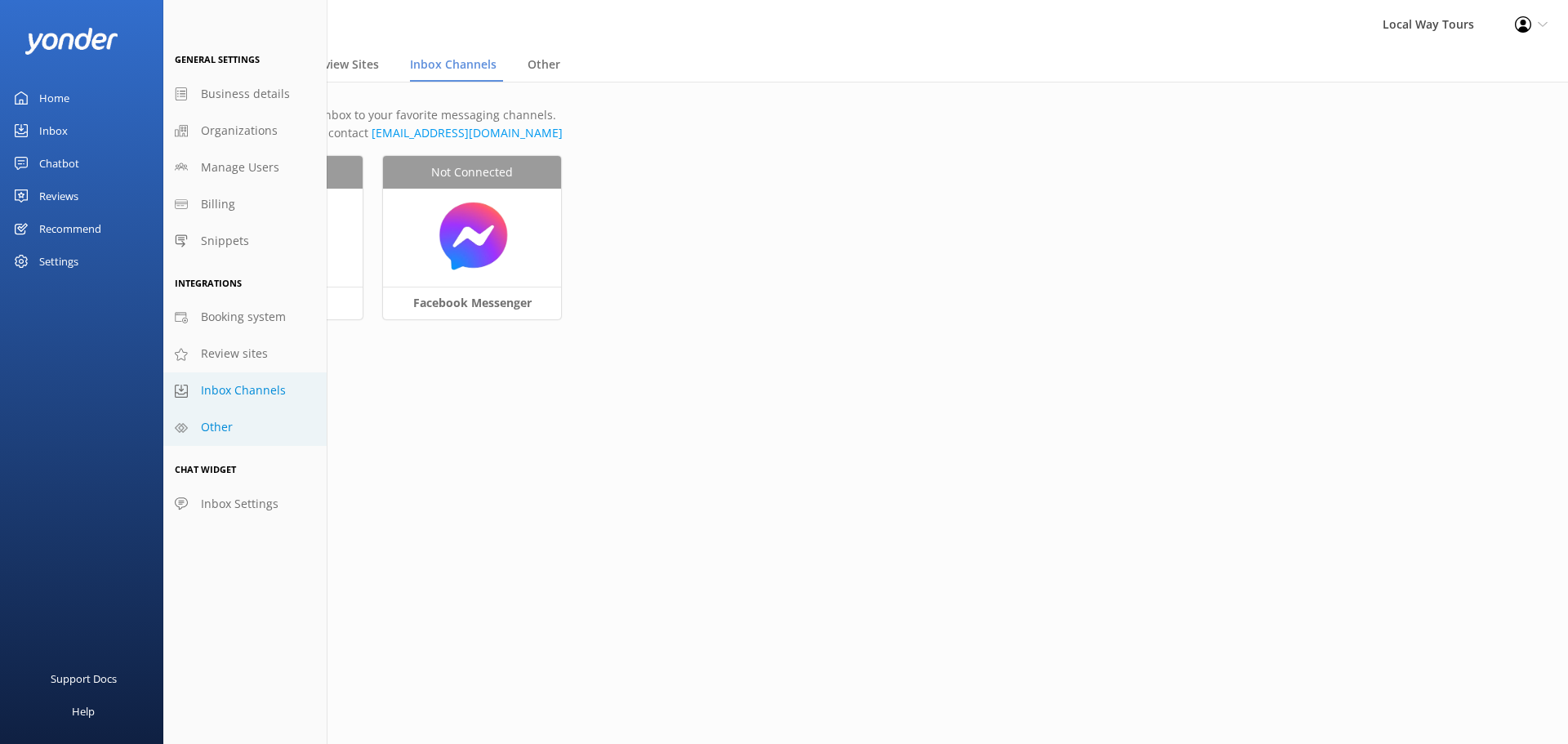
click at [216, 425] on span "Other" at bounding box center [217, 427] width 32 height 18
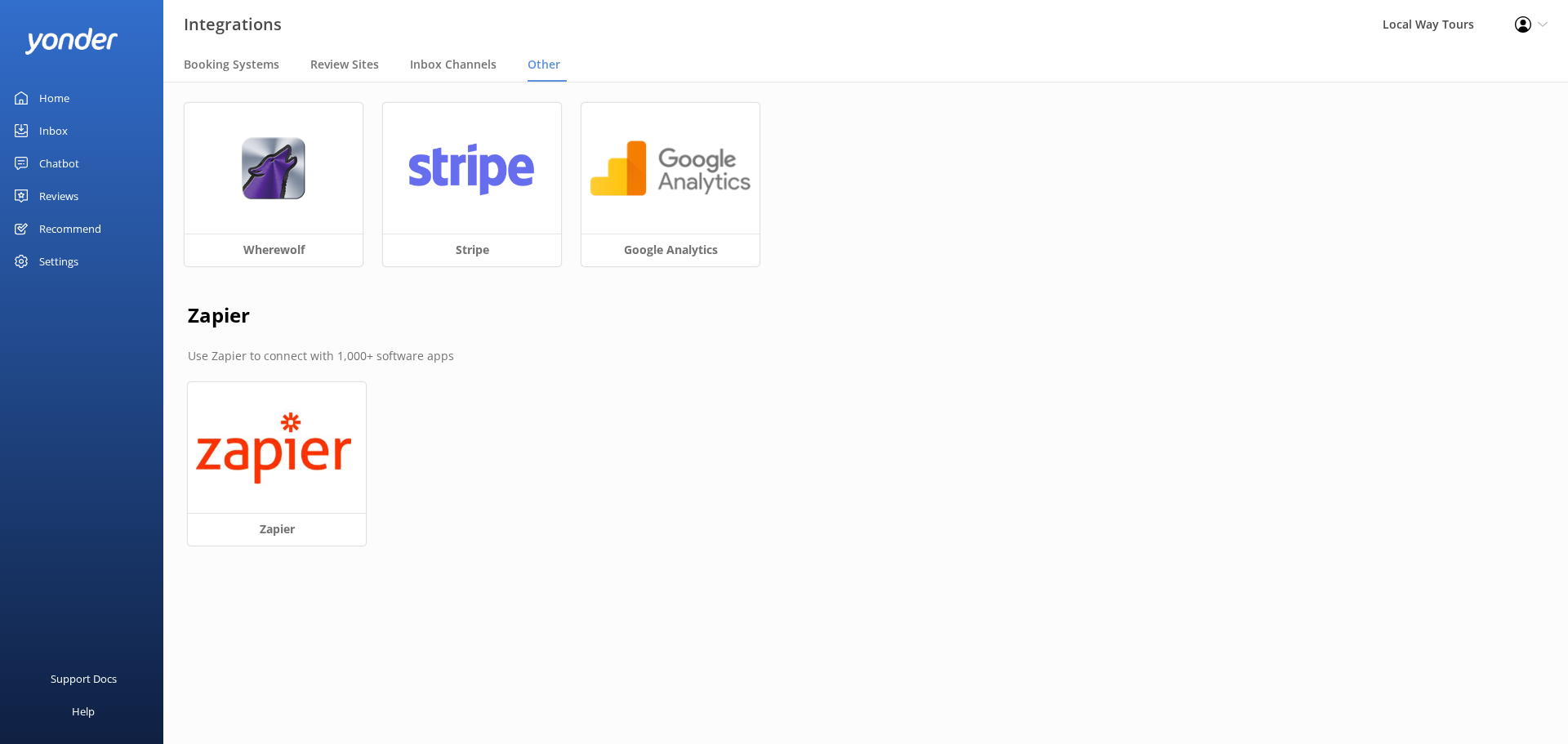
click at [77, 267] on div "Settings" at bounding box center [59, 261] width 40 height 33
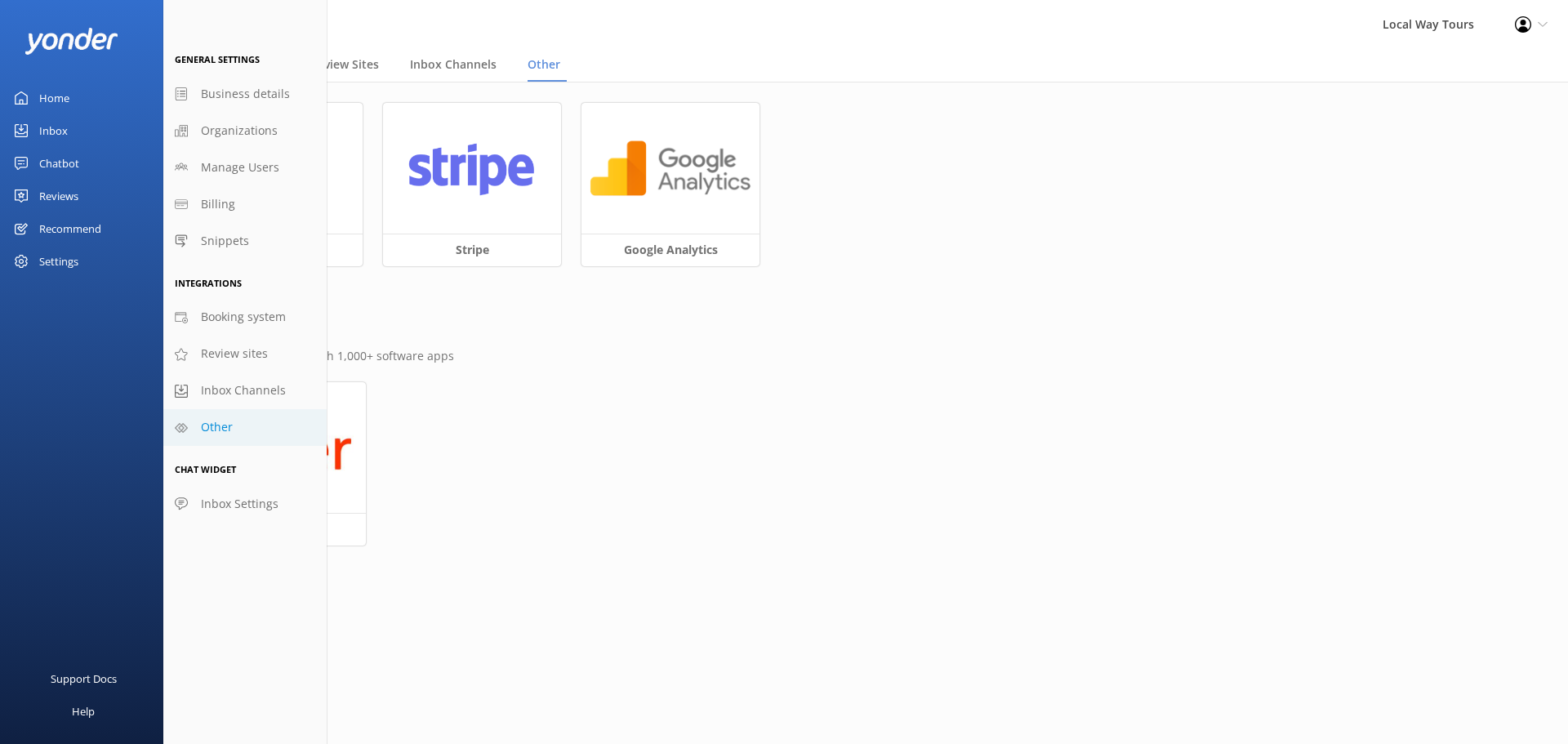
click at [589, 452] on div "Wherewolf Stripe Google Analytics Zapier Use Zapier to connect with 1,000+ soft…" at bounding box center [865, 340] width 1404 height 517
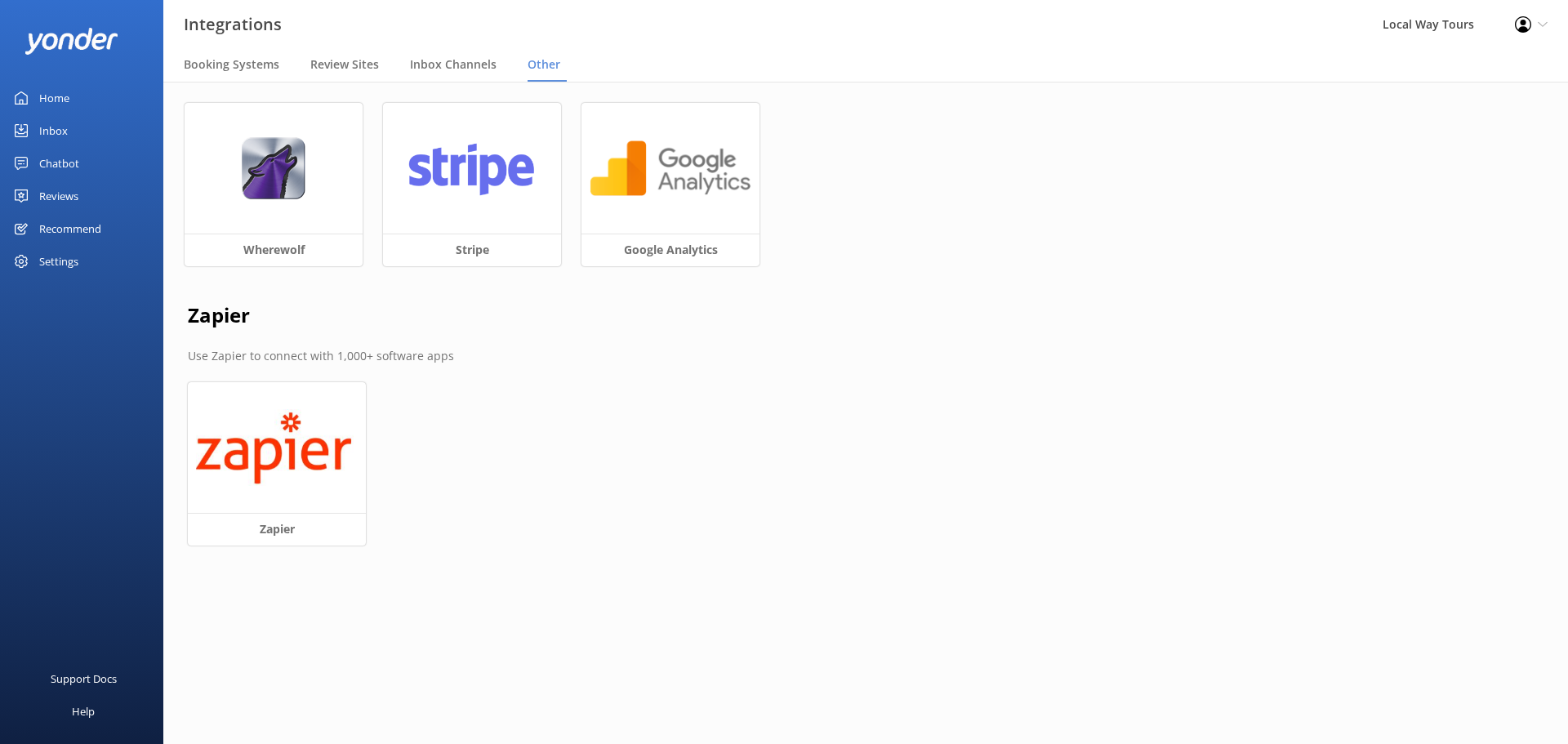
click at [50, 264] on div "Settings" at bounding box center [59, 261] width 40 height 33
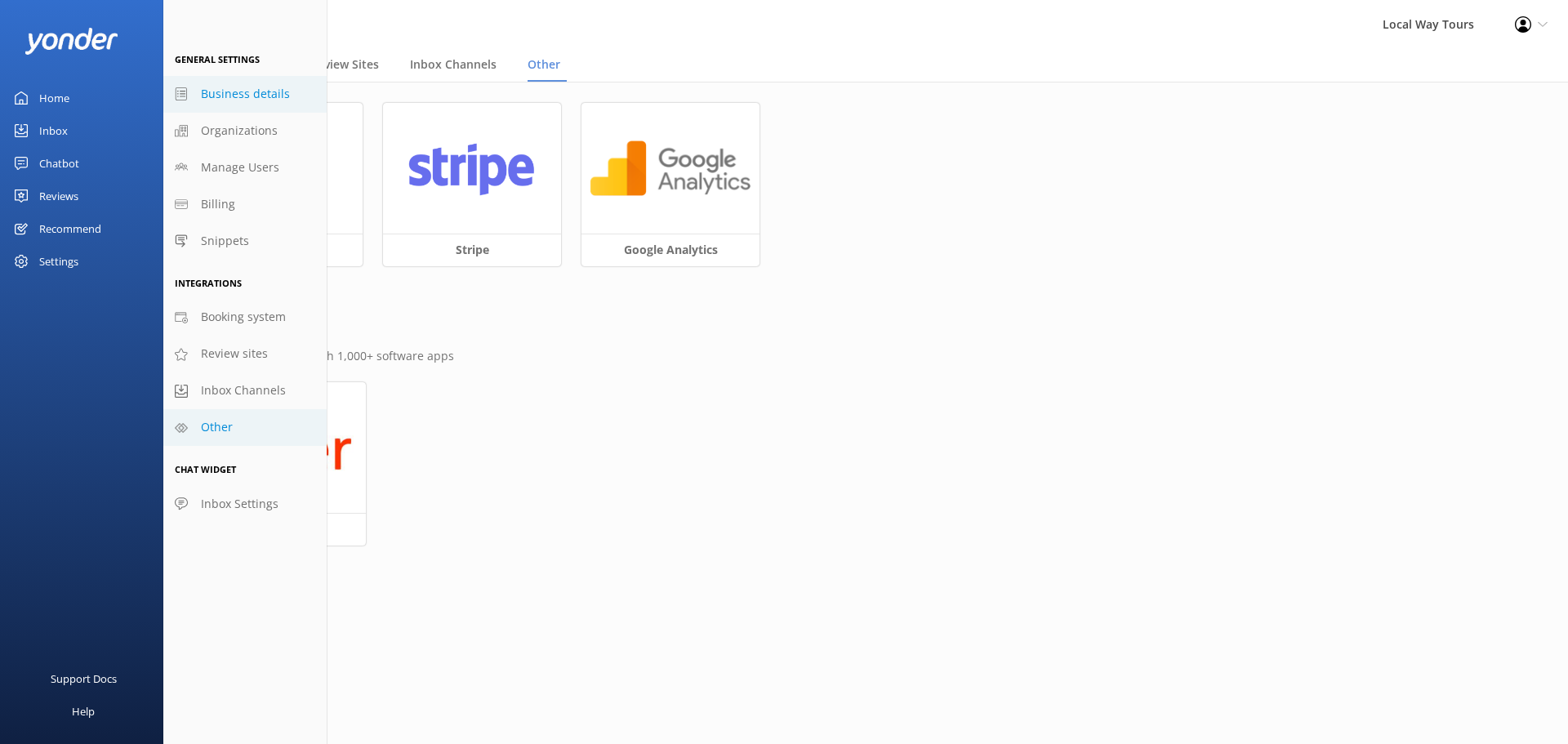
click at [276, 101] on span "Business details" at bounding box center [246, 94] width 89 height 18
select select "Australia/Sydney"
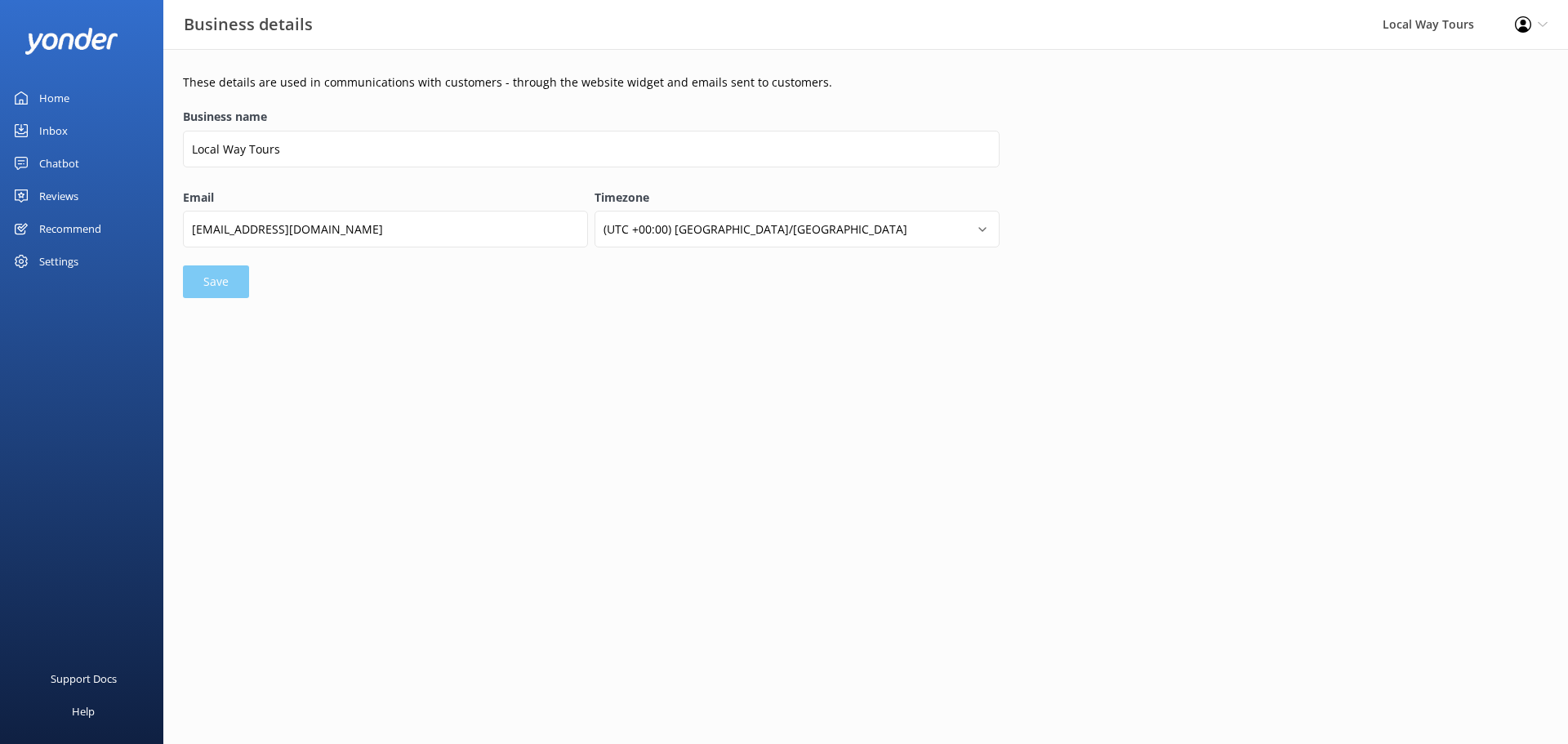
click at [73, 159] on div "Chatbot" at bounding box center [59, 162] width 40 height 33
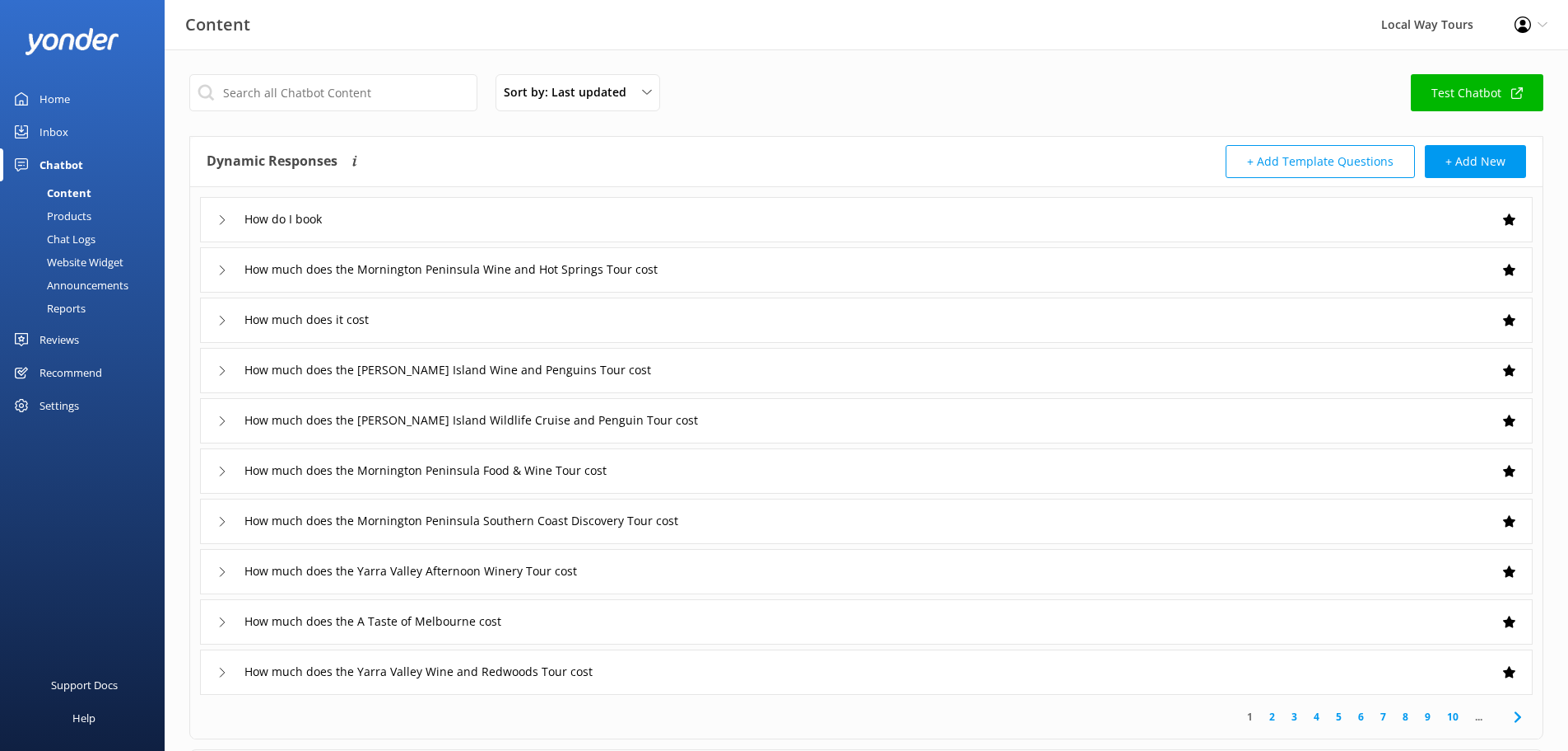
click at [1457, 111] on div "Sort by: Last updated Title (A-Z) Last updated Test Chatbot" at bounding box center [865, 97] width 1354 height 47
click at [1458, 92] on link "Test Chatbot" at bounding box center [1477, 92] width 133 height 37
click at [84, 220] on div "Products" at bounding box center [51, 215] width 82 height 23
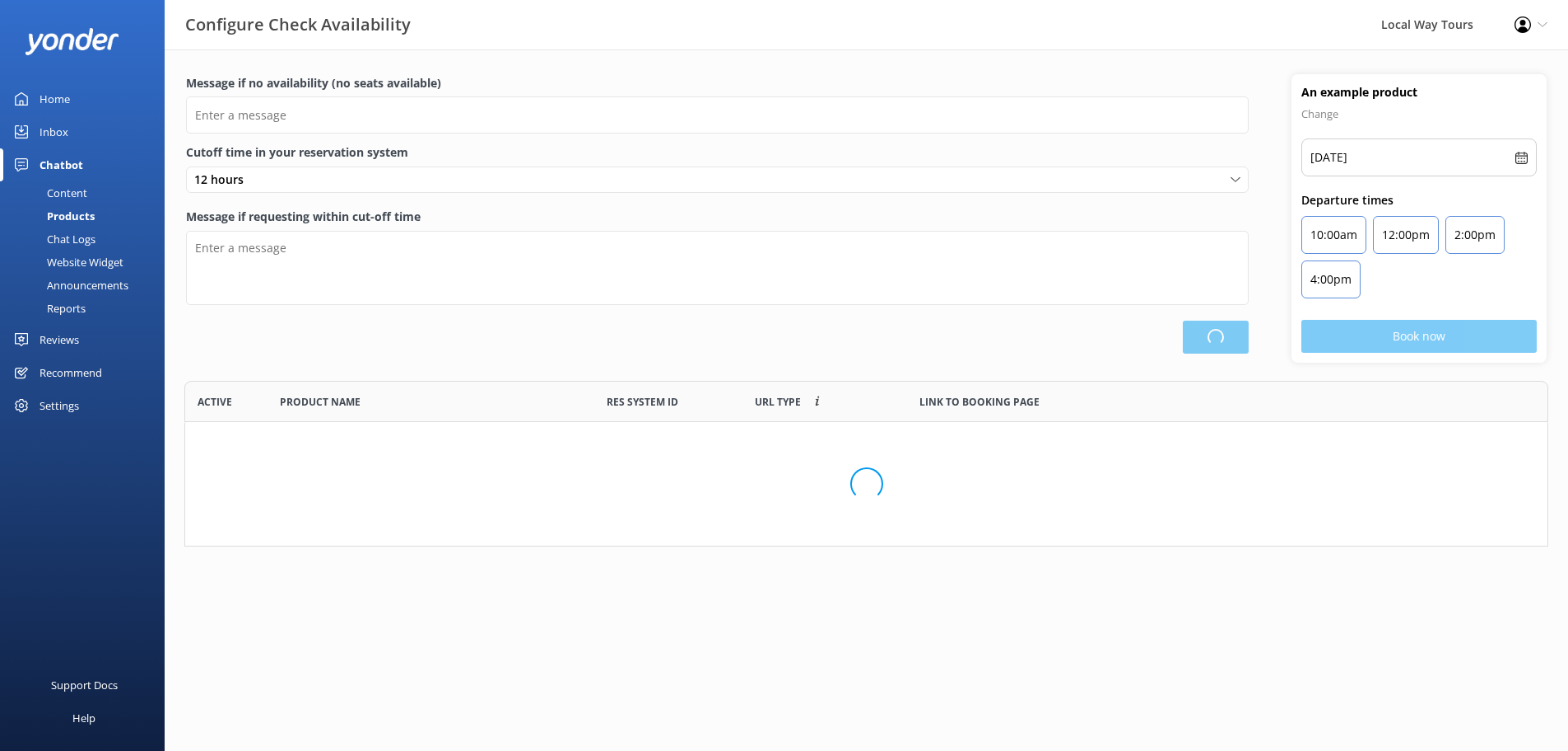
scroll to position [483, 1350]
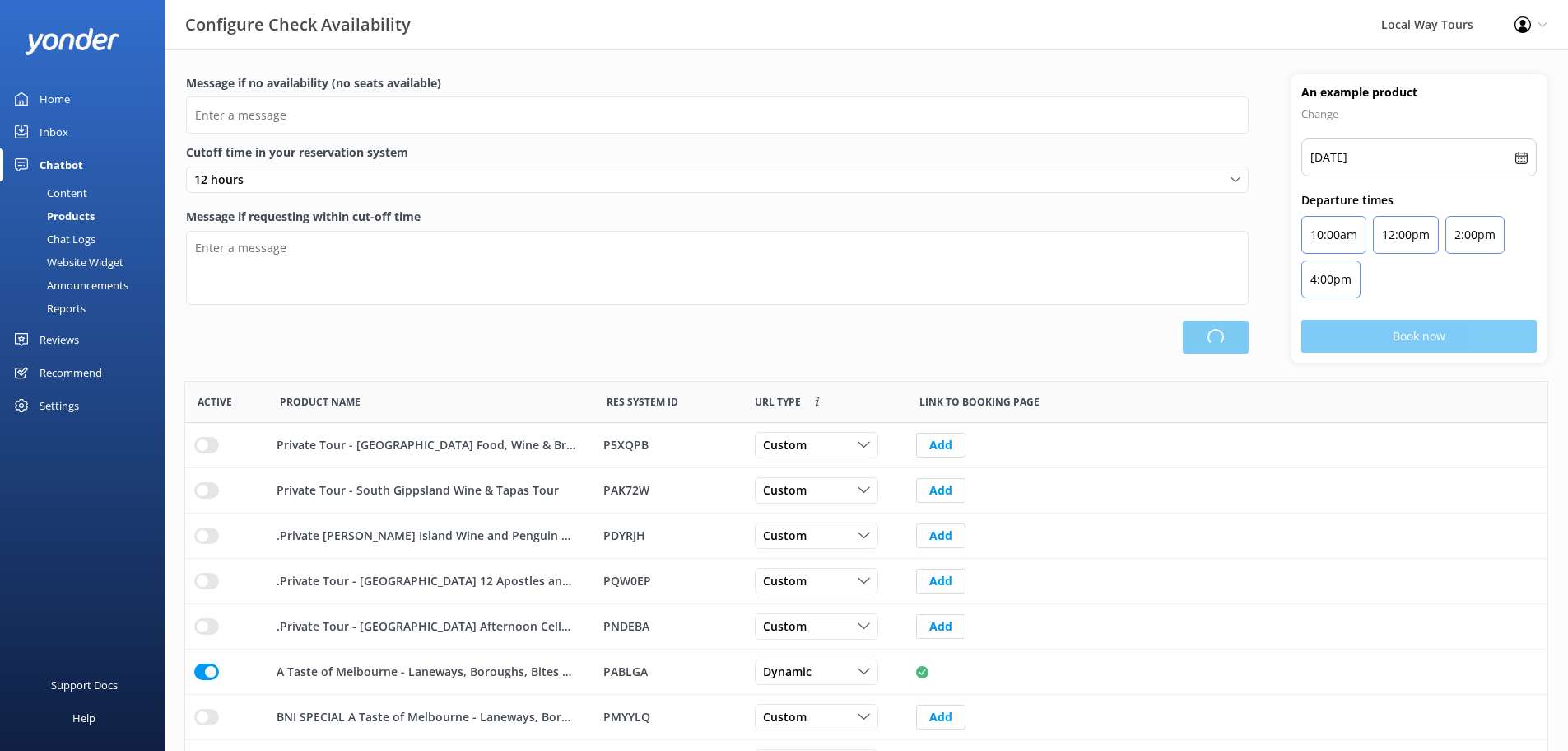
type input "There are no seats available, please check an alternative day"
type textarea "Our online booking system closes {hours} prior to departure. Please contact us …"
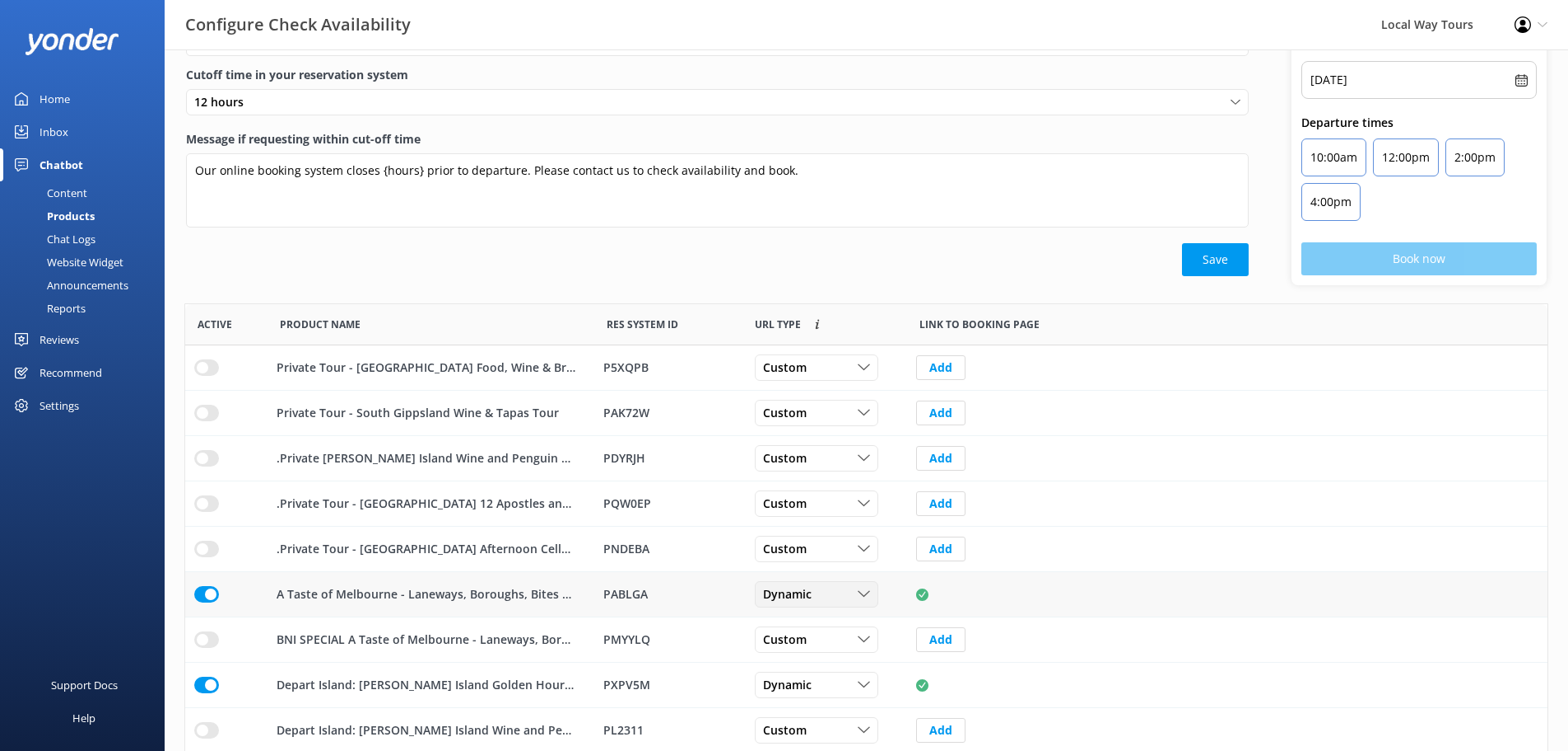
scroll to position [165, 0]
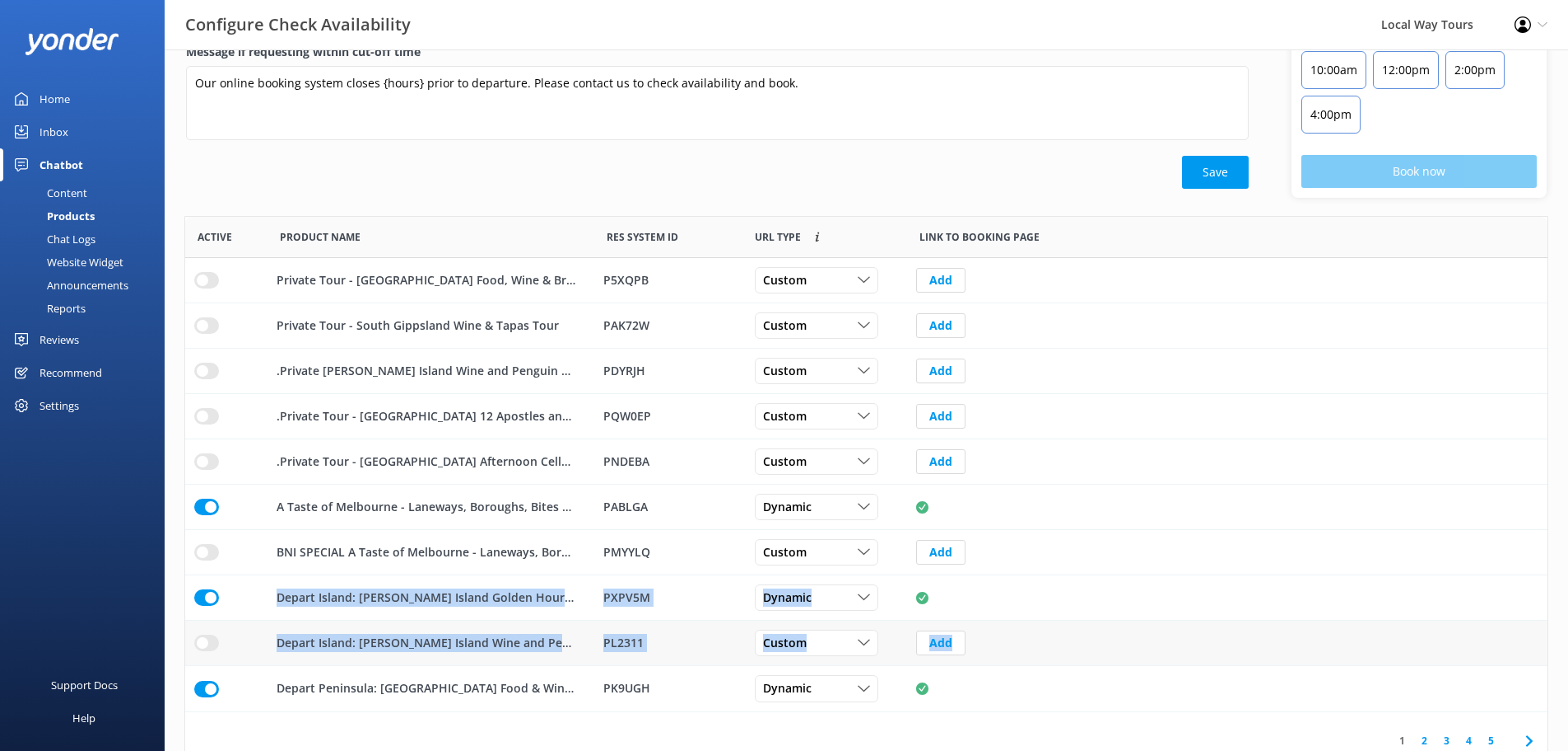
drag, startPoint x: 1161, startPoint y: 574, endPoint x: 1174, endPoint y: 634, distance: 61.4
click at [1178, 652] on div "Private Tour - South Gippsland Food, Wine & Brew Tour P5XQPB Custom Custom Dyna…" at bounding box center [866, 484] width 1363 height 453
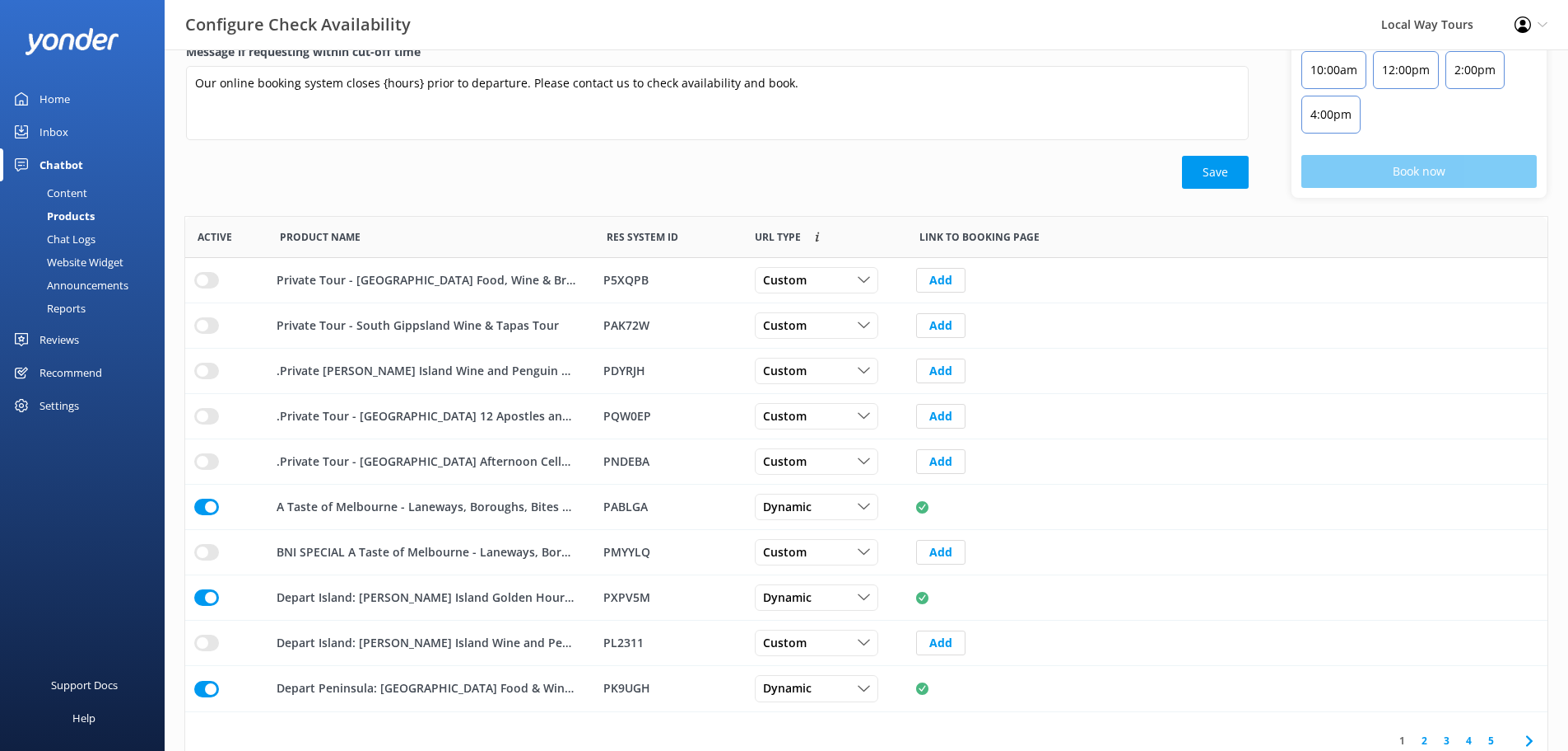
click at [415, 204] on div "Message if no availability (no seats available) There are no seats available, p…" at bounding box center [866, 62] width 1404 height 306
drag, startPoint x: 279, startPoint y: 236, endPoint x: 1030, endPoint y: 245, distance: 751.1
click at [1030, 246] on div "Active Product Name Res System ID URL Type Custom links use the same URL for al…" at bounding box center [866, 237] width 1363 height 41
click at [1027, 240] on span "Link to booking page" at bounding box center [979, 237] width 120 height 16
click at [1018, 241] on span "Link to booking page" at bounding box center [979, 237] width 120 height 16
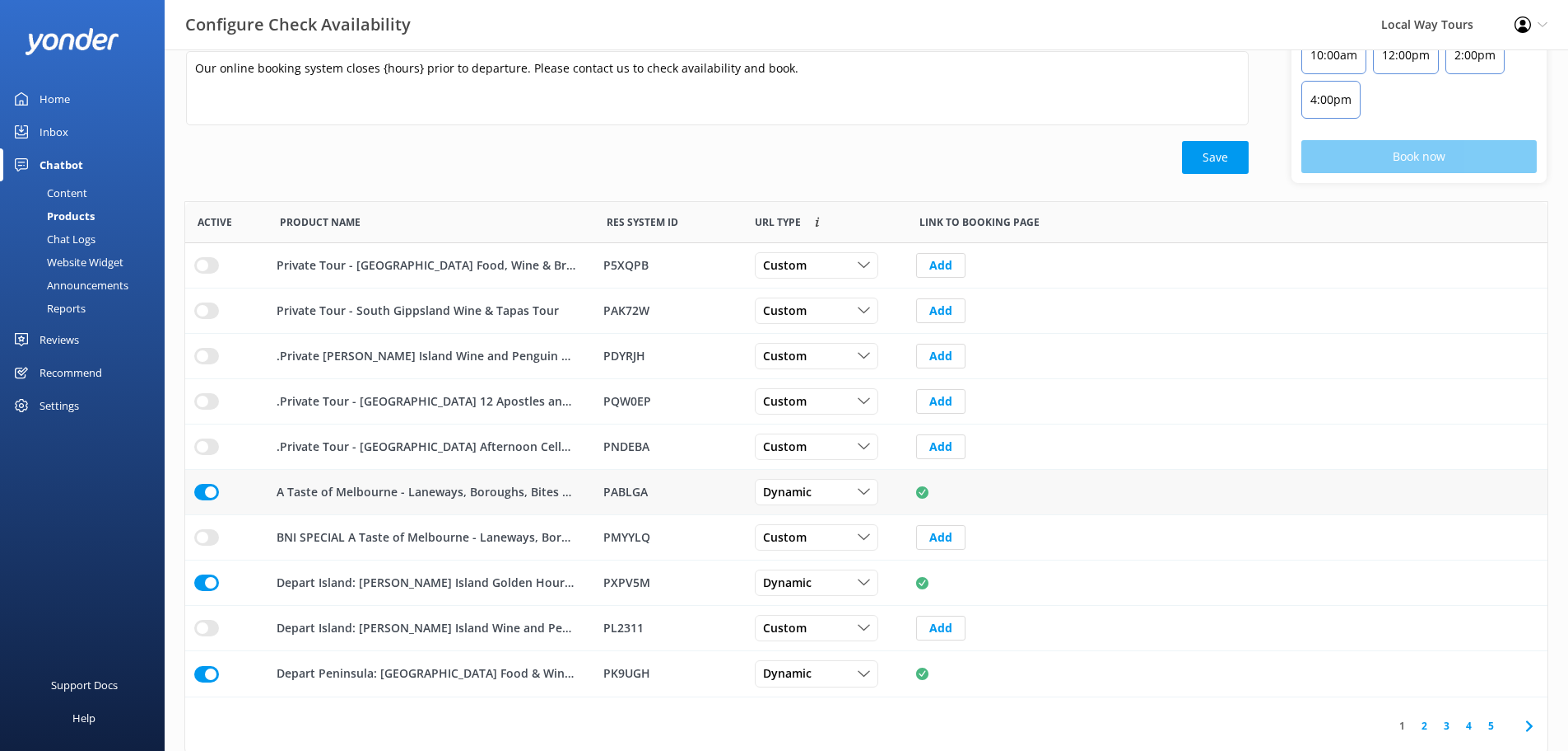
scroll to position [184, 0]
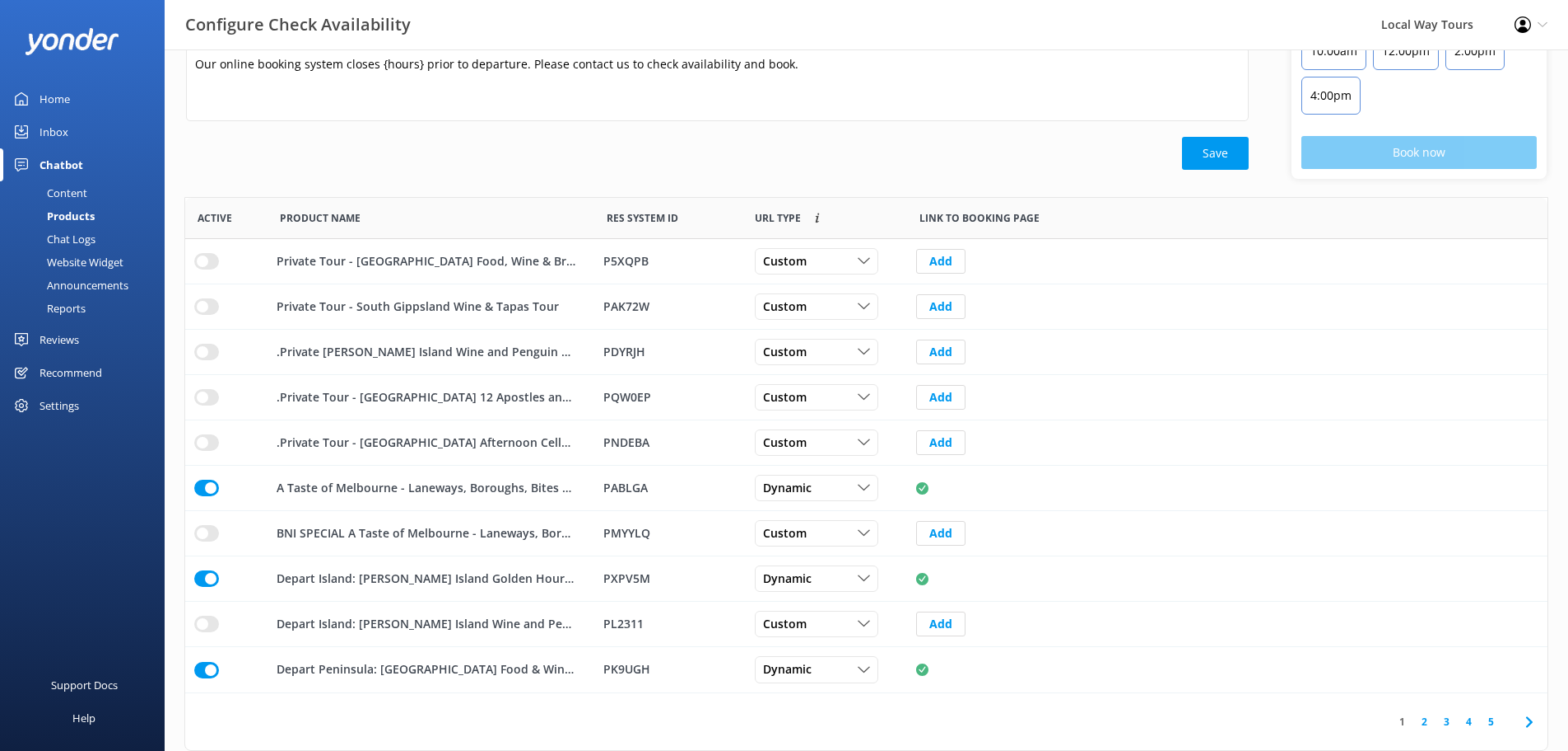
click at [1425, 724] on link "2" at bounding box center [1425, 721] width 22 height 16
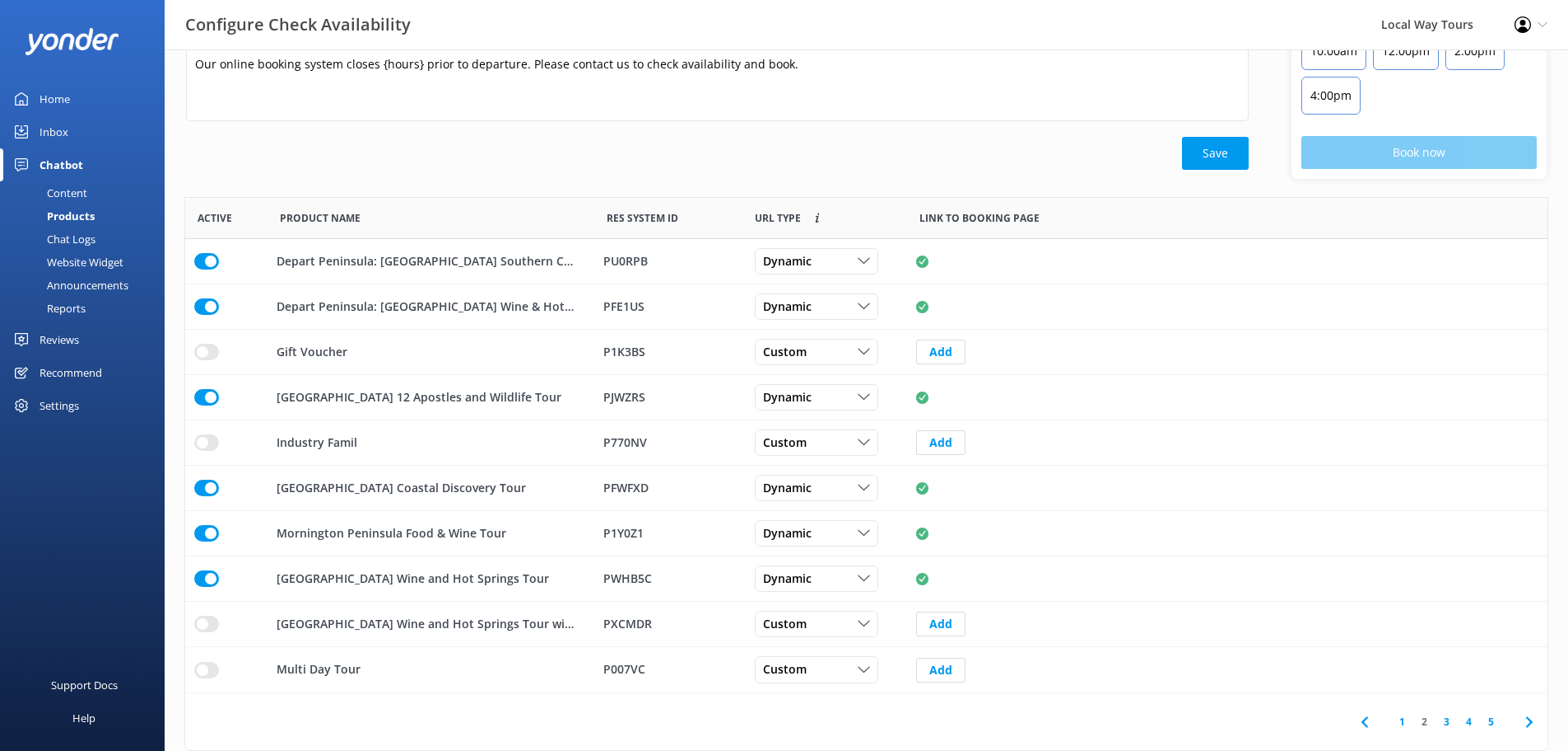
click at [1403, 722] on link "1" at bounding box center [1402, 721] width 22 height 16
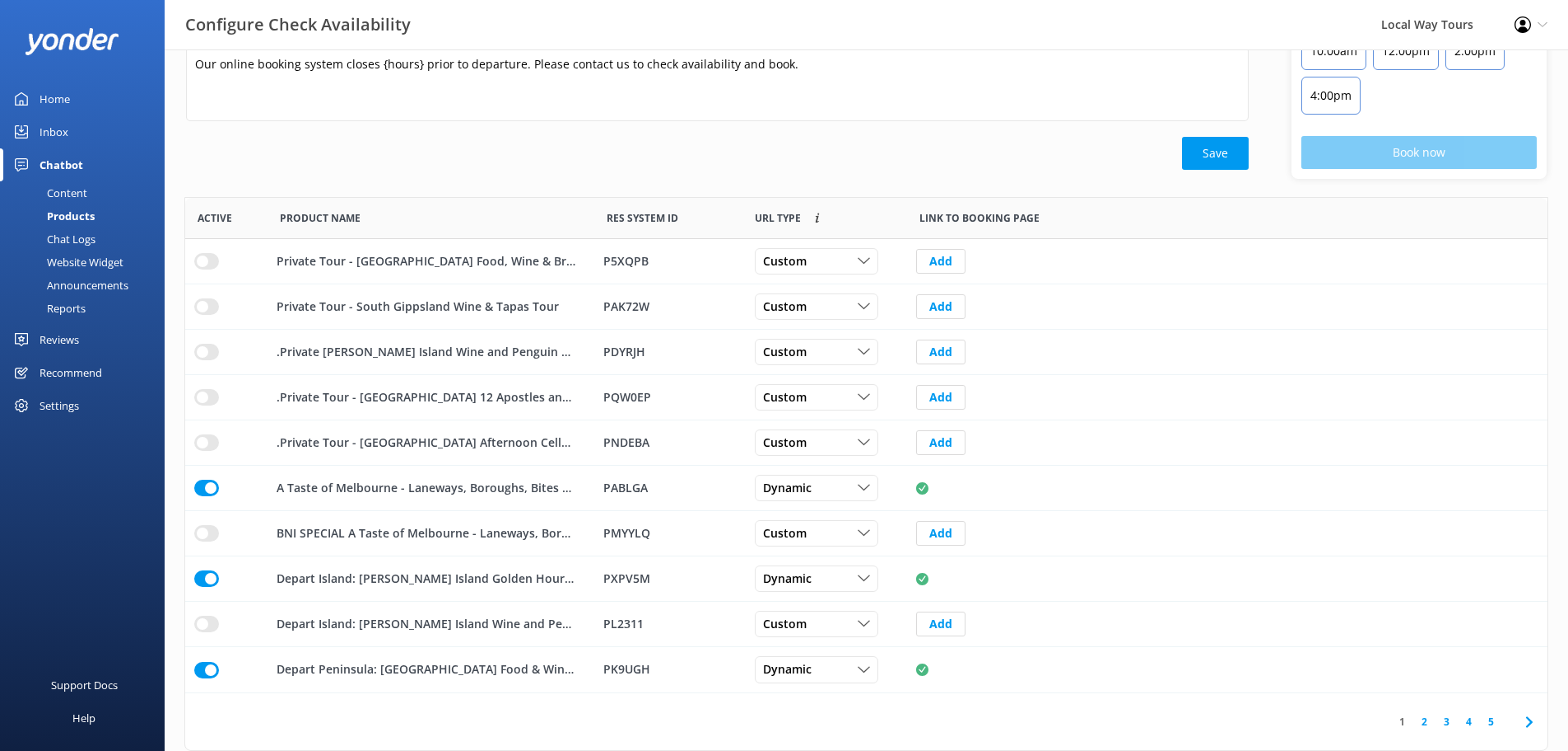
click at [1471, 718] on link "4" at bounding box center [1469, 721] width 22 height 16
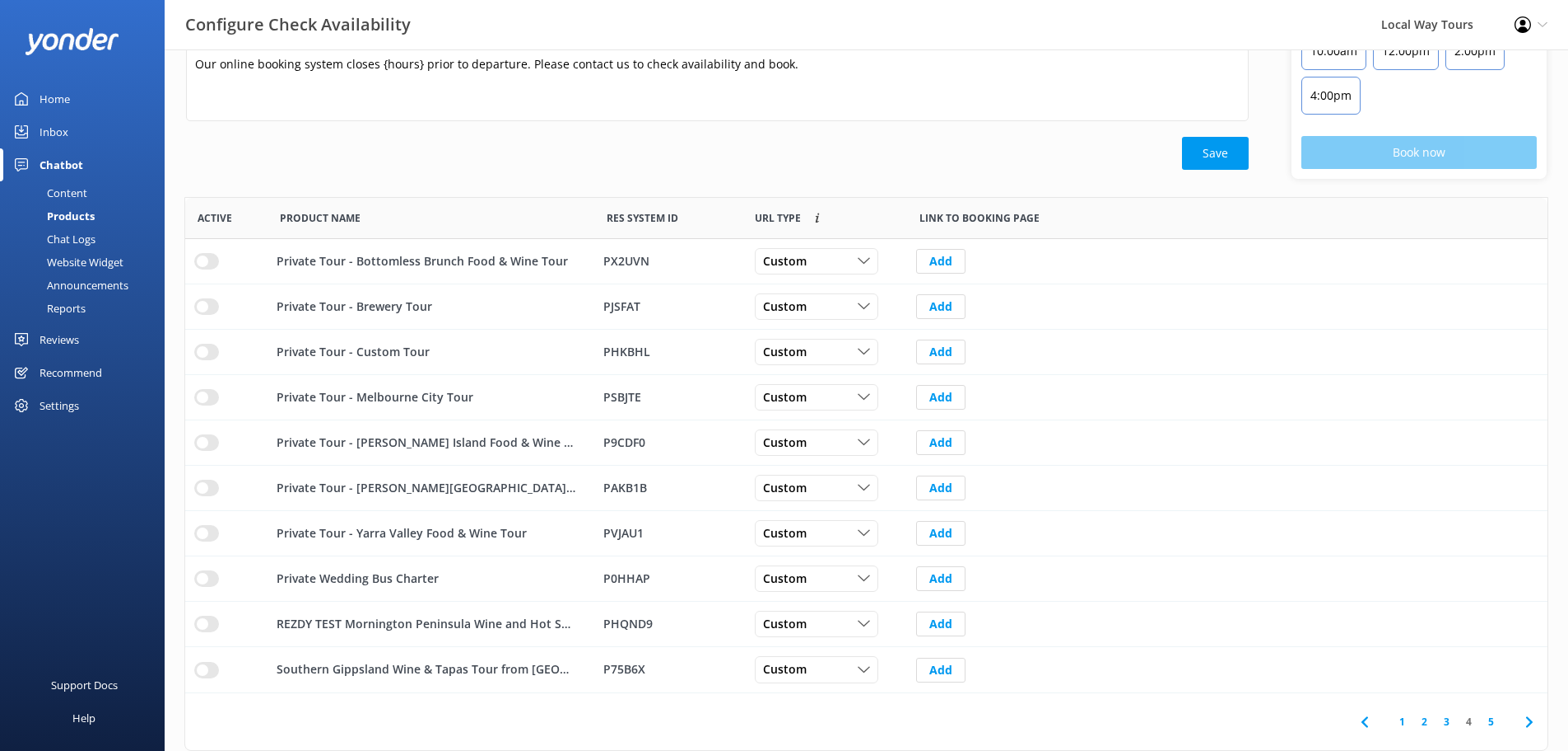
click at [1494, 723] on link "5" at bounding box center [1491, 721] width 22 height 16
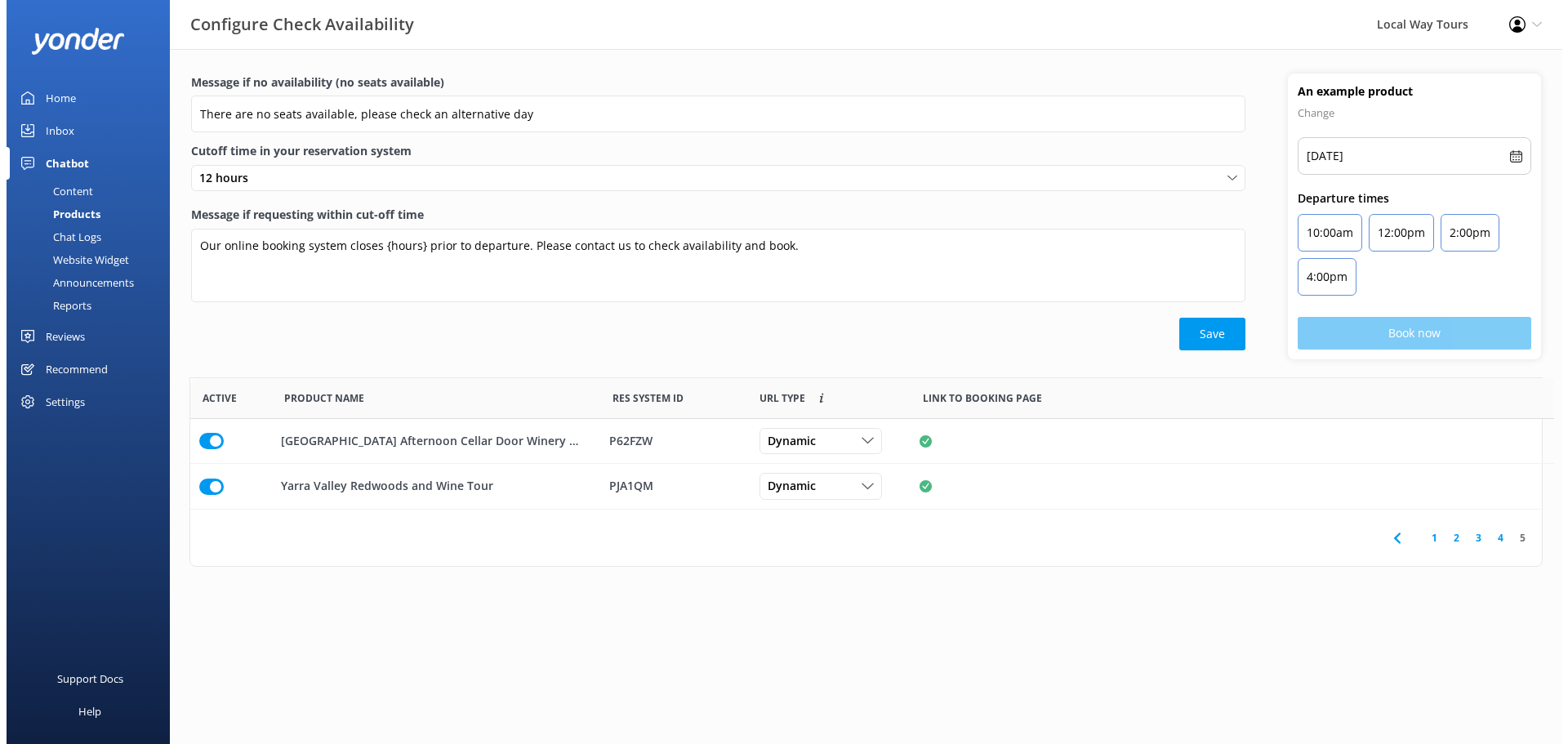
scroll to position [13, 13]
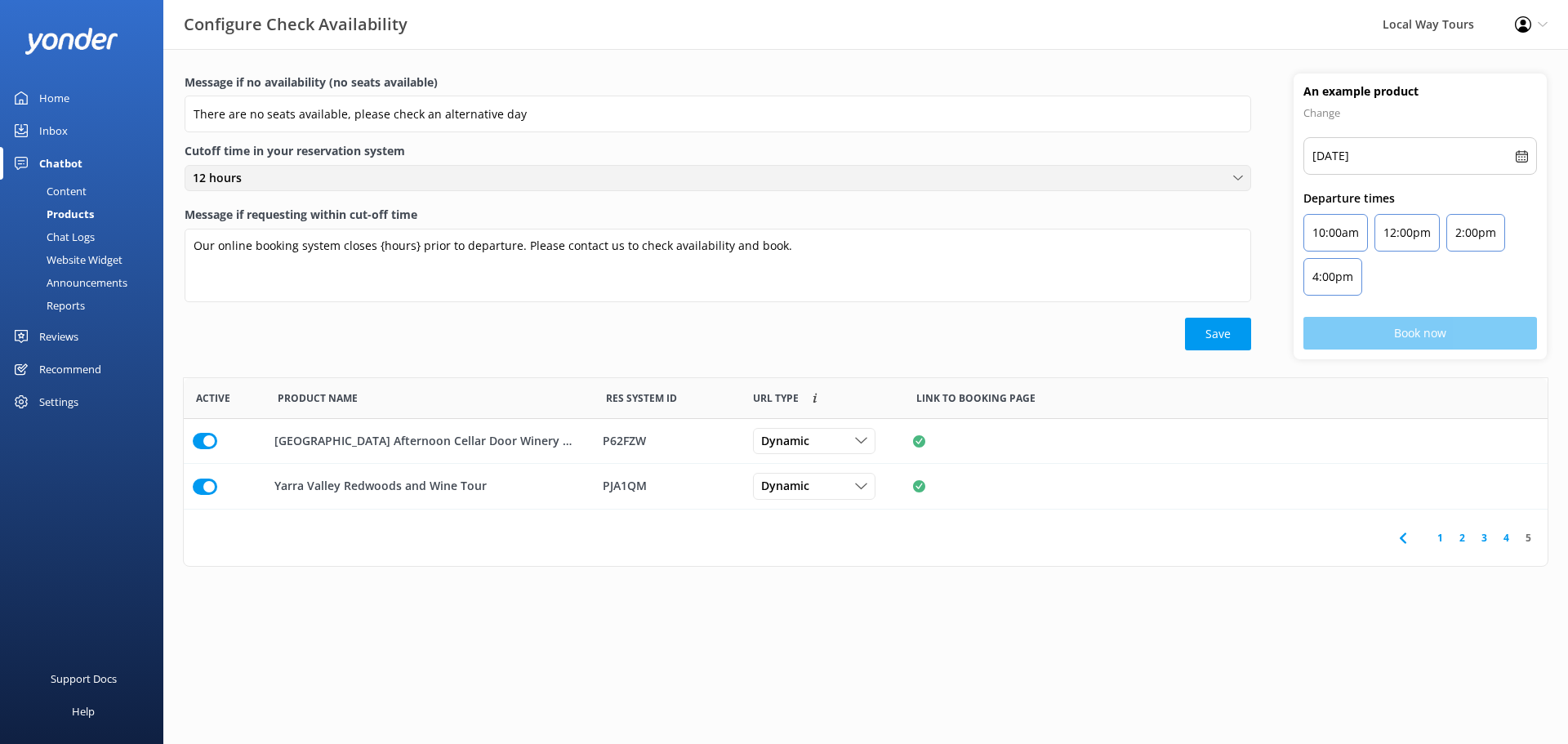
click at [582, 174] on div "12 hours" at bounding box center [718, 178] width 1059 height 18
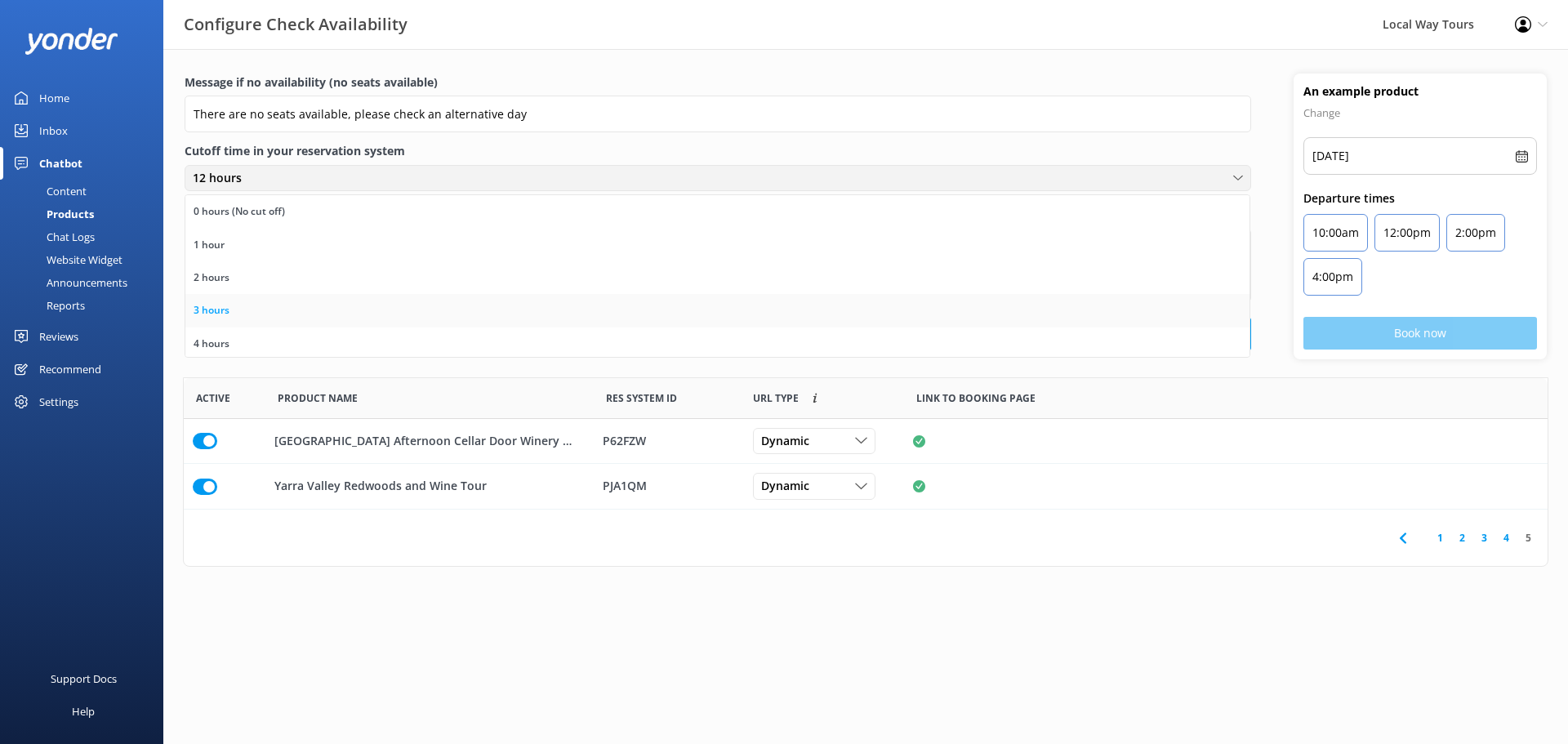
click at [473, 313] on link "3 hours" at bounding box center [718, 310] width 1064 height 33
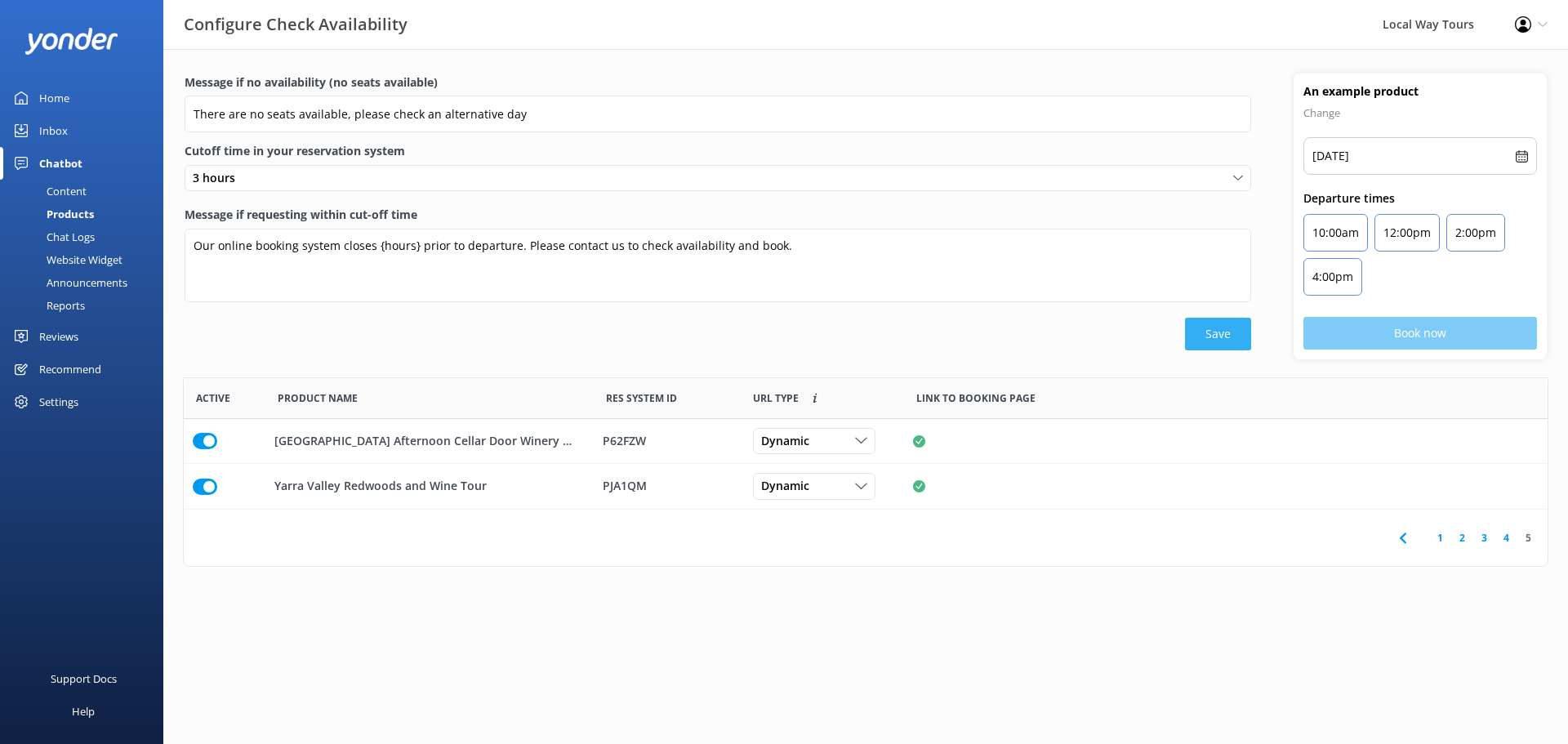
click at [1187, 320] on button "Save" at bounding box center [1217, 333] width 66 height 33
